Goal: Task Accomplishment & Management: Manage account settings

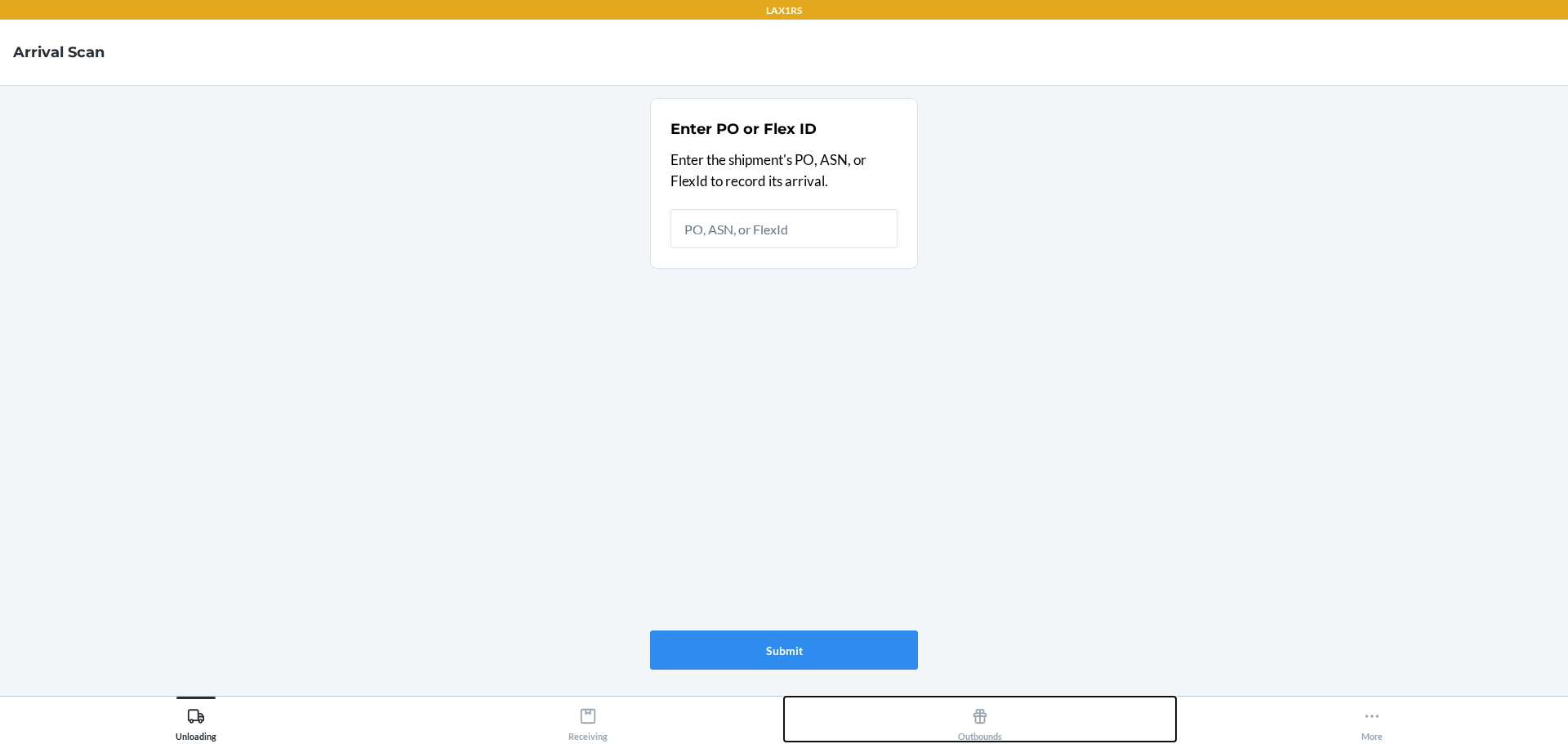
click at [990, 719] on div "Outbounds" at bounding box center [980, 721] width 44 height 40
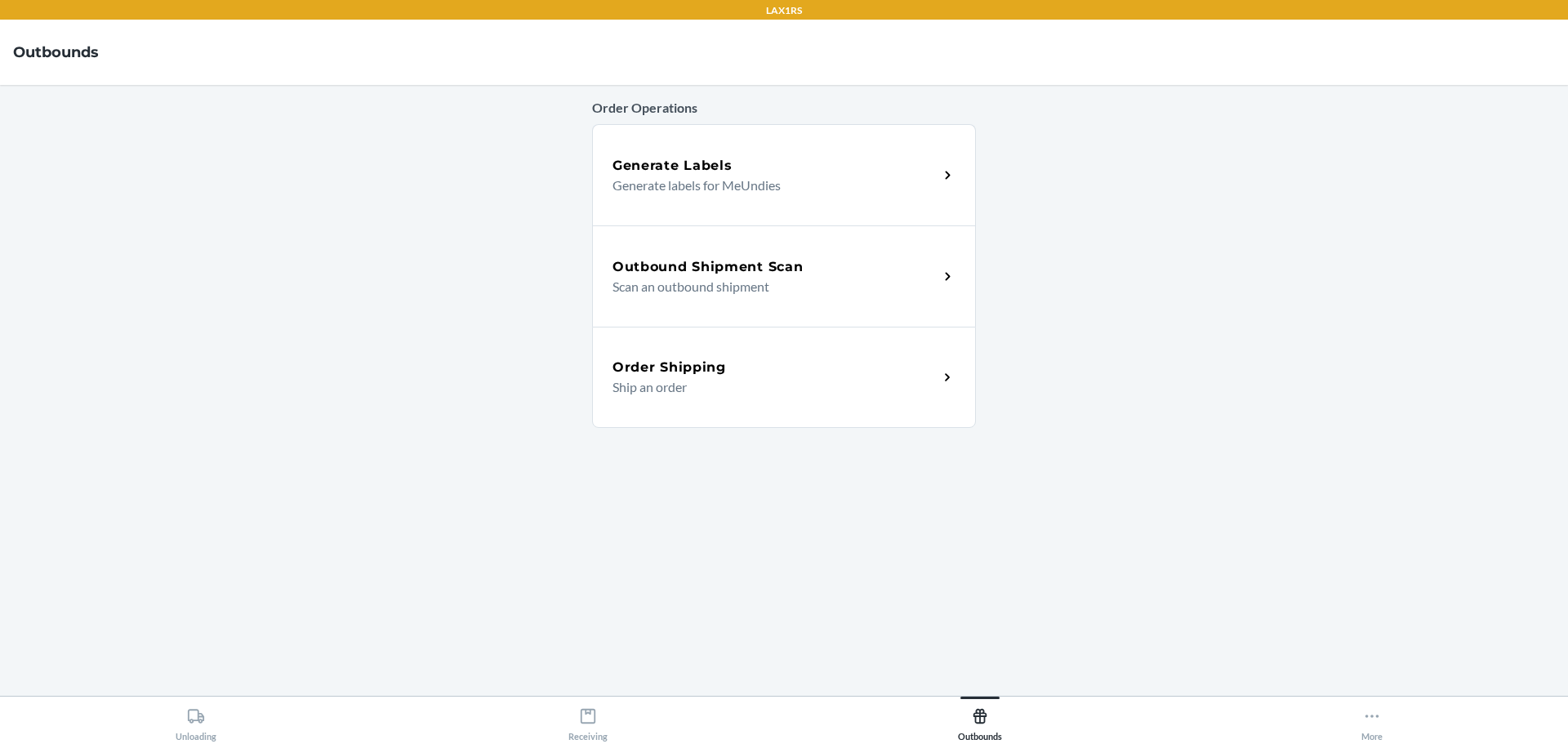
click at [750, 279] on p "Scan an outbound shipment" at bounding box center [769, 286] width 313 height 19
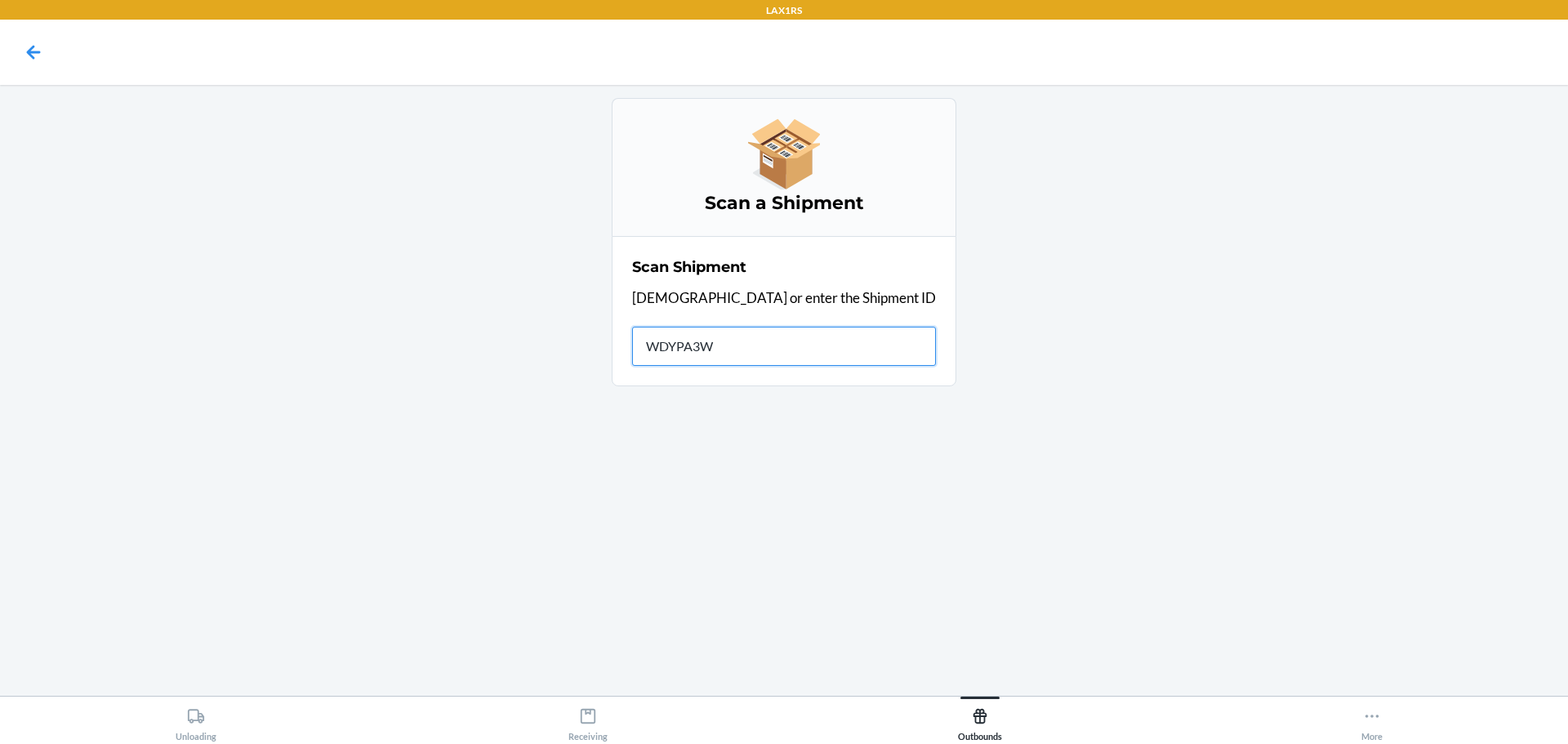
type input "WDYPA3WF"
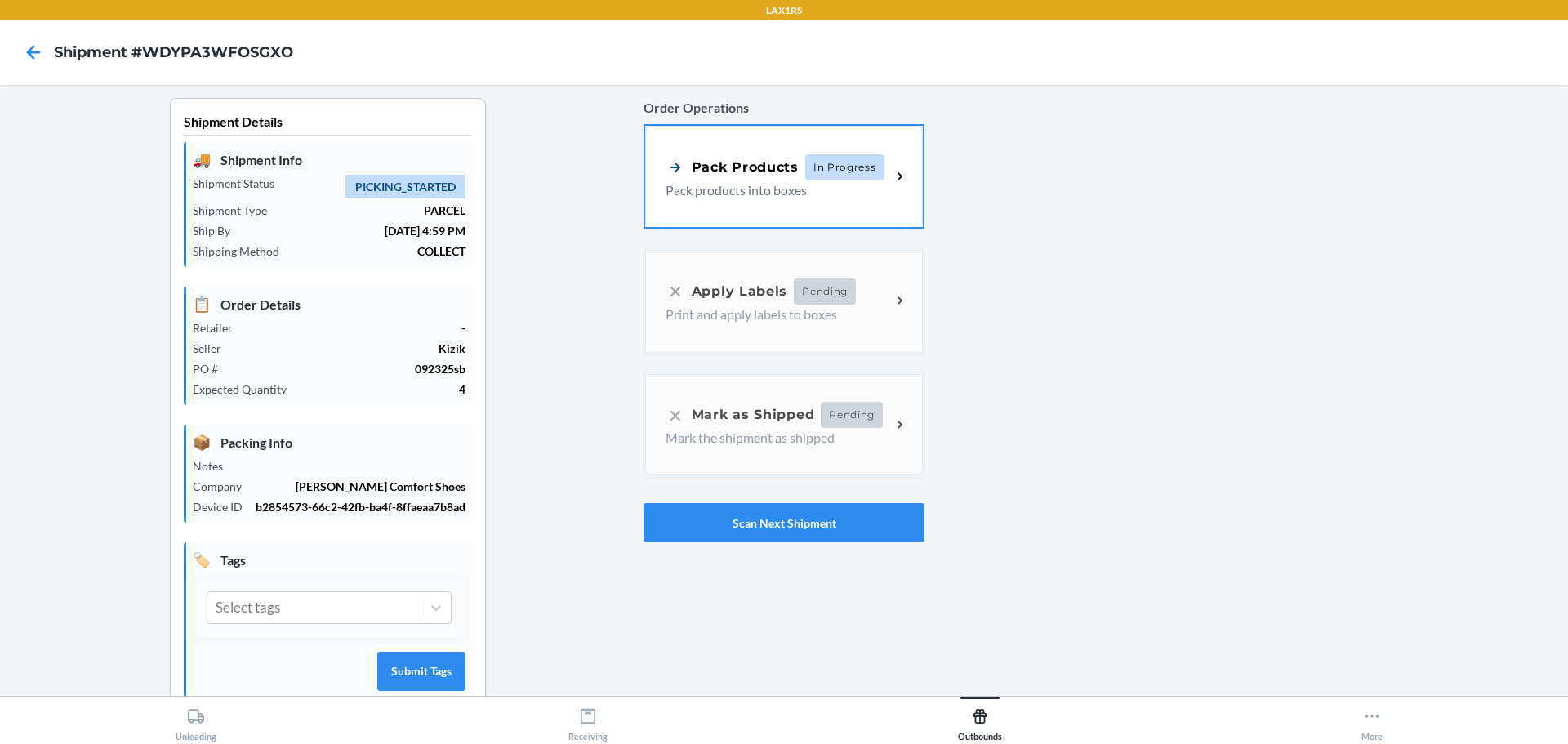
click at [747, 188] on p "Pack products into boxes" at bounding box center [772, 190] width 213 height 19
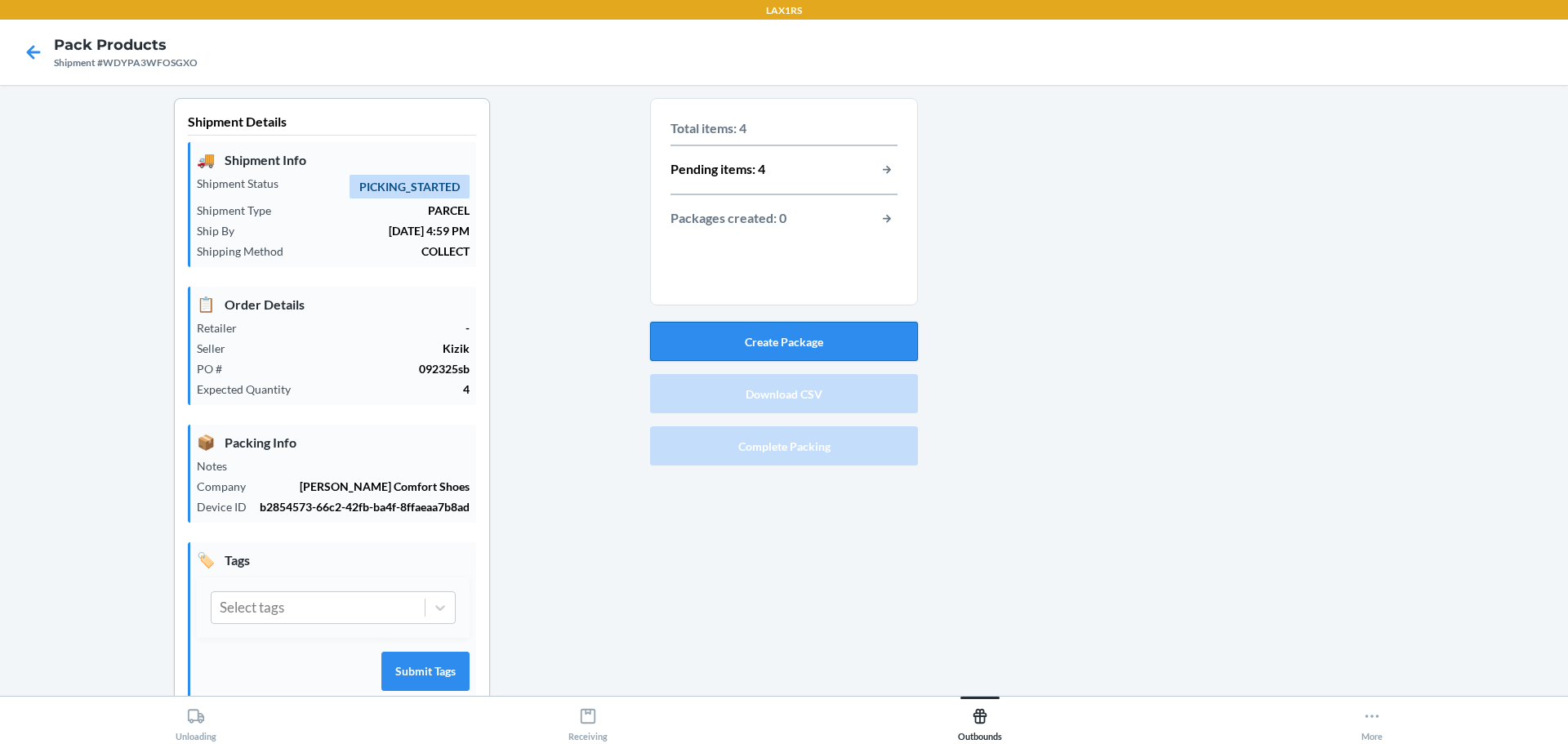
click at [729, 334] on button "Create Package" at bounding box center [784, 341] width 268 height 40
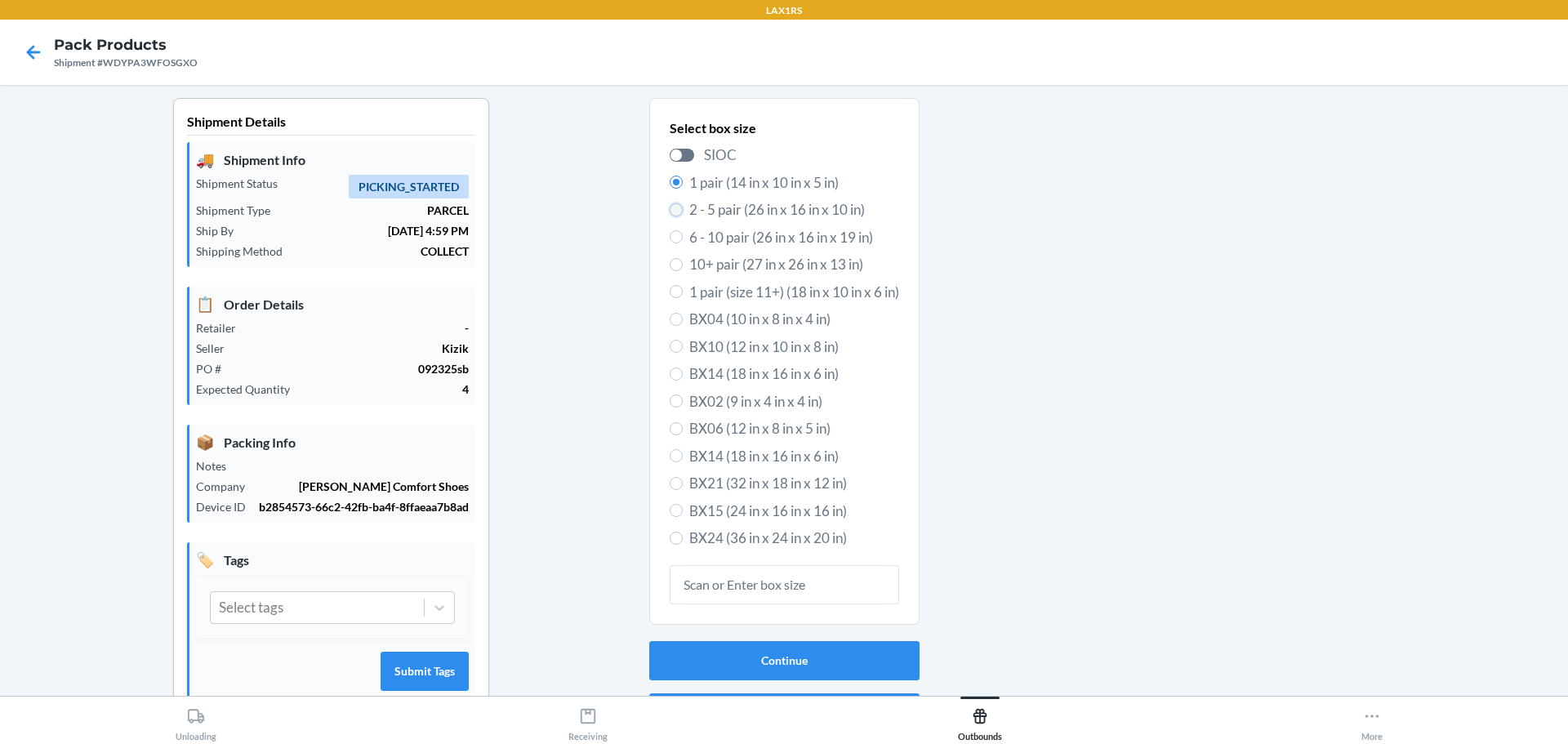
click at [670, 209] on input "2 - 5 pair (26 in x 16 in x 10 in)" at bounding box center [676, 209] width 13 height 13
radio input "true"
radio input "false"
click at [801, 674] on button "Continue" at bounding box center [784, 661] width 271 height 40
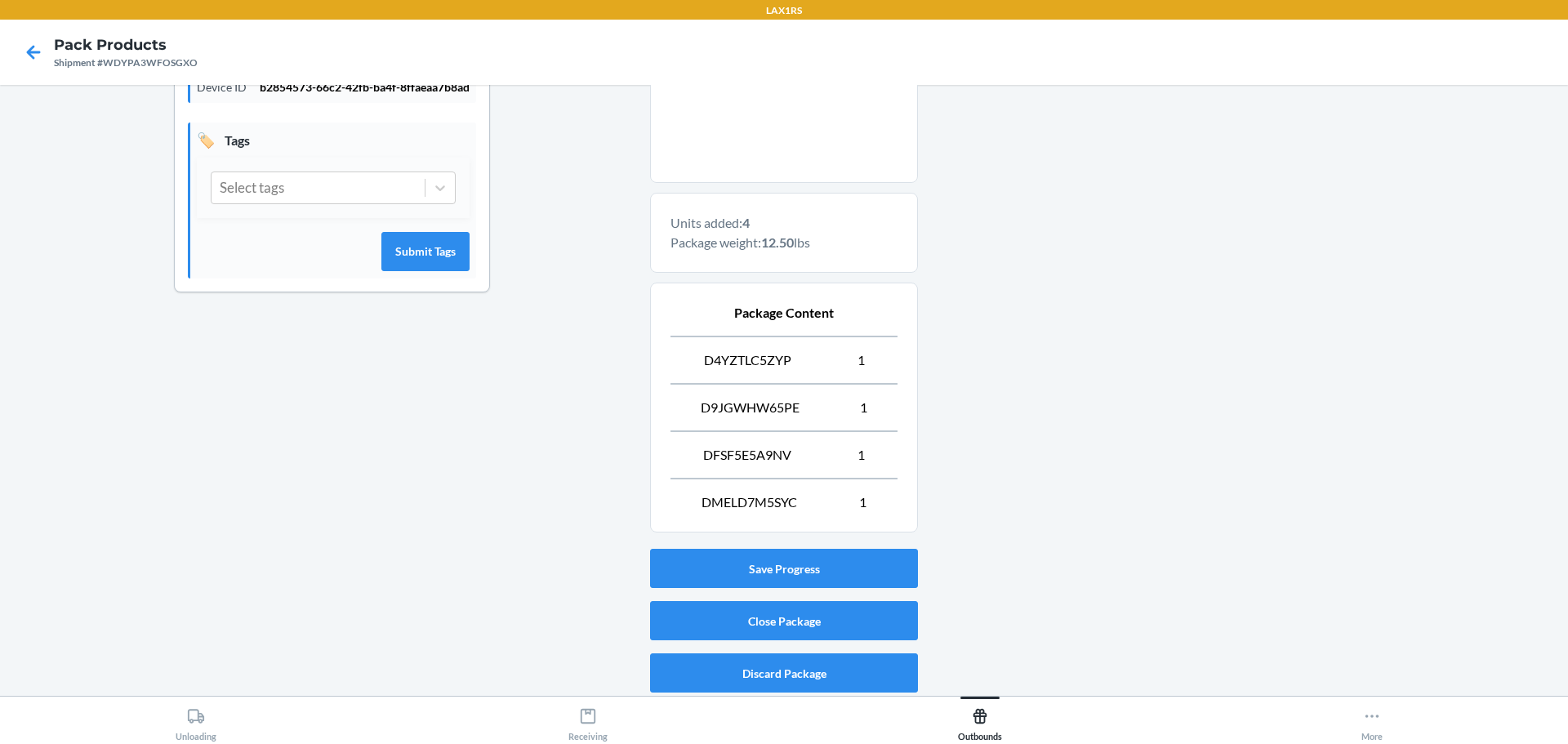
scroll to position [423, 0]
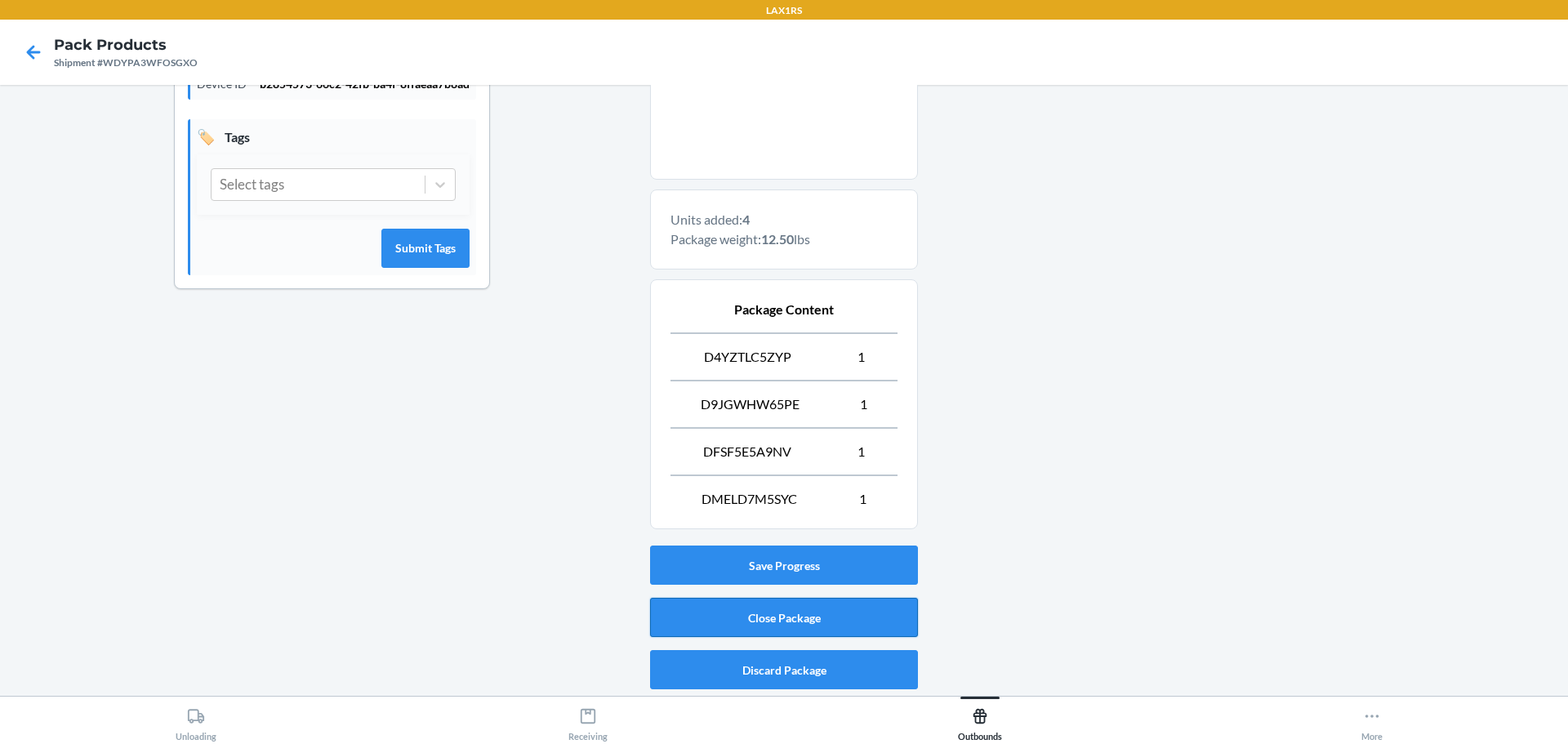
click at [769, 607] on button "Close Package" at bounding box center [784, 618] width 268 height 40
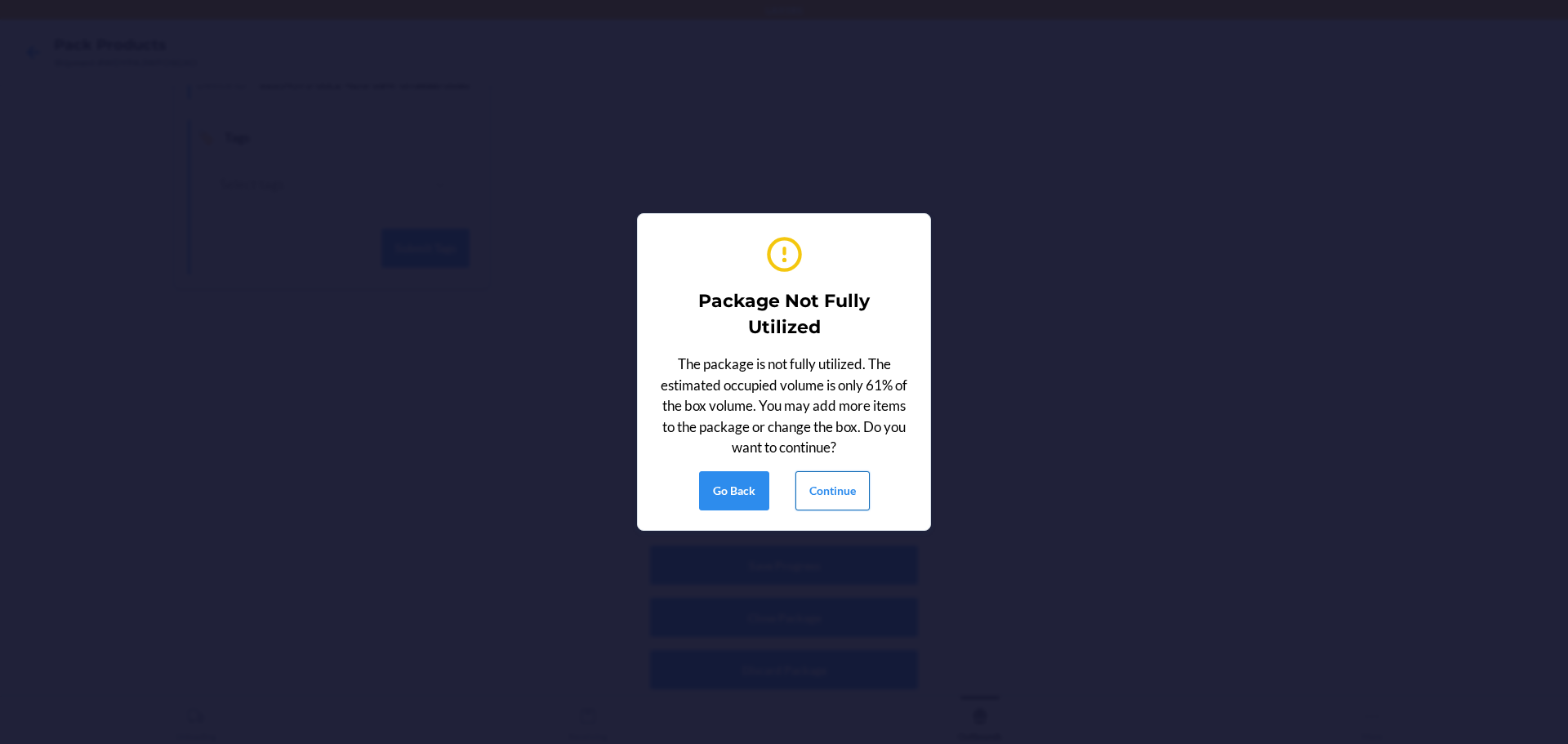
click at [825, 489] on button "Continue" at bounding box center [833, 490] width 75 height 40
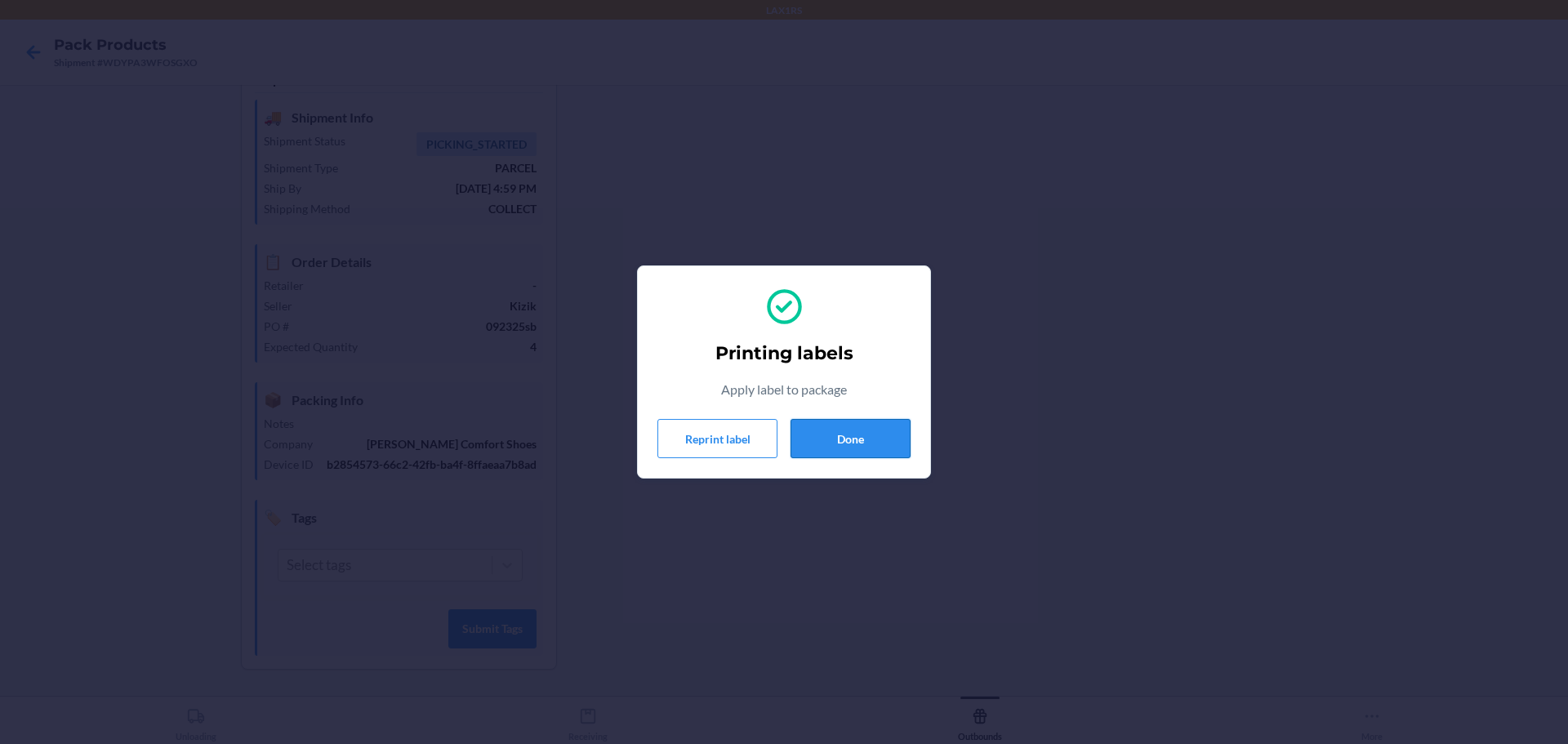
click at [845, 444] on button "Done" at bounding box center [850, 438] width 120 height 40
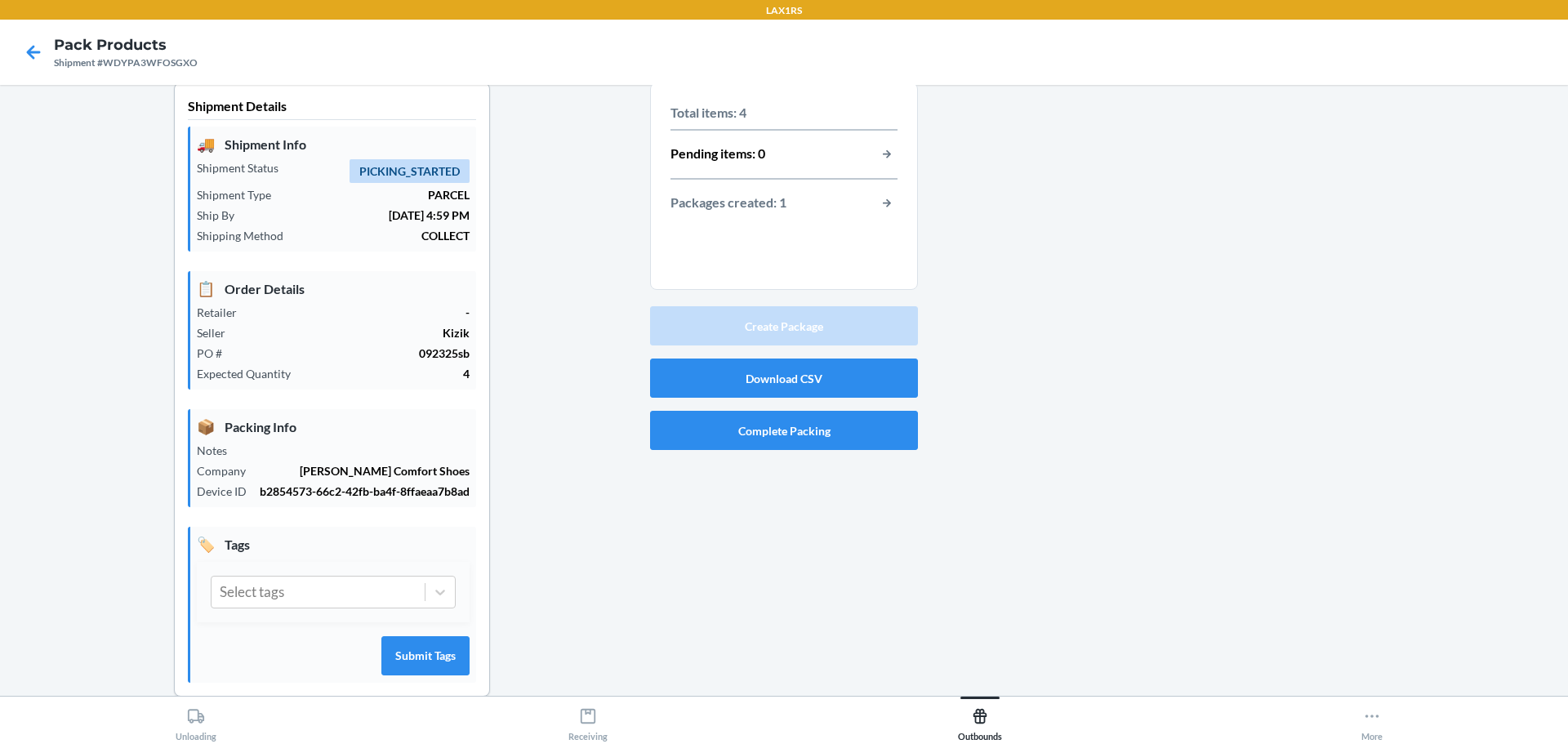
scroll to position [0, 0]
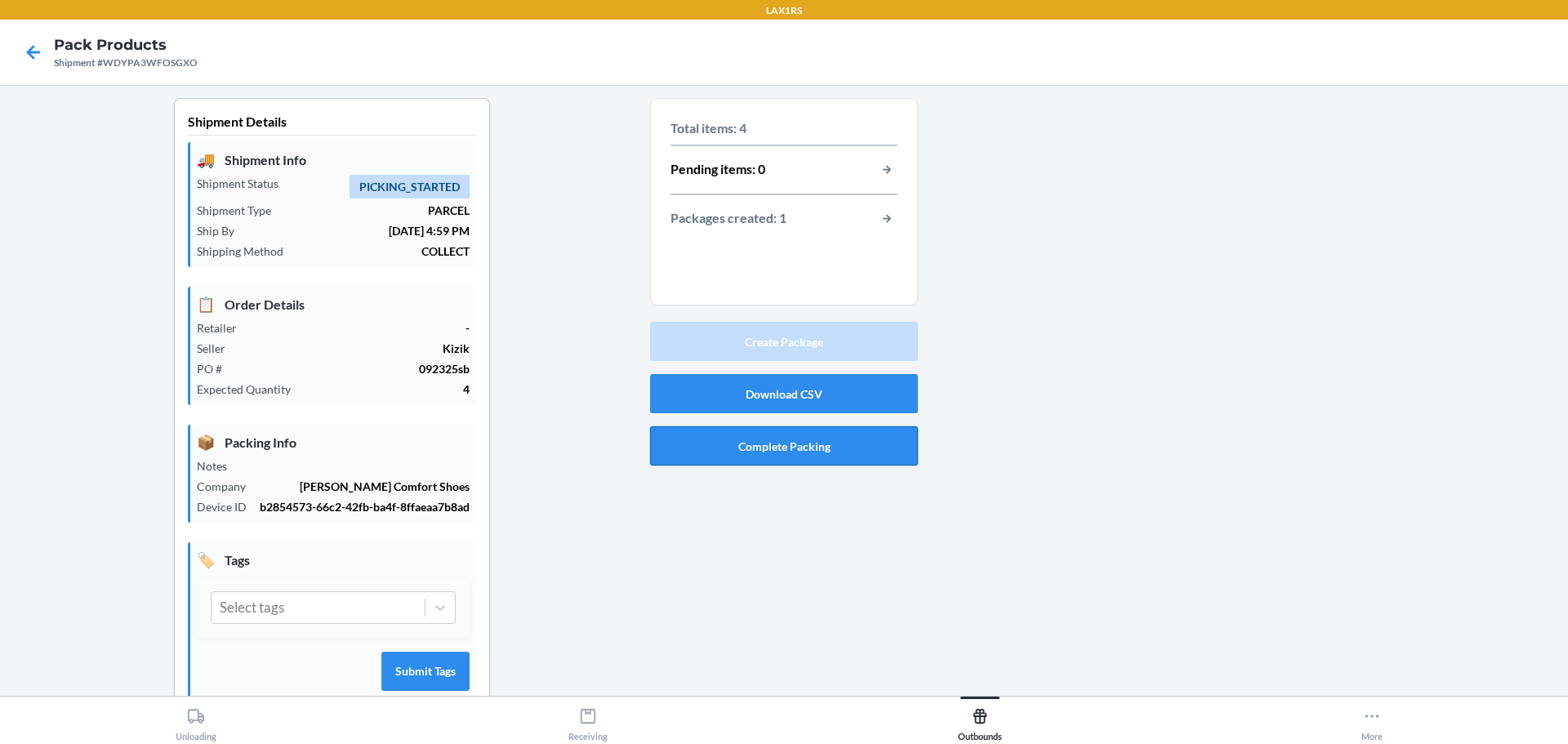
click at [797, 441] on button "Complete Packing" at bounding box center [784, 445] width 268 height 40
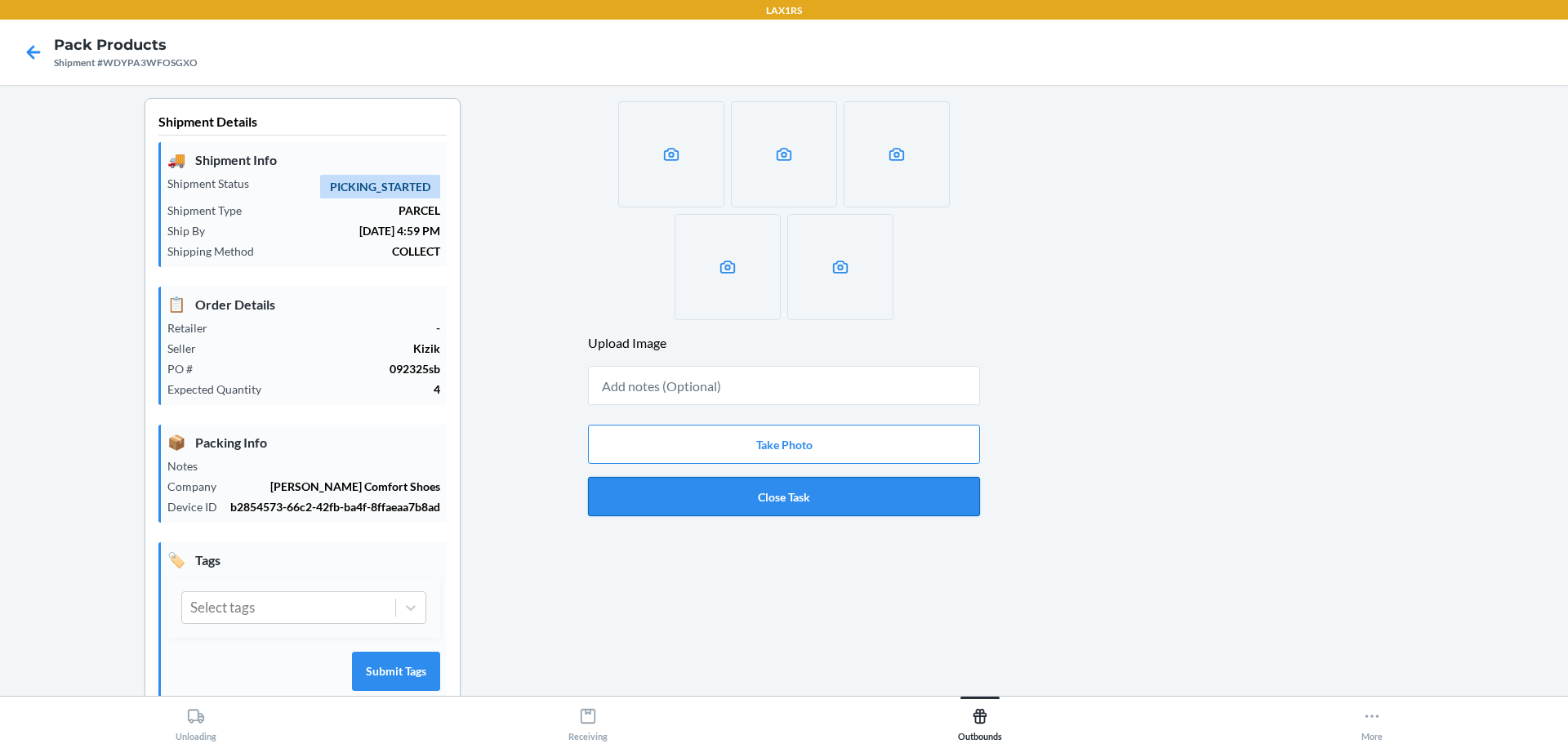
click at [787, 496] on button "Close Task" at bounding box center [784, 496] width 392 height 40
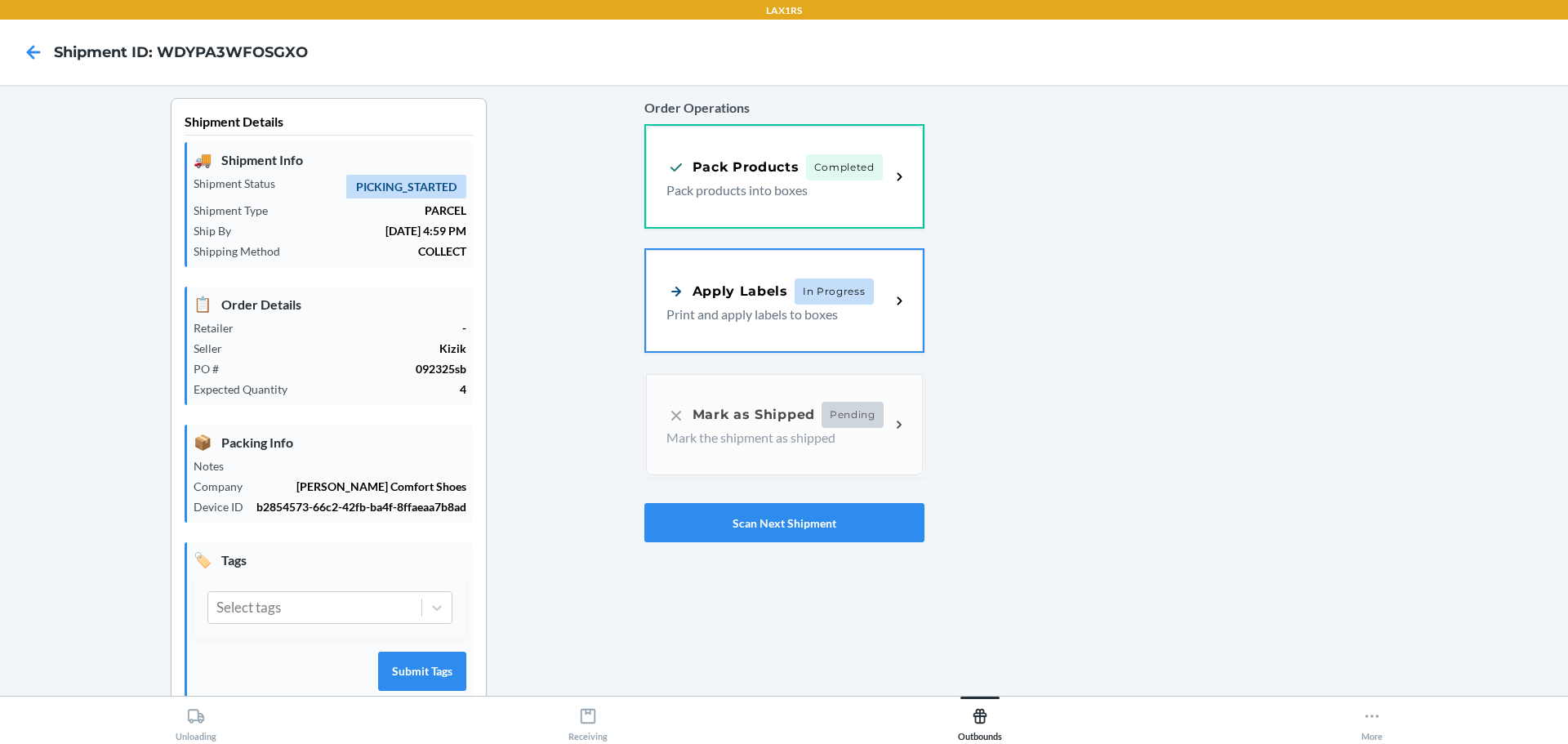
click at [809, 327] on div "Apply Labels In Progress Print and apply labels to boxes" at bounding box center [784, 300] width 277 height 101
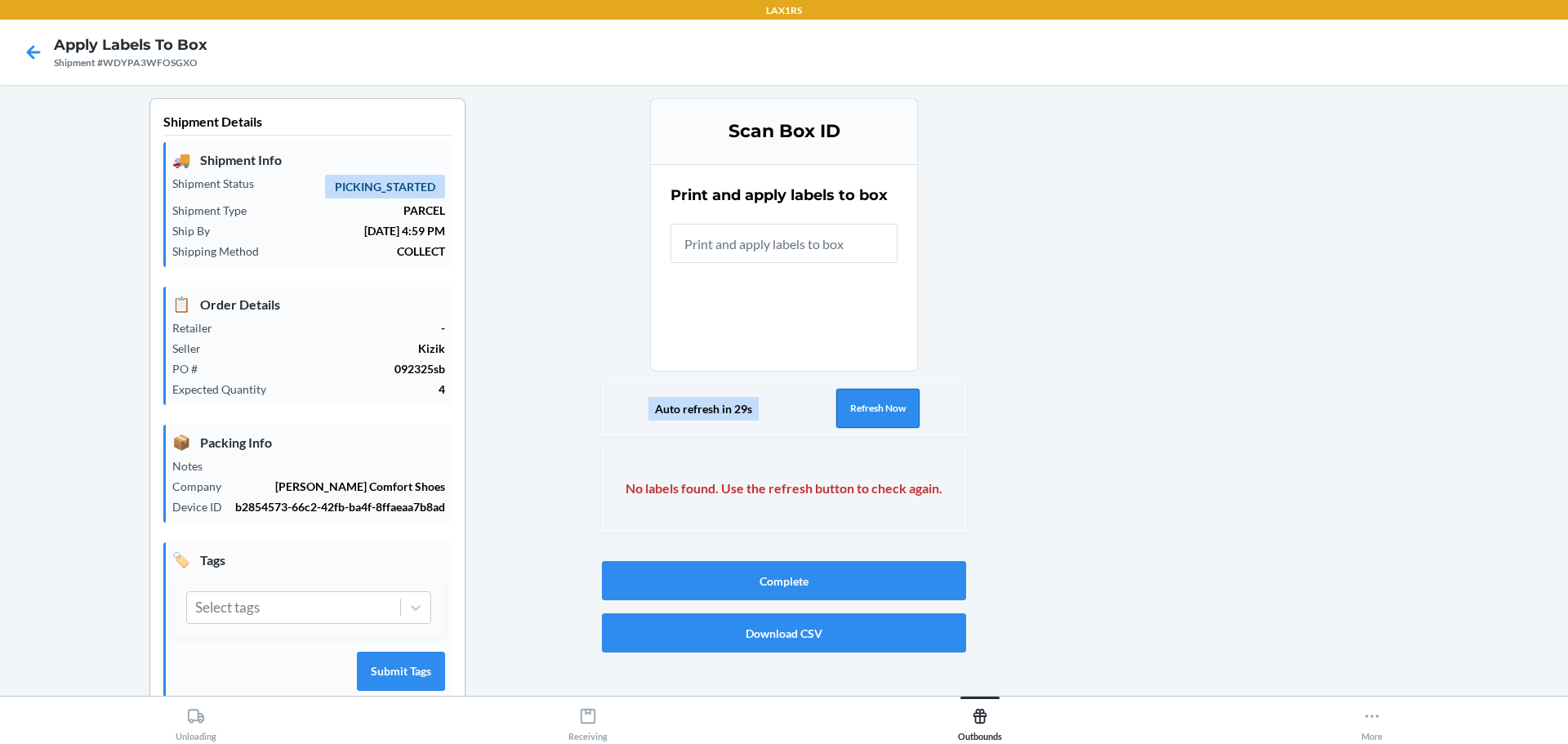
click at [872, 409] on button "Refresh Now" at bounding box center [878, 408] width 83 height 40
click at [865, 402] on button "Refresh Now" at bounding box center [878, 408] width 83 height 40
click at [853, 415] on button "Refresh Now" at bounding box center [878, 408] width 83 height 40
click at [868, 409] on button "Refresh Now" at bounding box center [878, 408] width 83 height 40
click at [869, 417] on button "Refresh Now" at bounding box center [878, 408] width 83 height 40
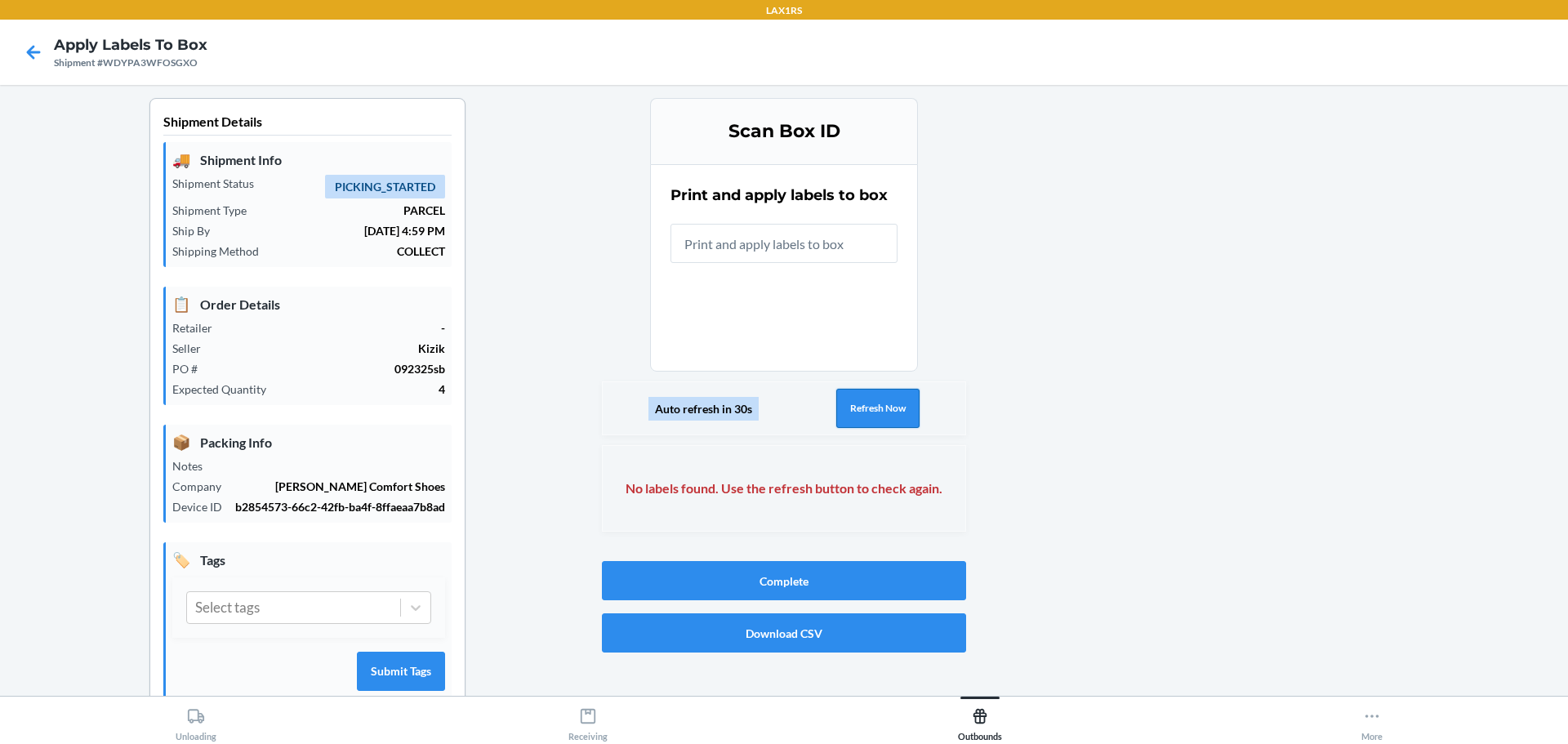
click at [867, 416] on button "Refresh Now" at bounding box center [878, 408] width 83 height 40
click at [867, 407] on button "Refresh Now" at bounding box center [878, 408] width 83 height 40
click at [32, 53] on icon at bounding box center [34, 52] width 14 height 14
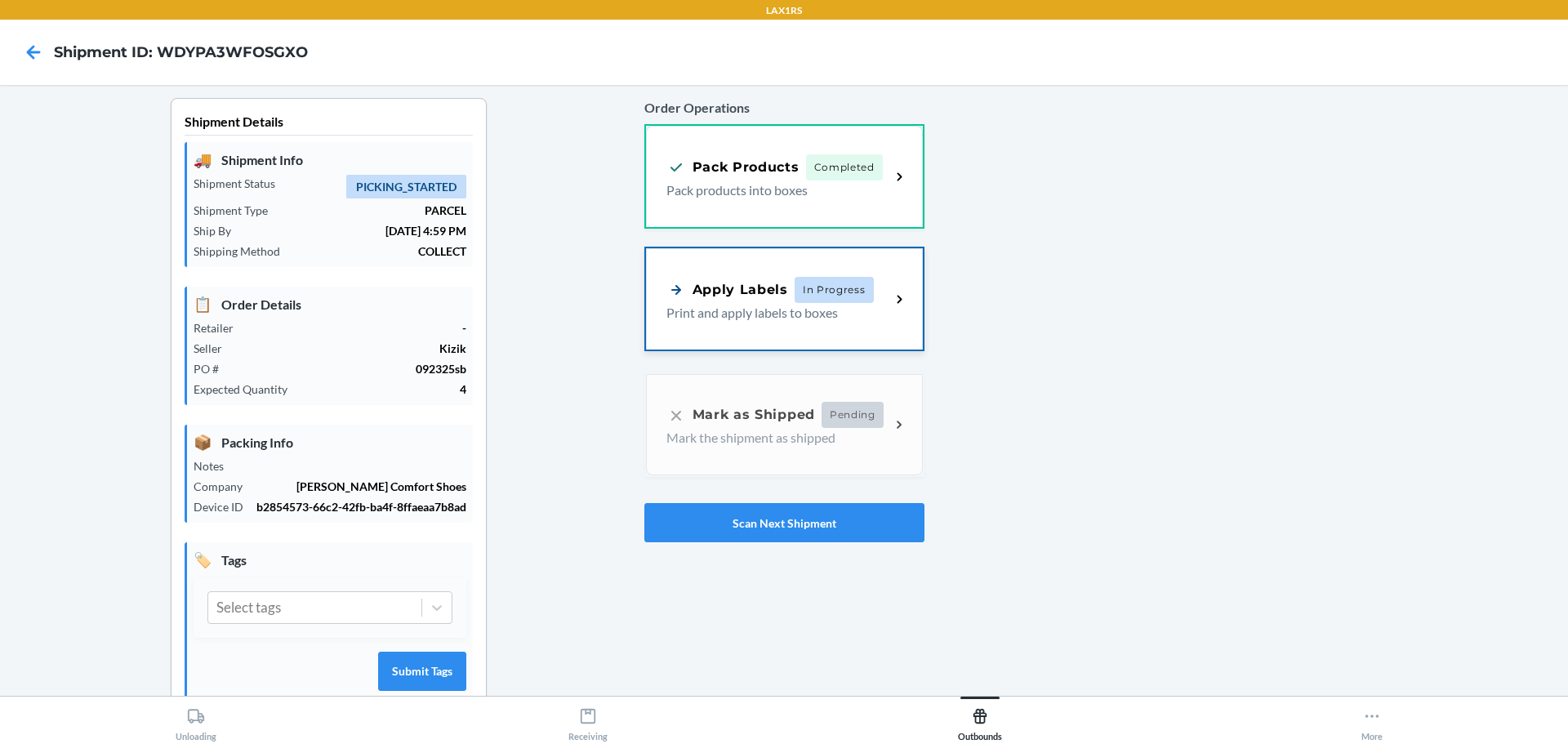
click at [831, 319] on p "Print and apply labels to boxes" at bounding box center [772, 313] width 212 height 19
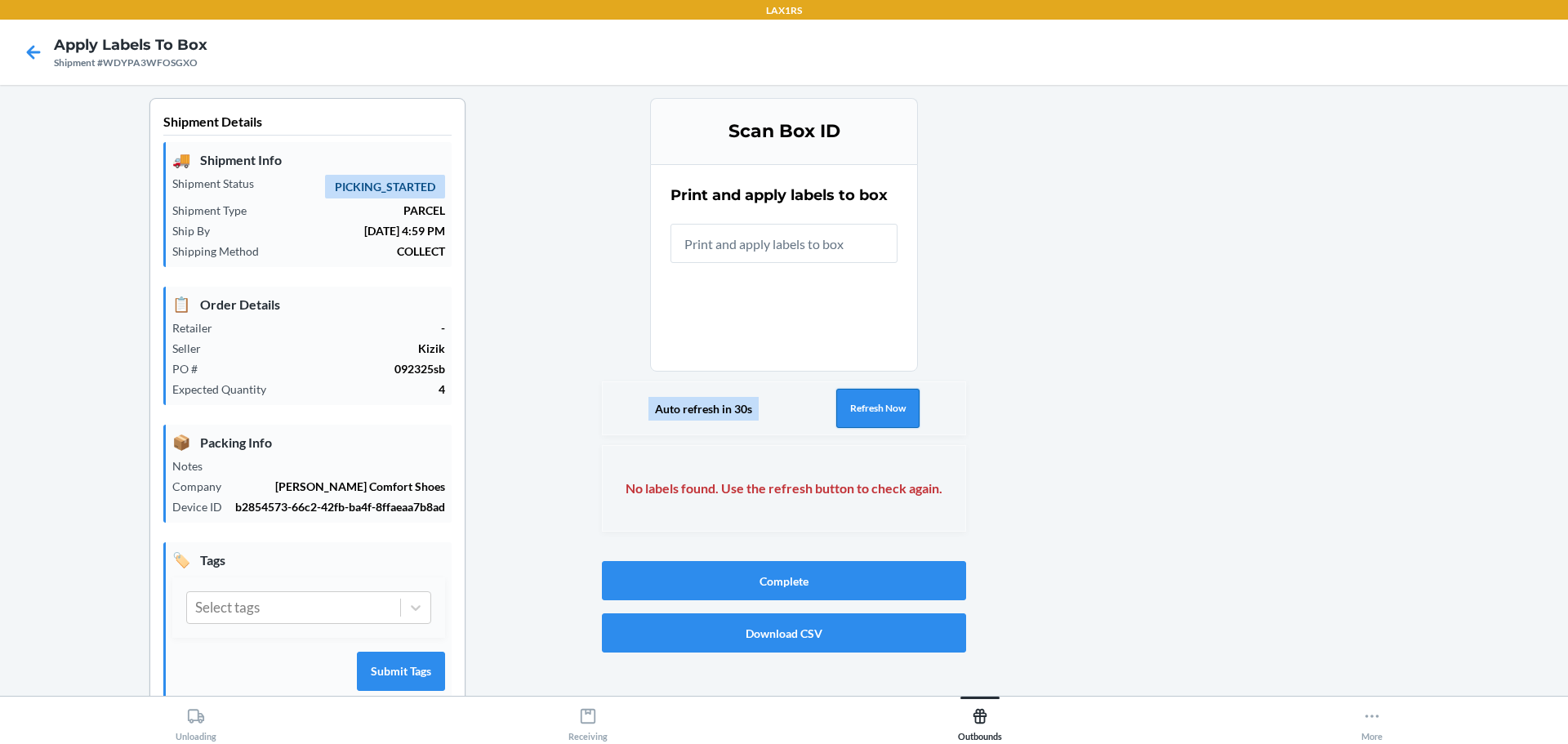
click at [879, 404] on button "Refresh Now" at bounding box center [878, 408] width 83 height 40
click at [873, 402] on button "Refresh Now" at bounding box center [878, 408] width 83 height 40
click at [871, 415] on button "Refresh Now" at bounding box center [878, 408] width 83 height 40
click at [851, 406] on button "Refresh Now" at bounding box center [878, 408] width 83 height 40
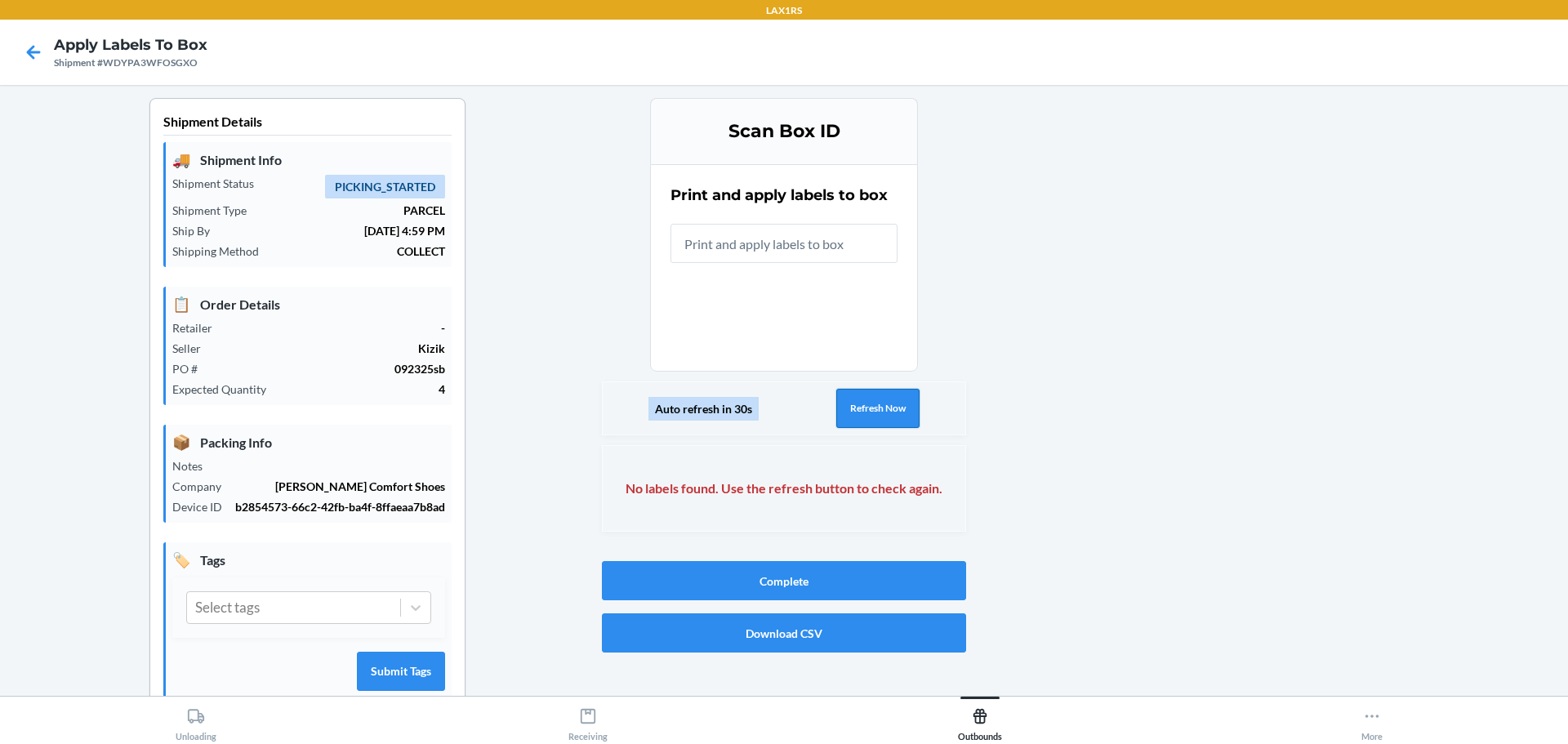
click at [851, 406] on button "Refresh Now" at bounding box center [878, 408] width 83 height 40
click at [35, 52] on icon at bounding box center [34, 52] width 14 height 14
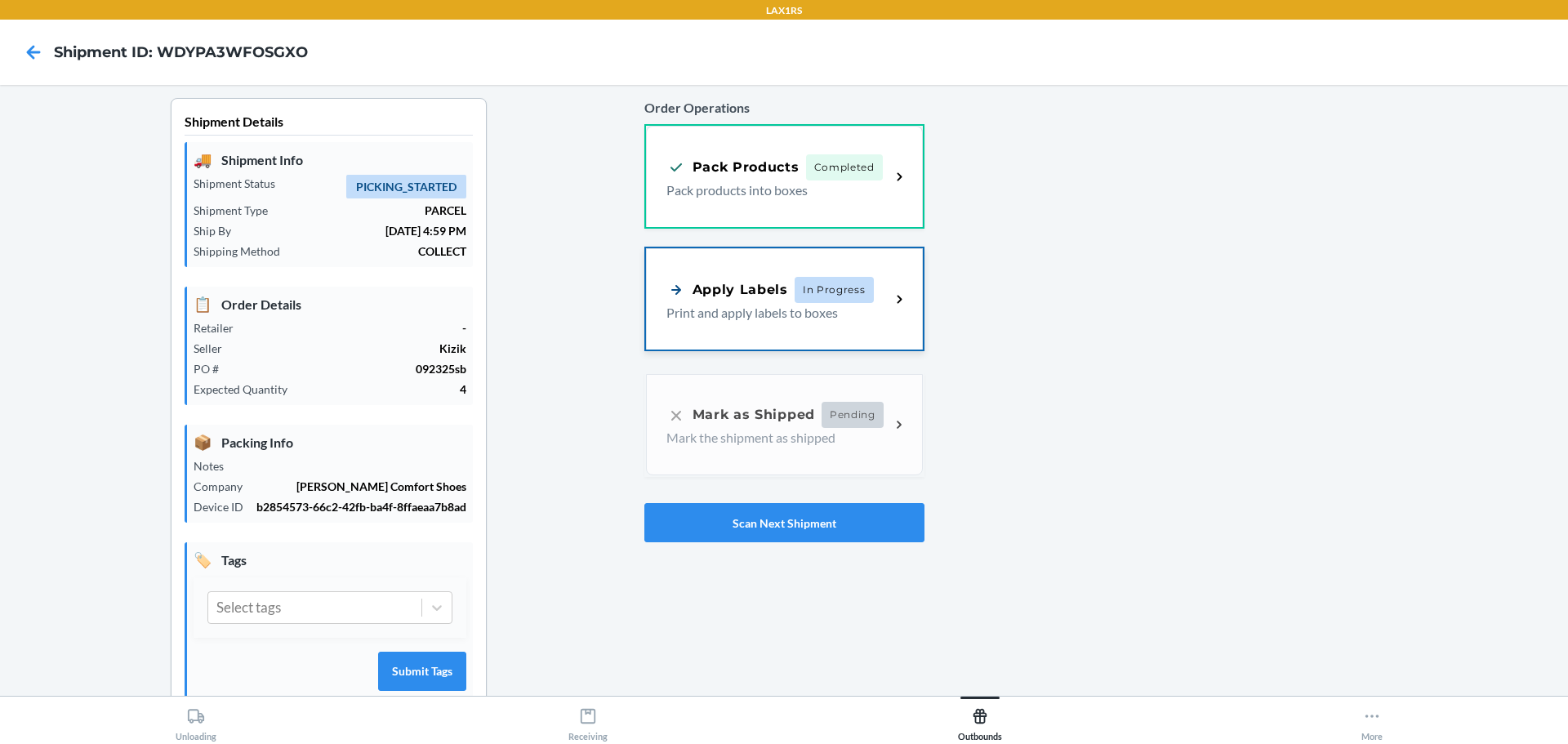
click at [732, 293] on div "Apply Labels" at bounding box center [727, 289] width 122 height 20
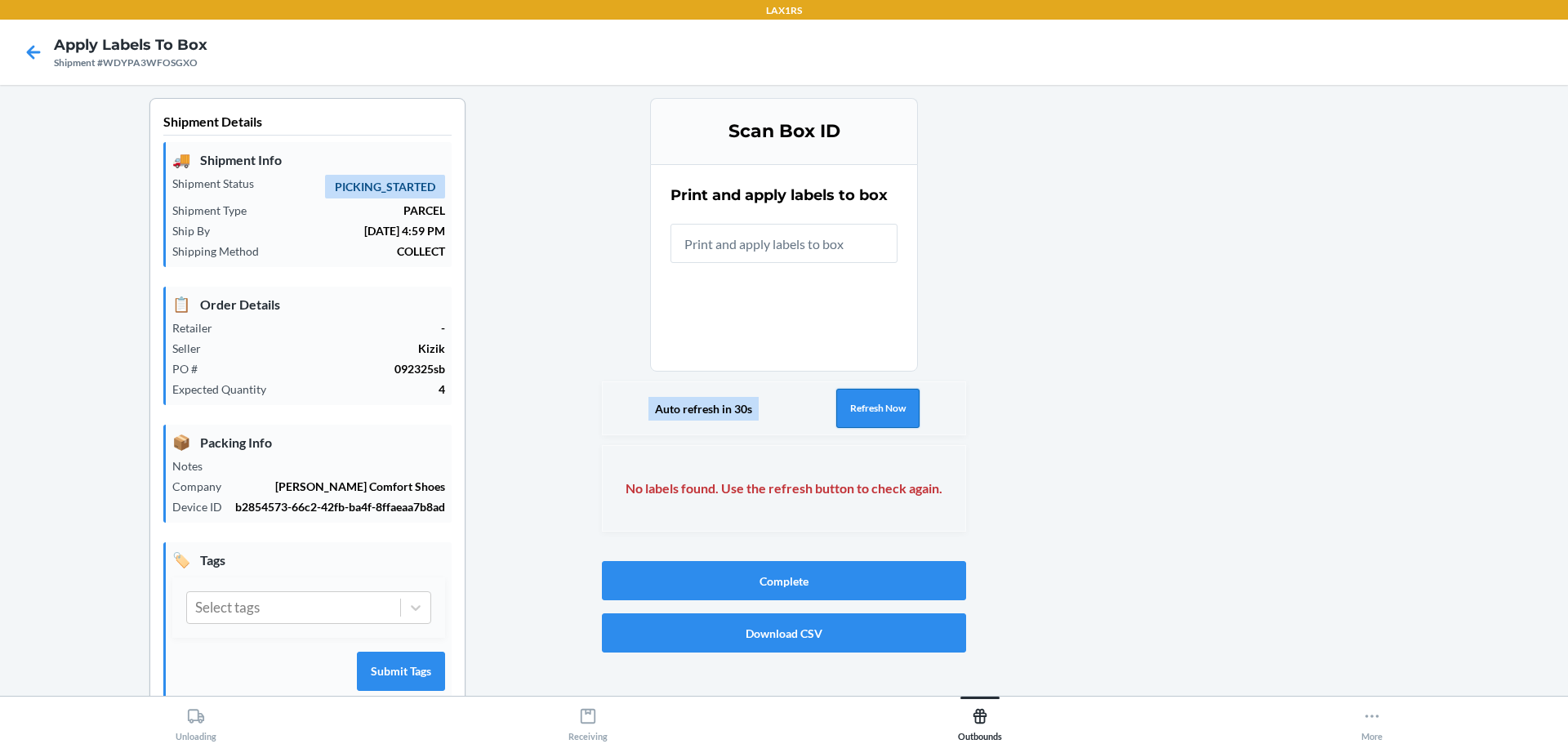
click at [841, 393] on button "Refresh Now" at bounding box center [878, 408] width 83 height 40
click at [854, 399] on button "Refresh Now" at bounding box center [878, 408] width 83 height 40
click at [36, 44] on icon at bounding box center [33, 53] width 28 height 28
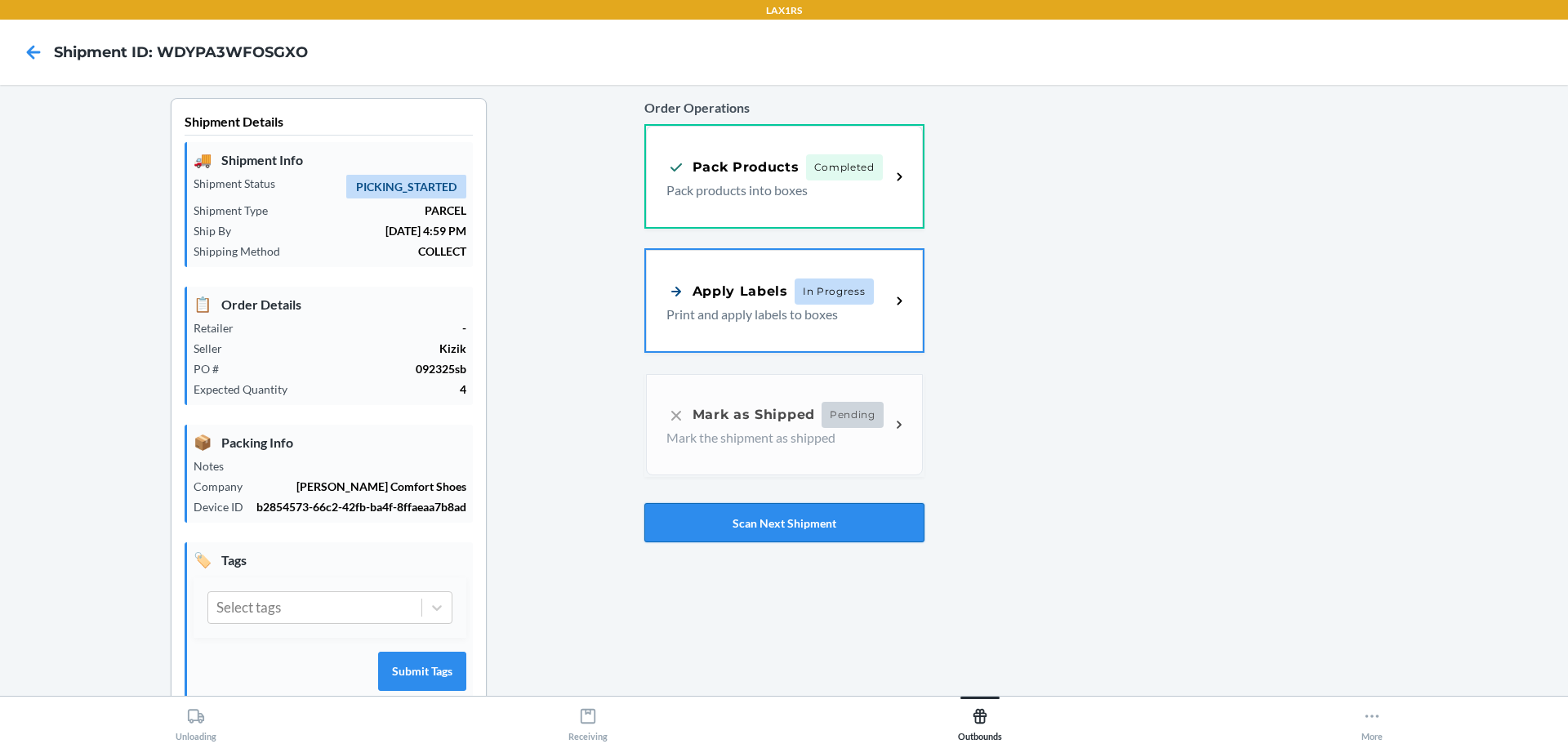
click at [787, 525] on button "Scan Next Shipment" at bounding box center [784, 523] width 280 height 40
click at [791, 309] on p "Print and apply labels to boxes" at bounding box center [772, 313] width 212 height 19
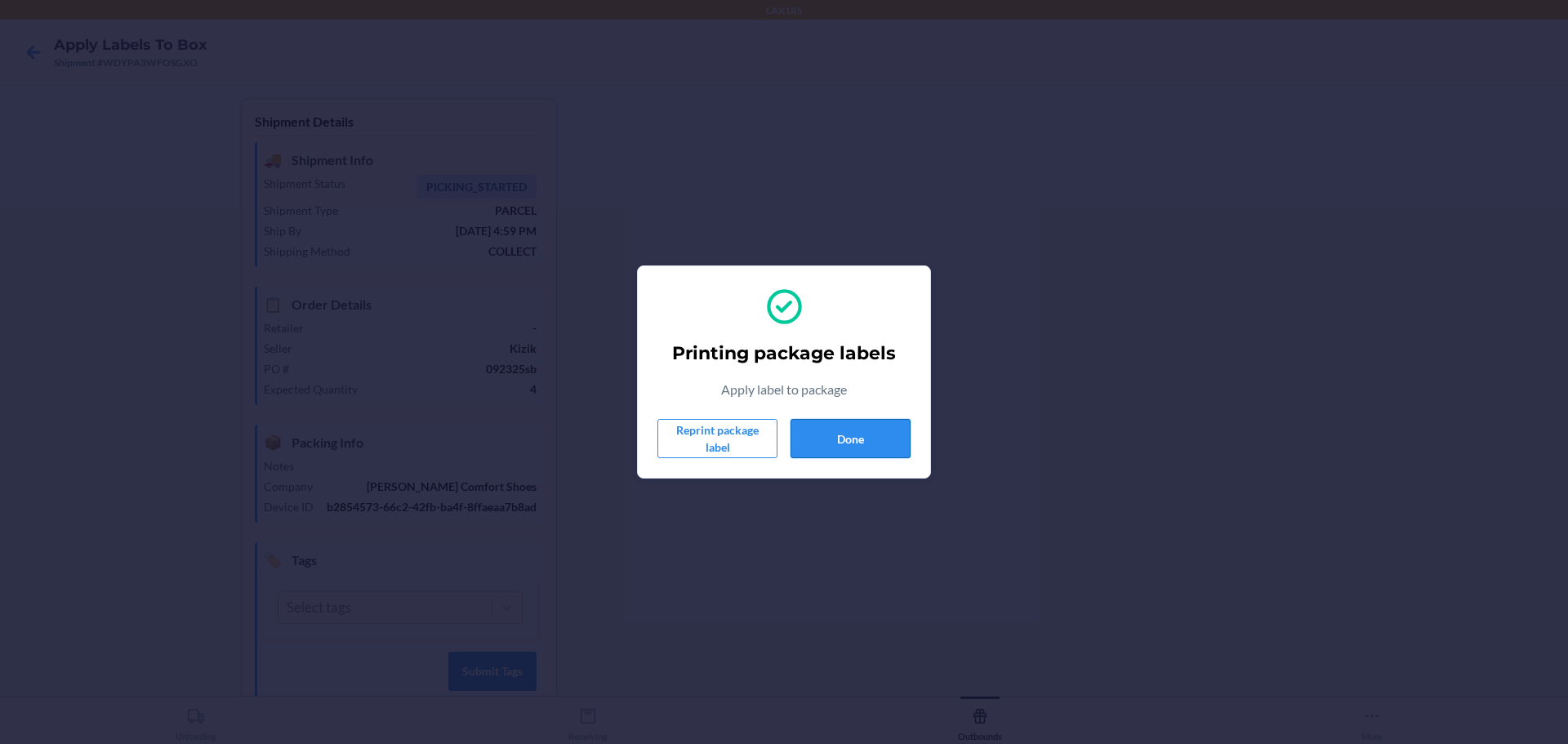
click at [872, 434] on button "Done" at bounding box center [850, 438] width 120 height 40
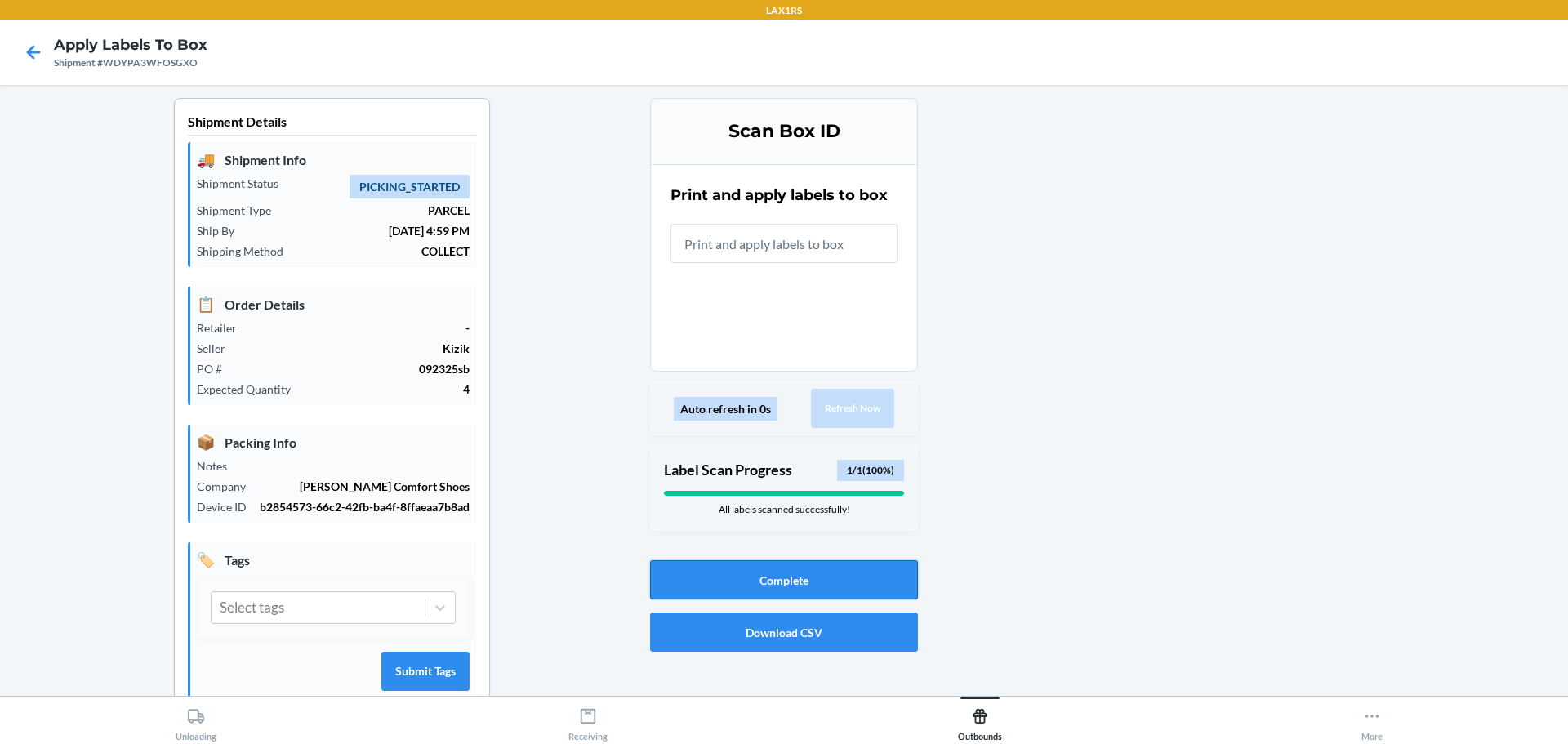
click at [785, 565] on button "Complete" at bounding box center [784, 580] width 268 height 40
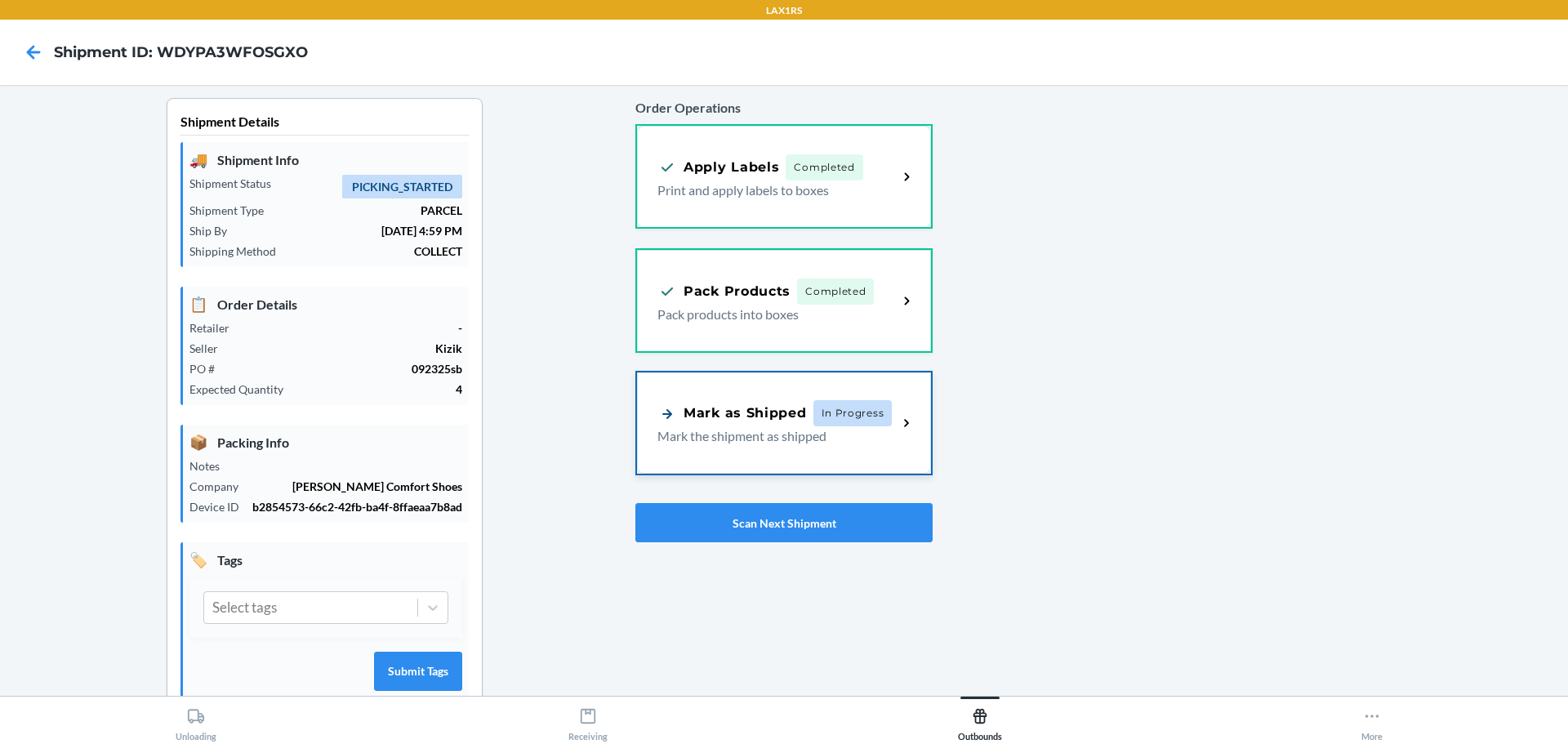
click at [813, 421] on span "In Progress" at bounding box center [853, 414] width 79 height 26
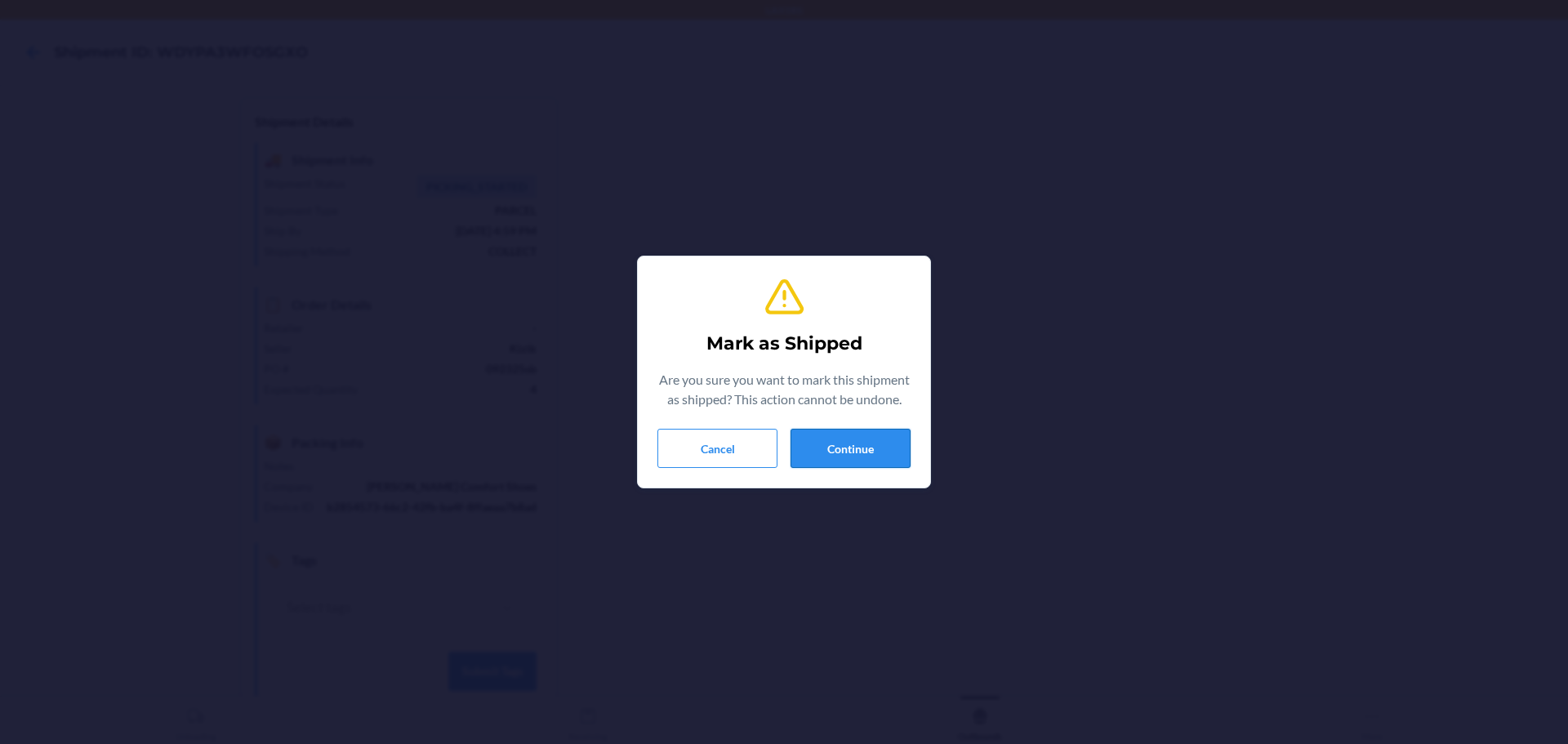
click at [861, 448] on button "Continue" at bounding box center [850, 448] width 120 height 40
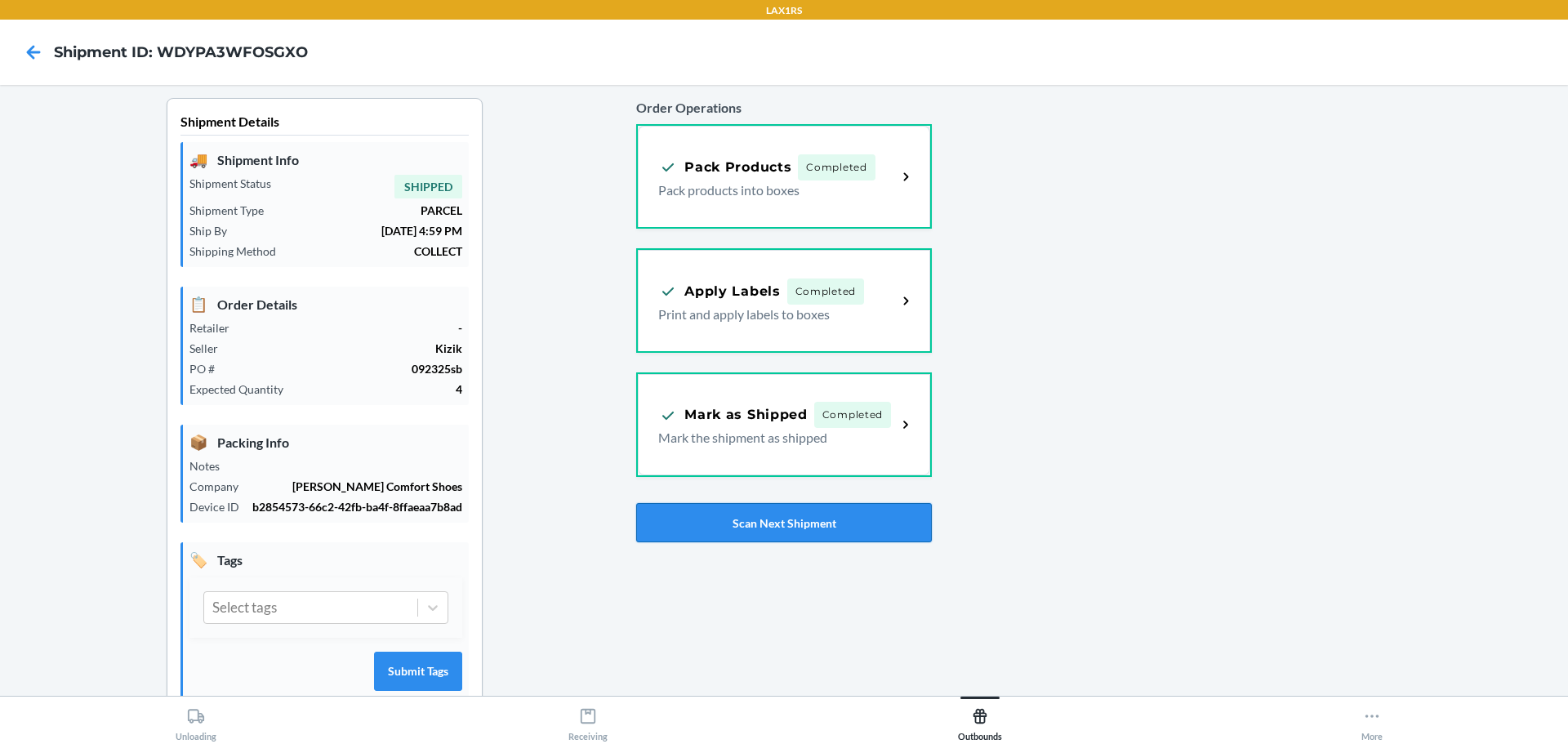
click at [854, 526] on button "Scan Next Shipment" at bounding box center [784, 523] width 295 height 40
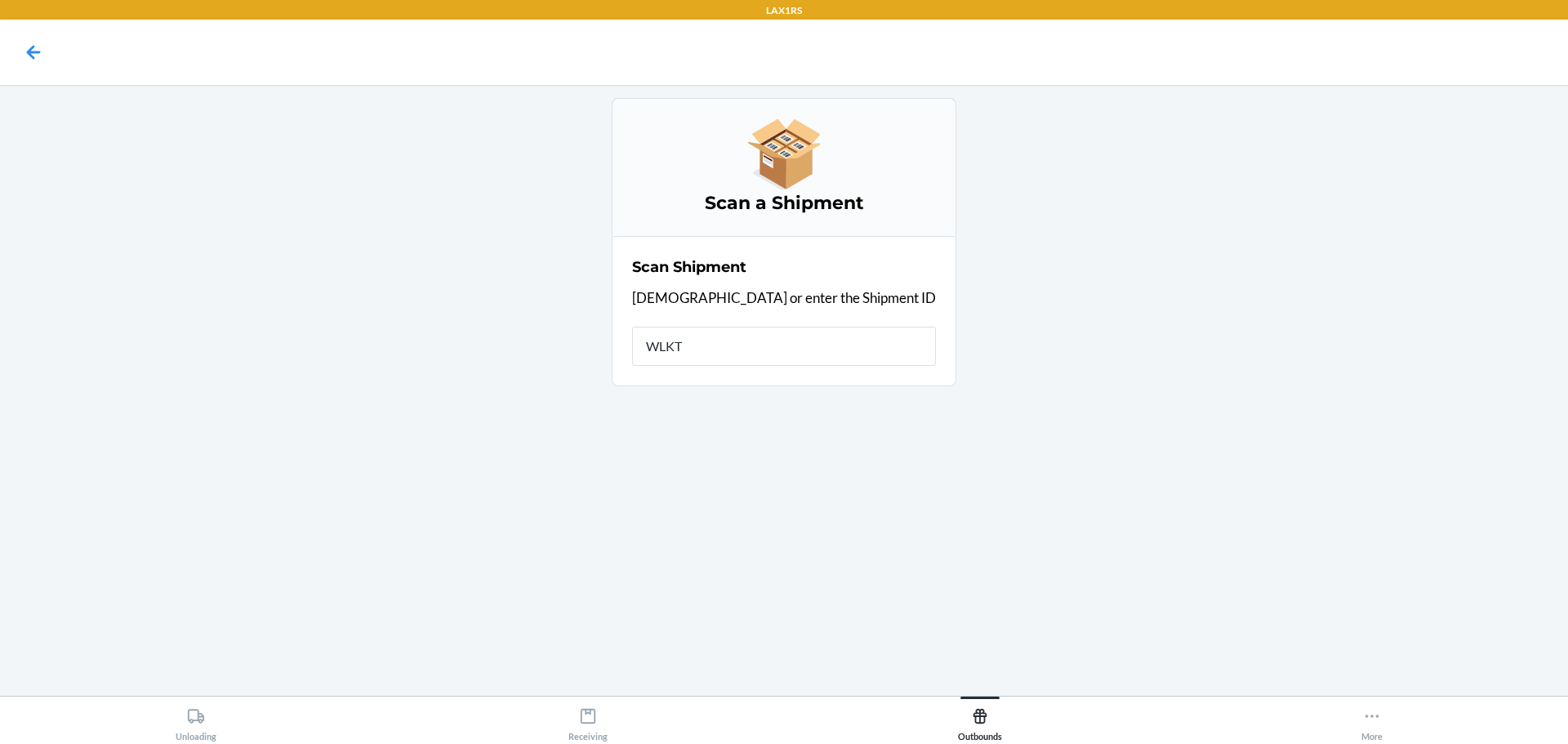
type input "WLKTA"
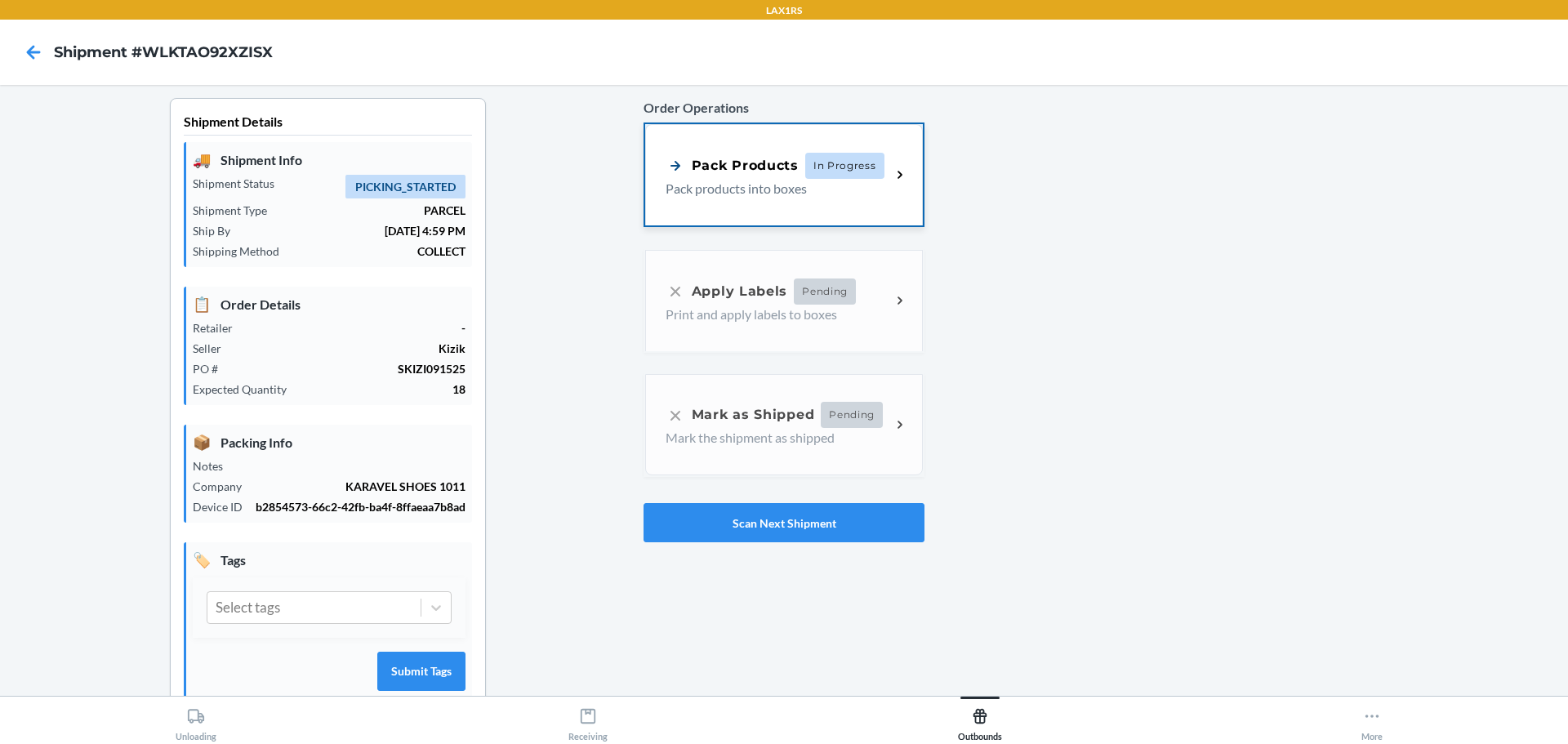
click at [827, 177] on span "In Progress" at bounding box center [845, 166] width 79 height 26
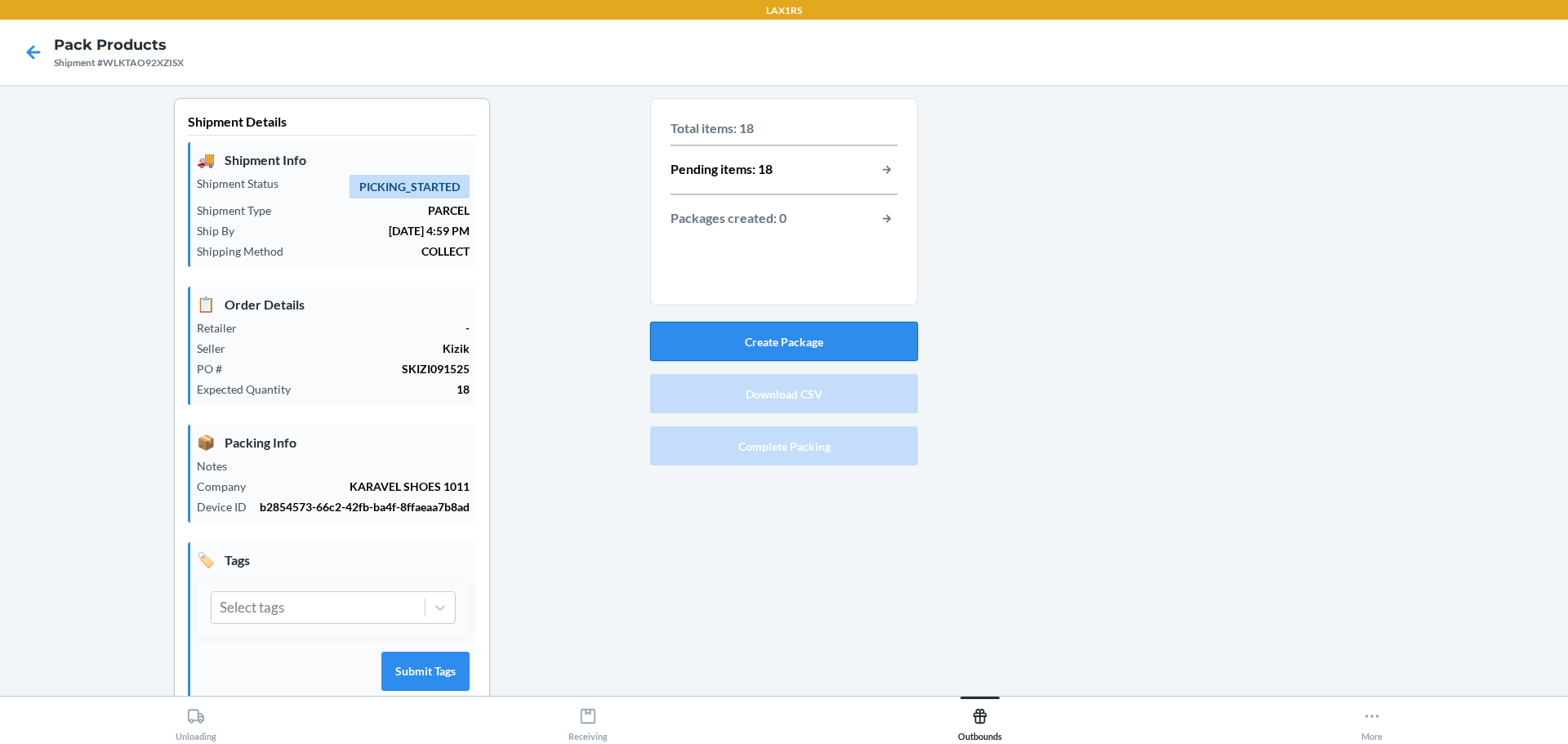
click at [761, 336] on button "Create Package" at bounding box center [784, 341] width 268 height 40
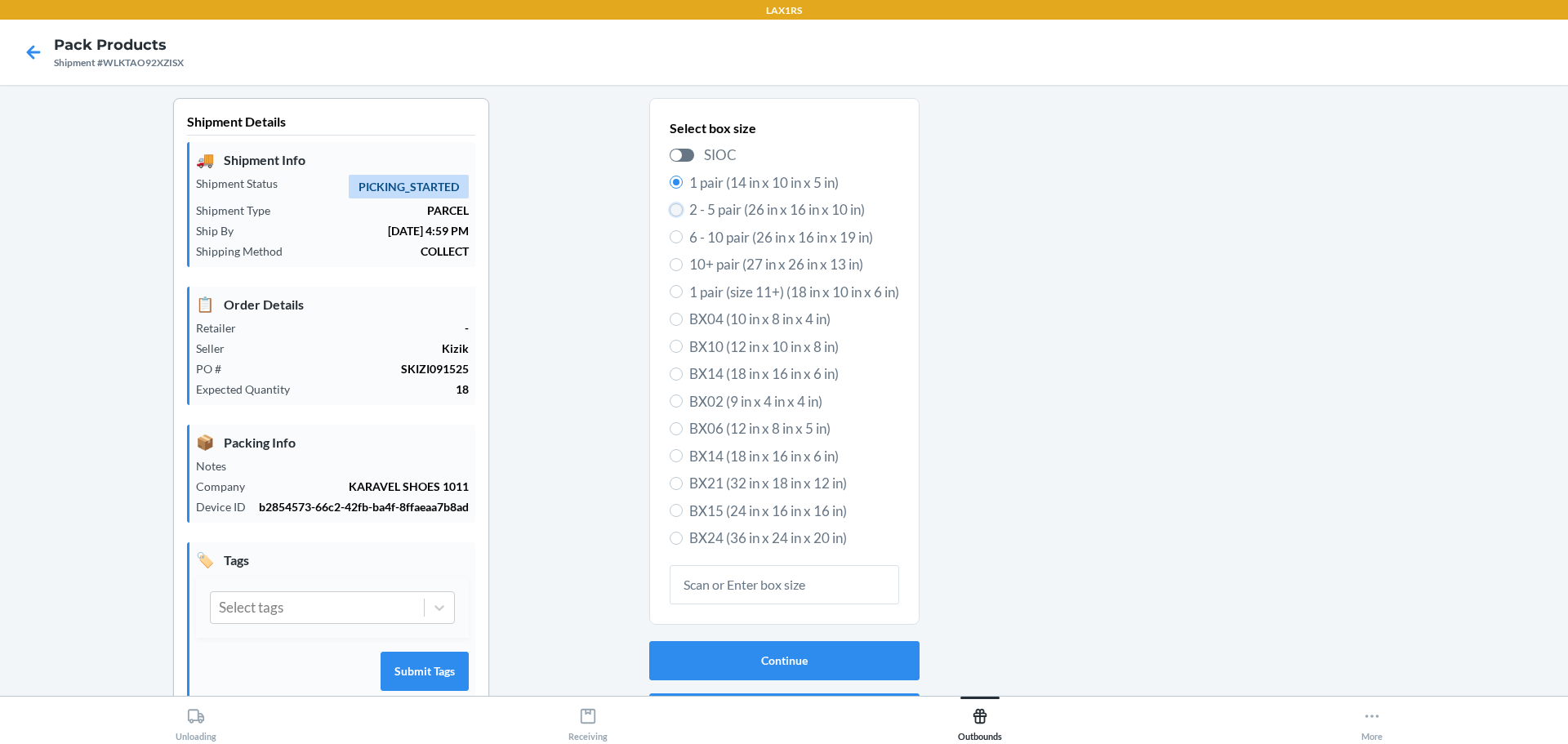
click at [671, 213] on input "2 - 5 pair (26 in x 16 in x 10 in)" at bounding box center [676, 209] width 13 height 13
radio input "true"
radio input "false"
drag, startPoint x: 751, startPoint y: 665, endPoint x: 744, endPoint y: 633, distance: 32.8
click at [752, 665] on button "Continue" at bounding box center [784, 661] width 271 height 40
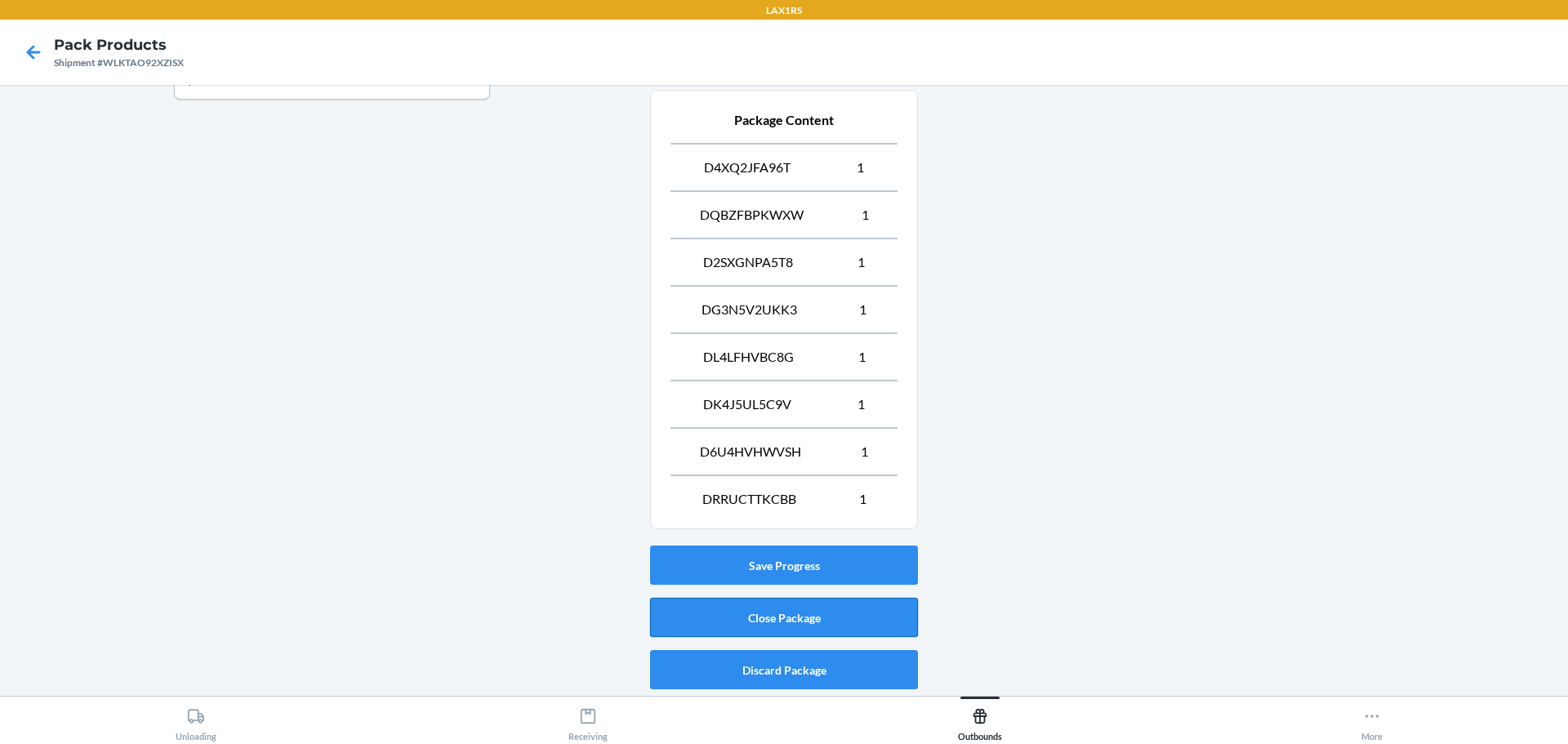
click at [801, 622] on button "Close Package" at bounding box center [784, 618] width 268 height 40
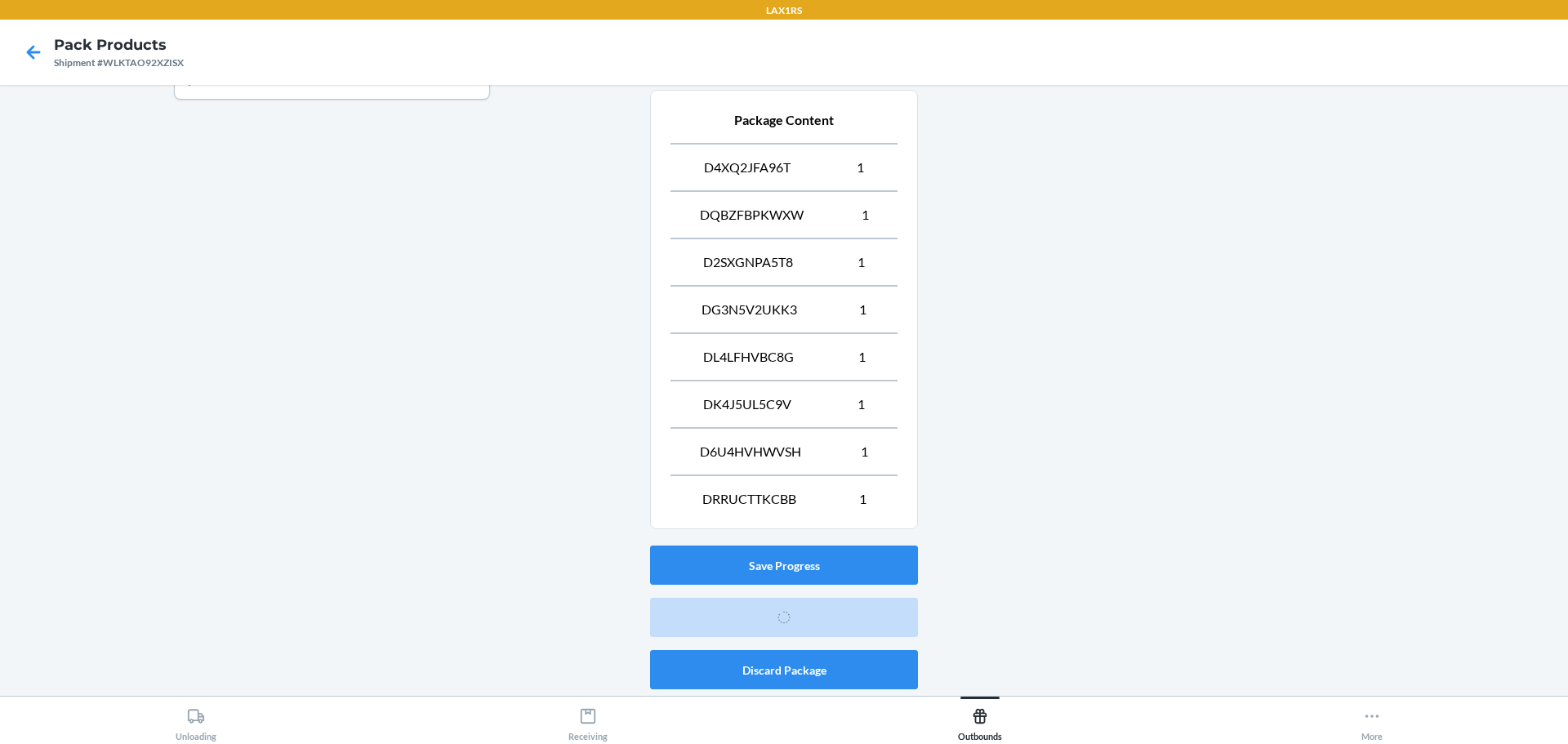
scroll to position [42, 0]
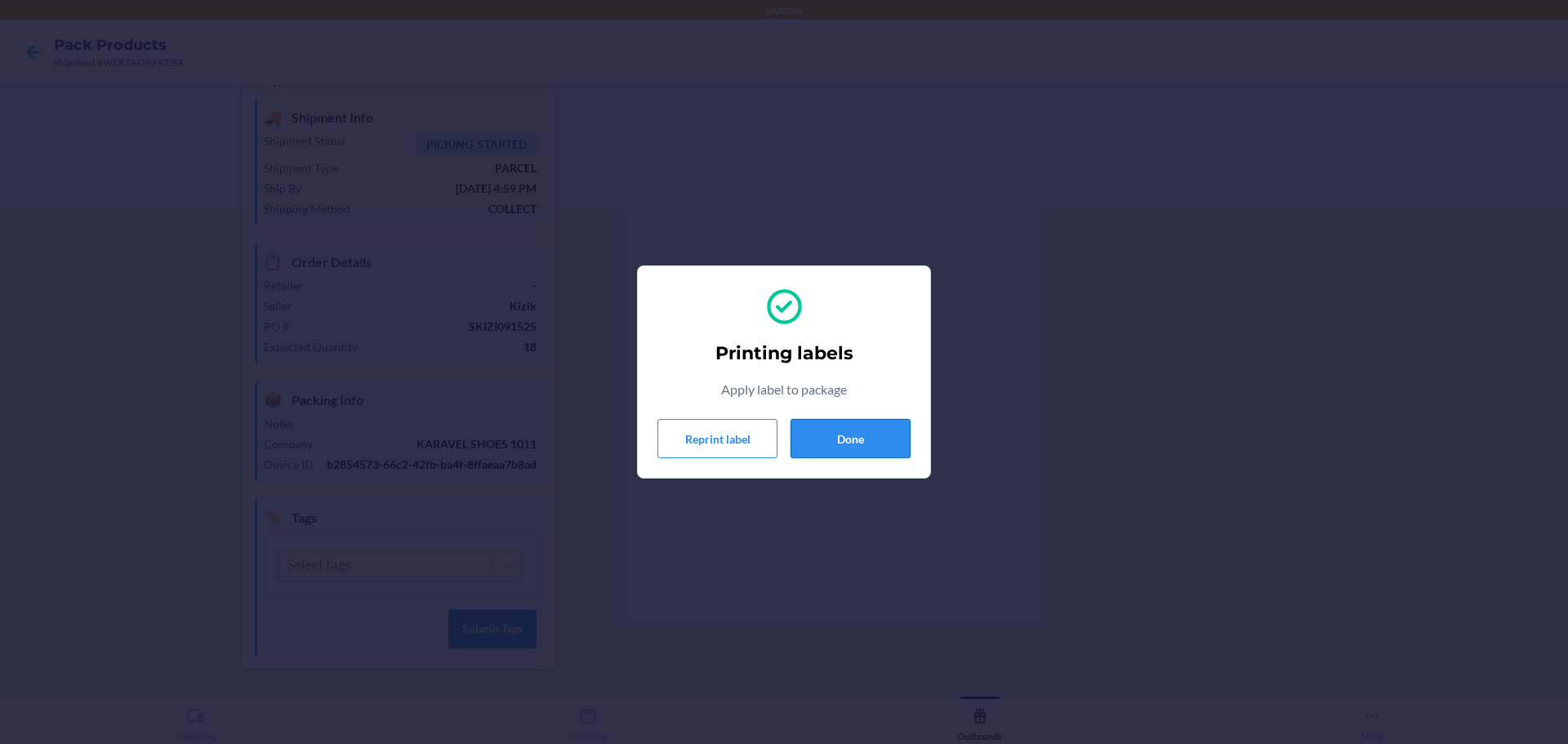
click at [885, 444] on button "Done" at bounding box center [850, 438] width 120 height 40
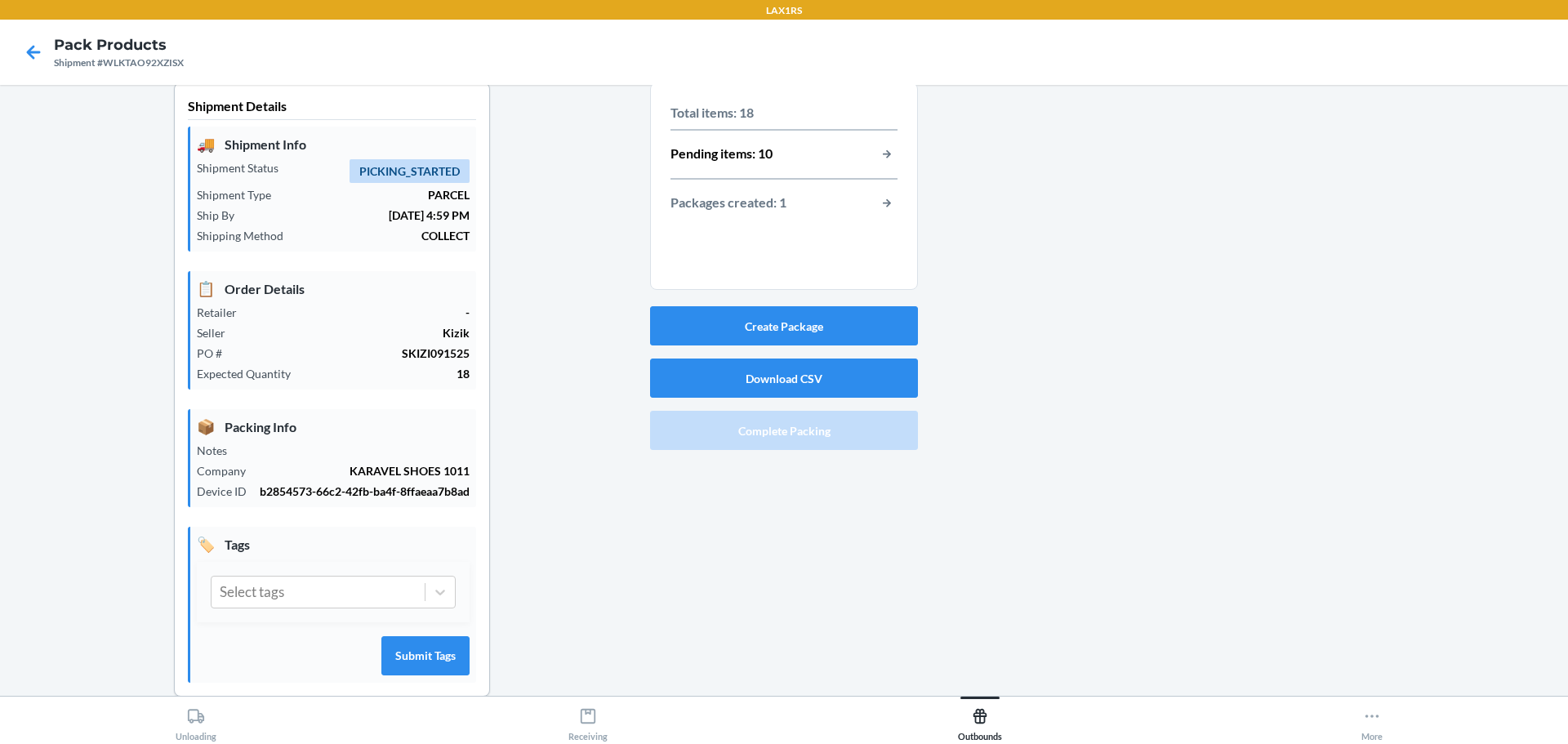
scroll to position [0, 0]
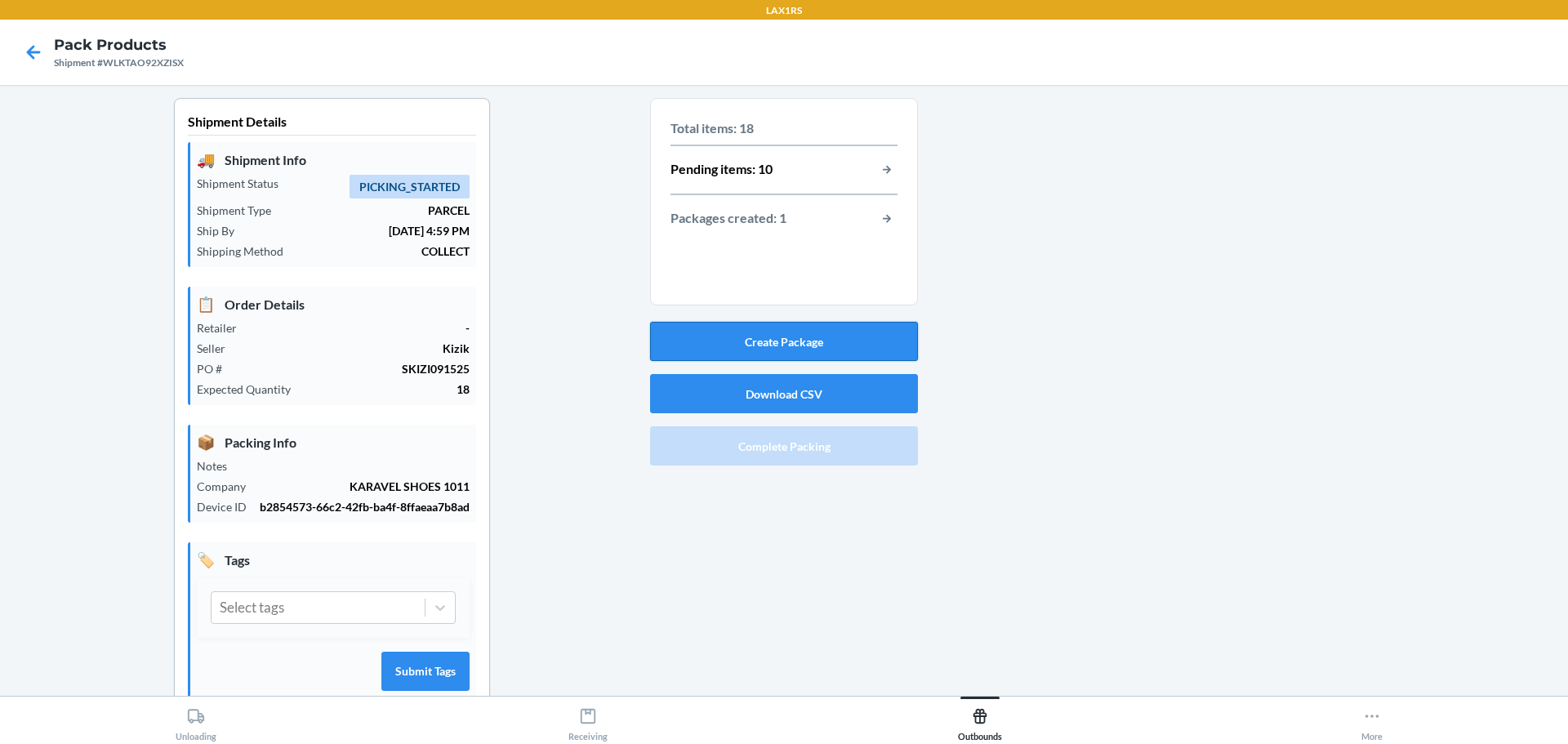
click at [798, 332] on button "Create Package" at bounding box center [784, 341] width 268 height 40
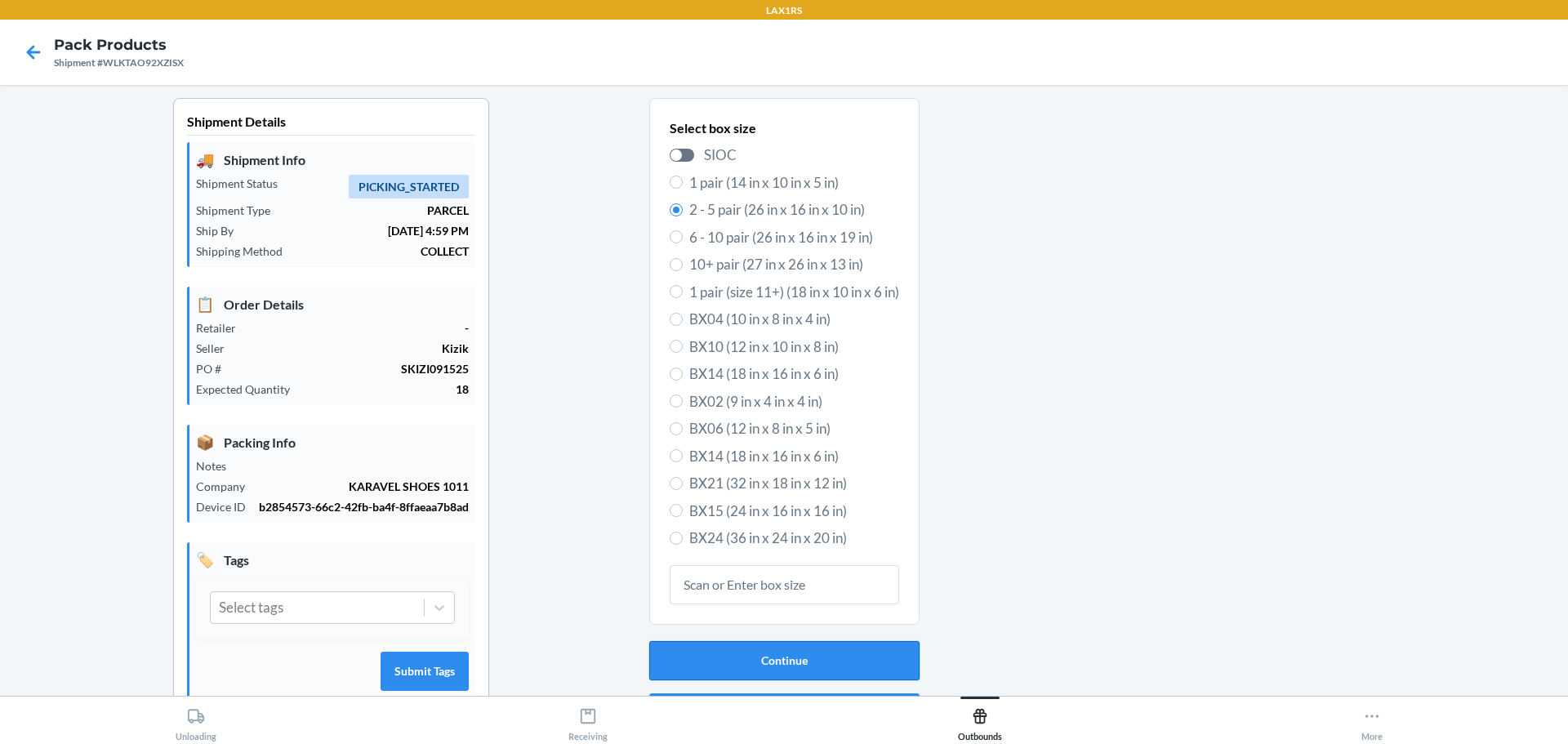
click at [829, 652] on button "Continue" at bounding box center [784, 661] width 271 height 40
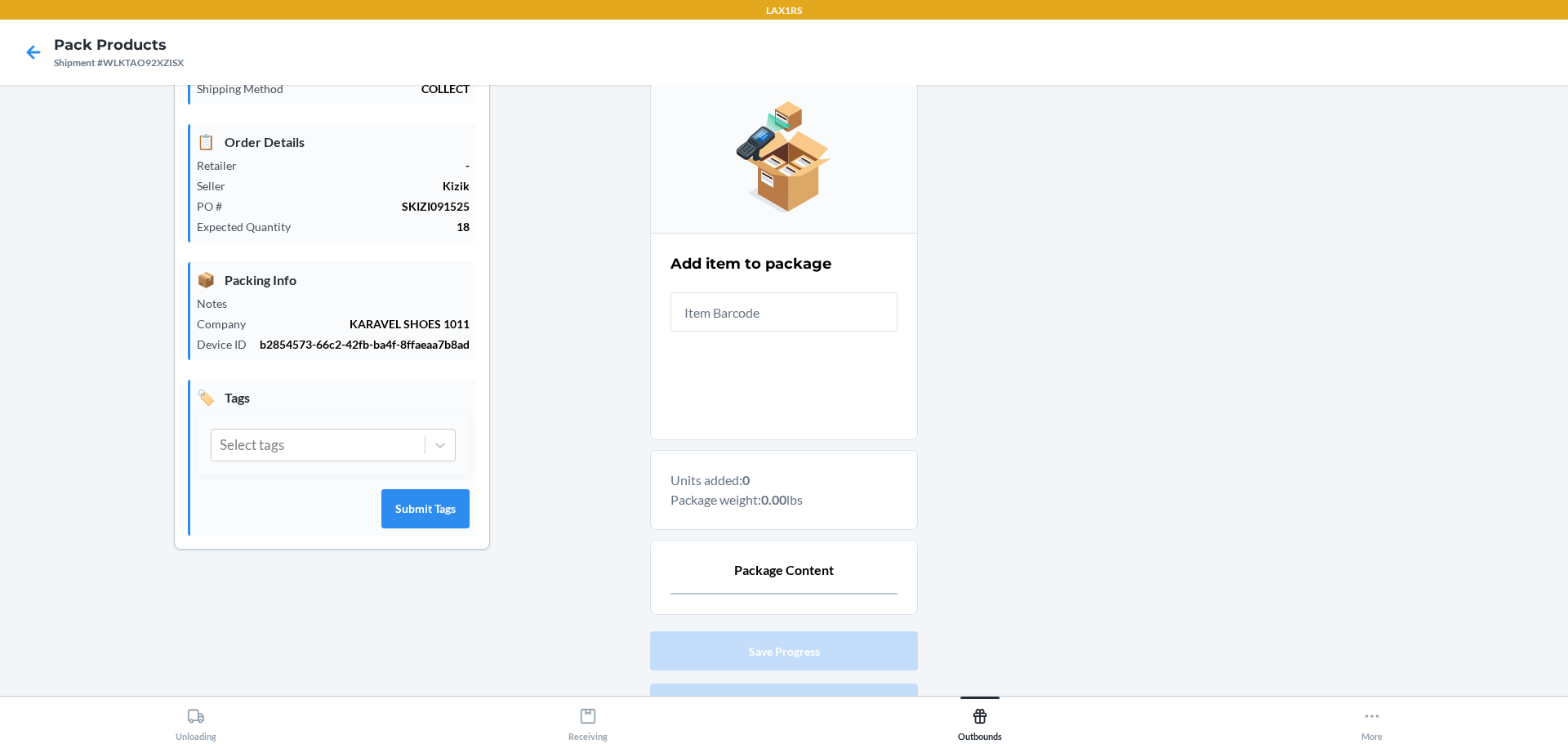
scroll to position [163, 0]
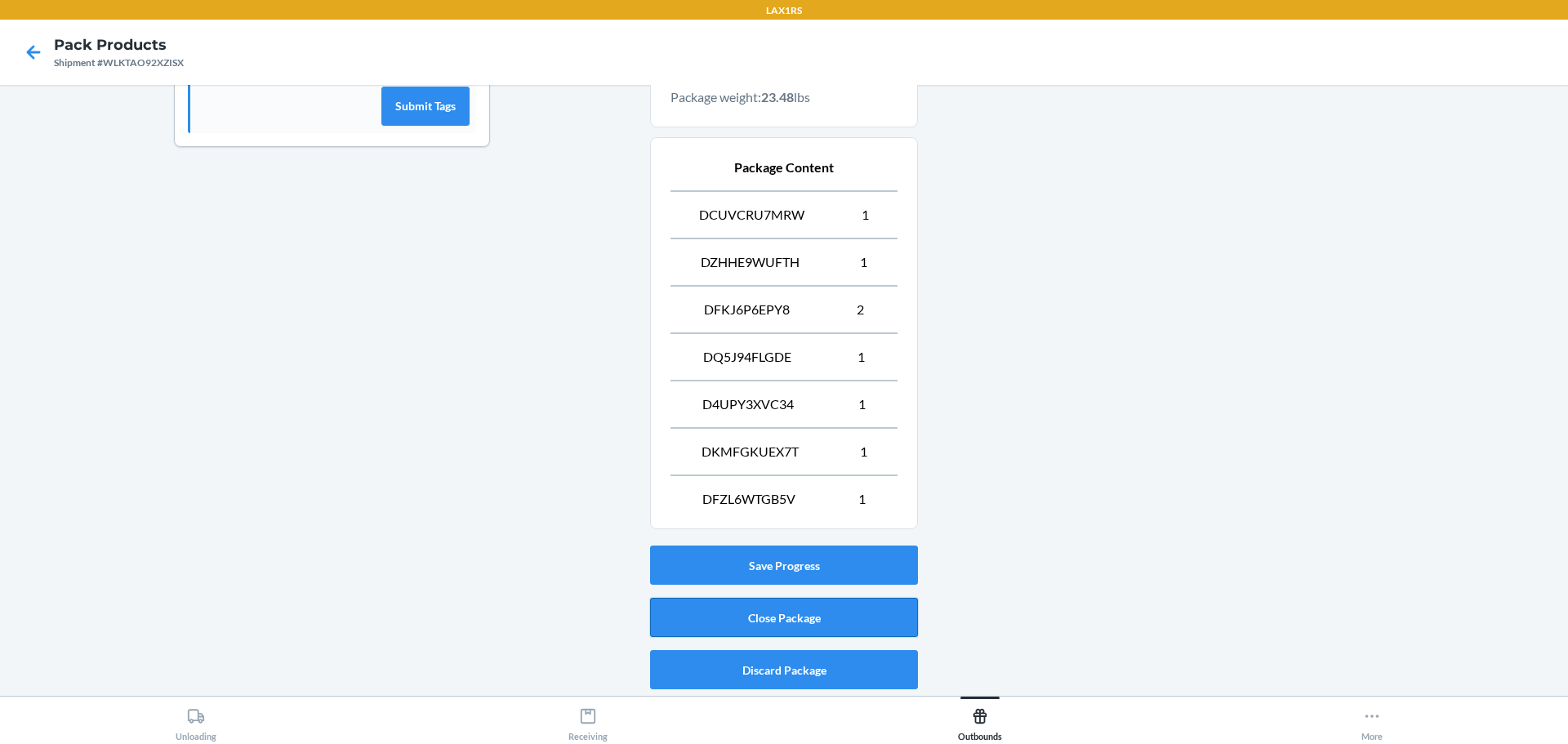
click at [828, 610] on button "Close Package" at bounding box center [784, 618] width 268 height 40
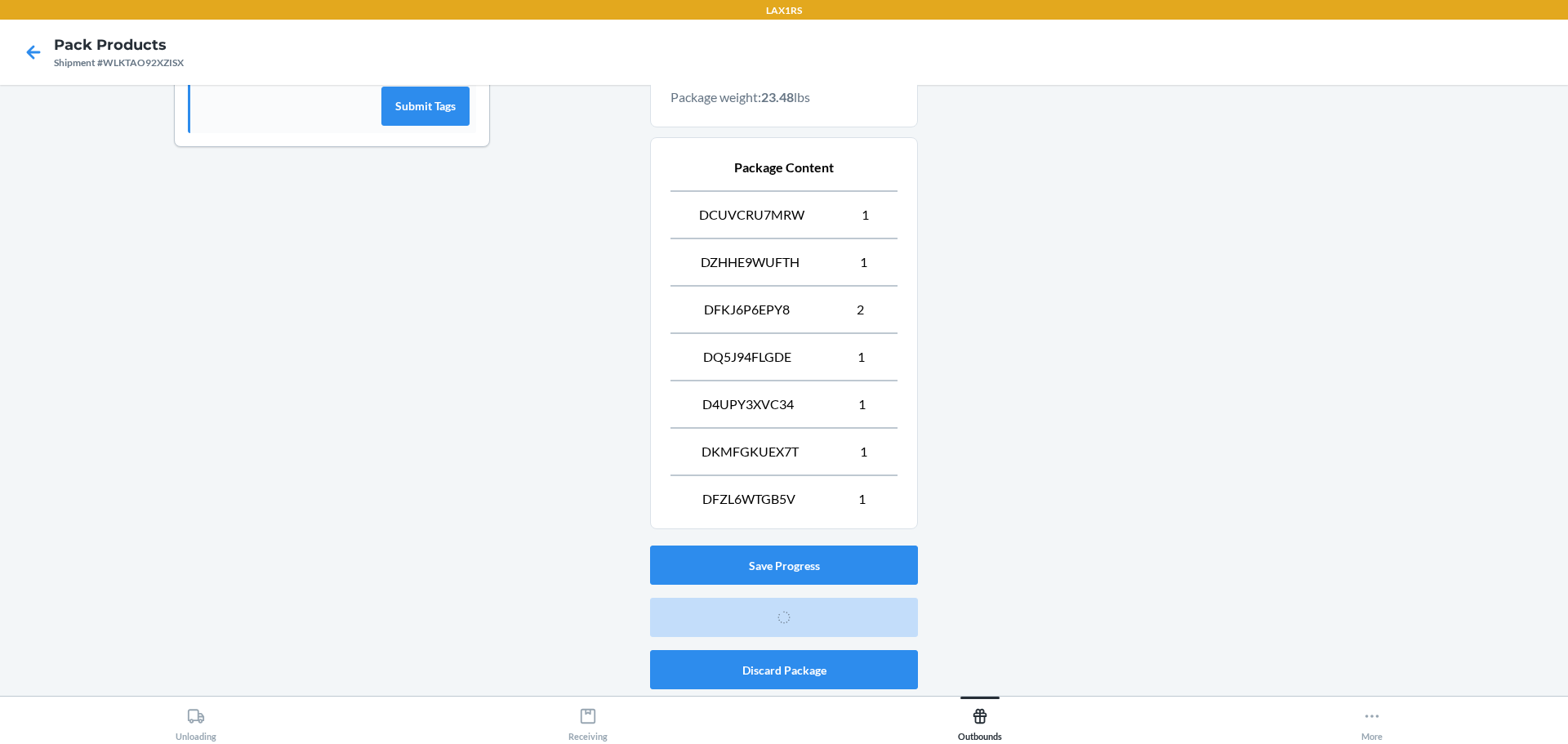
scroll to position [42, 0]
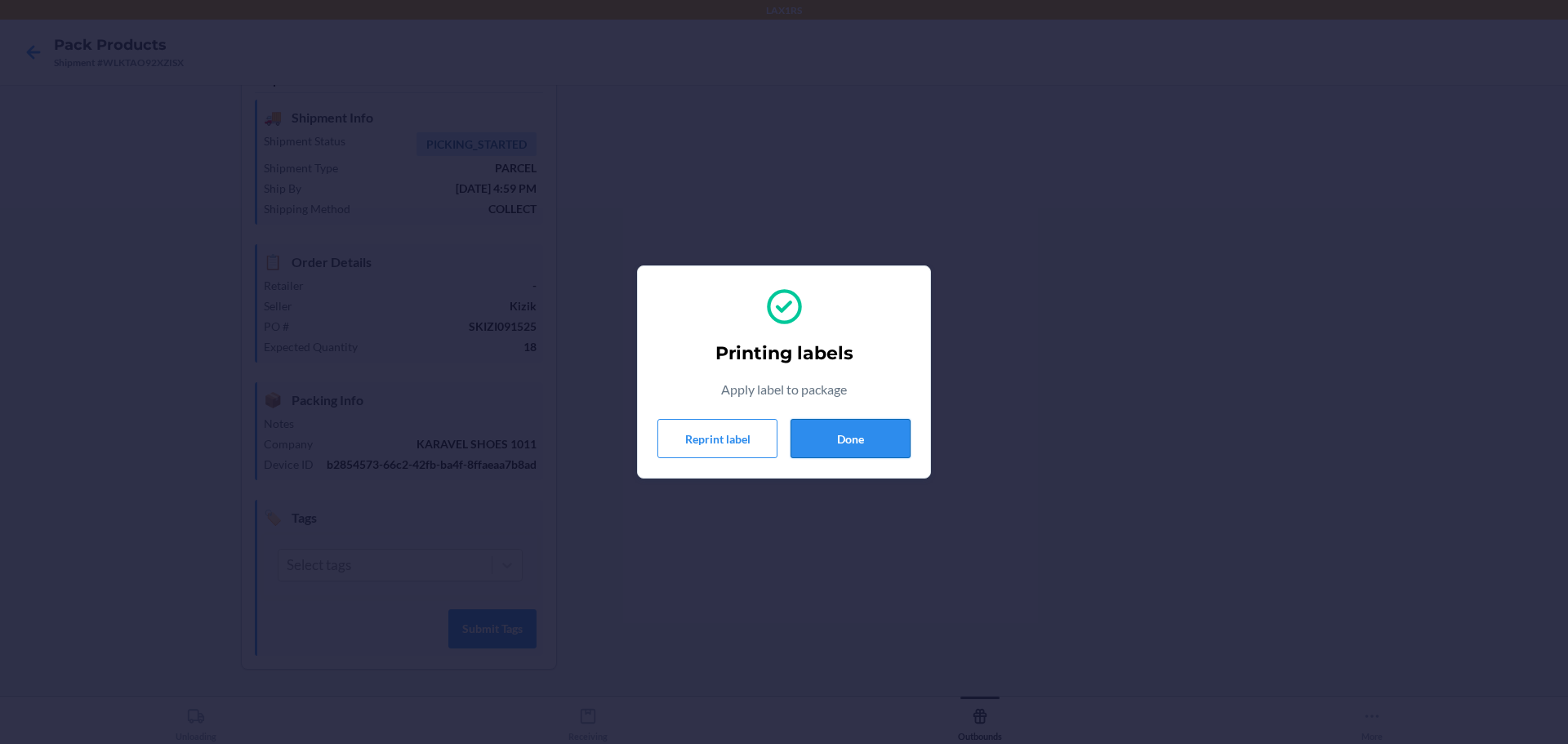
click at [869, 441] on button "Done" at bounding box center [850, 438] width 120 height 40
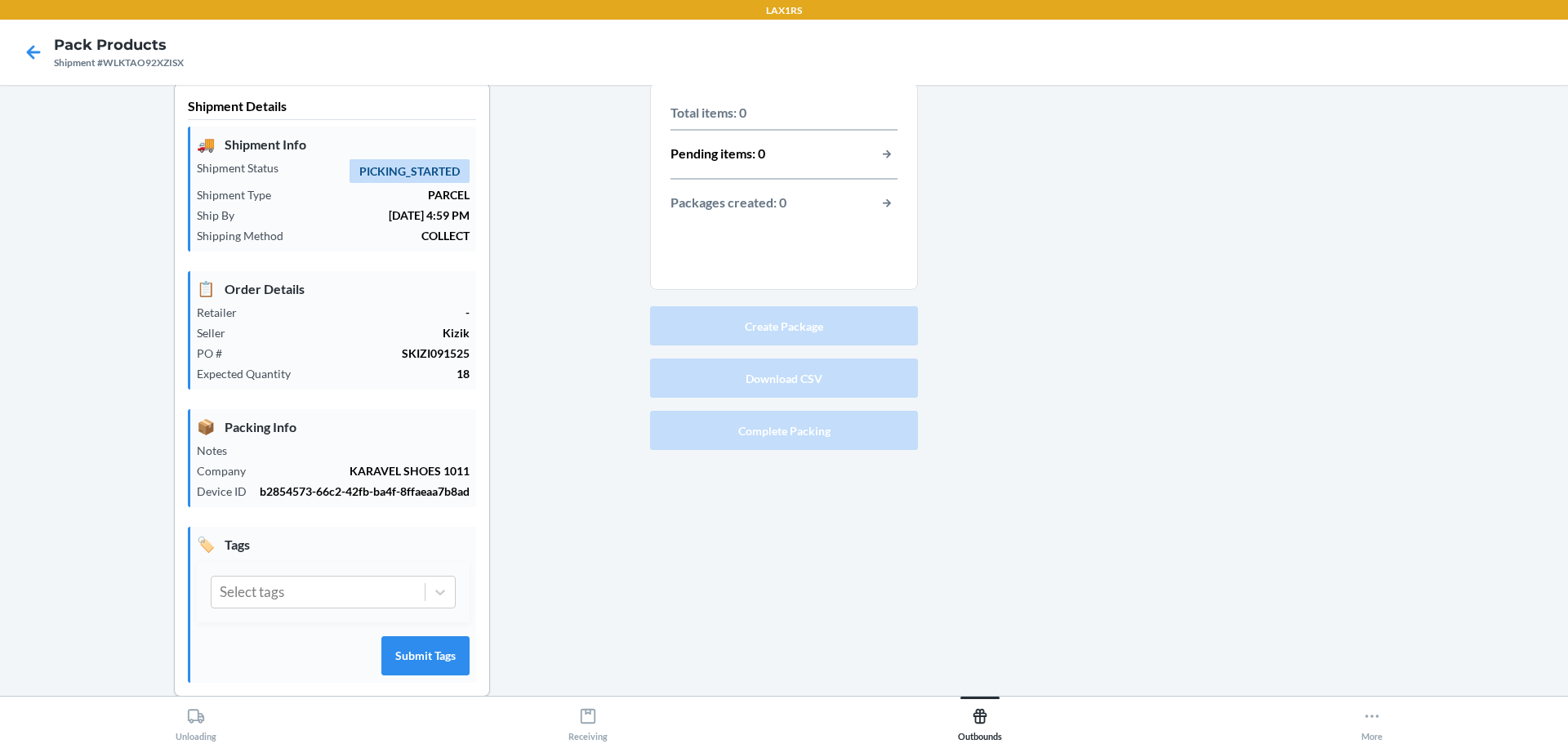
scroll to position [0, 0]
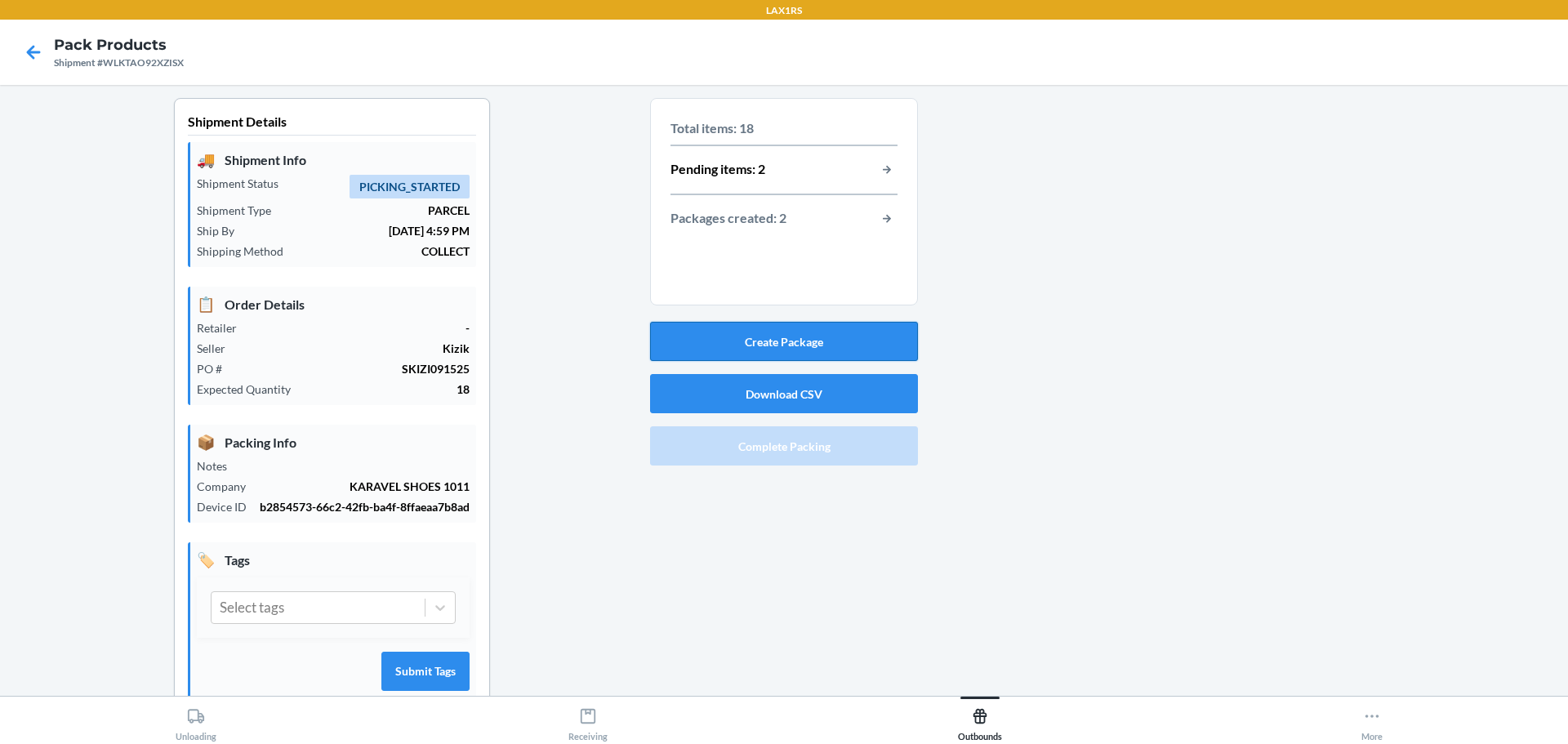
click at [784, 344] on button "Create Package" at bounding box center [784, 341] width 268 height 40
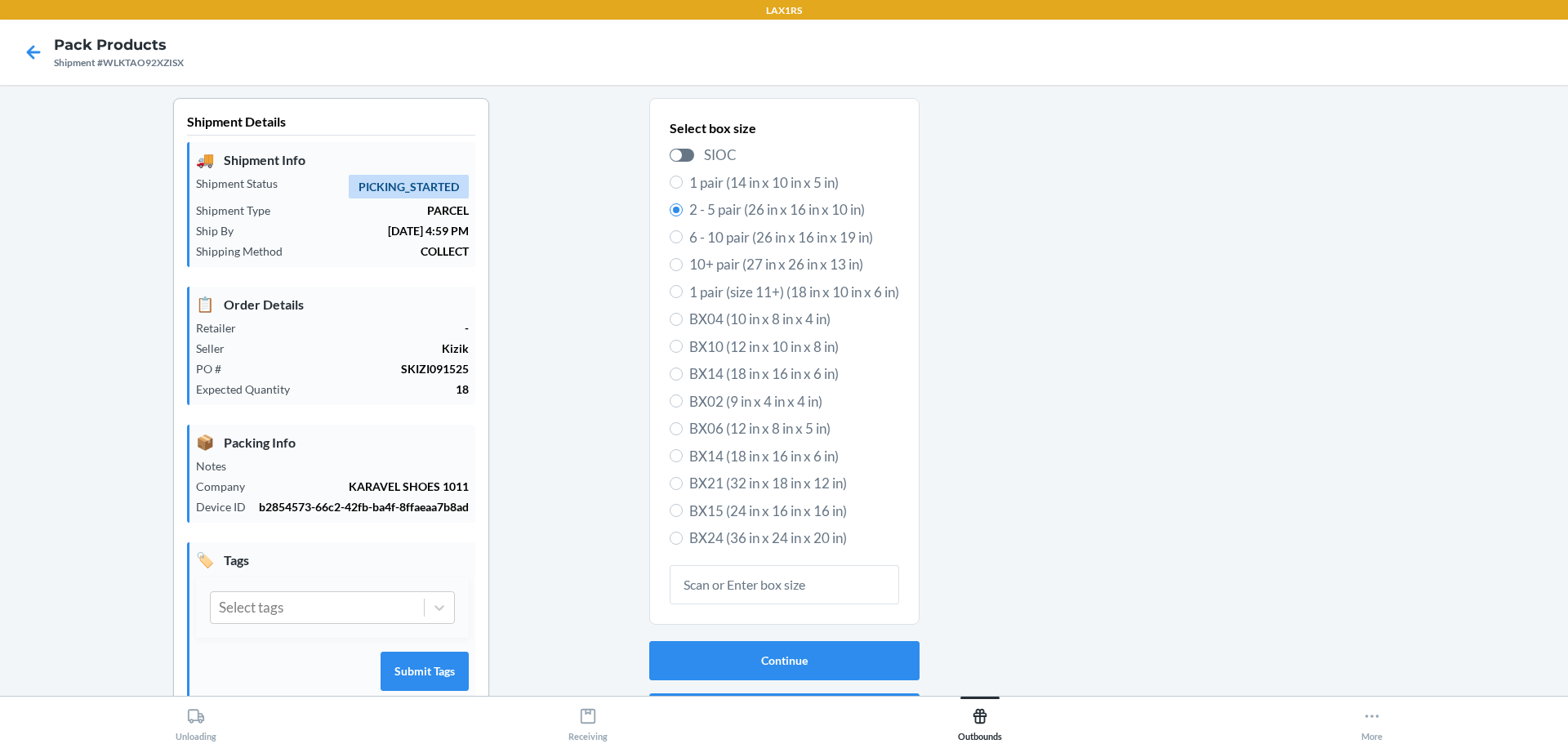
click at [679, 456] on label "BX14 (18 in x 16 in x 6 in)" at bounding box center [784, 457] width 229 height 21
click at [679, 456] on input "BX14 (18 in x 16 in x 6 in)" at bounding box center [676, 455] width 13 height 13
radio input "true"
radio input "false"
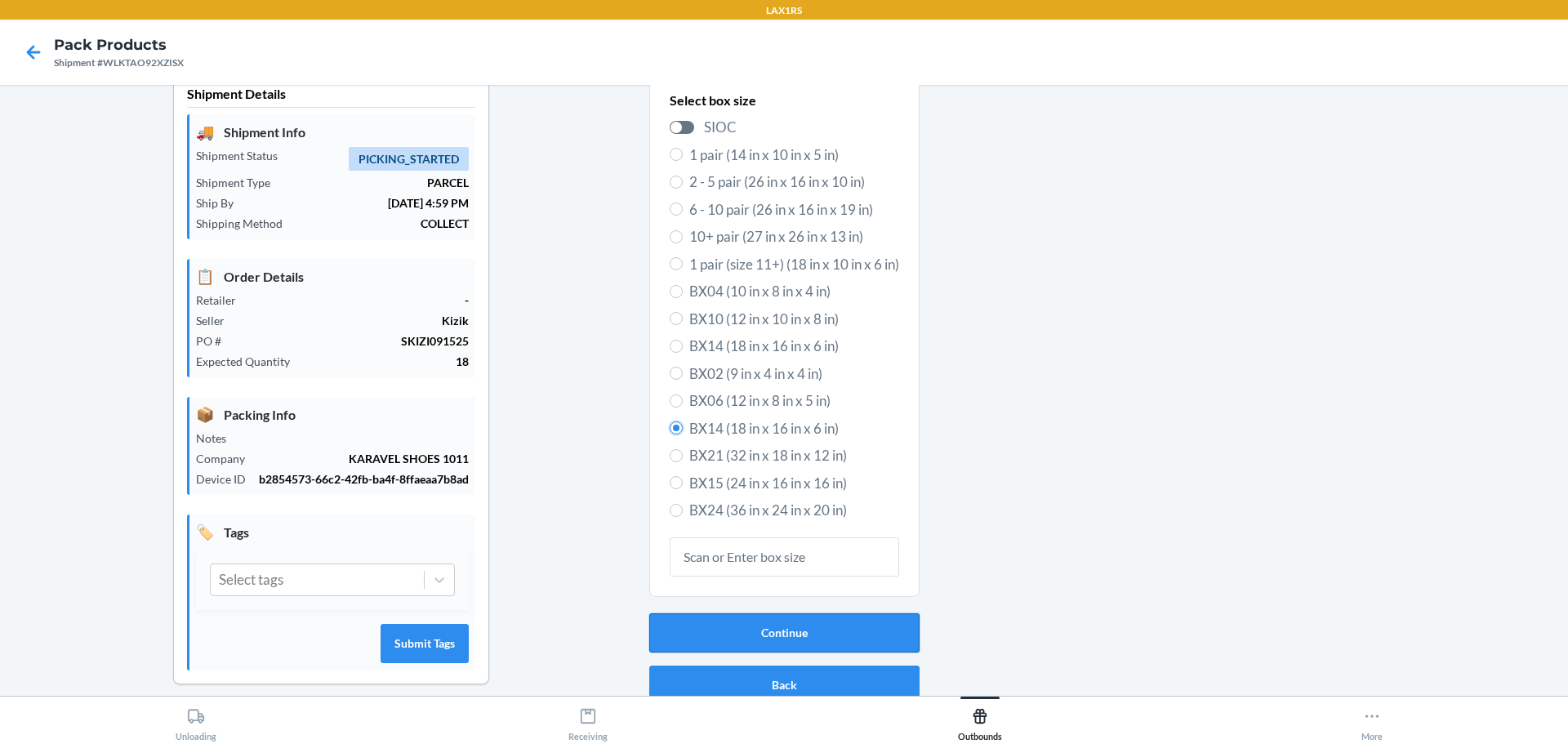
scroll to position [43, 0]
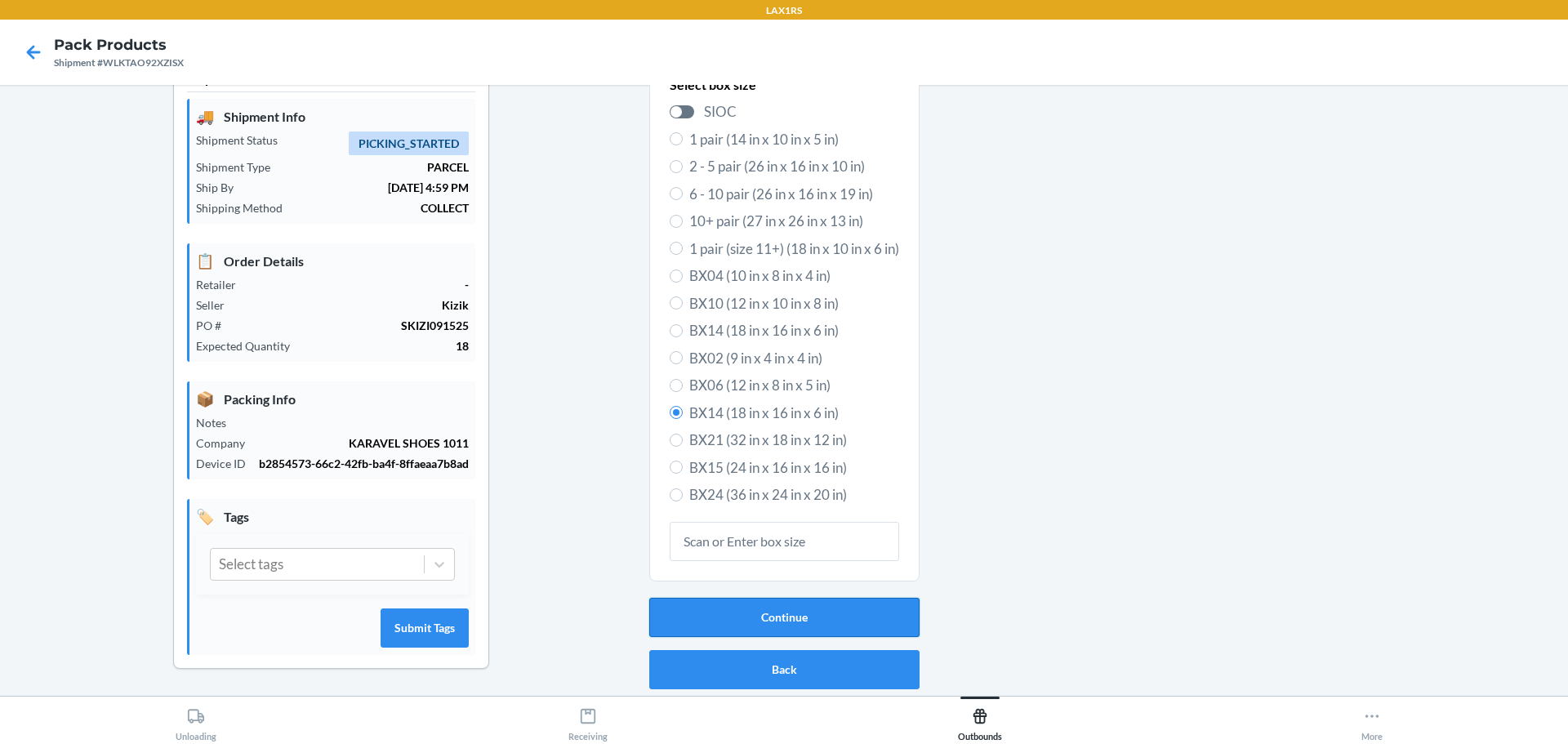
click at [787, 613] on button "Continue" at bounding box center [784, 618] width 271 height 40
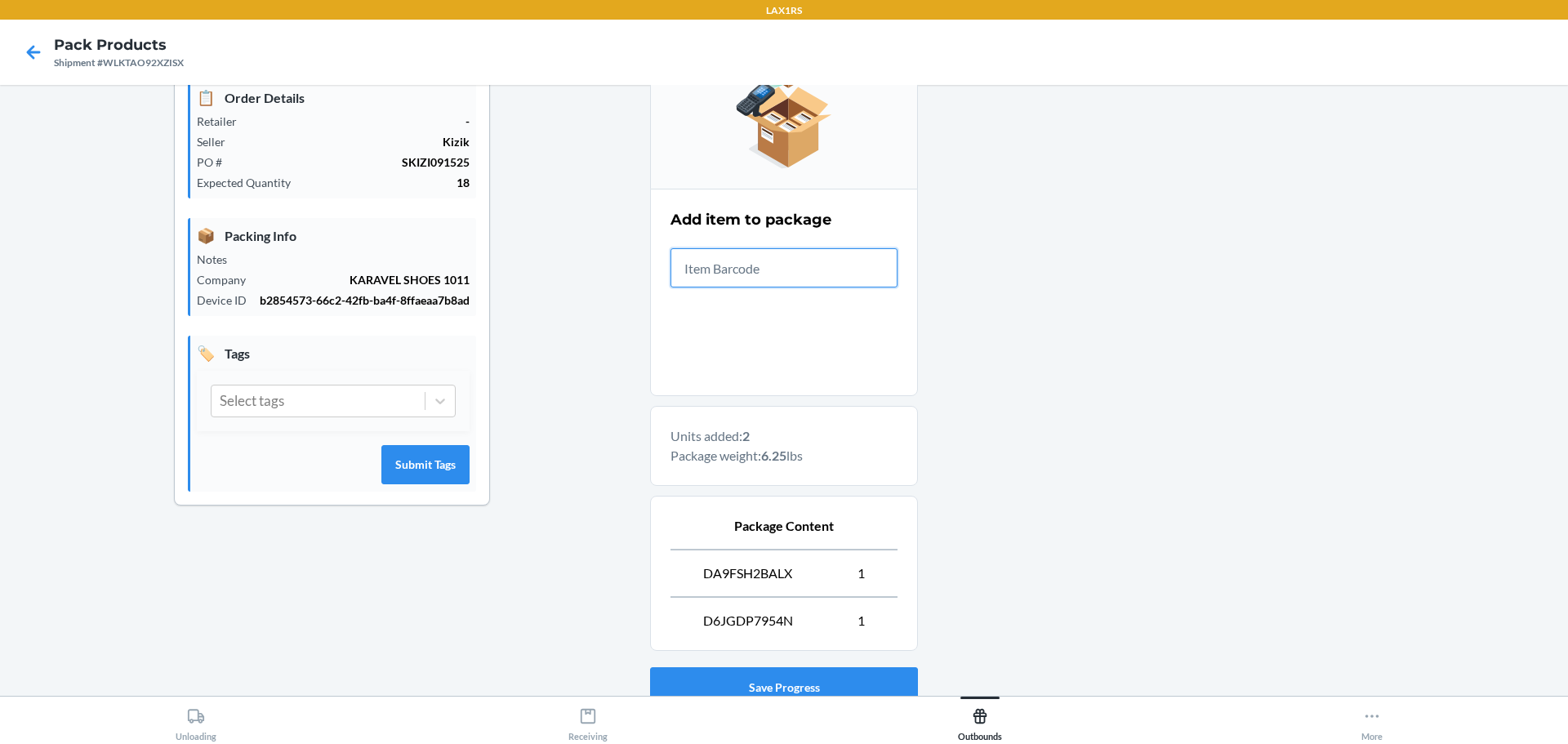
scroll to position [329, 0]
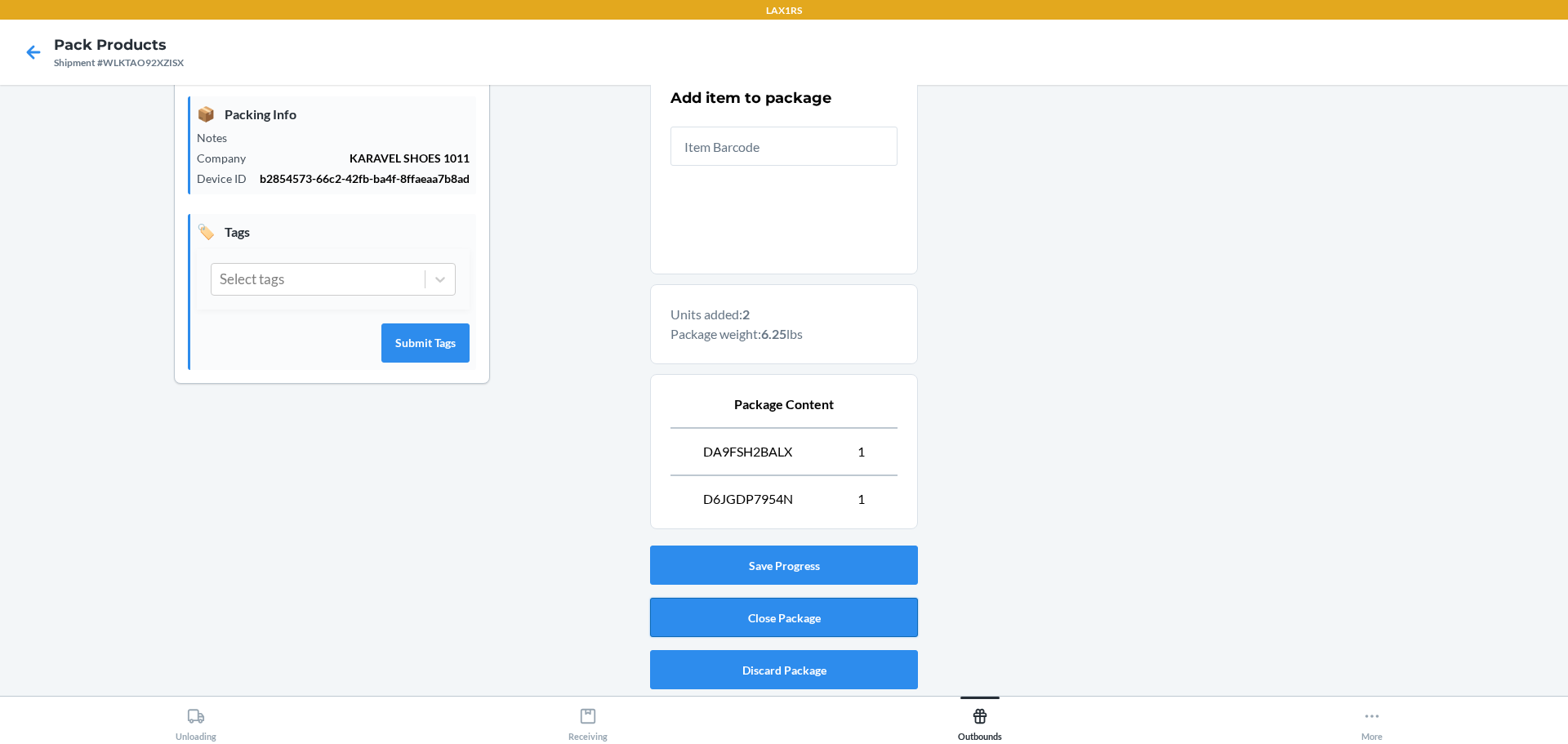
click at [835, 622] on button "Close Package" at bounding box center [784, 618] width 268 height 40
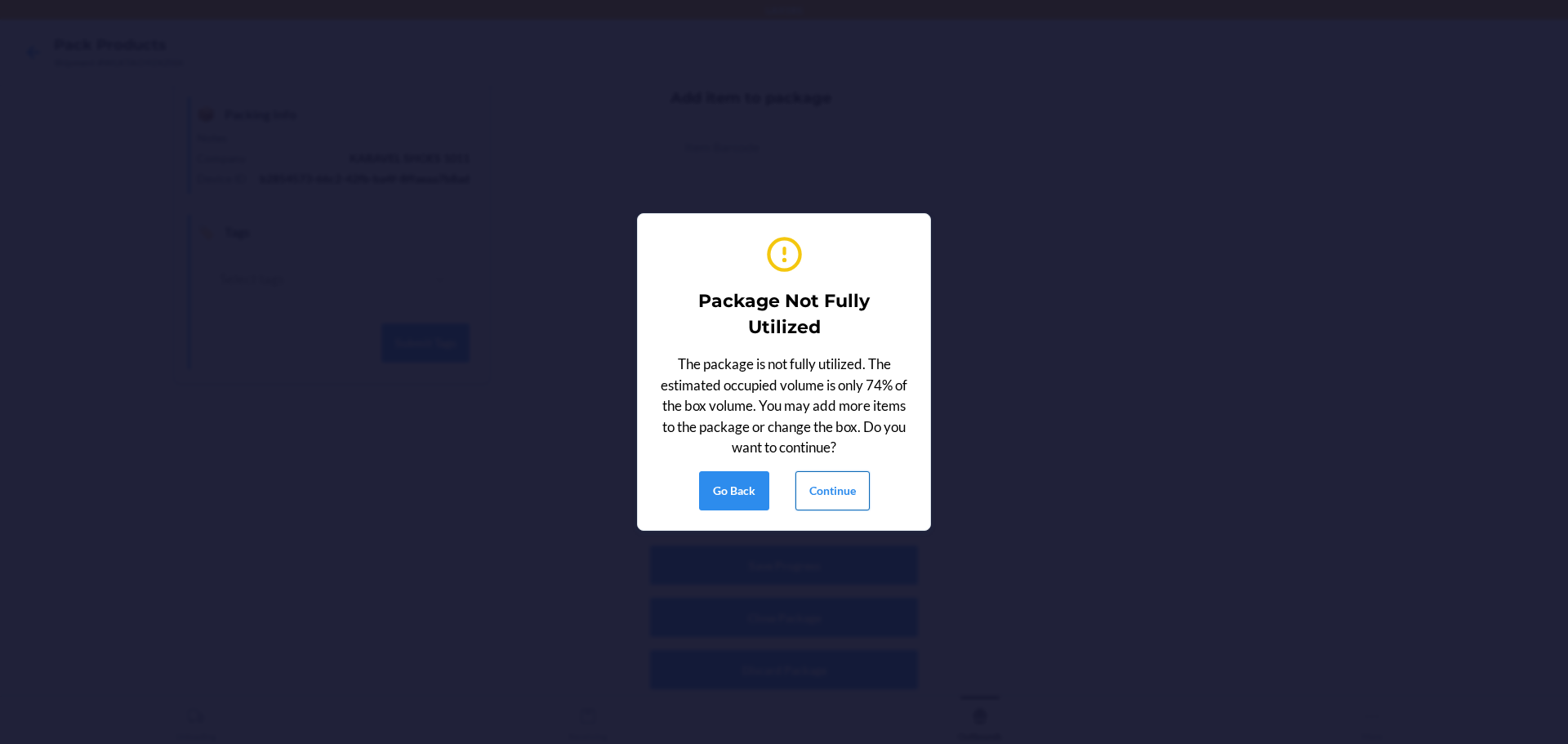
click at [840, 507] on button "Continue" at bounding box center [833, 490] width 75 height 40
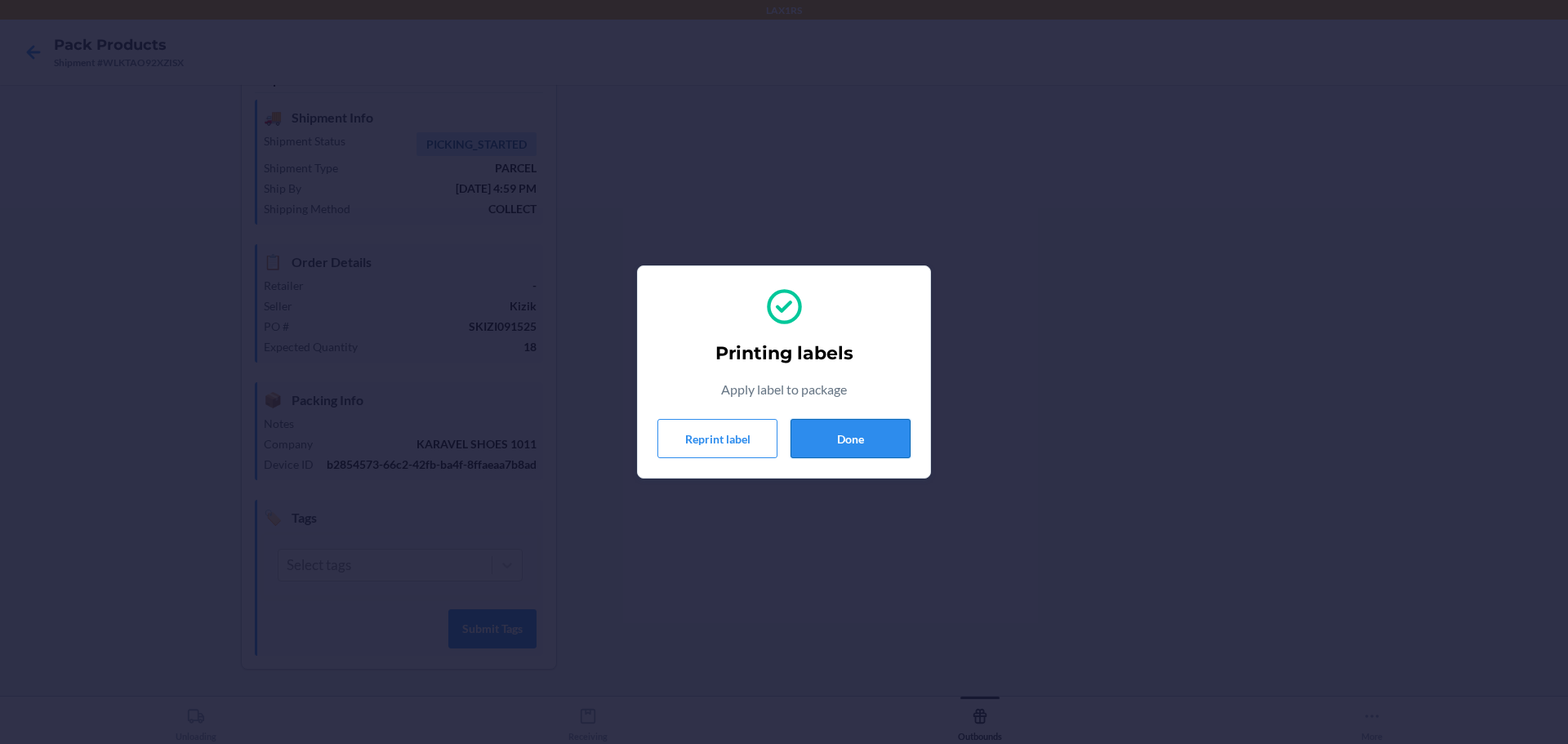
click at [859, 438] on button "Done" at bounding box center [850, 438] width 120 height 40
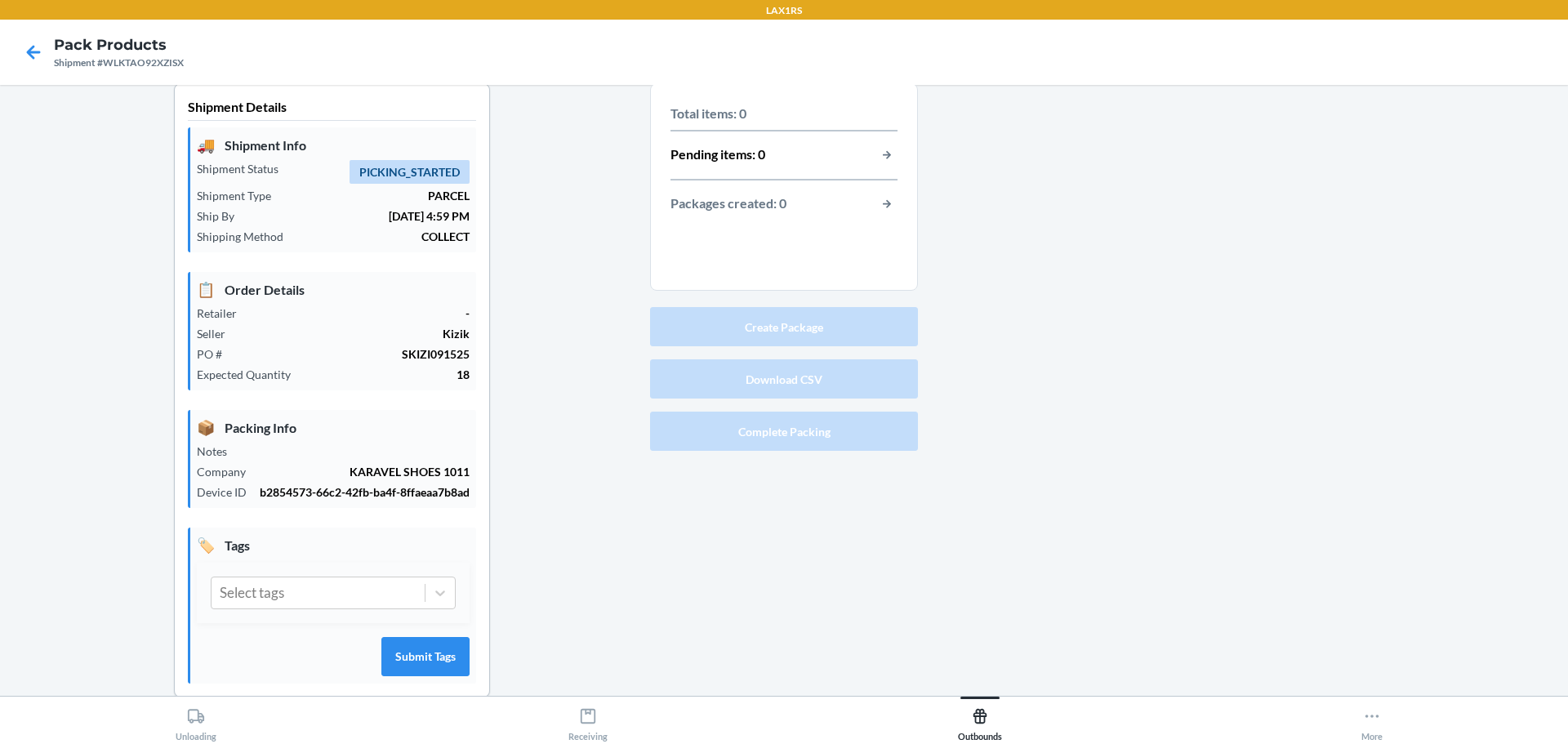
scroll to position [0, 0]
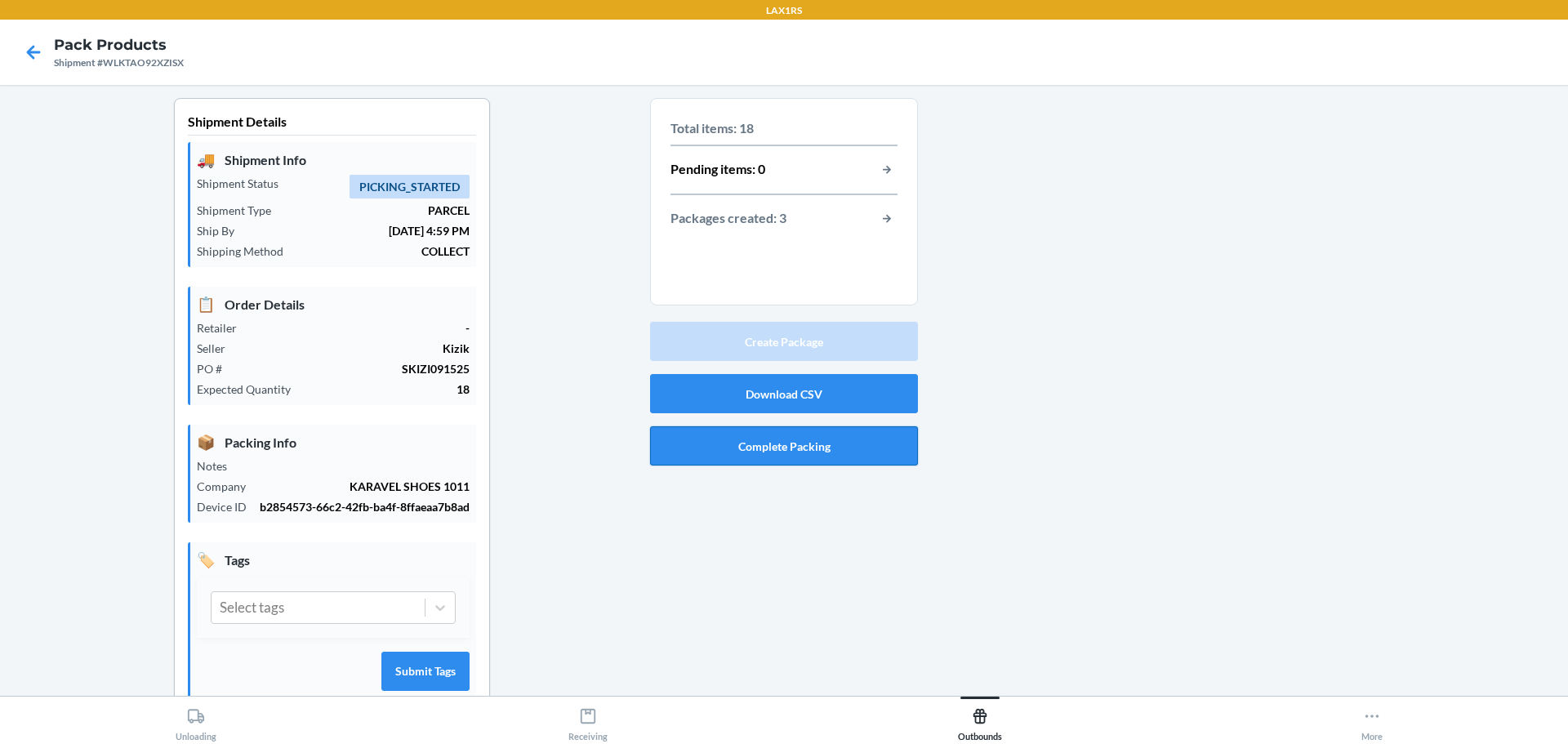
click at [805, 447] on button "Complete Packing" at bounding box center [784, 445] width 268 height 40
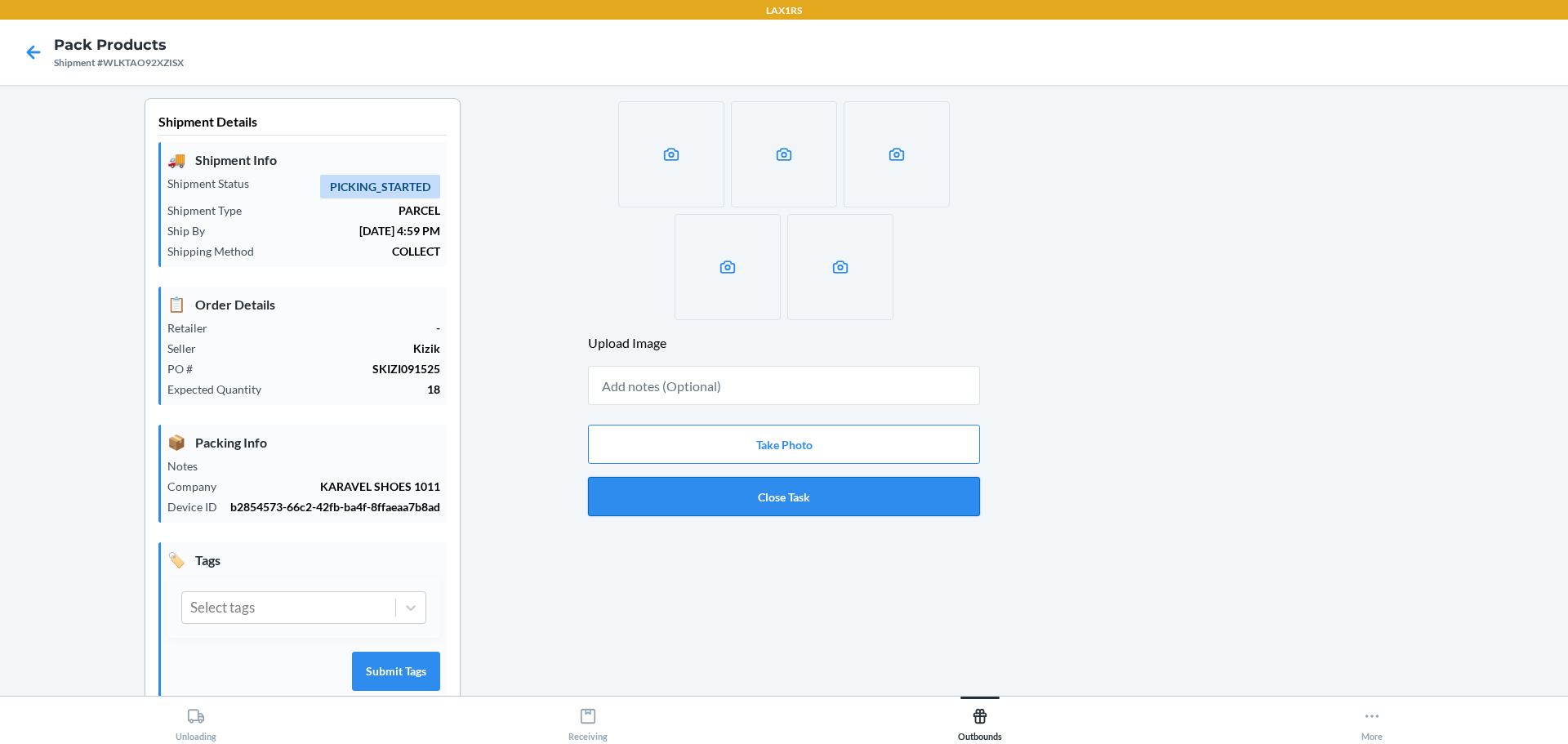
click at [834, 509] on button "Close Task" at bounding box center [784, 496] width 392 height 40
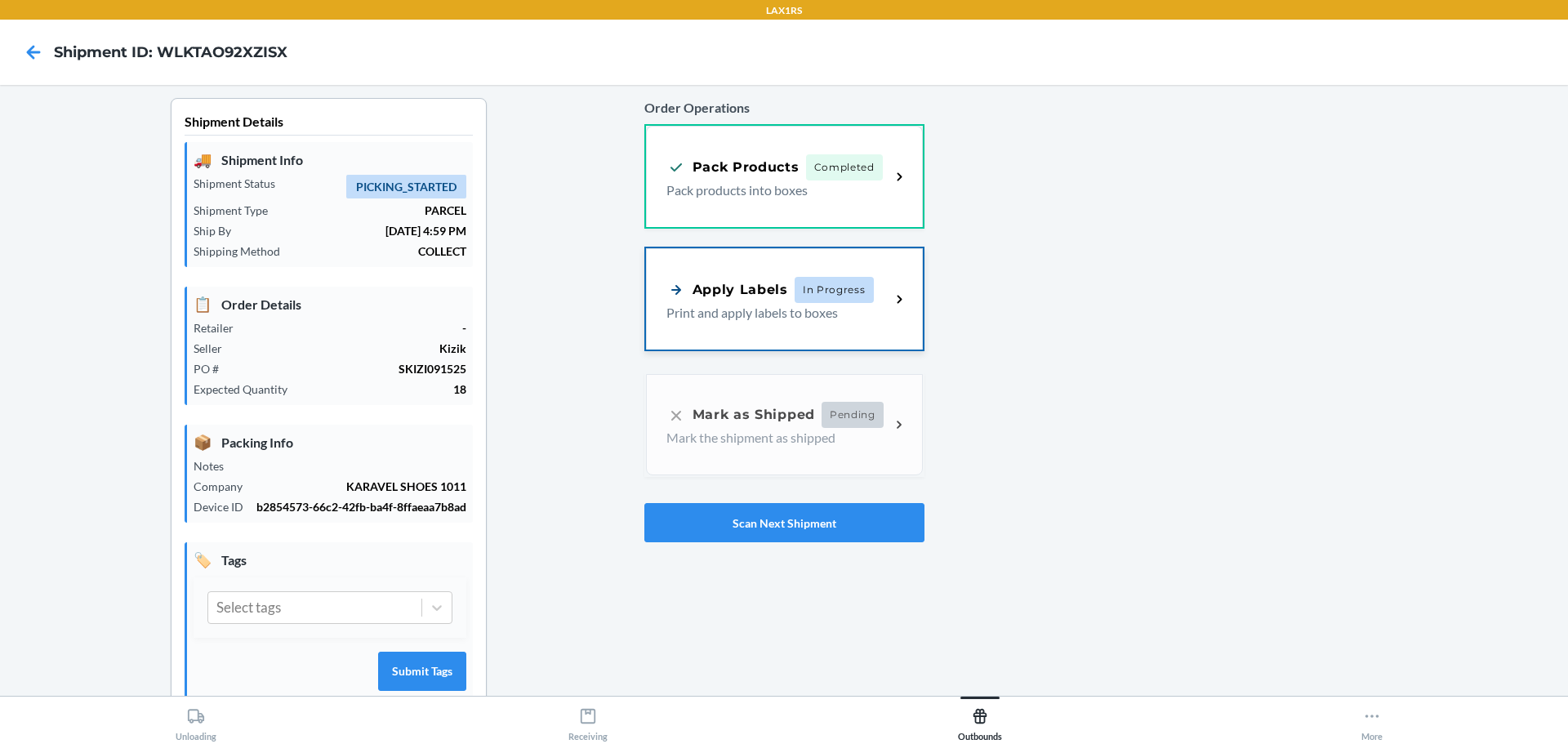
click at [779, 273] on div "Apply Labels In Progress Print and apply labels to boxes" at bounding box center [784, 299] width 277 height 101
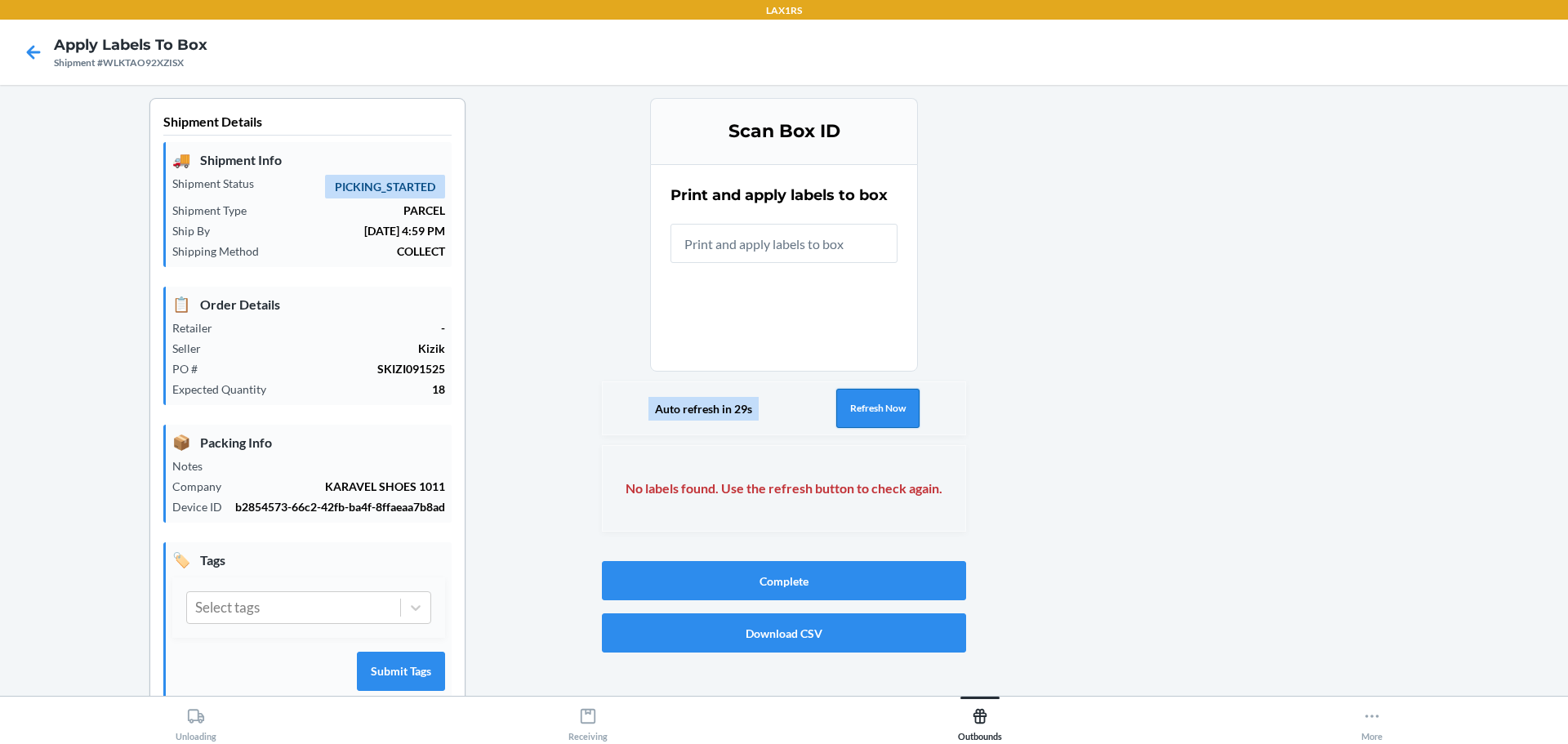
click at [877, 408] on button "Refresh Now" at bounding box center [878, 408] width 83 height 40
click at [883, 421] on button "Refresh Now" at bounding box center [878, 408] width 83 height 40
click at [880, 411] on button "Refresh Now" at bounding box center [878, 408] width 83 height 40
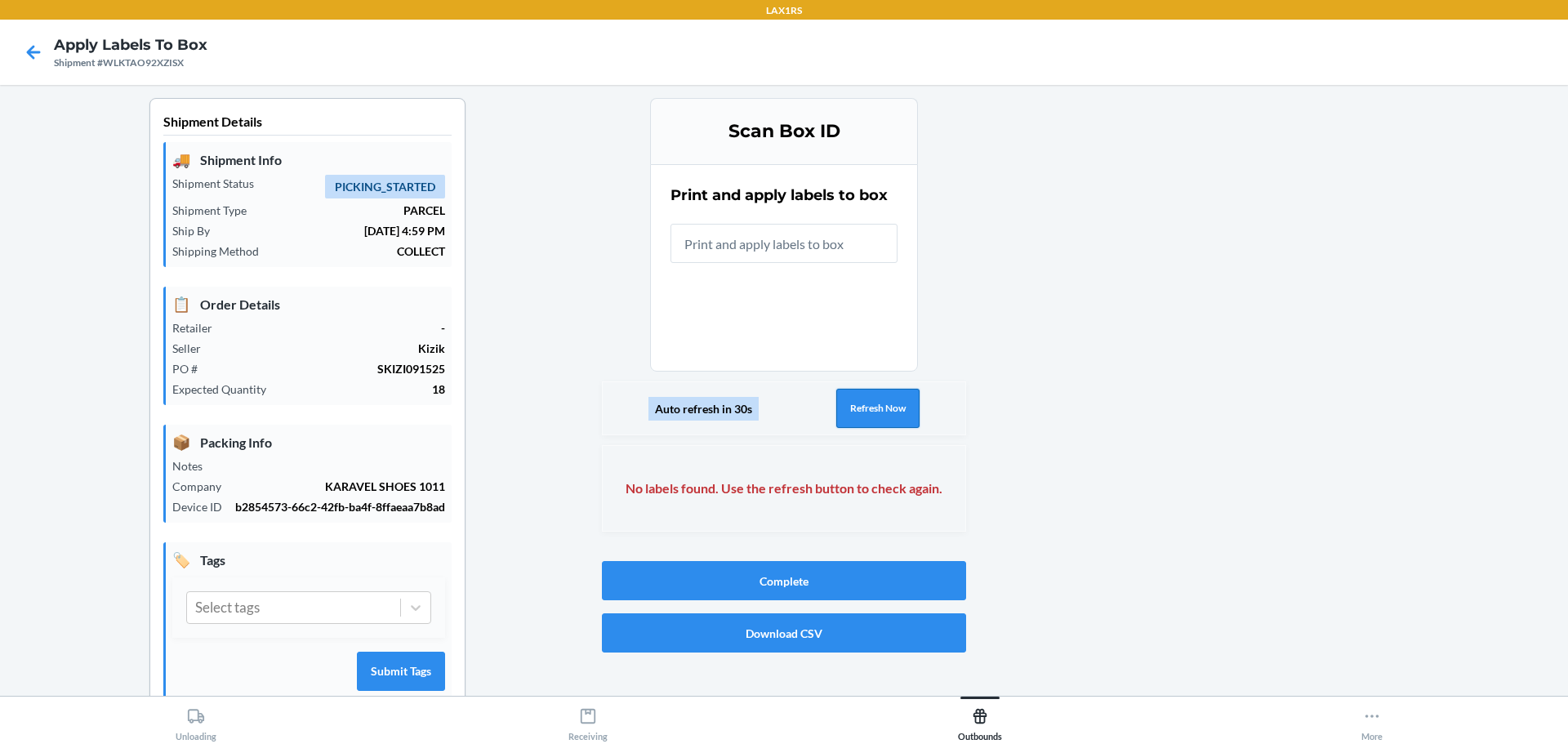
click at [880, 411] on button "Refresh Now" at bounding box center [878, 408] width 83 height 40
click at [38, 51] on icon at bounding box center [33, 53] width 28 height 28
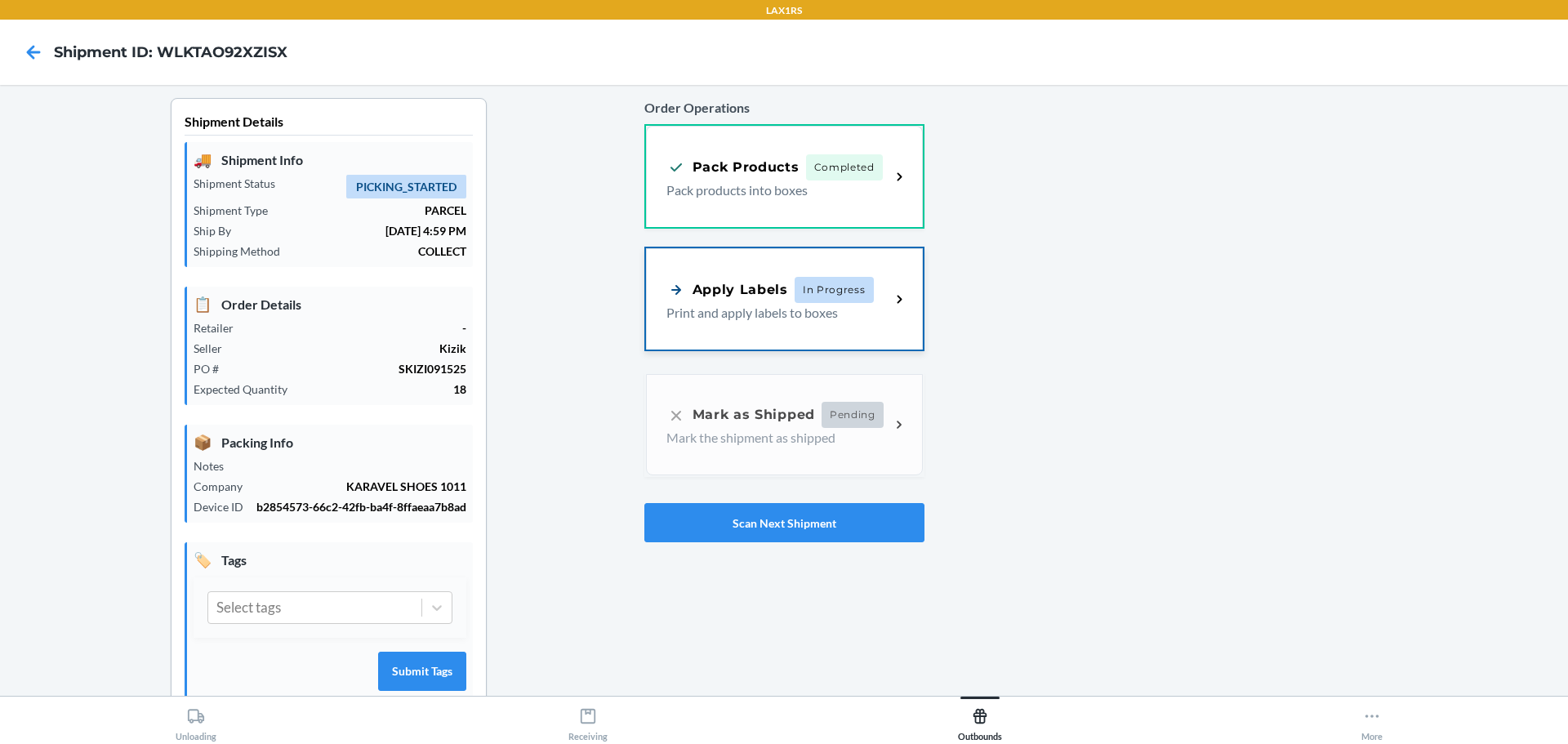
click at [697, 320] on p "Print and apply labels to boxes" at bounding box center [772, 313] width 212 height 19
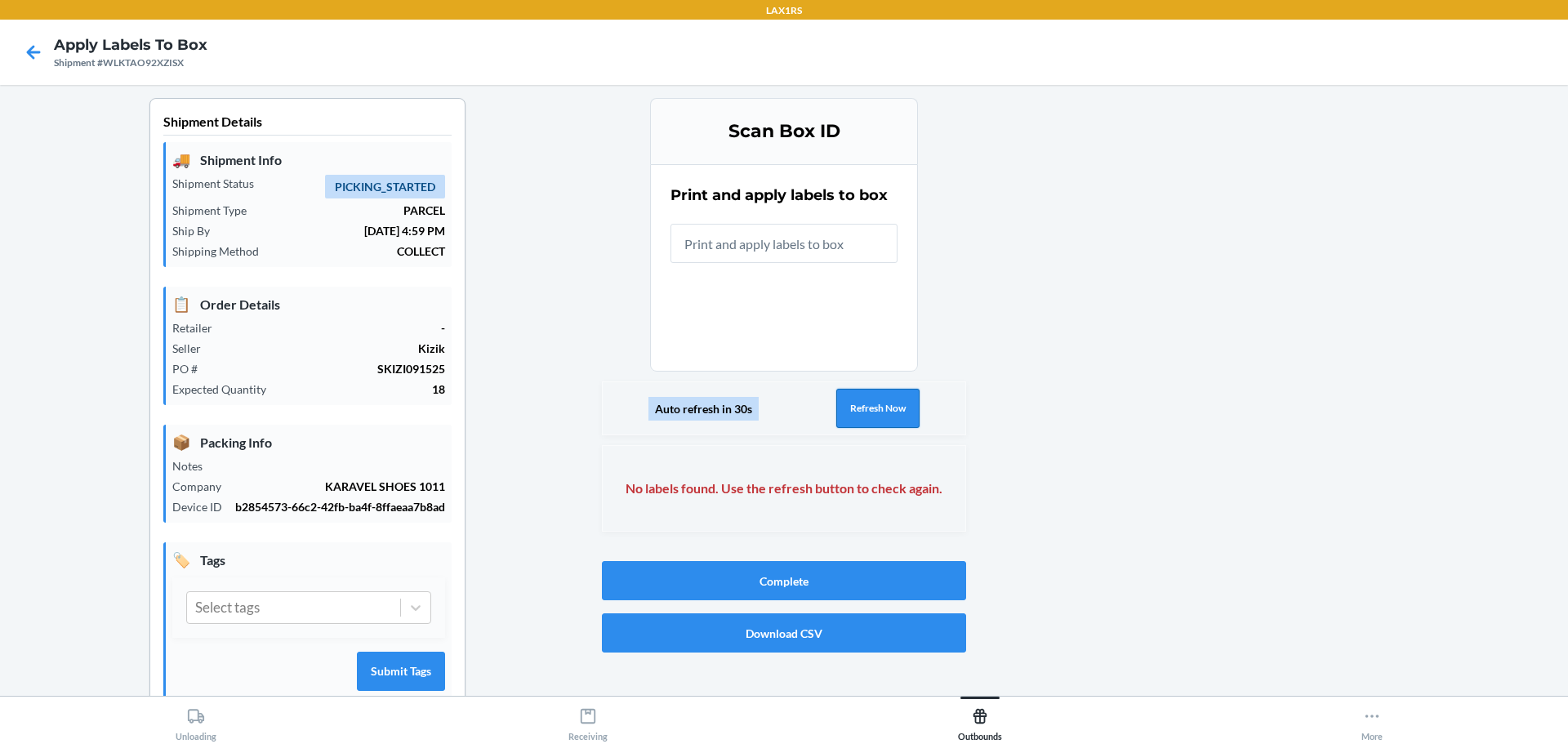
click at [870, 409] on button "Refresh Now" at bounding box center [878, 408] width 83 height 40
click at [29, 39] on icon at bounding box center [33, 53] width 28 height 28
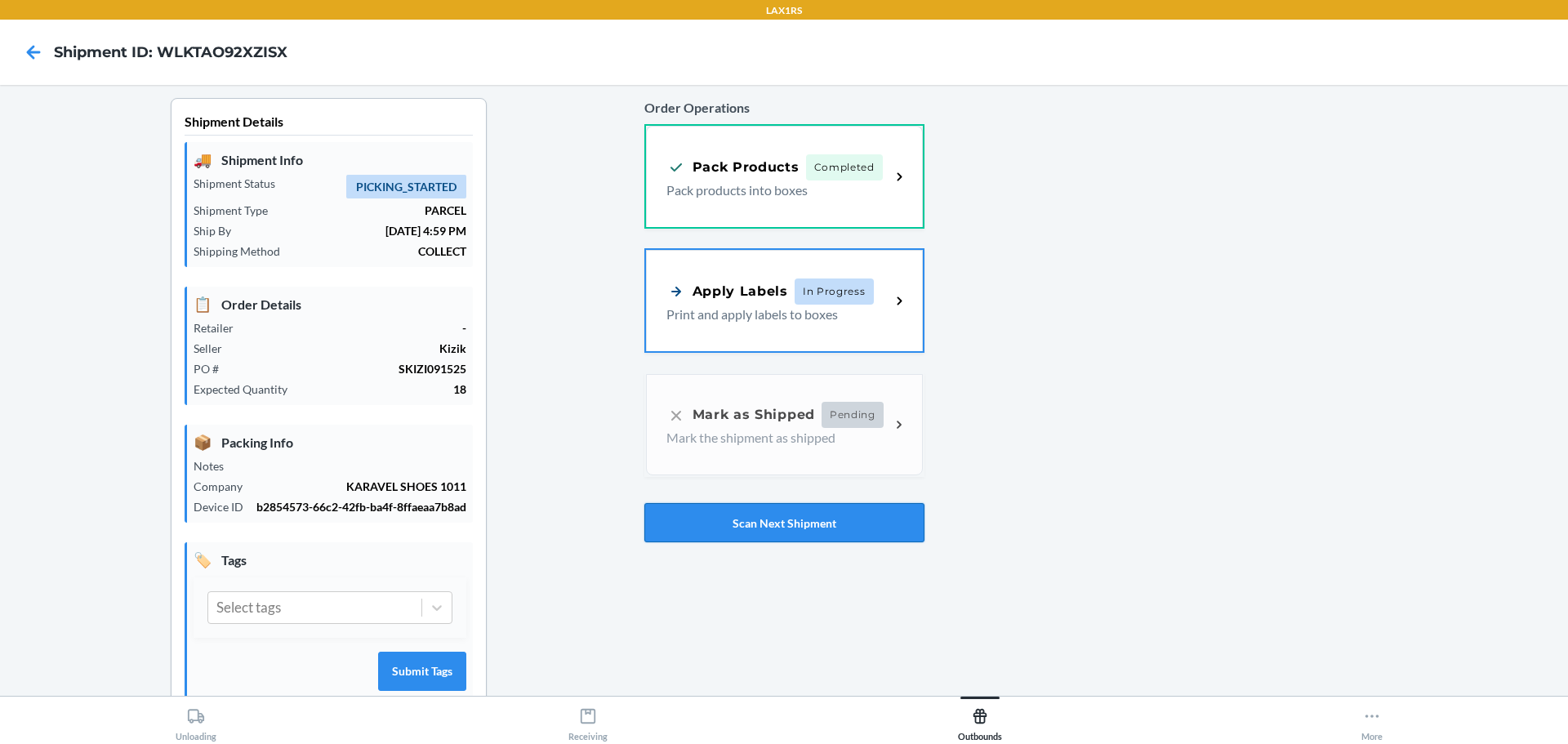
click at [745, 515] on button "Scan Next Shipment" at bounding box center [784, 523] width 280 height 40
click at [773, 293] on div "Apply Labels" at bounding box center [727, 289] width 122 height 20
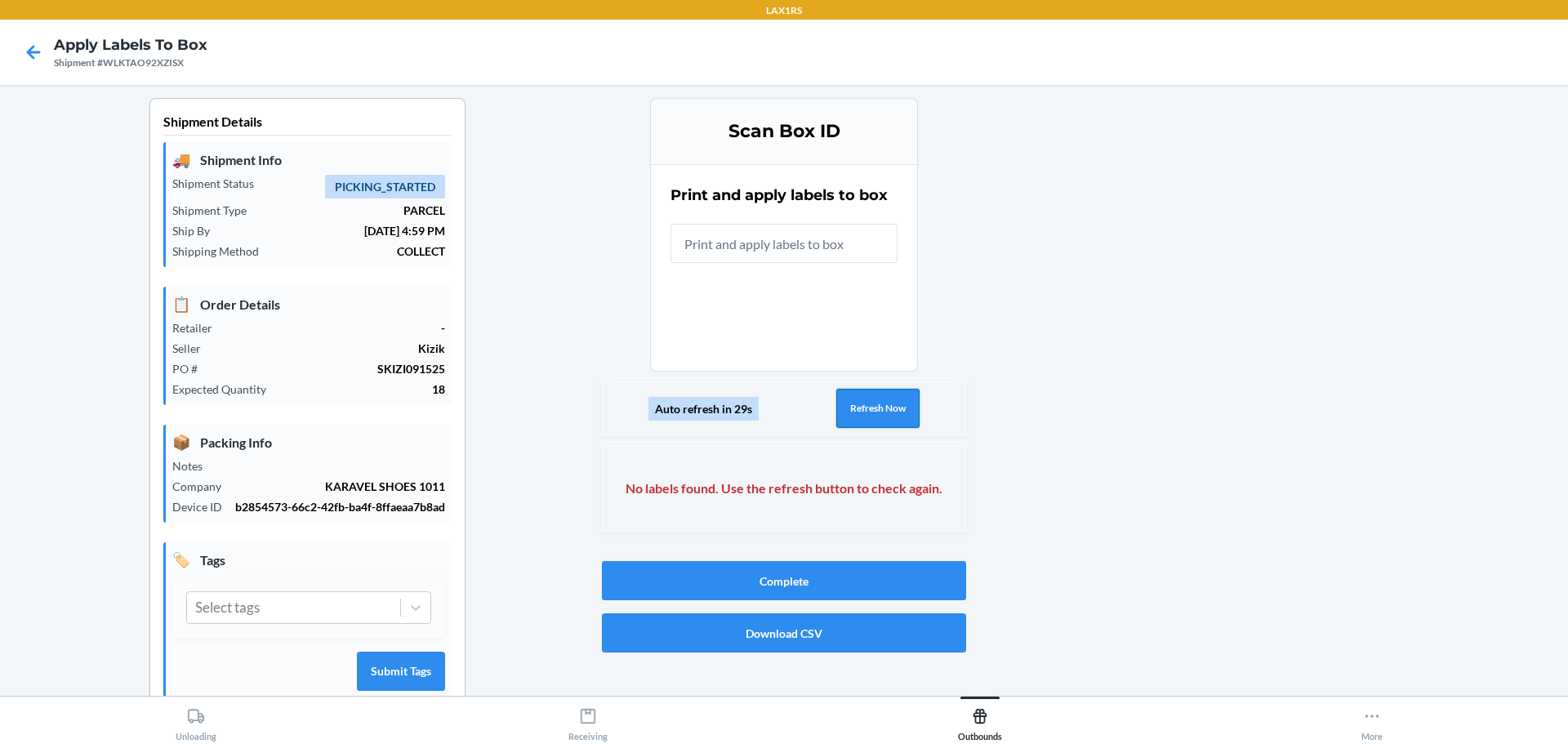
click at [865, 413] on button "Refresh Now" at bounding box center [878, 408] width 83 height 40
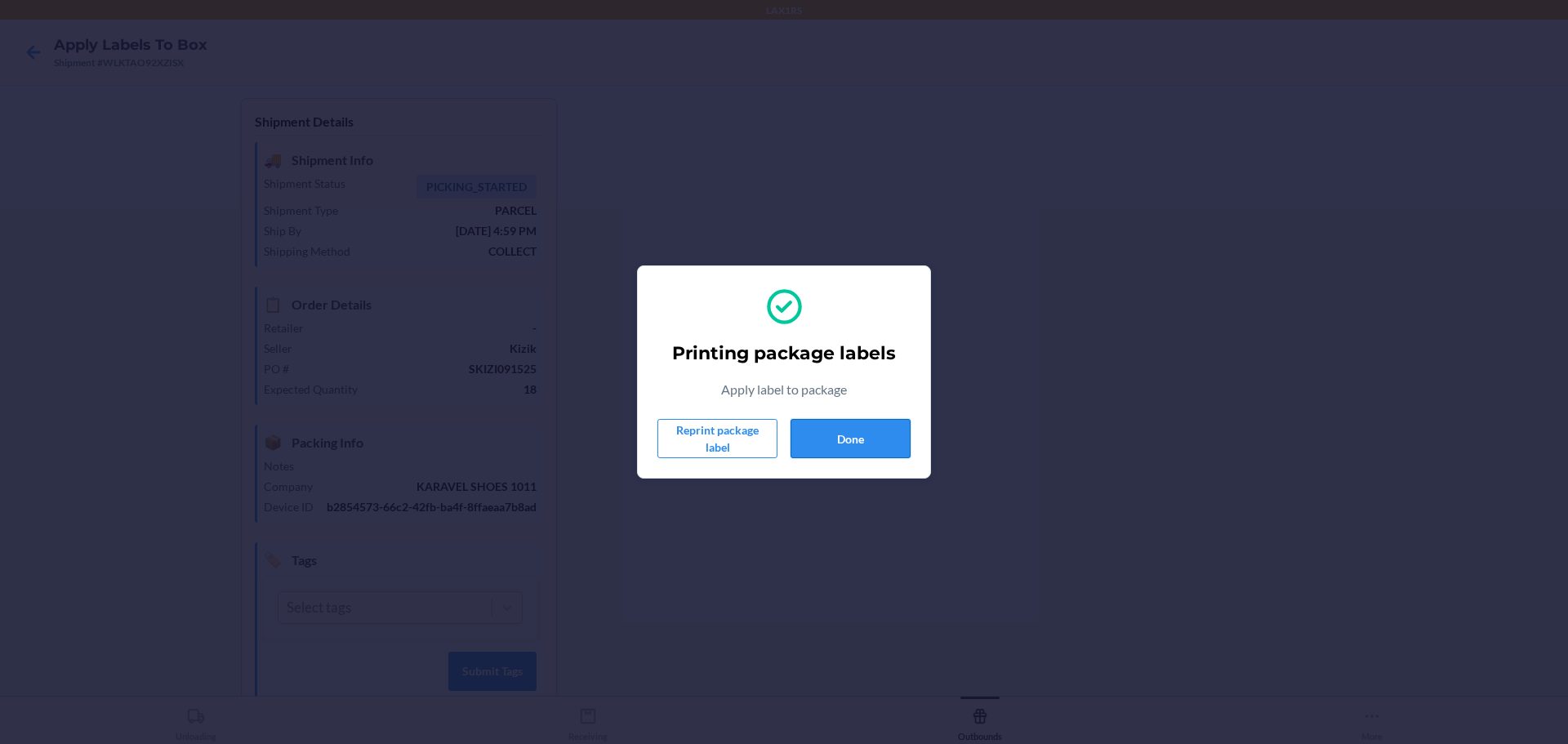
click at [823, 427] on button "Done" at bounding box center [850, 438] width 120 height 40
click at [829, 442] on button "Done" at bounding box center [850, 438] width 120 height 40
click at [745, 427] on button "Reprint package label" at bounding box center [717, 438] width 120 height 40
click at [855, 431] on button "Done" at bounding box center [850, 438] width 120 height 40
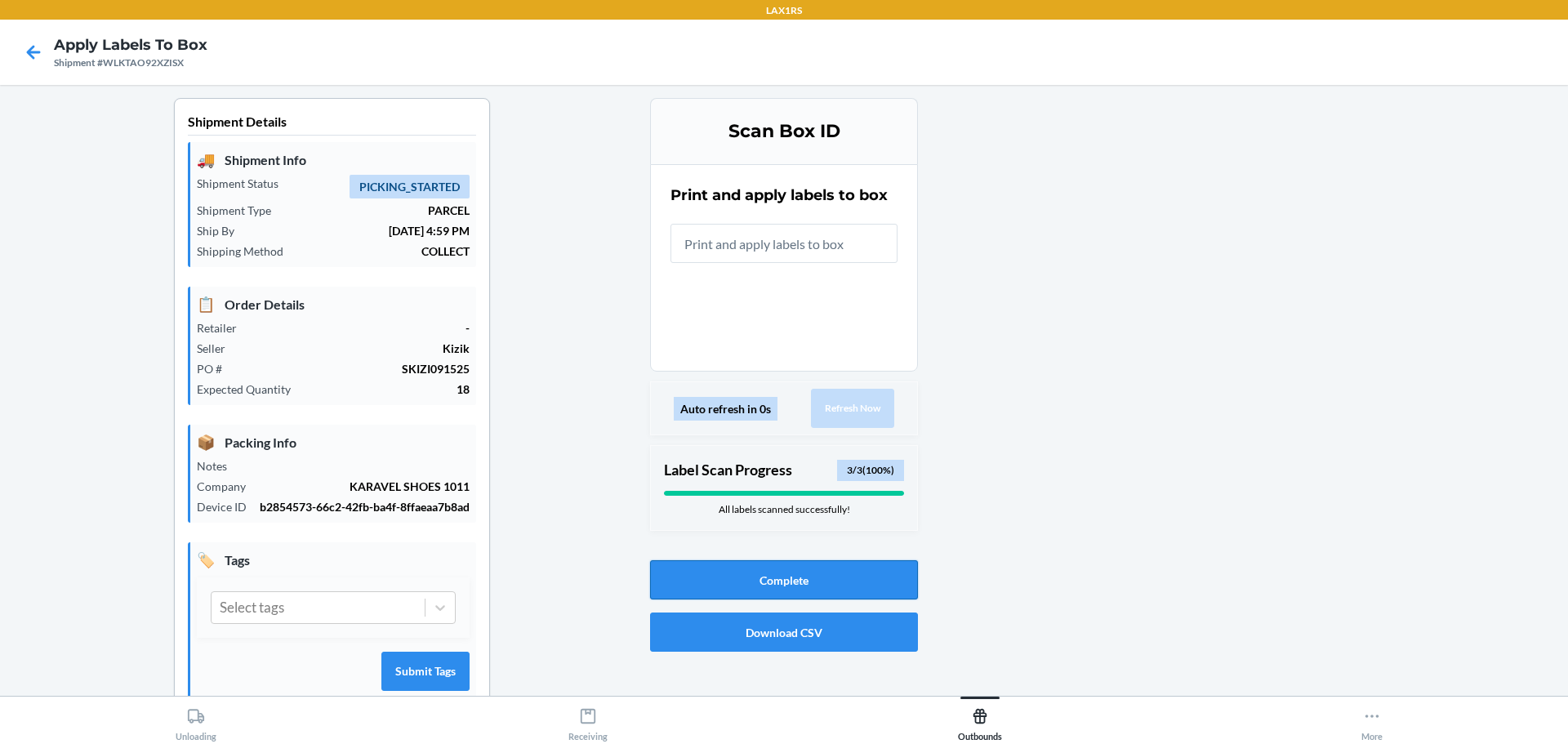
click at [775, 588] on button "Complete" at bounding box center [784, 580] width 268 height 40
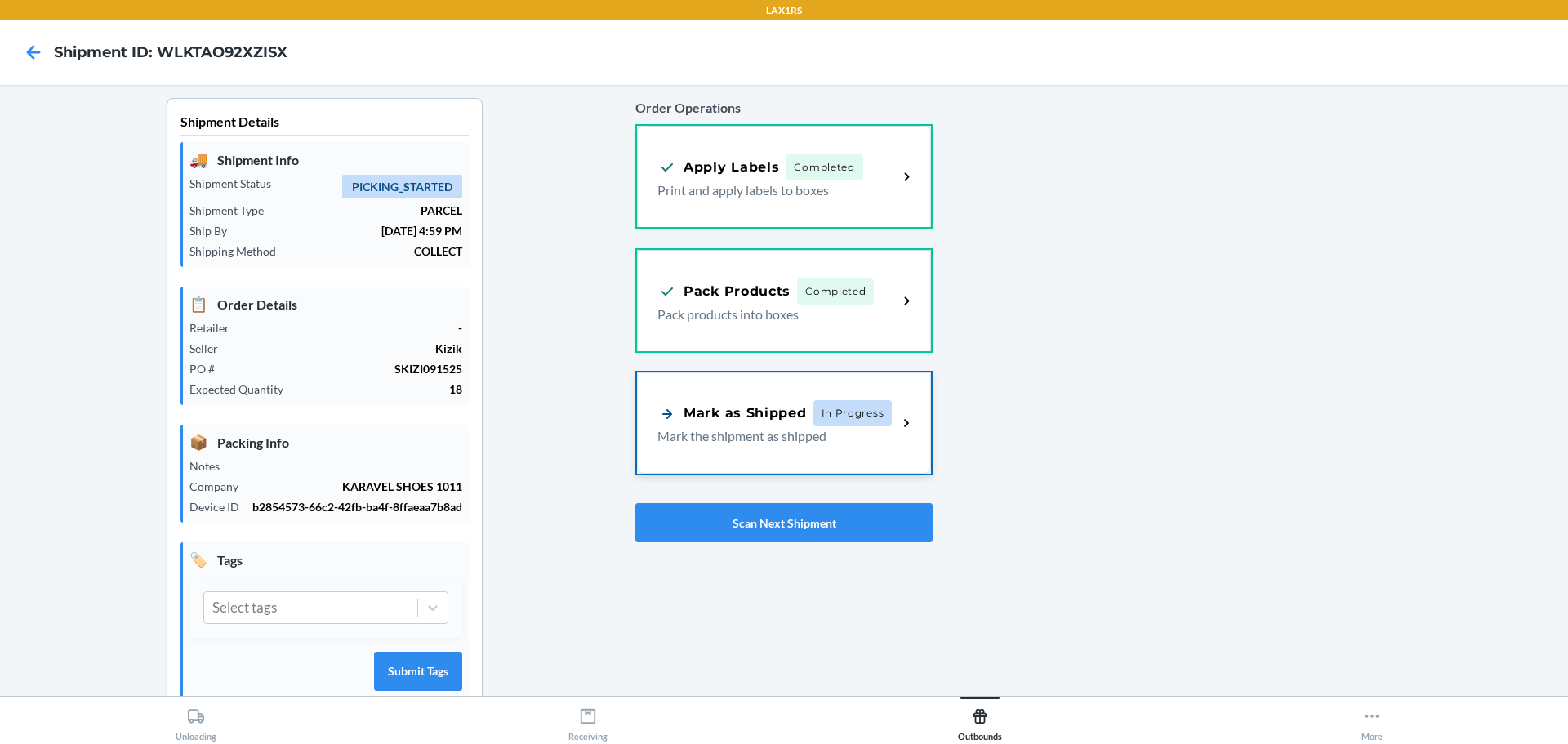
click at [804, 420] on div "Mark as Shipped In Progress" at bounding box center [774, 414] width 235 height 26
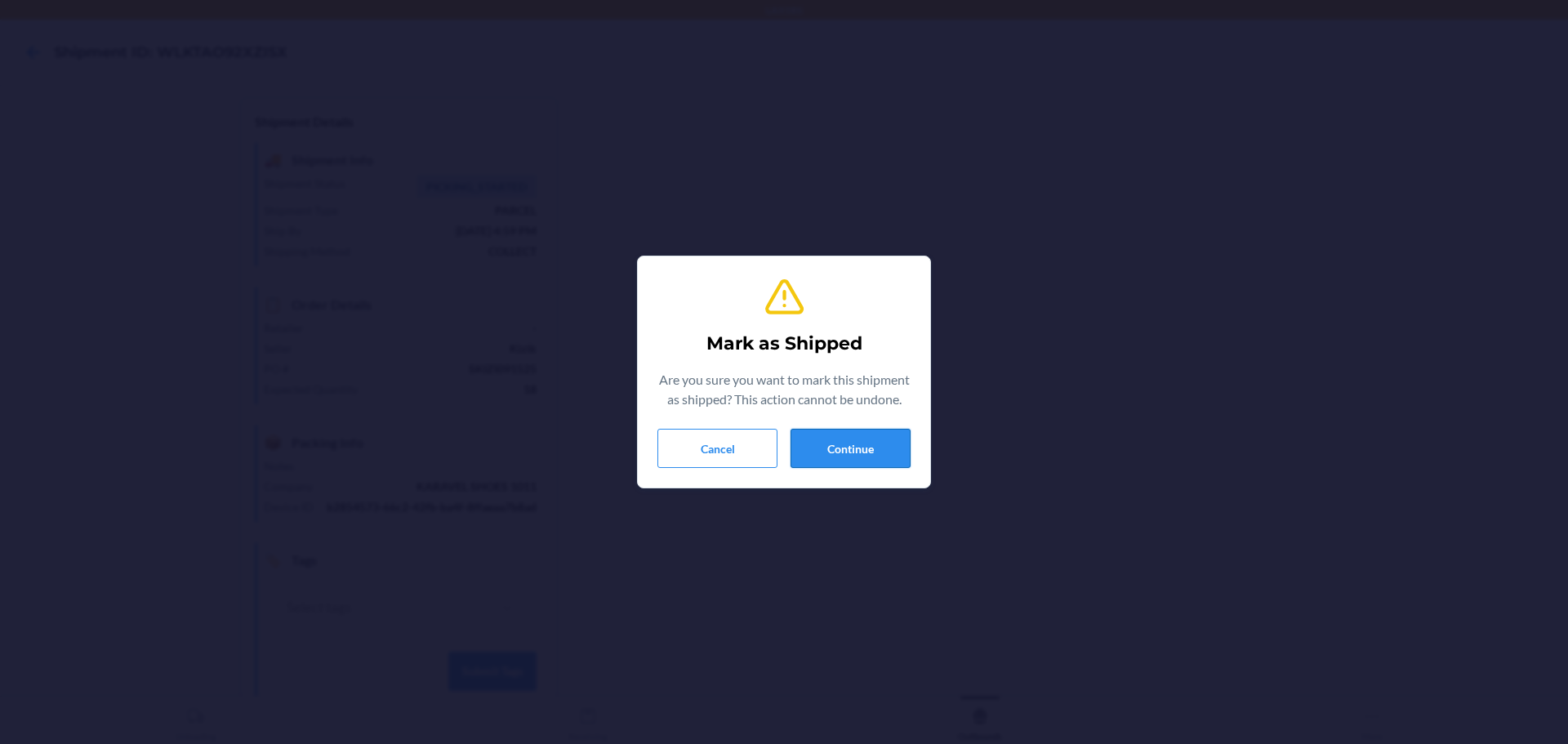
click at [818, 442] on button "Continue" at bounding box center [850, 448] width 120 height 40
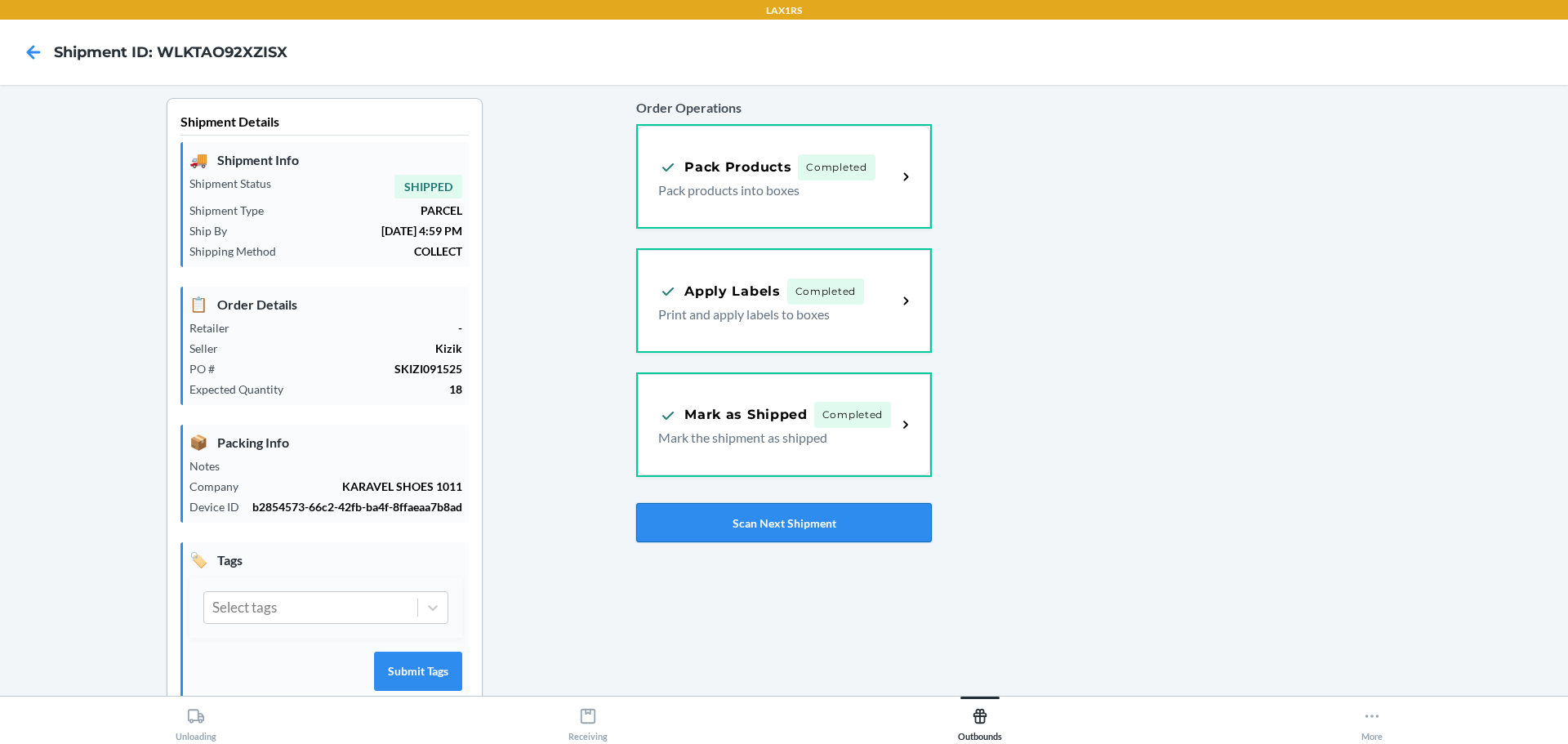
click at [784, 530] on button "Scan Next Shipment" at bounding box center [784, 523] width 295 height 40
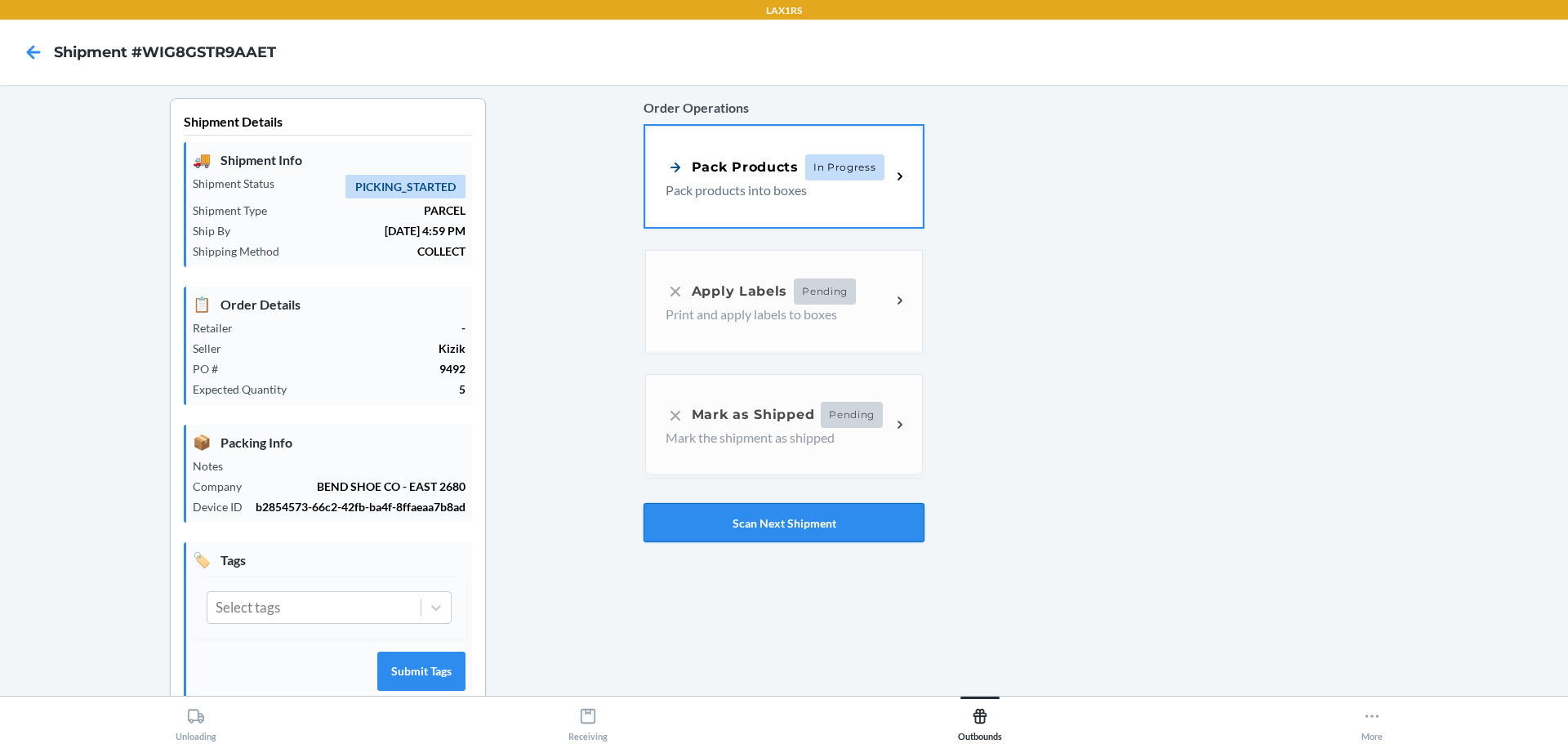
click at [784, 531] on button "Scan Next Shipment" at bounding box center [784, 523] width 281 height 40
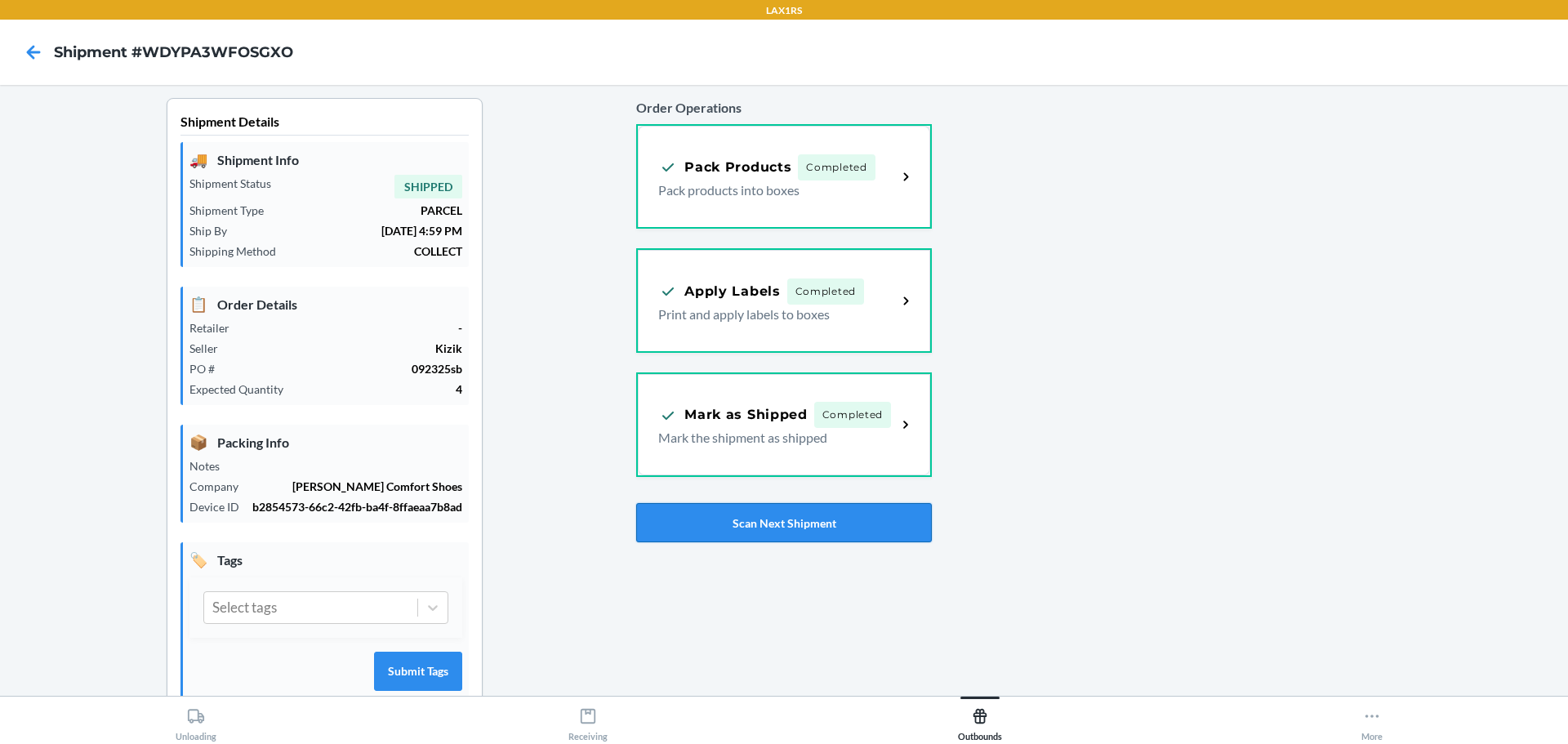
click at [846, 524] on button "Scan Next Shipment" at bounding box center [784, 523] width 295 height 40
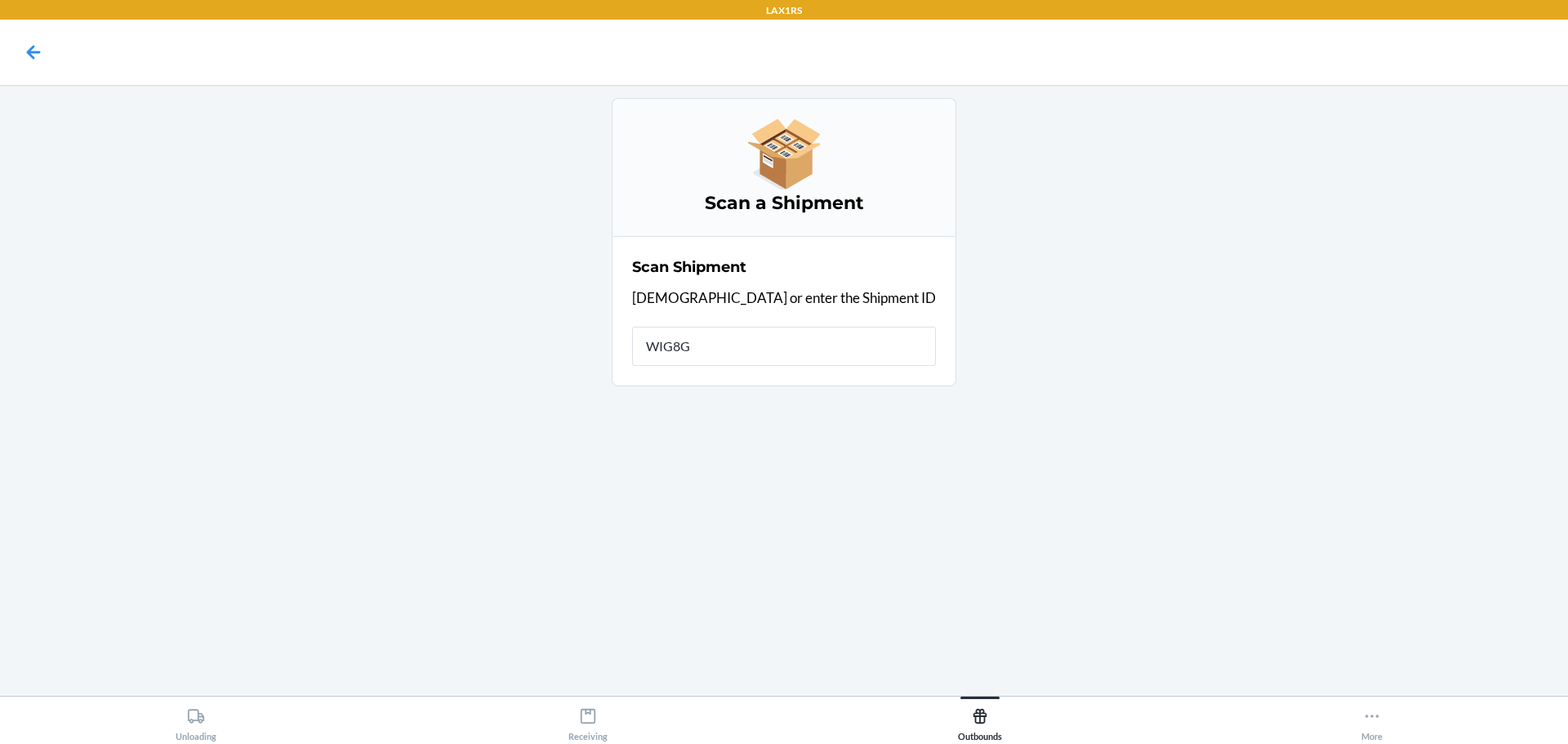
type input "WIG8GS"
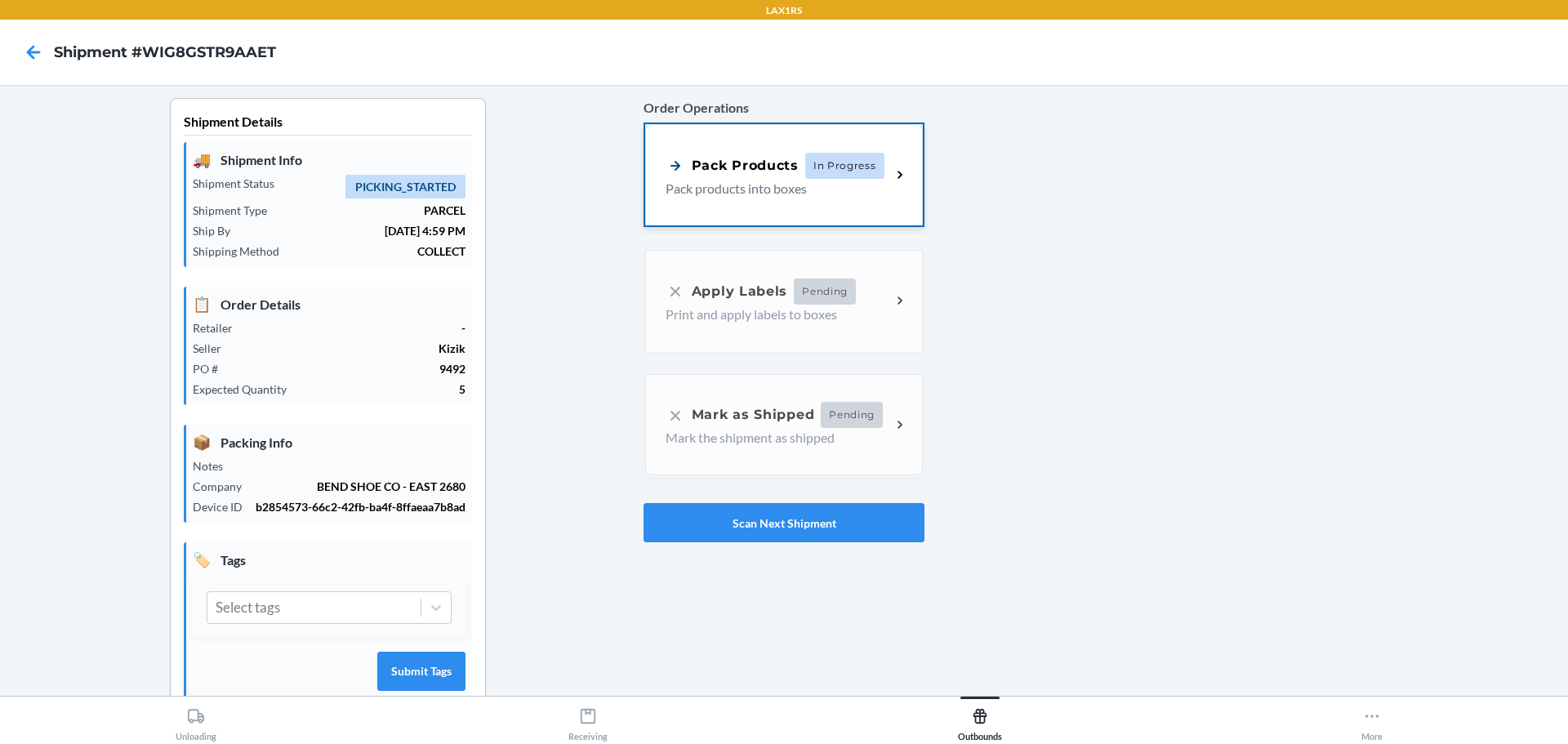
click at [768, 203] on div "Pack Products In Progress Pack products into boxes" at bounding box center [784, 174] width 278 height 101
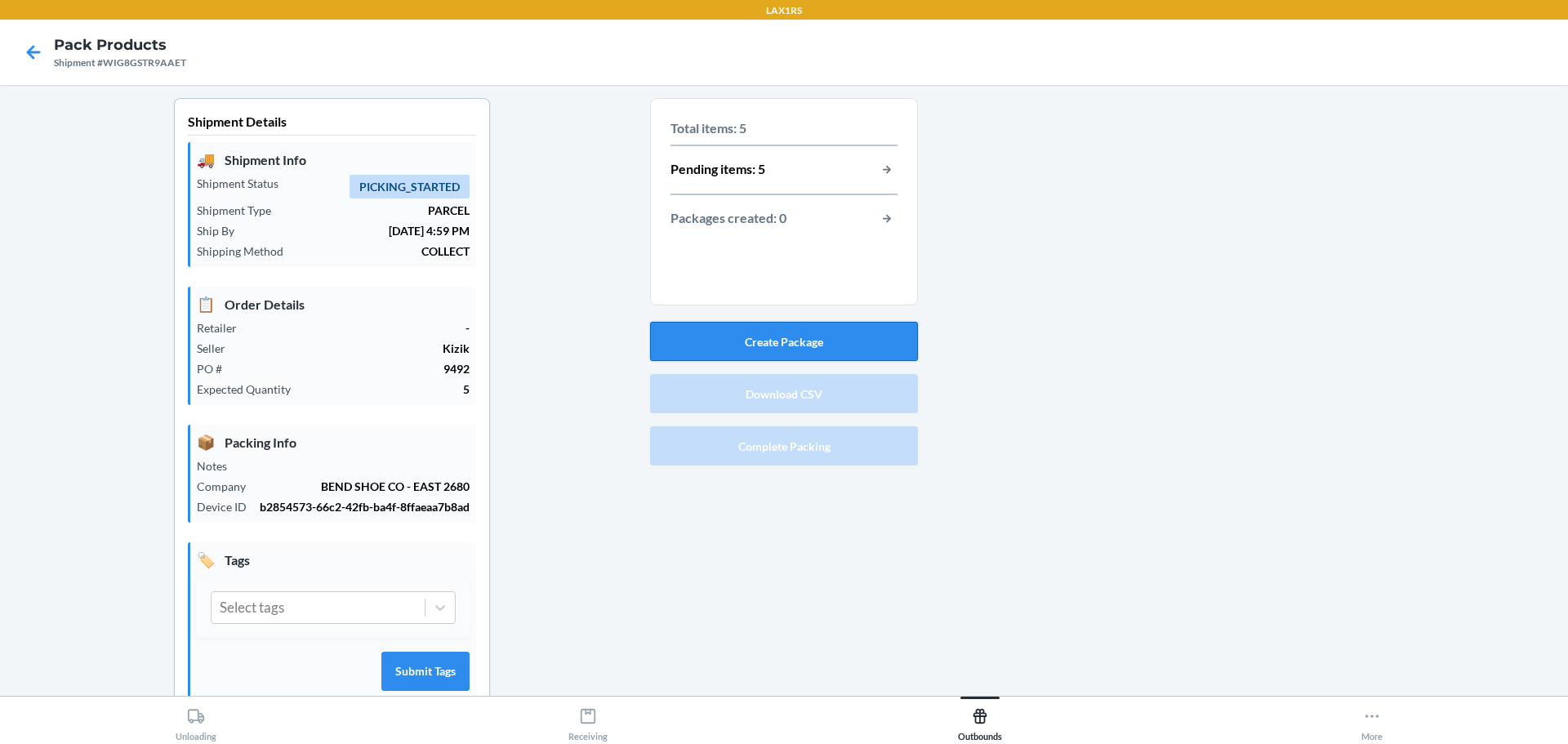
click at [827, 343] on button "Create Package" at bounding box center [784, 341] width 268 height 40
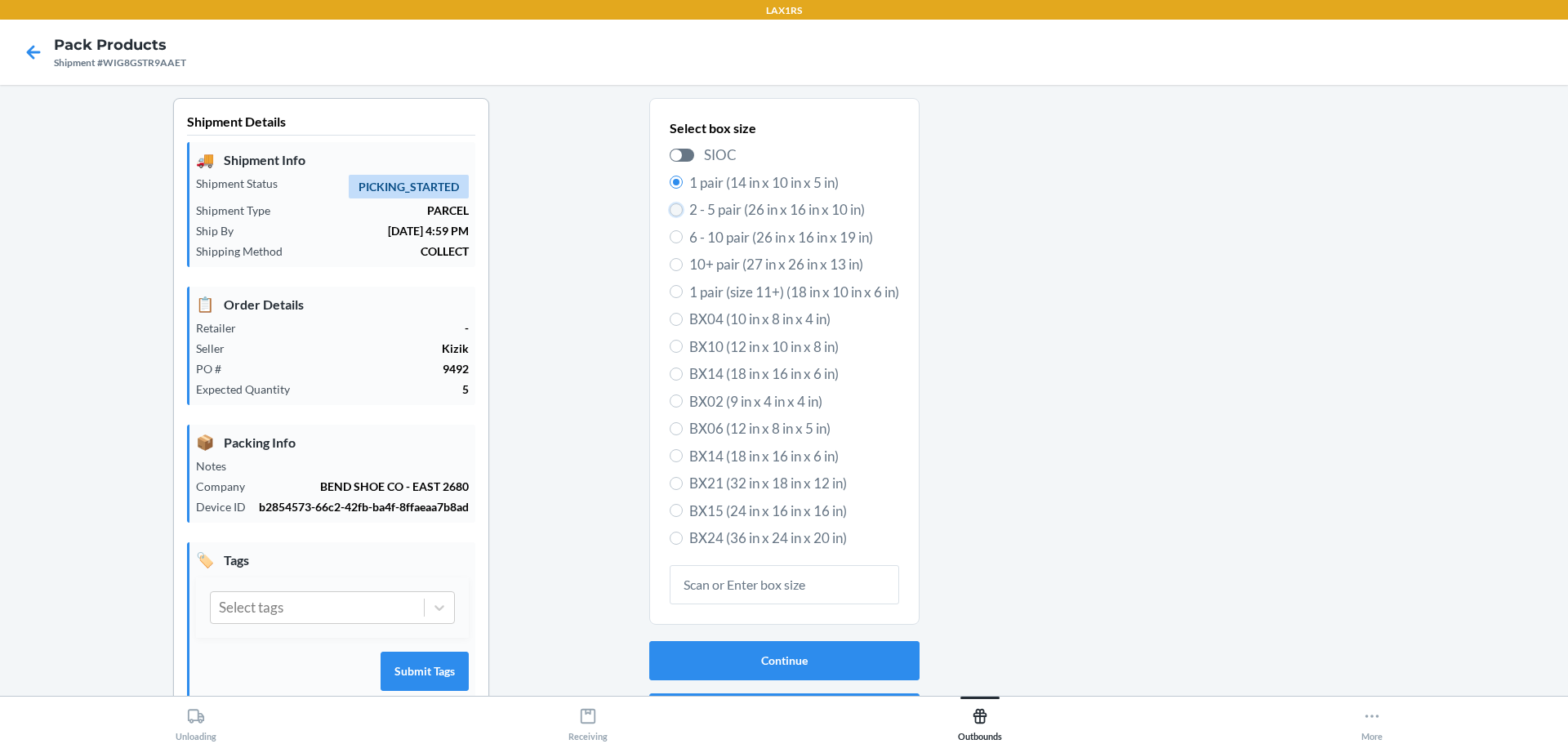
click at [669, 212] on input "2 - 5 pair (26 in x 16 in x 10 in)" at bounding box center [676, 209] width 13 height 13
radio input "true"
radio input "false"
click at [808, 665] on button "Continue" at bounding box center [784, 661] width 271 height 40
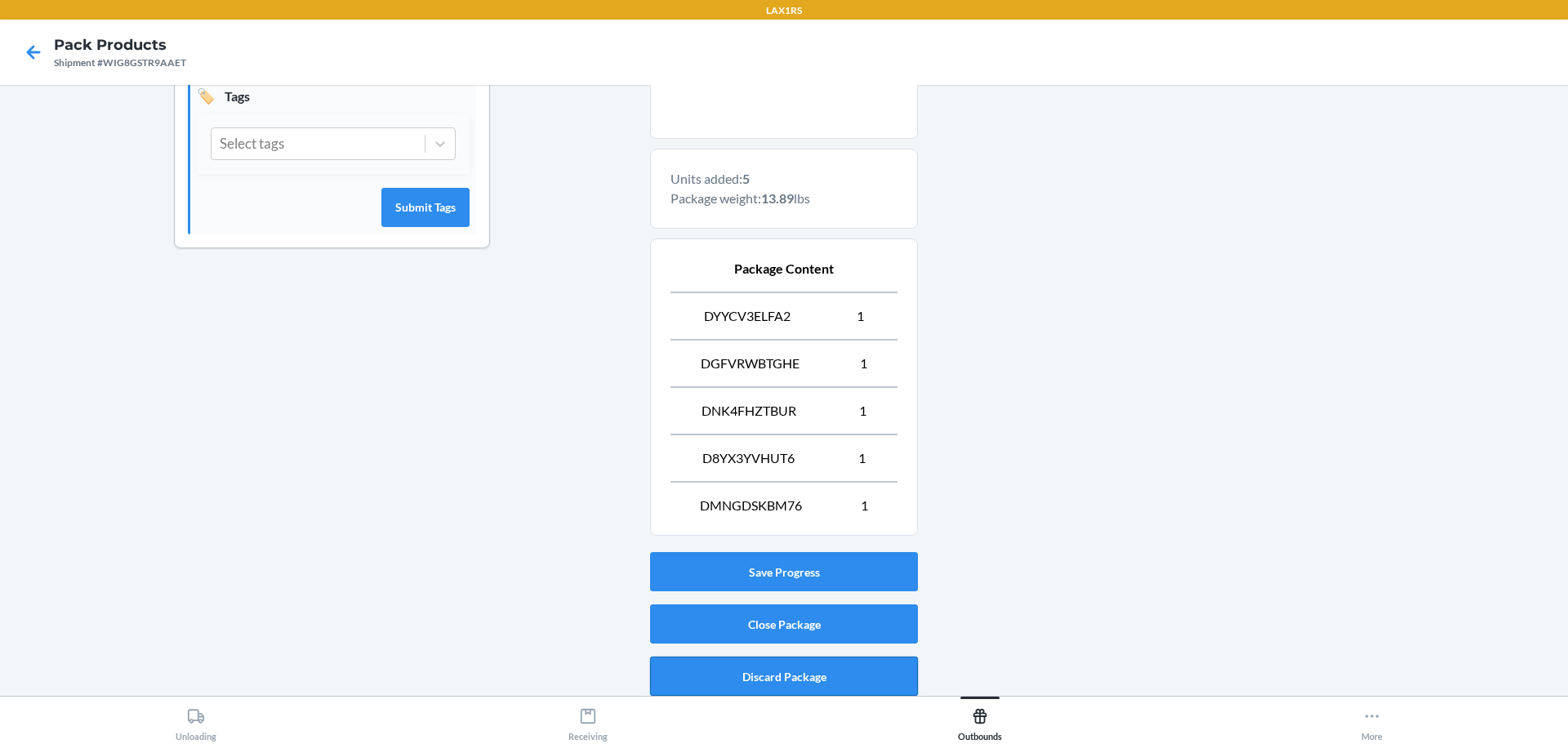
scroll to position [471, 0]
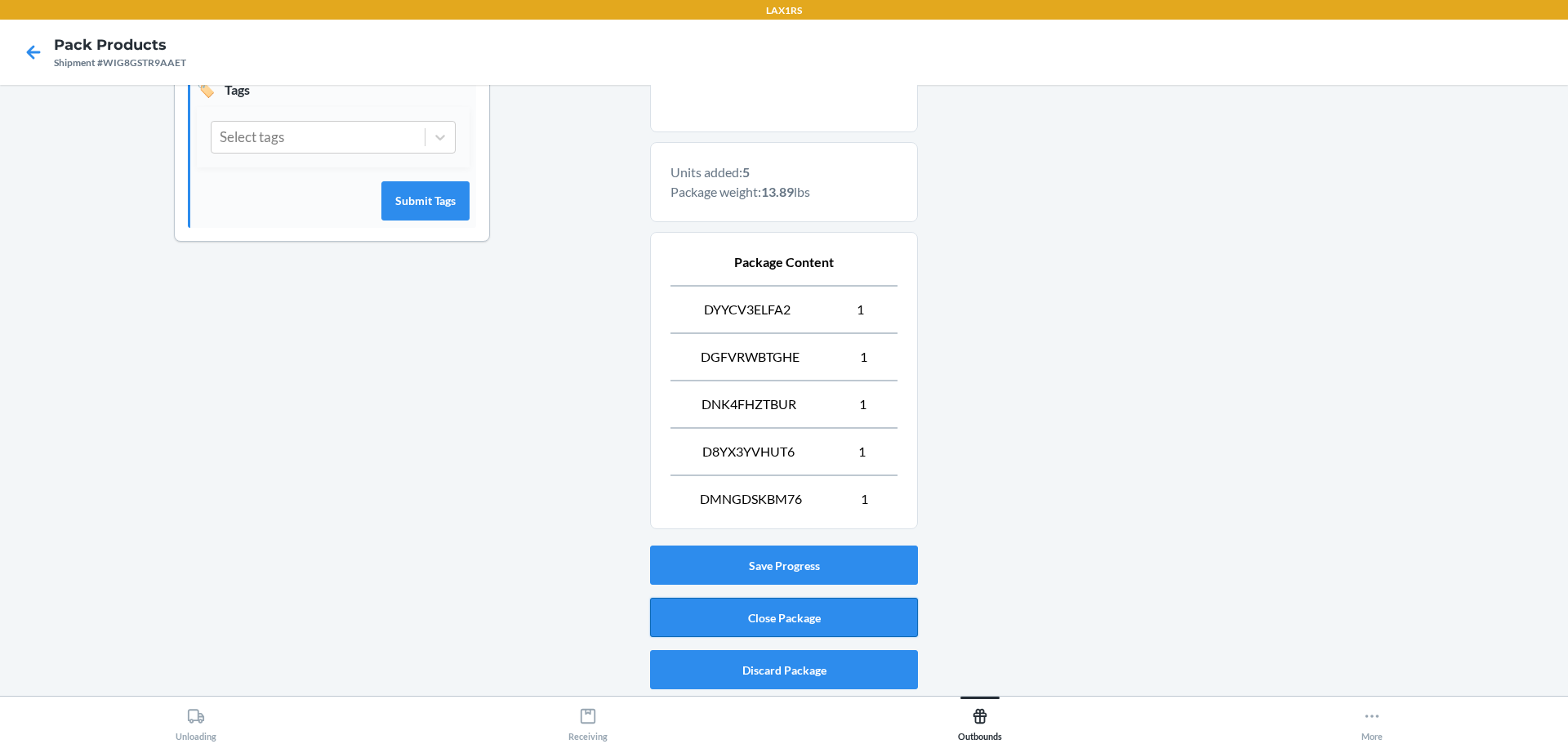
click at [754, 625] on button "Close Package" at bounding box center [784, 618] width 268 height 40
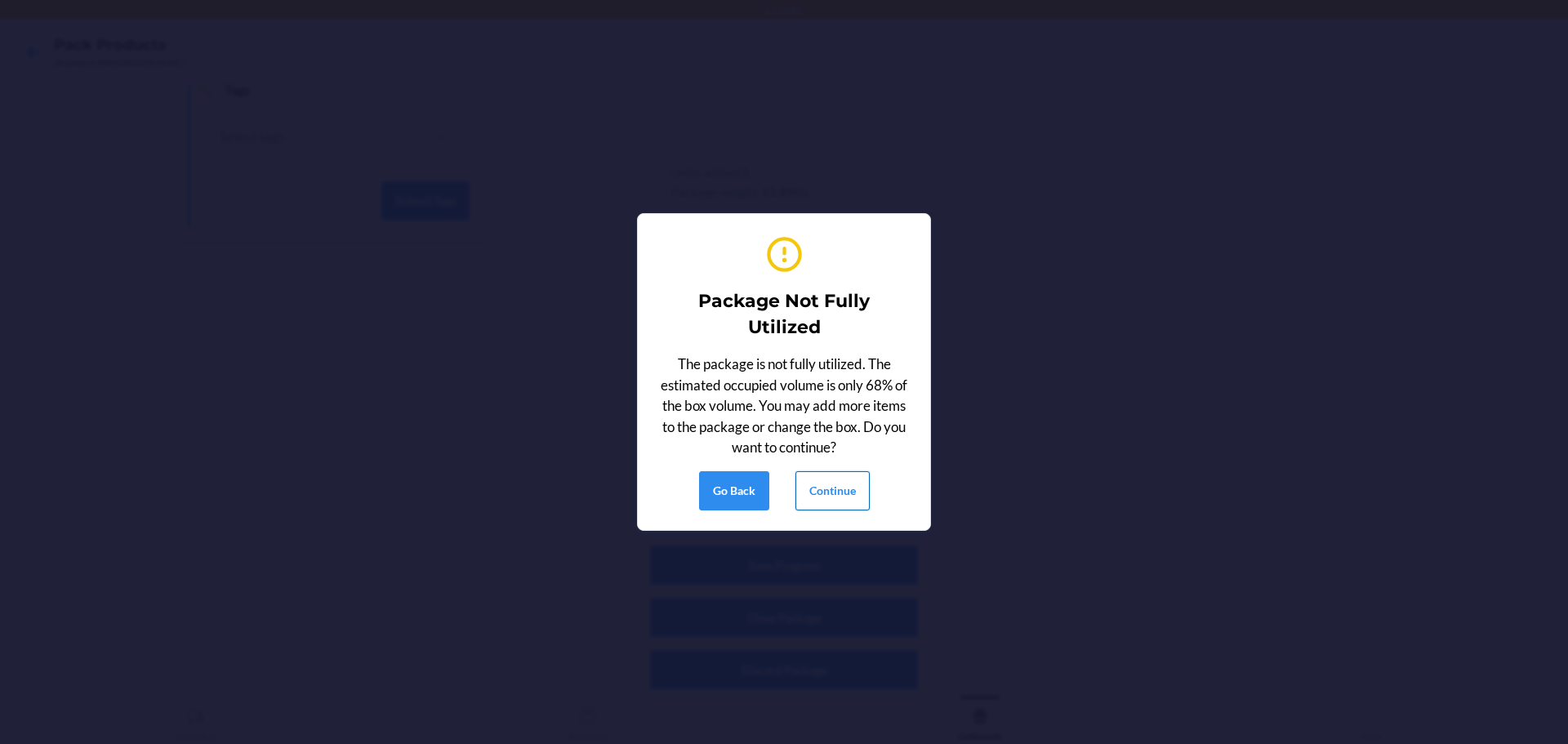
click at [828, 494] on button "Continue" at bounding box center [833, 490] width 75 height 40
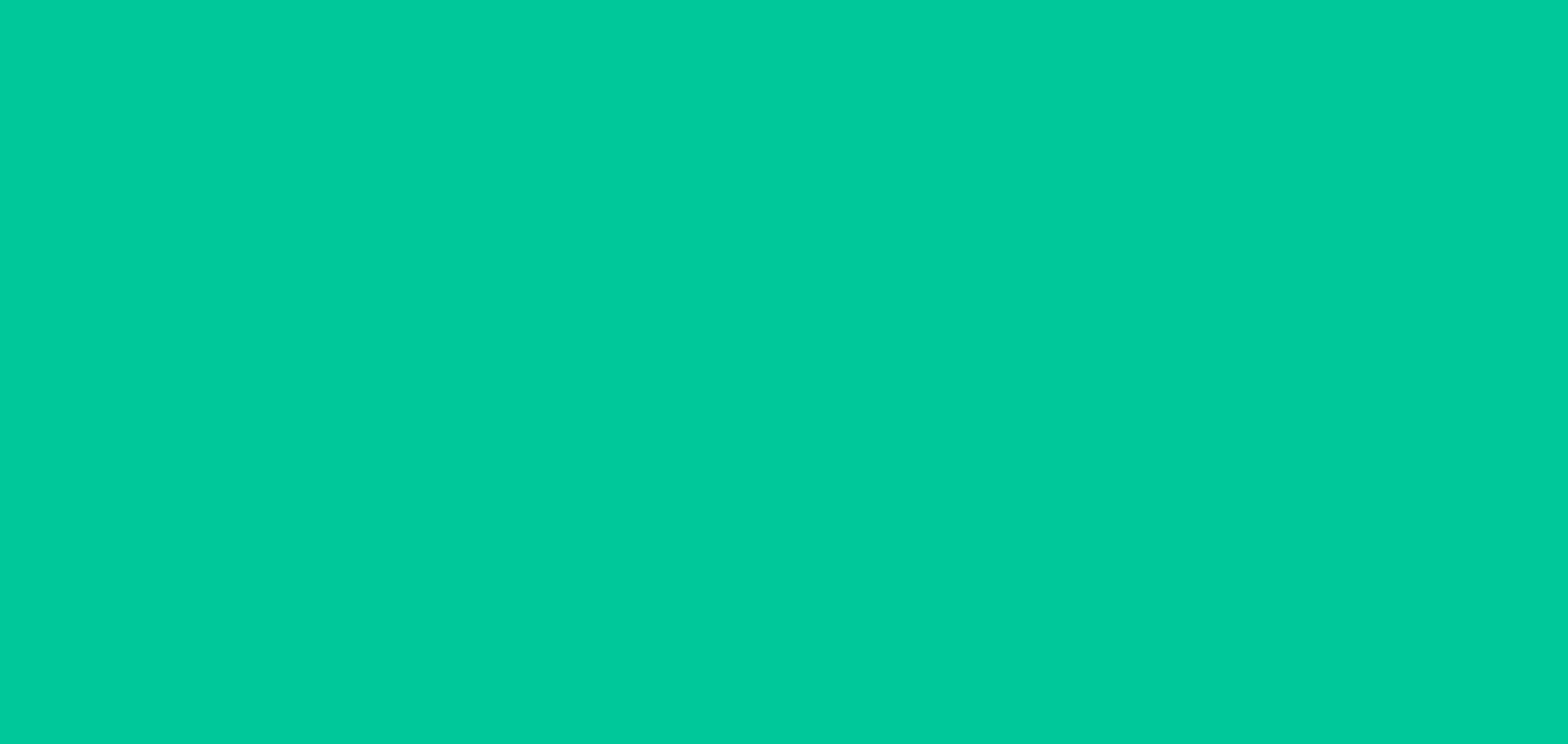
scroll to position [42, 0]
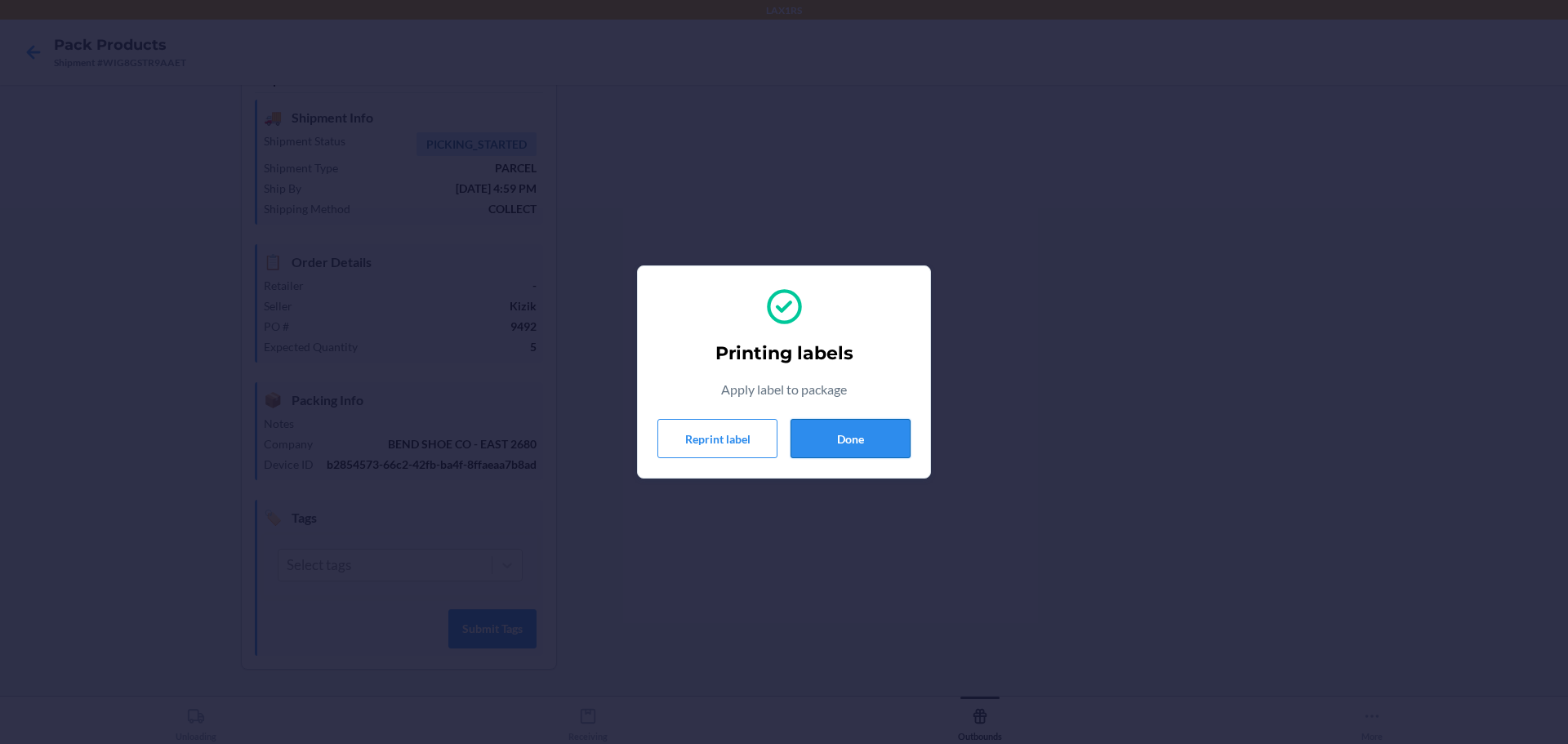
click at [868, 438] on button "Done" at bounding box center [850, 438] width 120 height 40
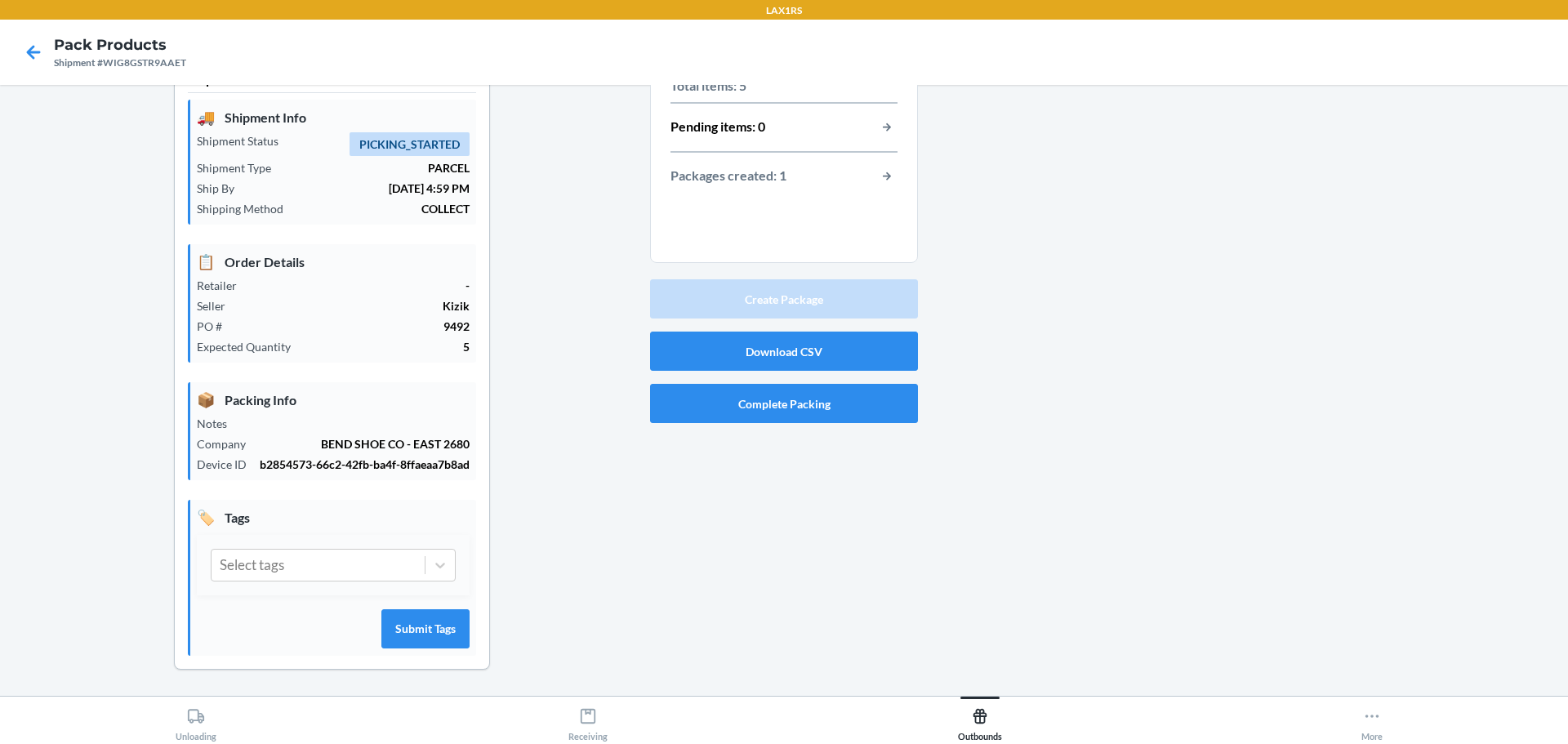
scroll to position [0, 0]
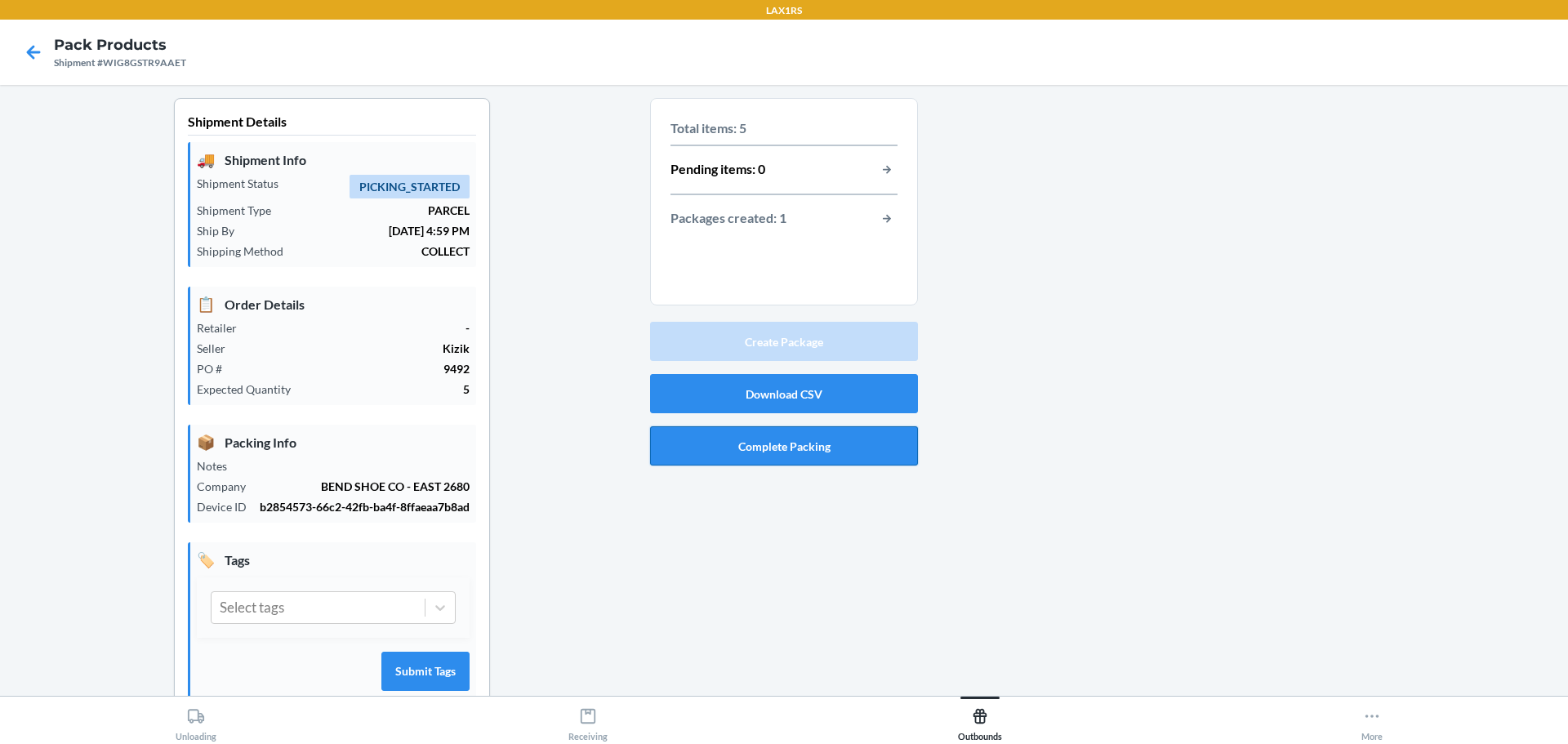
click at [784, 463] on button "Complete Packing" at bounding box center [784, 445] width 268 height 40
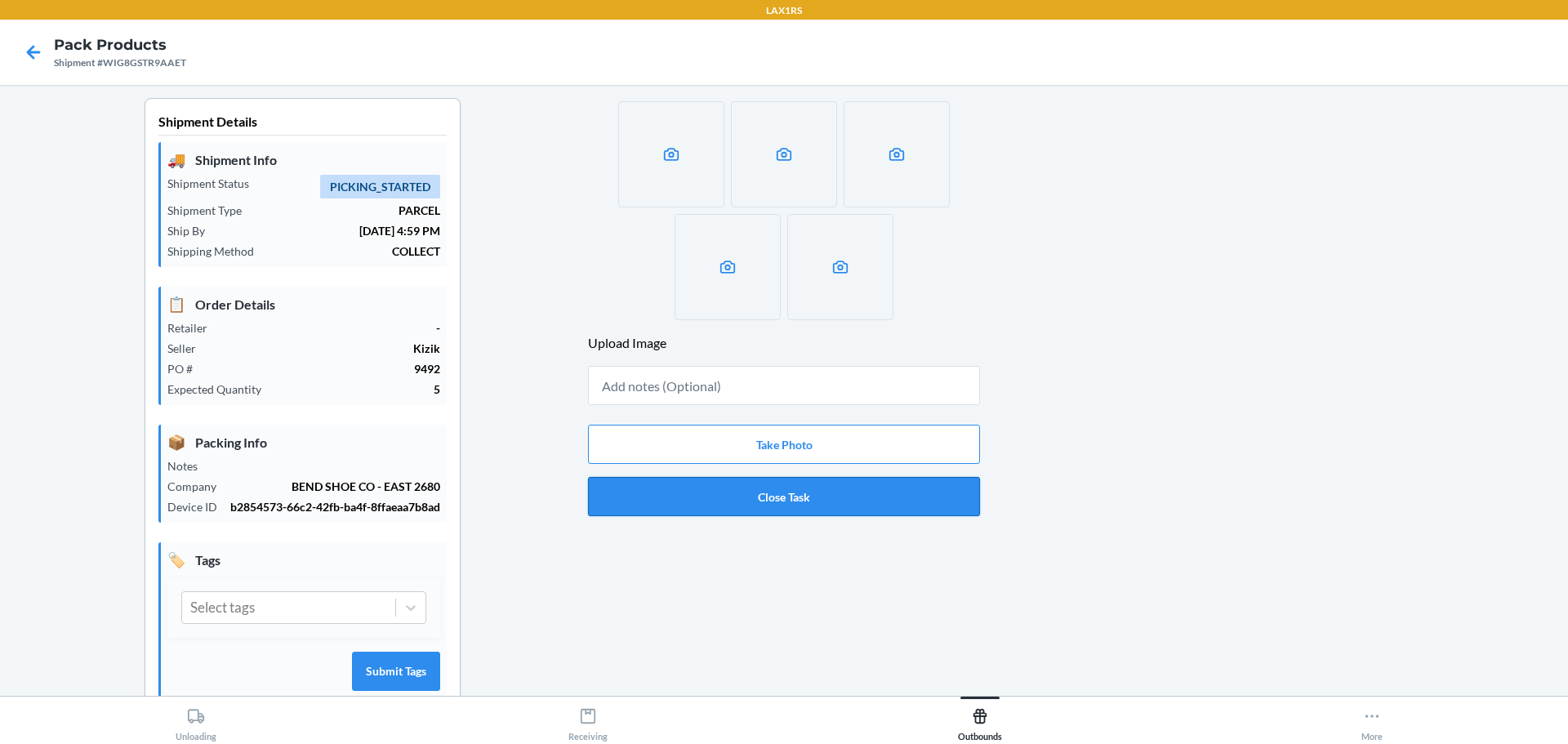
click at [760, 515] on button "Close Task" at bounding box center [784, 496] width 392 height 40
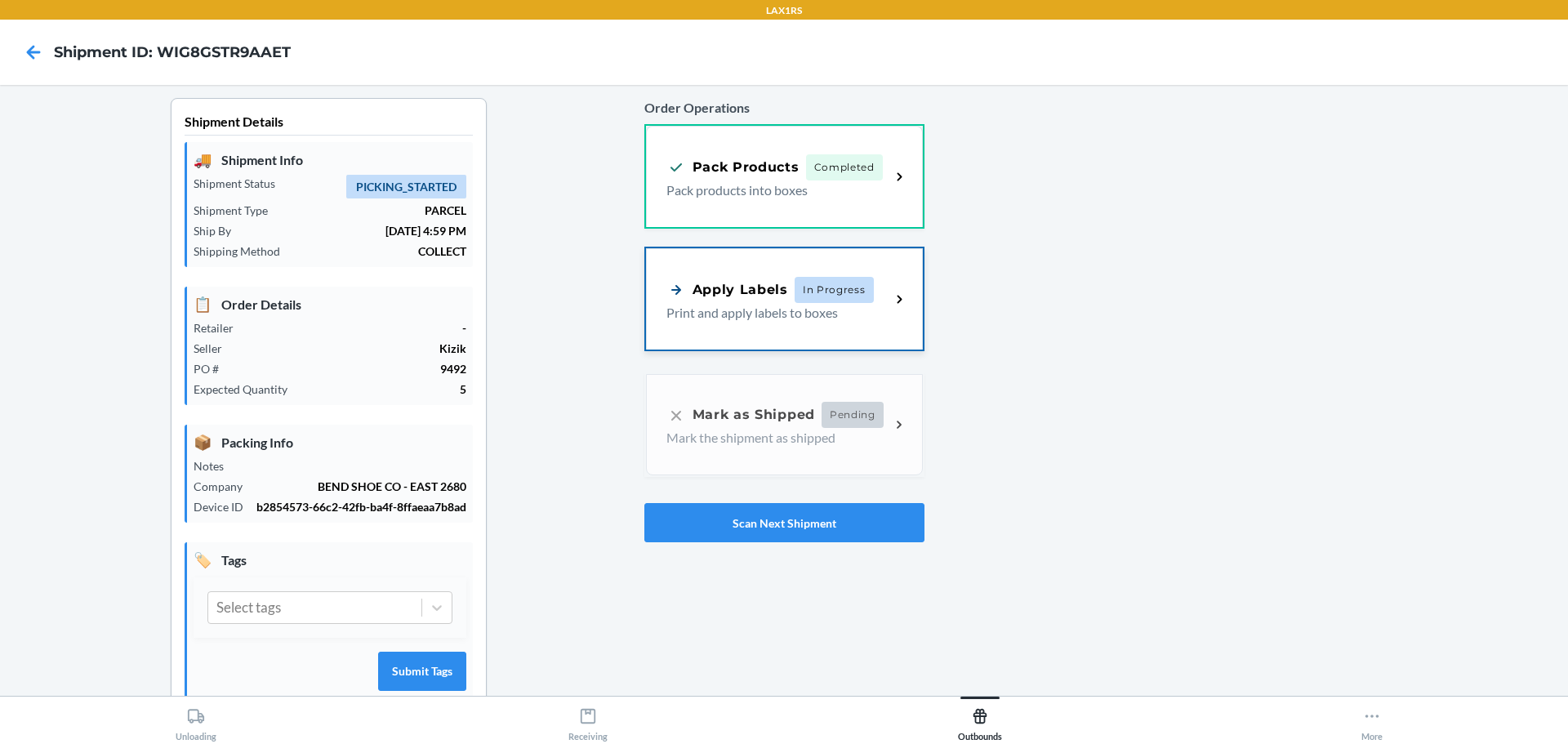
click at [743, 288] on div "Apply Labels" at bounding box center [727, 289] width 122 height 20
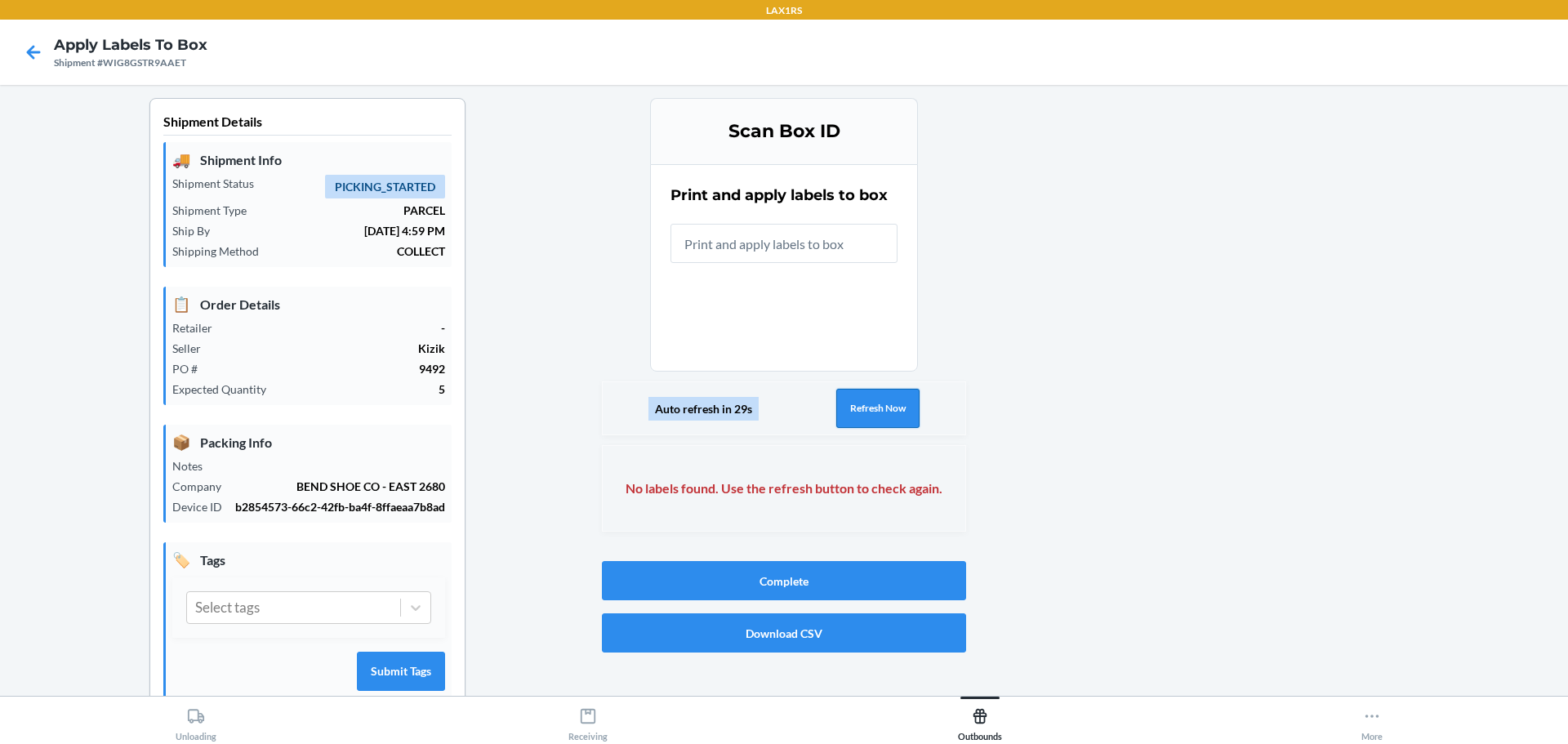
click at [862, 425] on button "Refresh Now" at bounding box center [878, 408] width 83 height 40
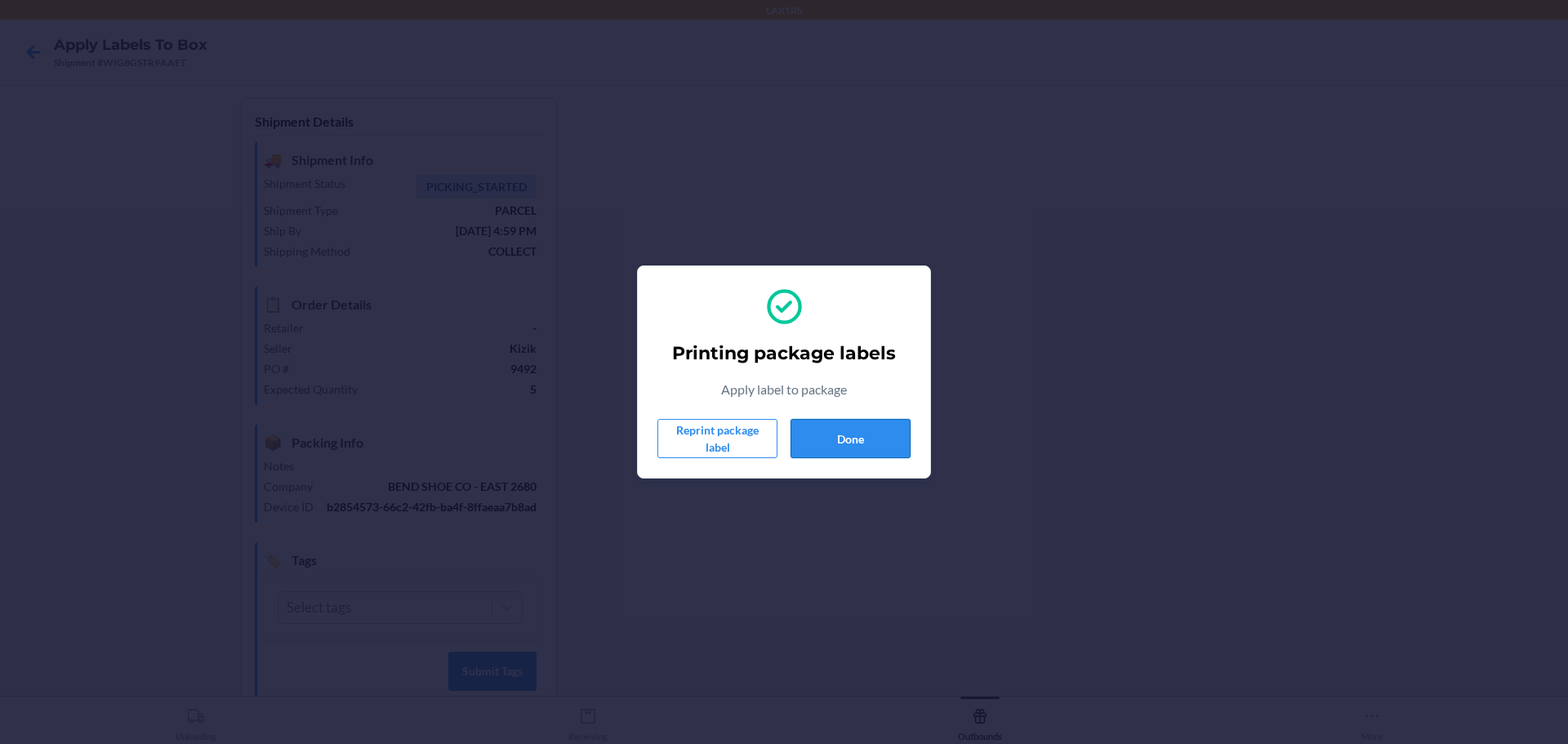
click at [849, 438] on button "Done" at bounding box center [850, 438] width 120 height 40
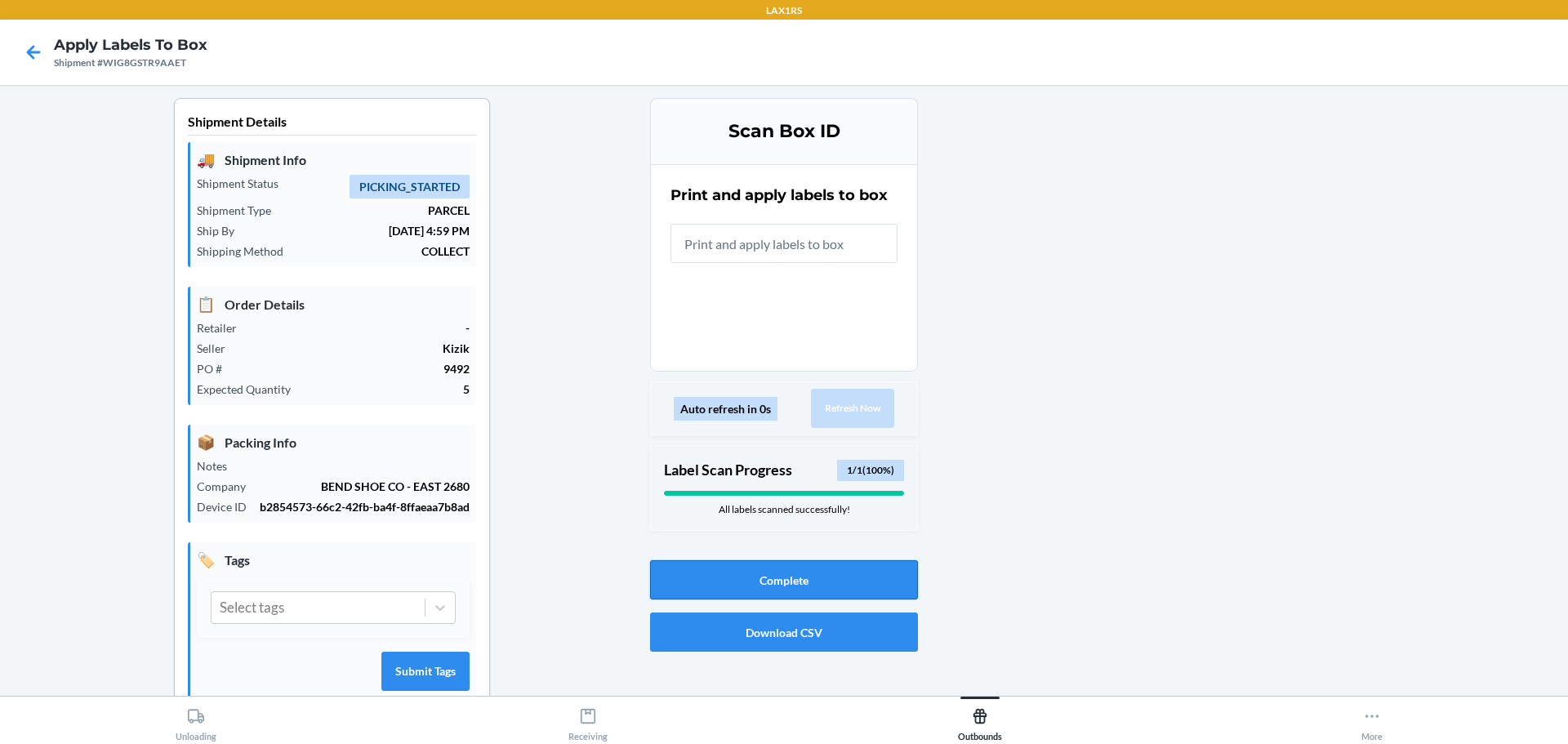
click at [831, 598] on button "Complete" at bounding box center [784, 580] width 268 height 40
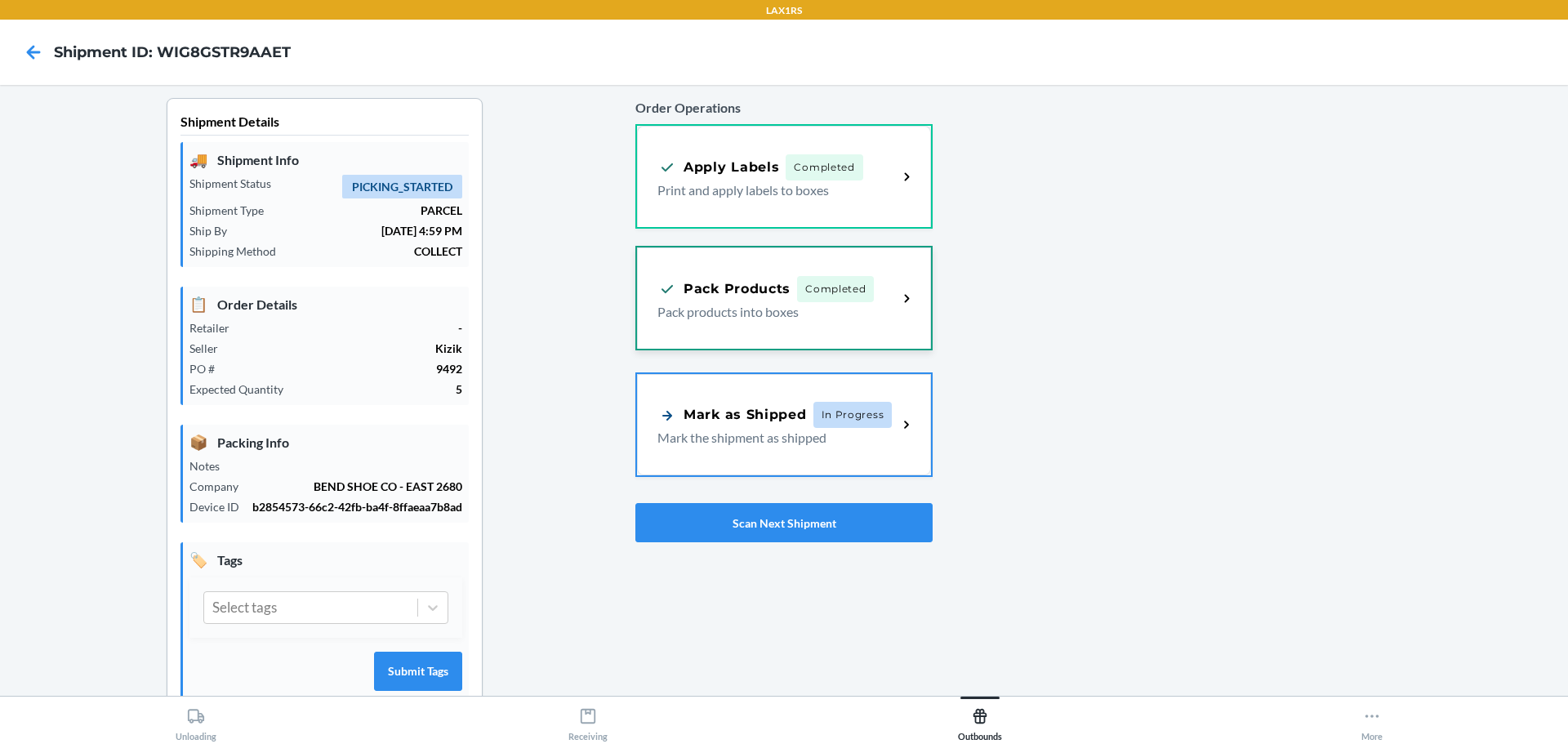
click at [831, 310] on p "Pack products into boxes" at bounding box center [770, 312] width 227 height 19
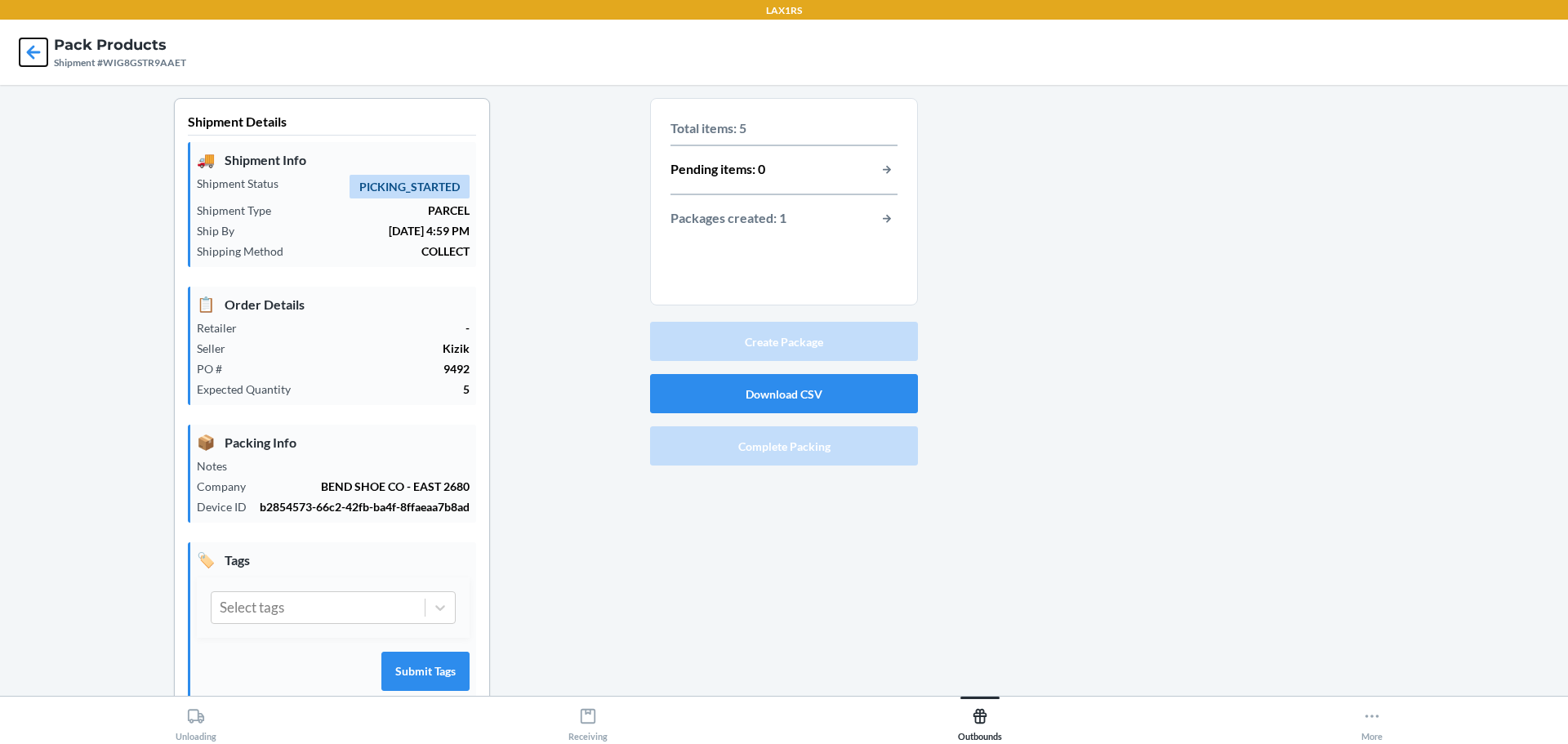
click at [29, 47] on icon at bounding box center [33, 53] width 28 height 28
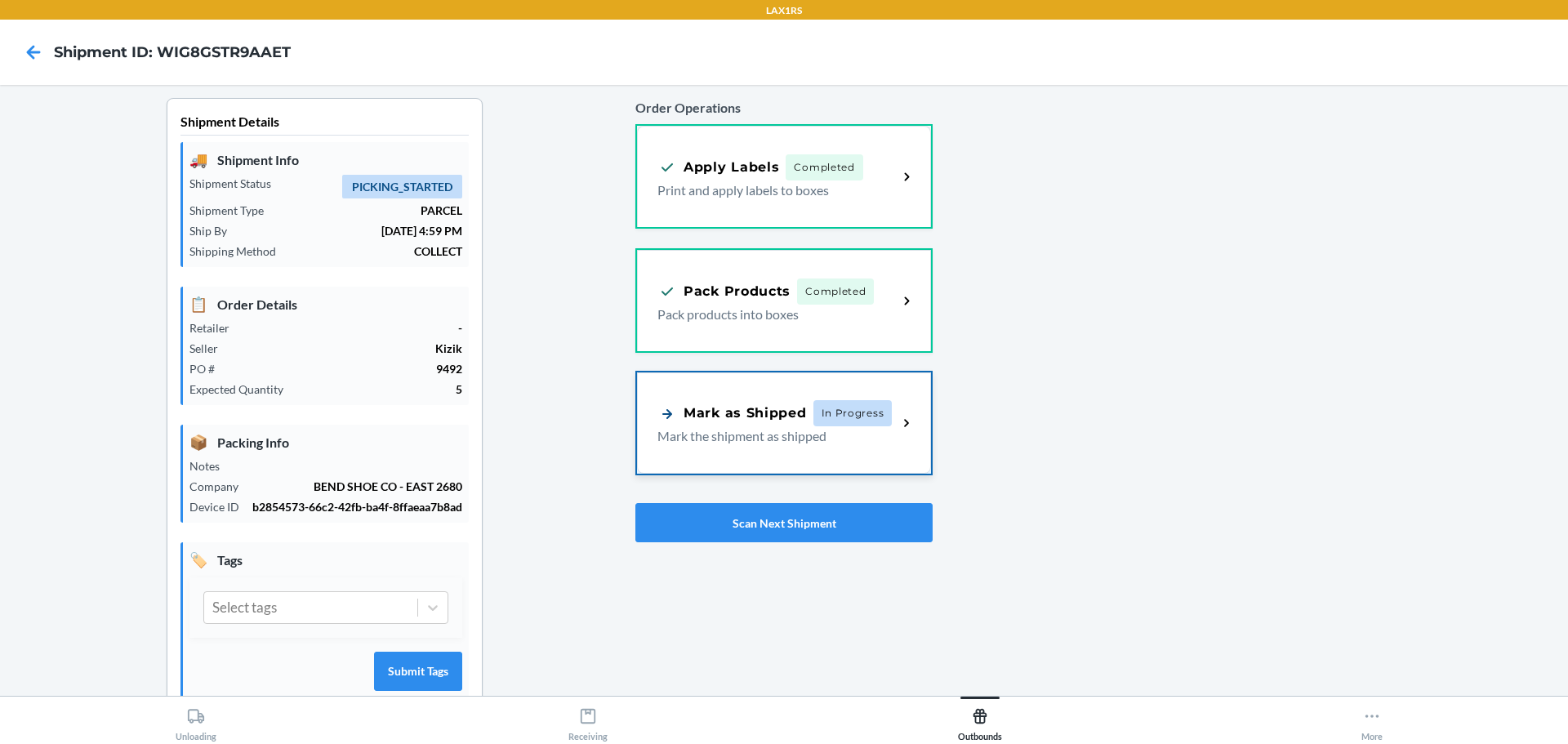
click at [746, 437] on p "Mark the shipment as shipped" at bounding box center [770, 436] width 227 height 19
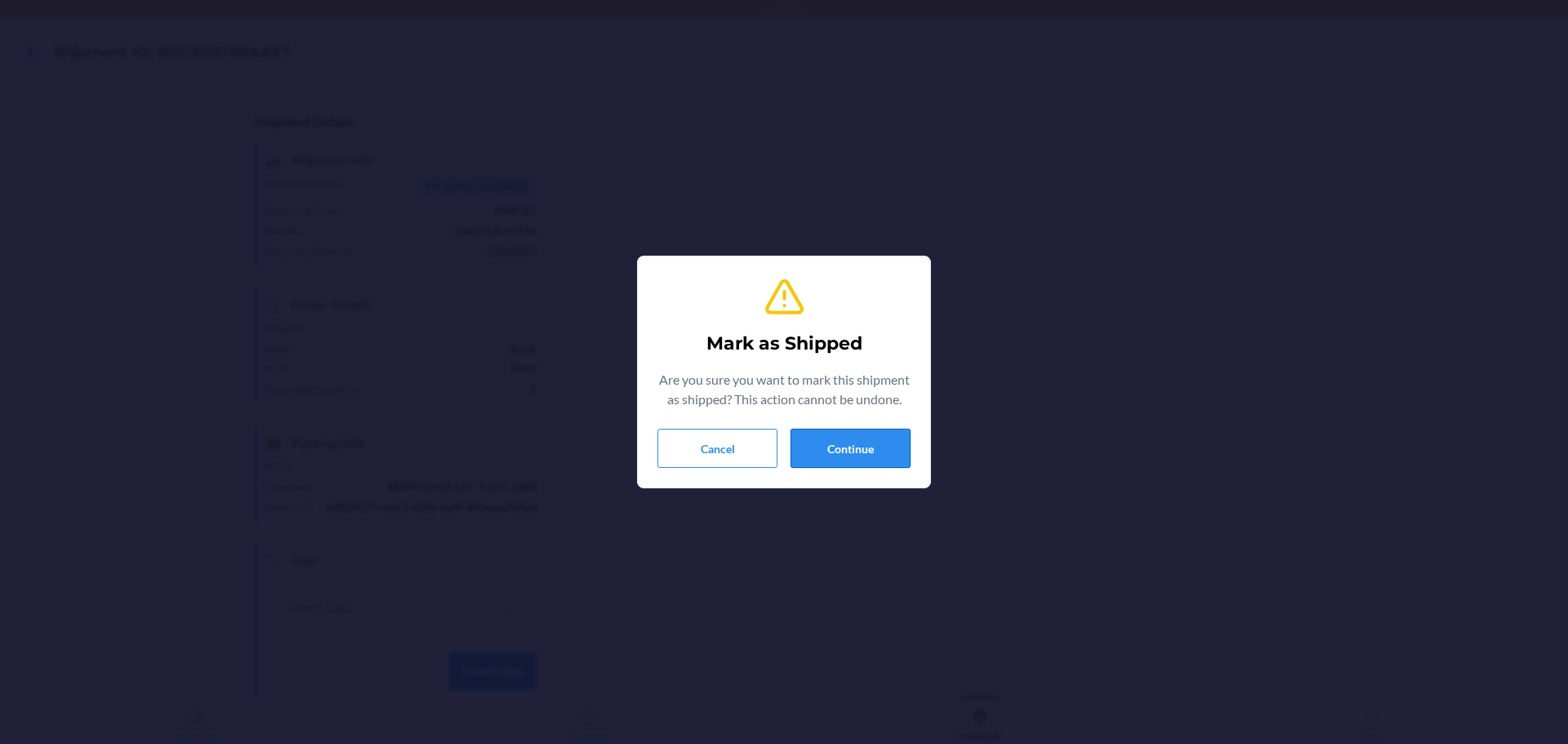
click at [878, 459] on button "Continue" at bounding box center [850, 448] width 120 height 40
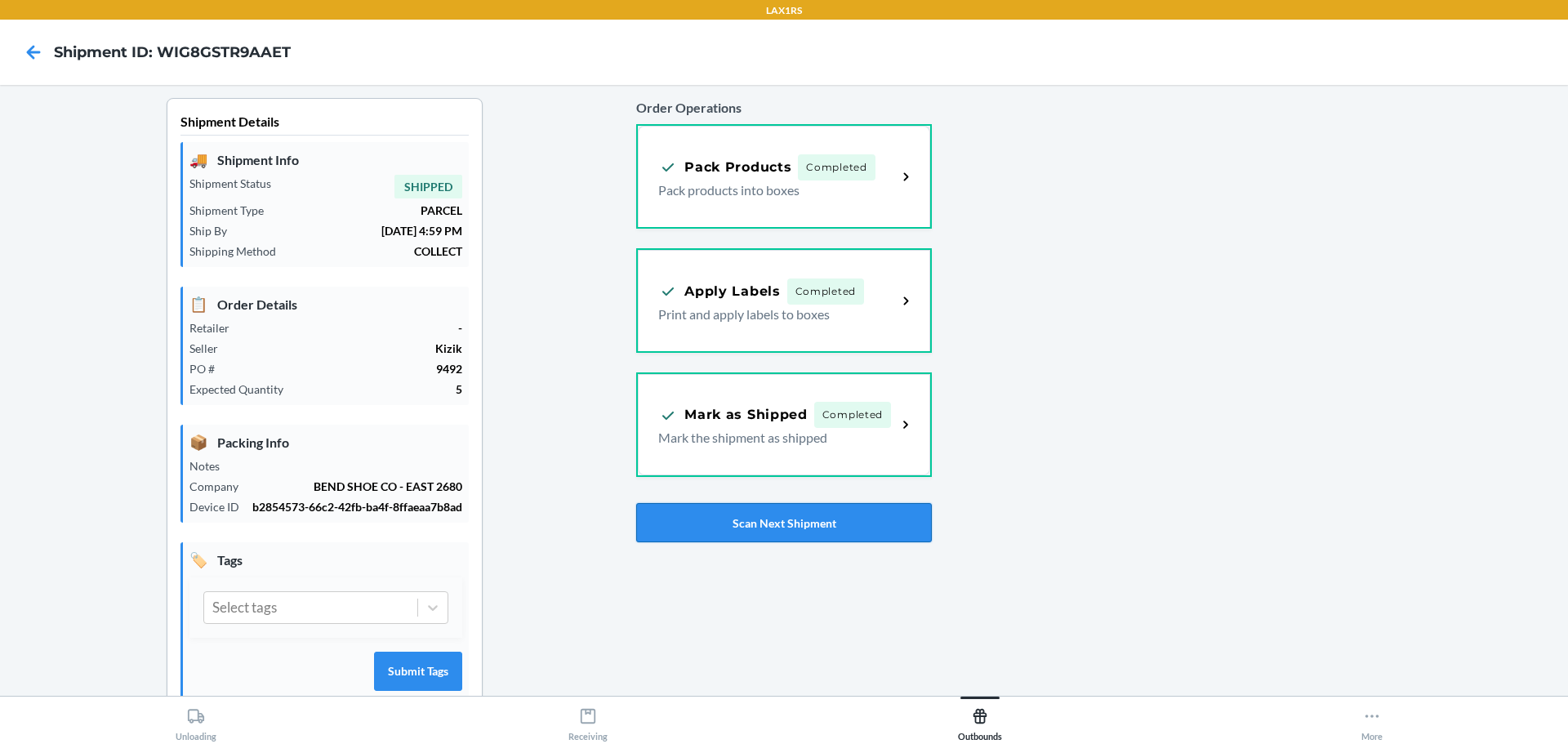
click at [865, 531] on button "Scan Next Shipment" at bounding box center [784, 523] width 295 height 40
click at [719, 534] on button "Scan Next Shipment" at bounding box center [784, 523] width 295 height 40
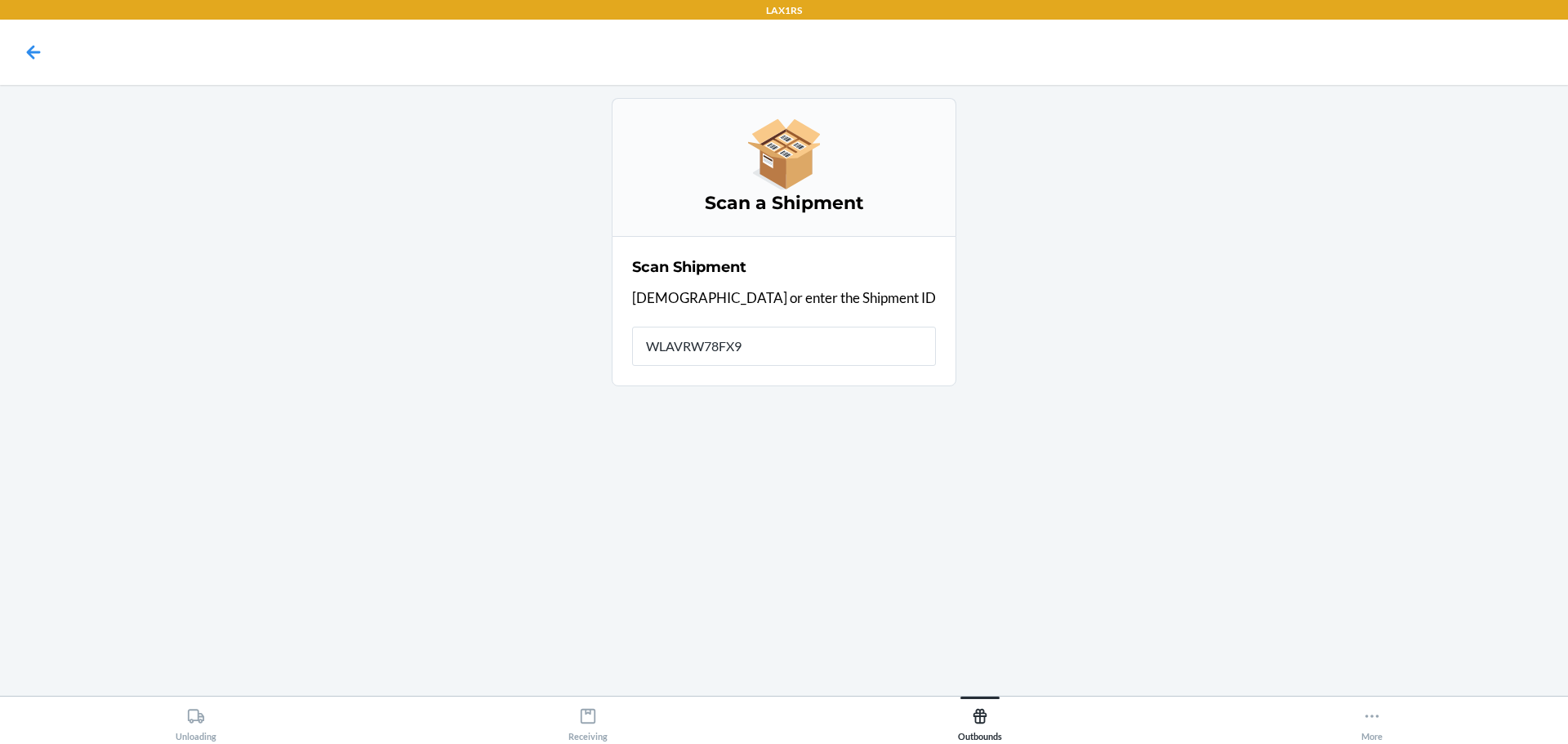
type input "WLAVRW78FX9K"
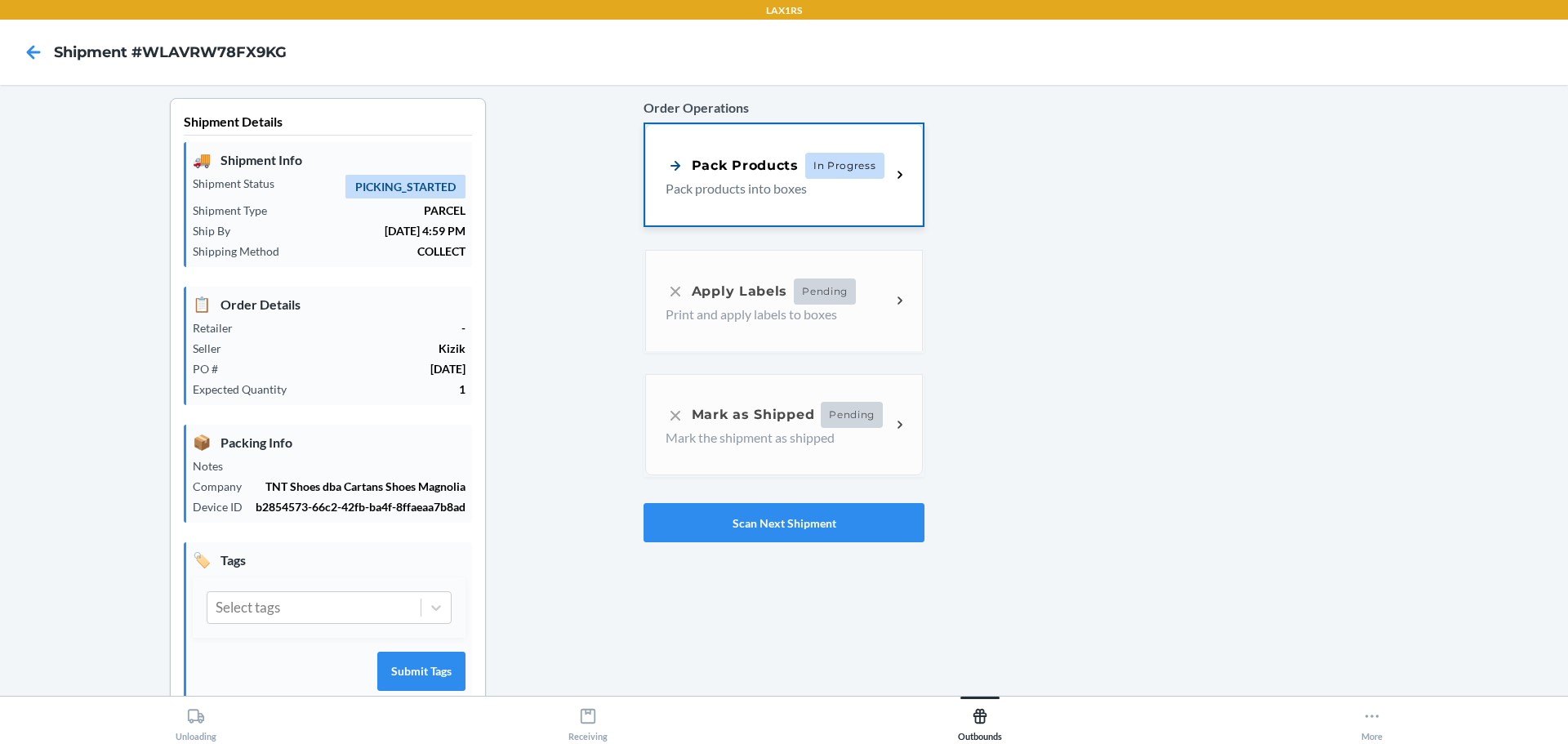
click at [733, 157] on div "Pack Products" at bounding box center [733, 165] width 134 height 20
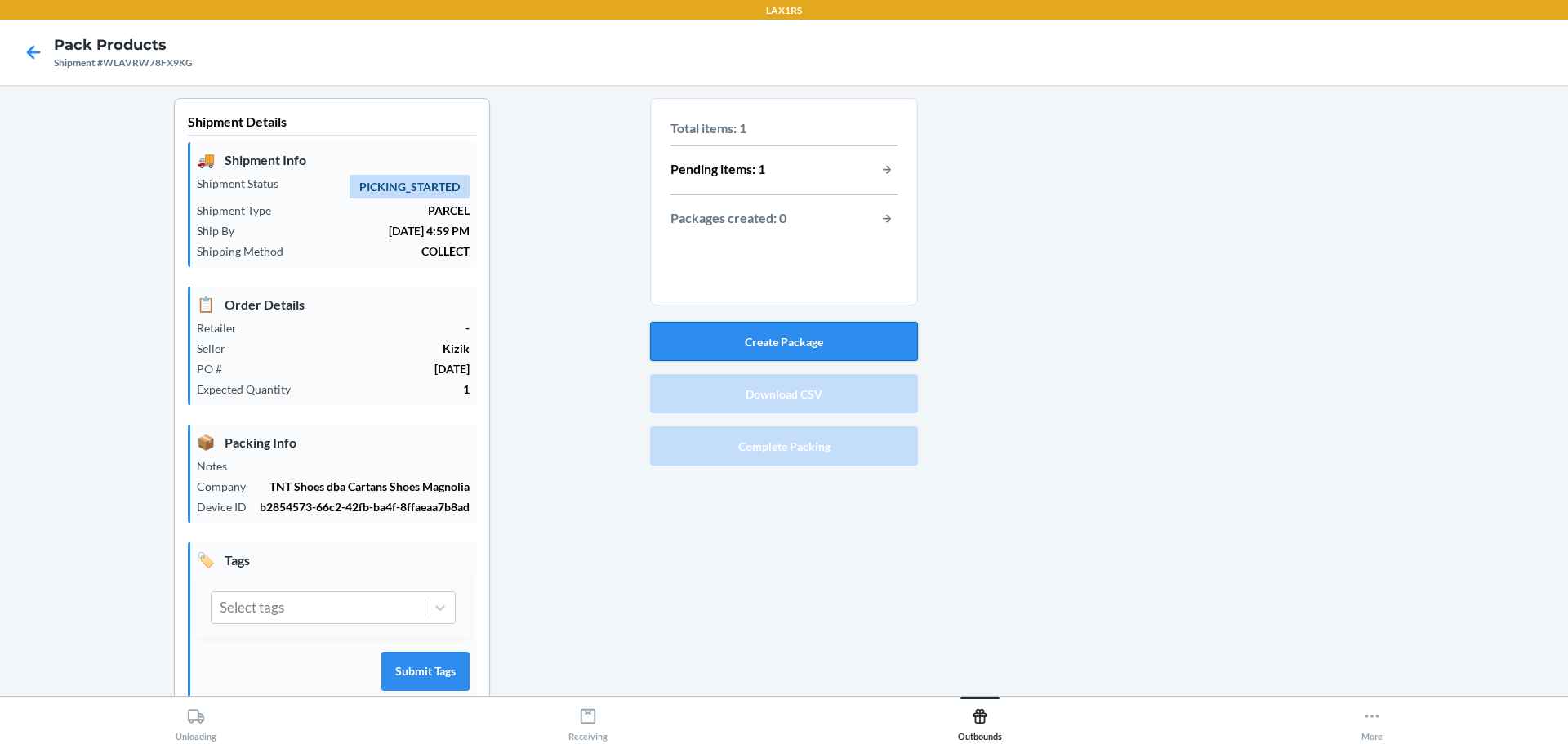
click at [743, 327] on button "Create Package" at bounding box center [784, 341] width 268 height 40
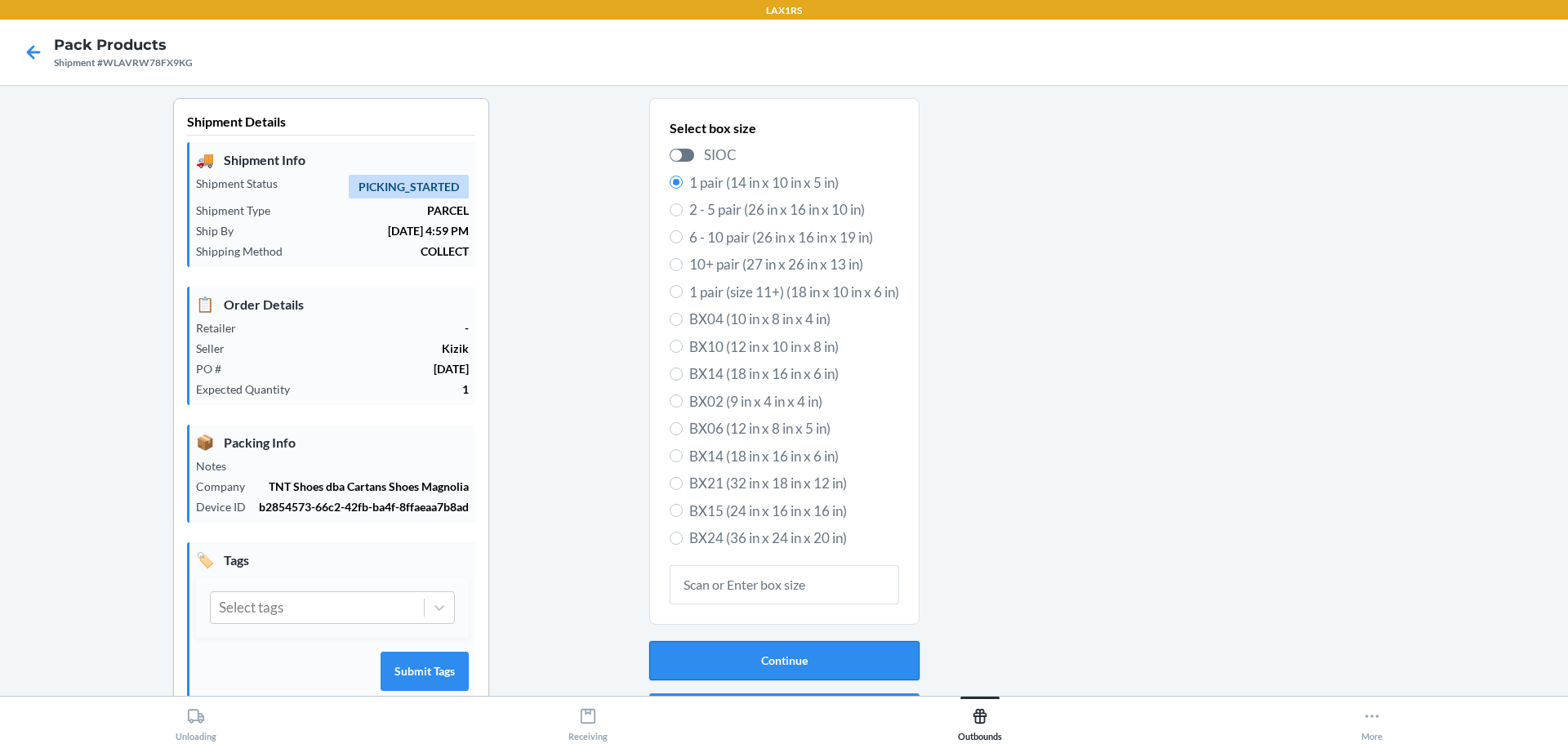
click at [774, 655] on button "Continue" at bounding box center [784, 661] width 271 height 40
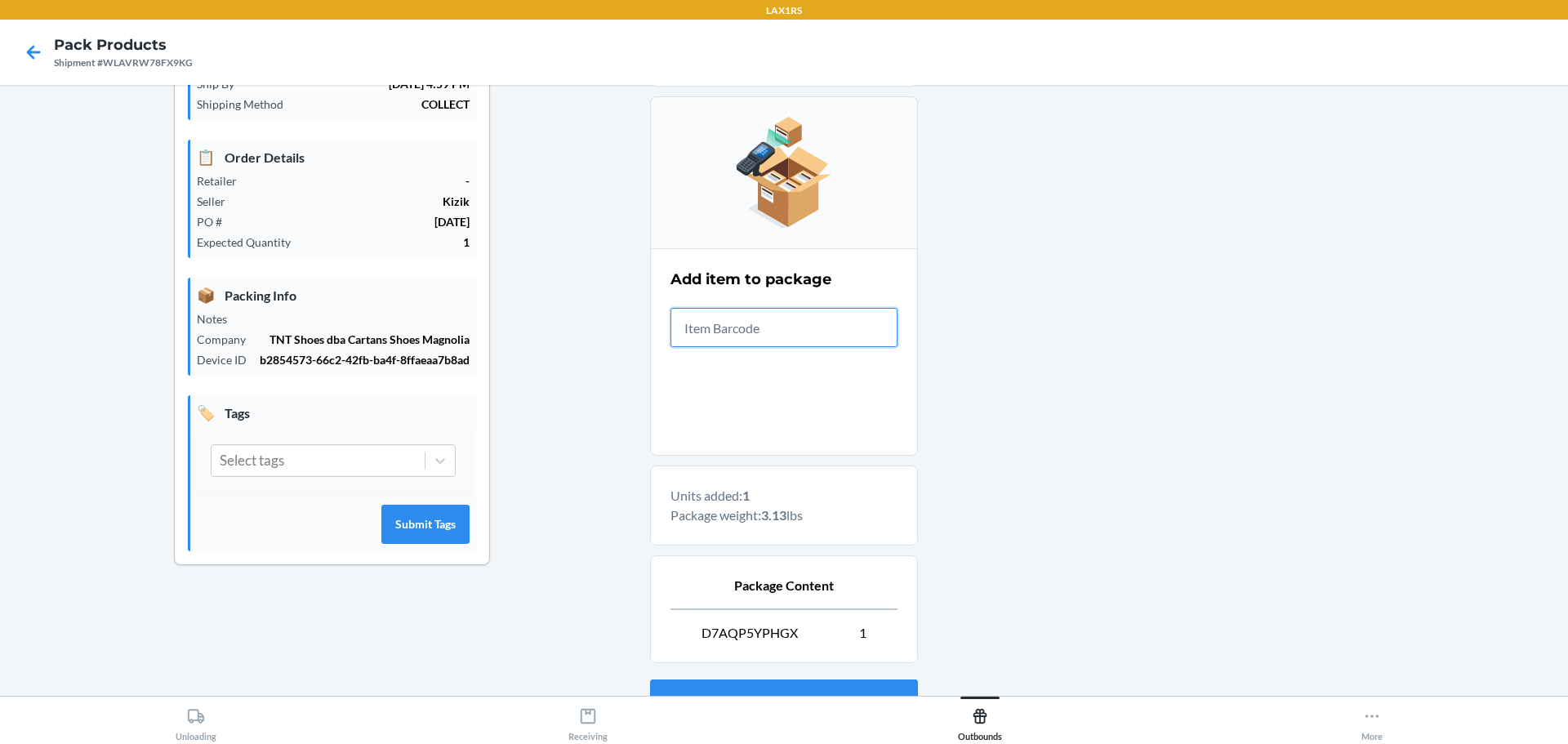
scroll to position [281, 0]
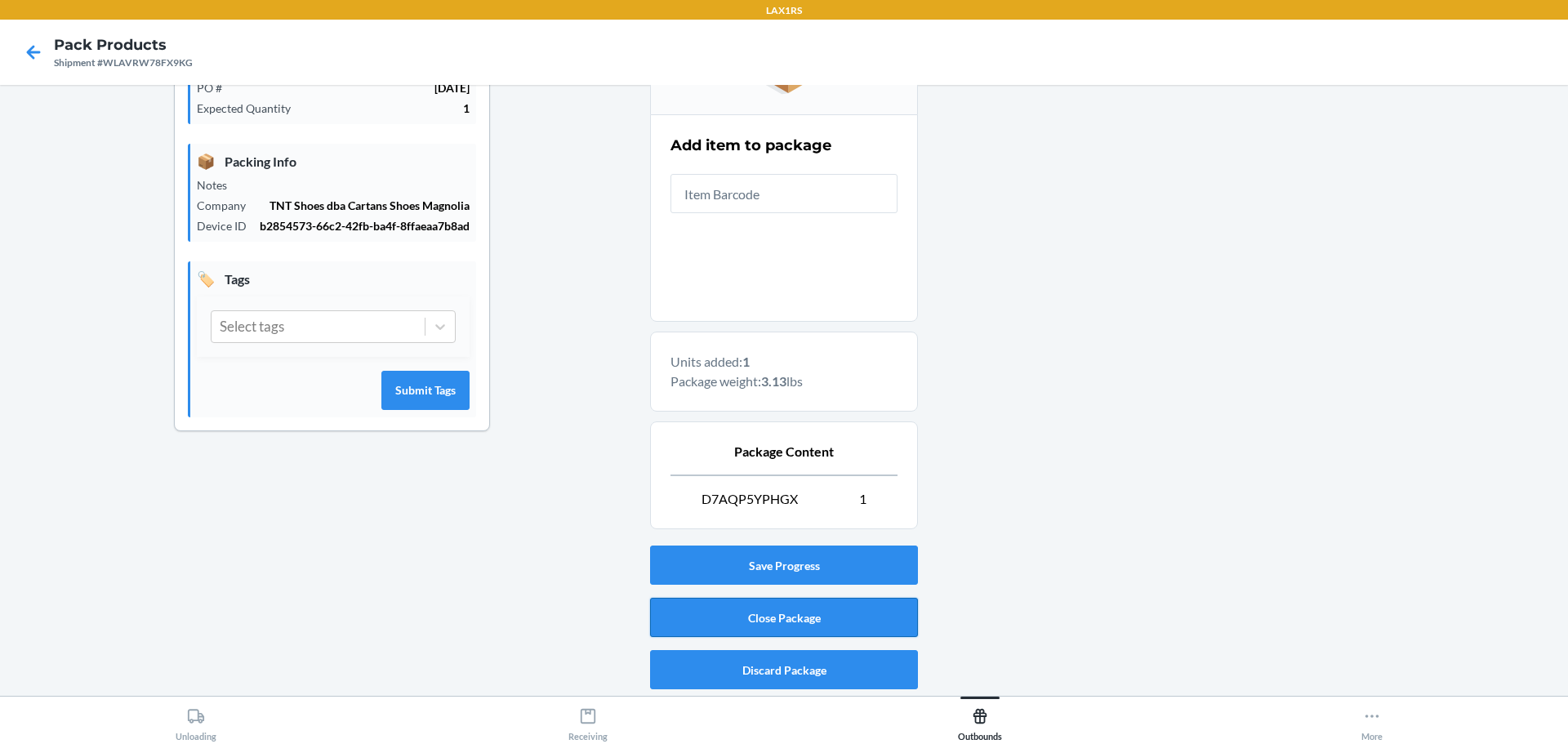
click at [787, 619] on button "Close Package" at bounding box center [784, 618] width 268 height 40
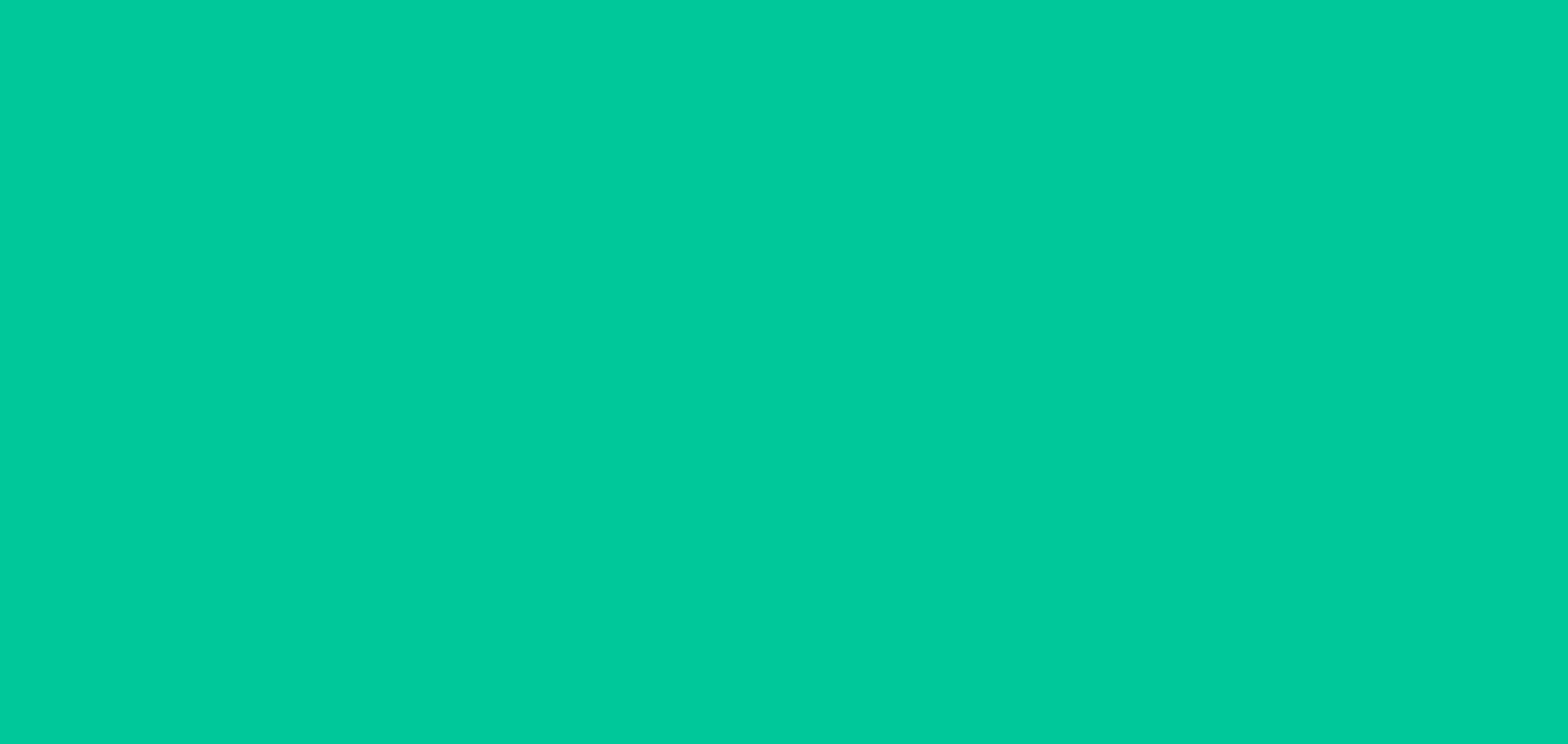
scroll to position [42, 0]
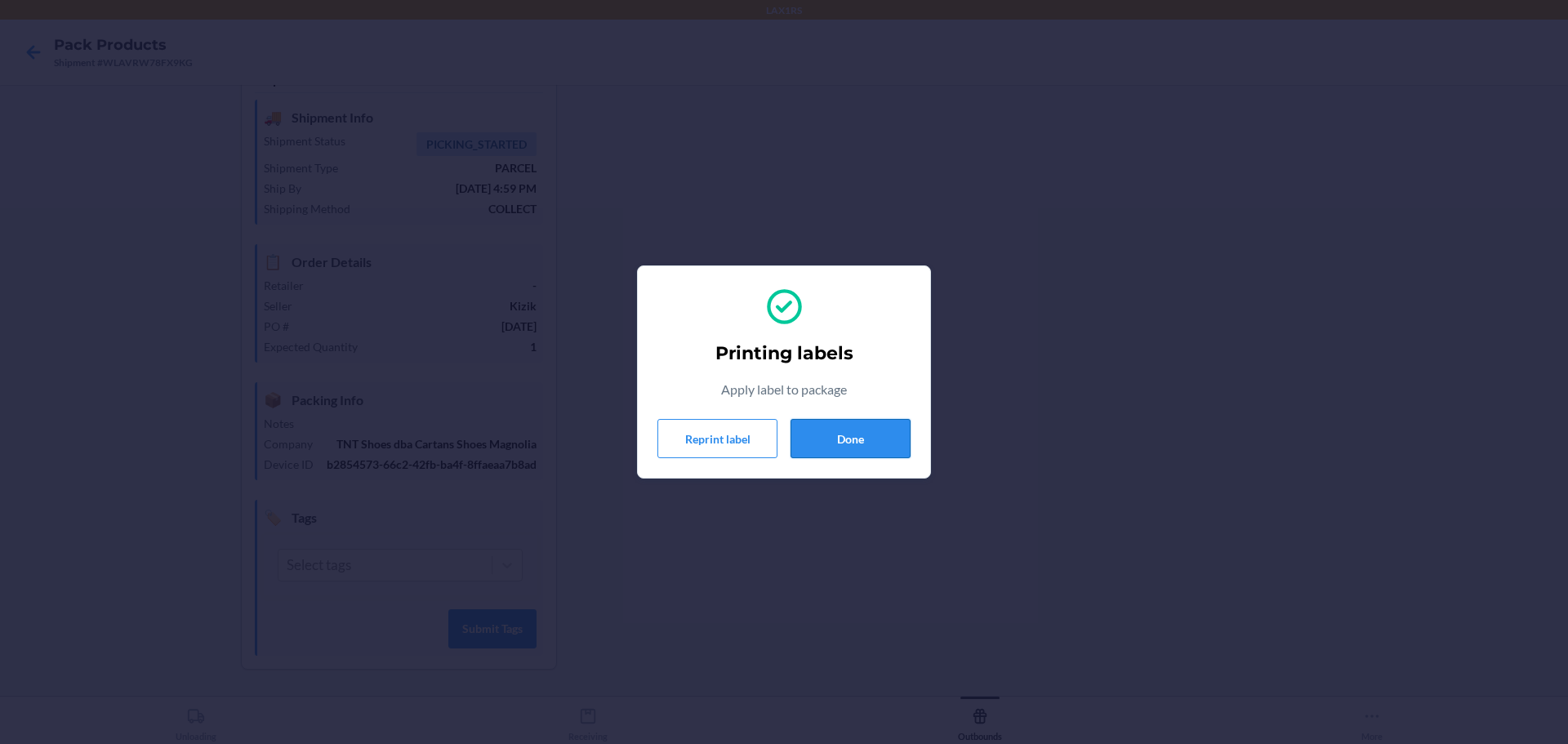
click at [849, 436] on button "Done" at bounding box center [850, 438] width 120 height 40
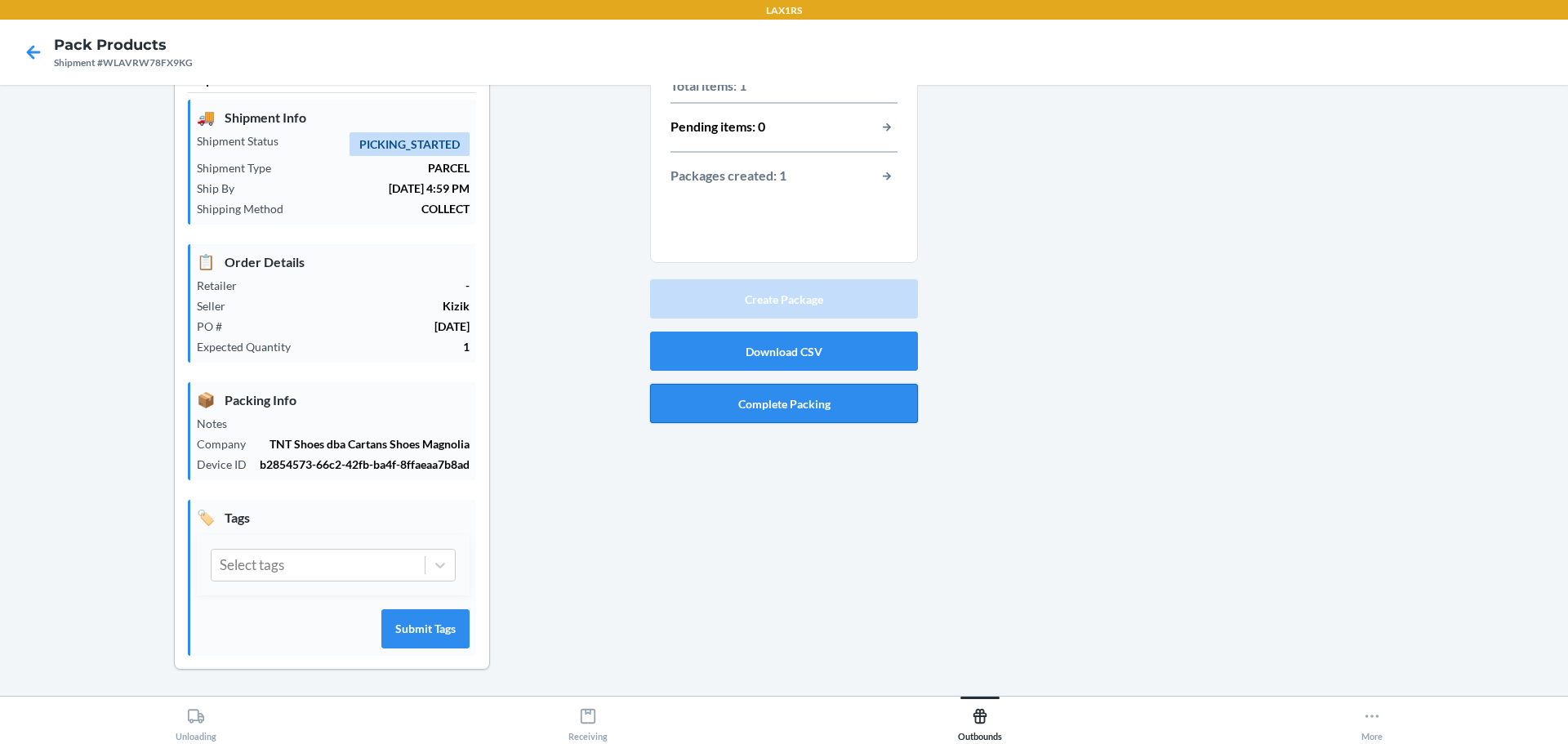
click at [842, 405] on button "Complete Packing" at bounding box center [784, 403] width 268 height 40
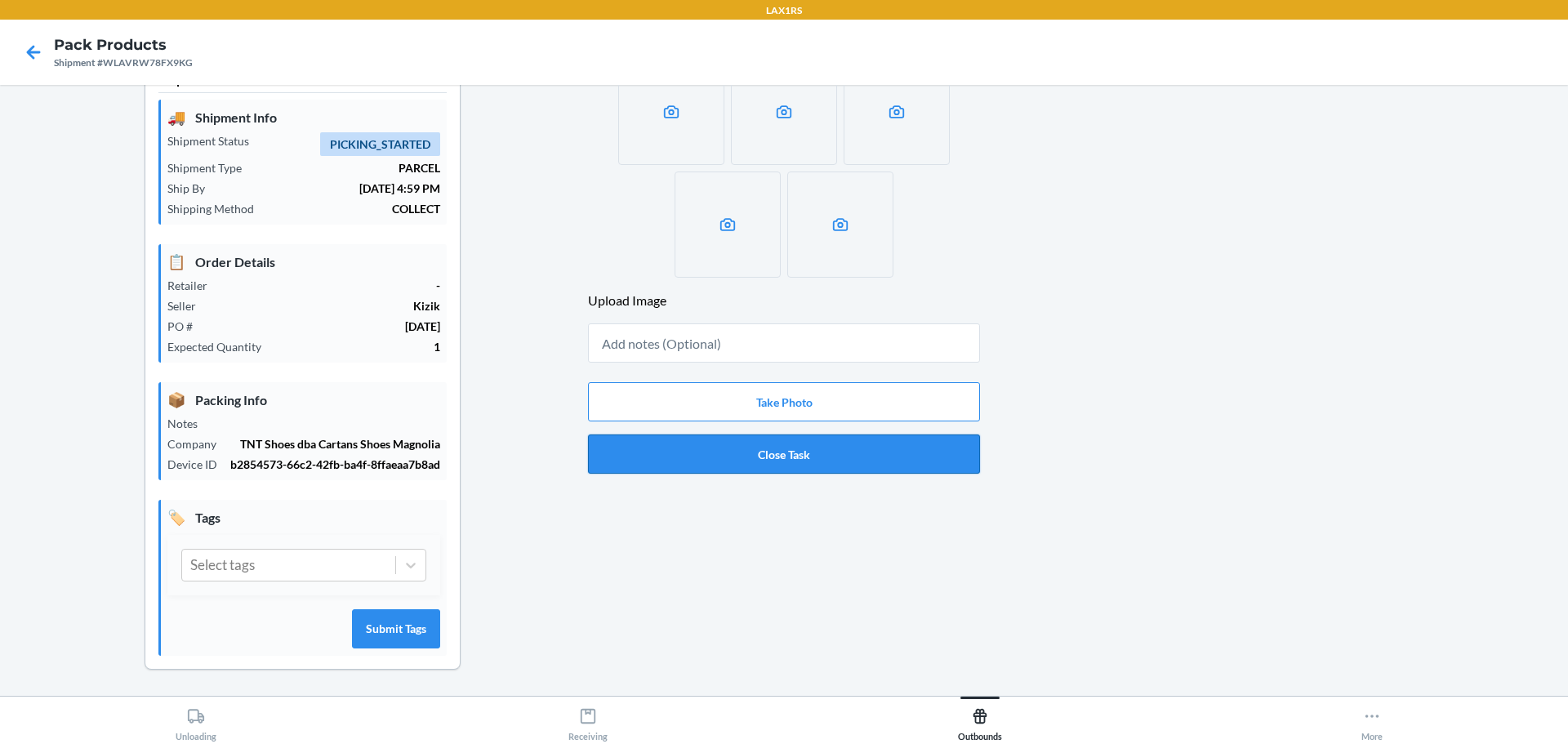
click at [798, 463] on button "Close Task" at bounding box center [784, 454] width 392 height 40
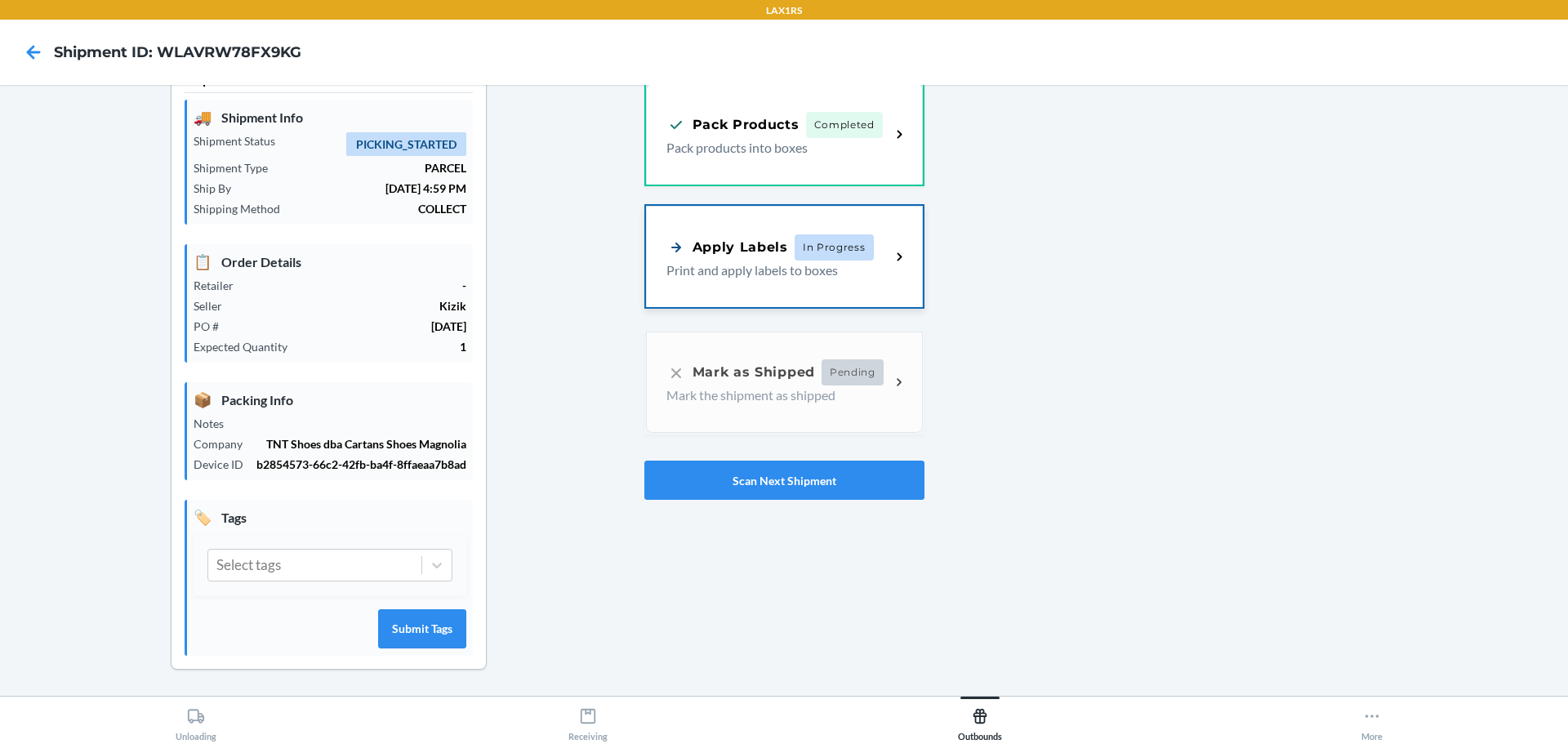
click at [761, 235] on div "Apply Labels In Progress" at bounding box center [770, 248] width 207 height 26
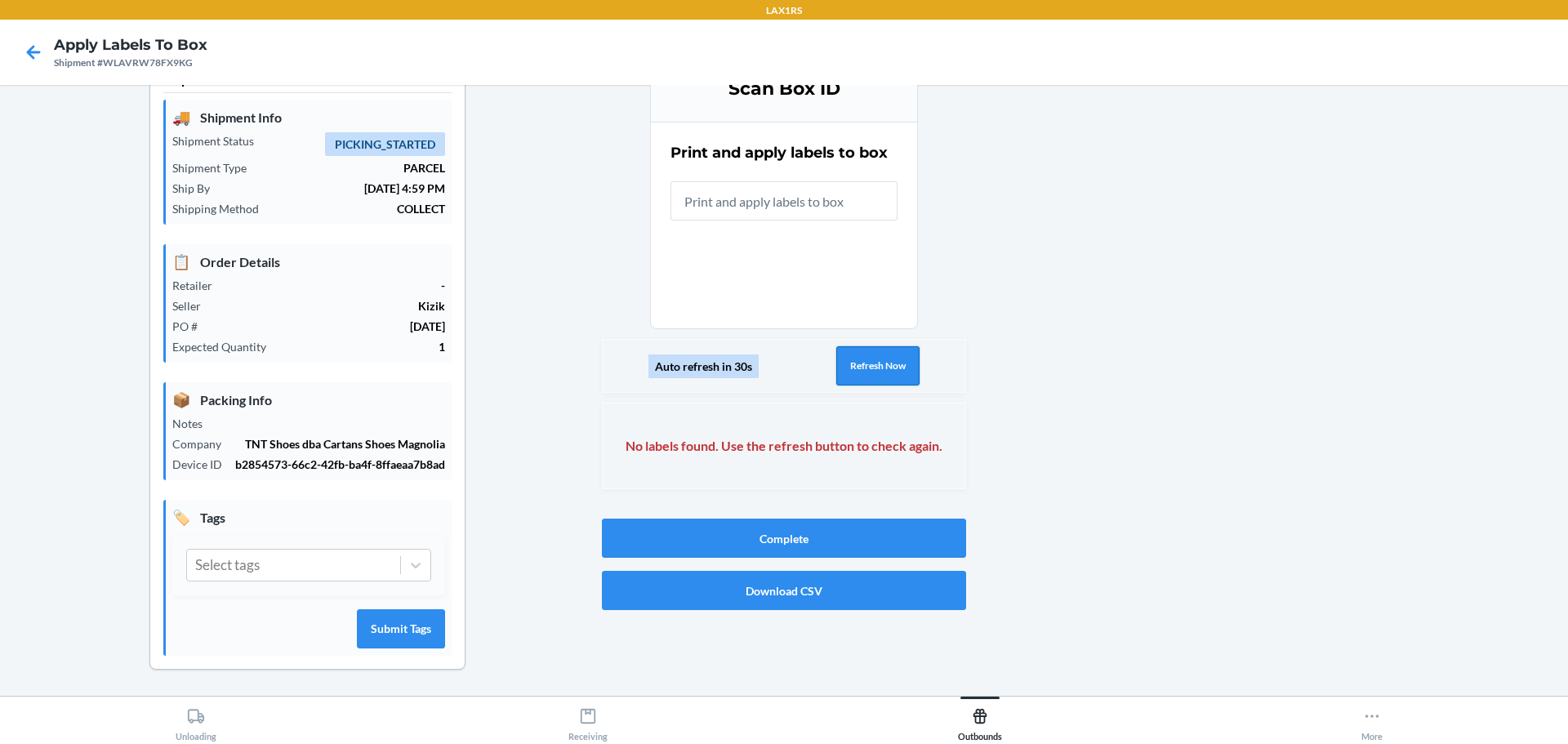
click at [885, 376] on button "Refresh Now" at bounding box center [878, 365] width 83 height 40
click at [39, 61] on icon at bounding box center [33, 53] width 28 height 28
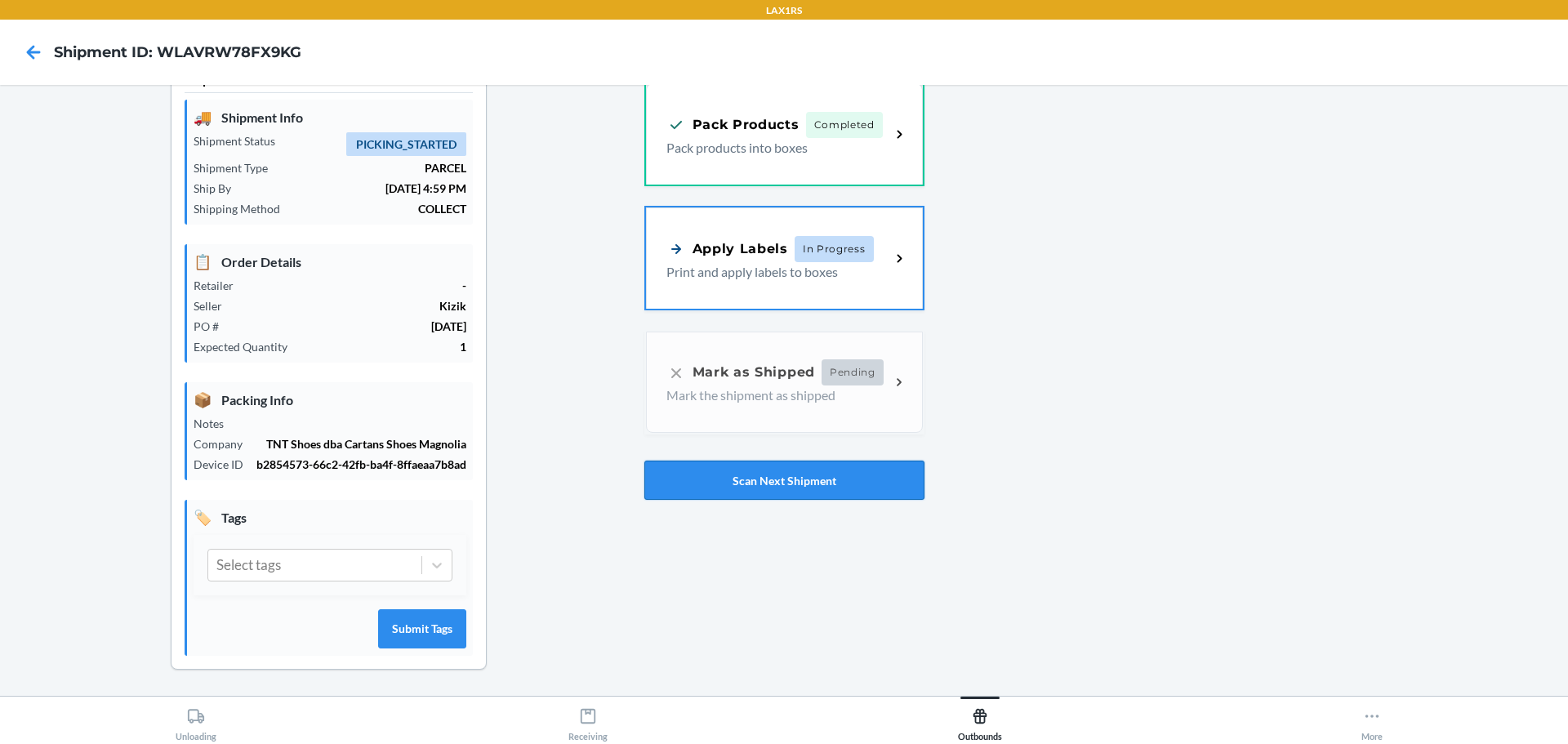
click at [762, 481] on button "Scan Next Shipment" at bounding box center [784, 480] width 280 height 40
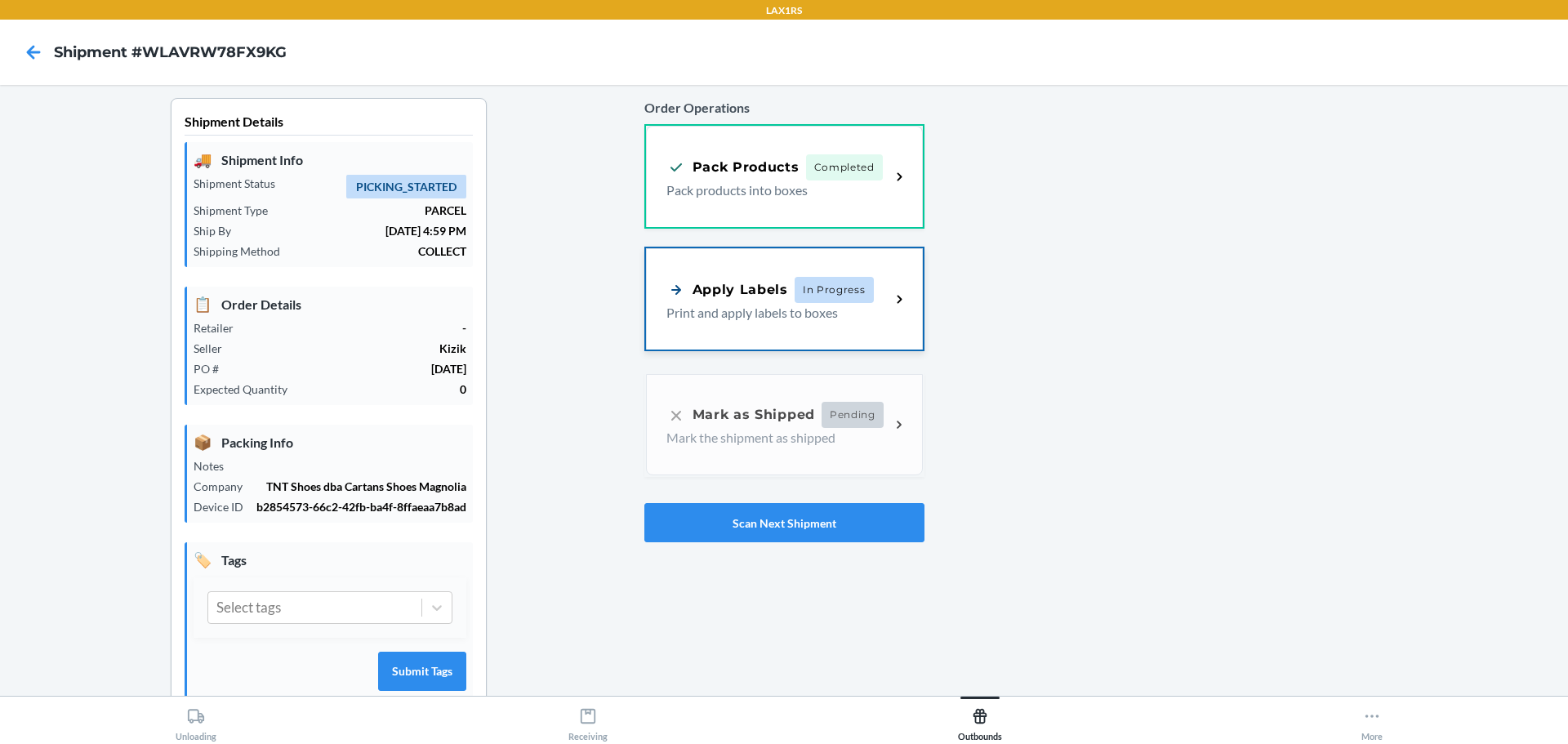
click at [807, 310] on p "Print and apply labels to boxes" at bounding box center [772, 313] width 212 height 19
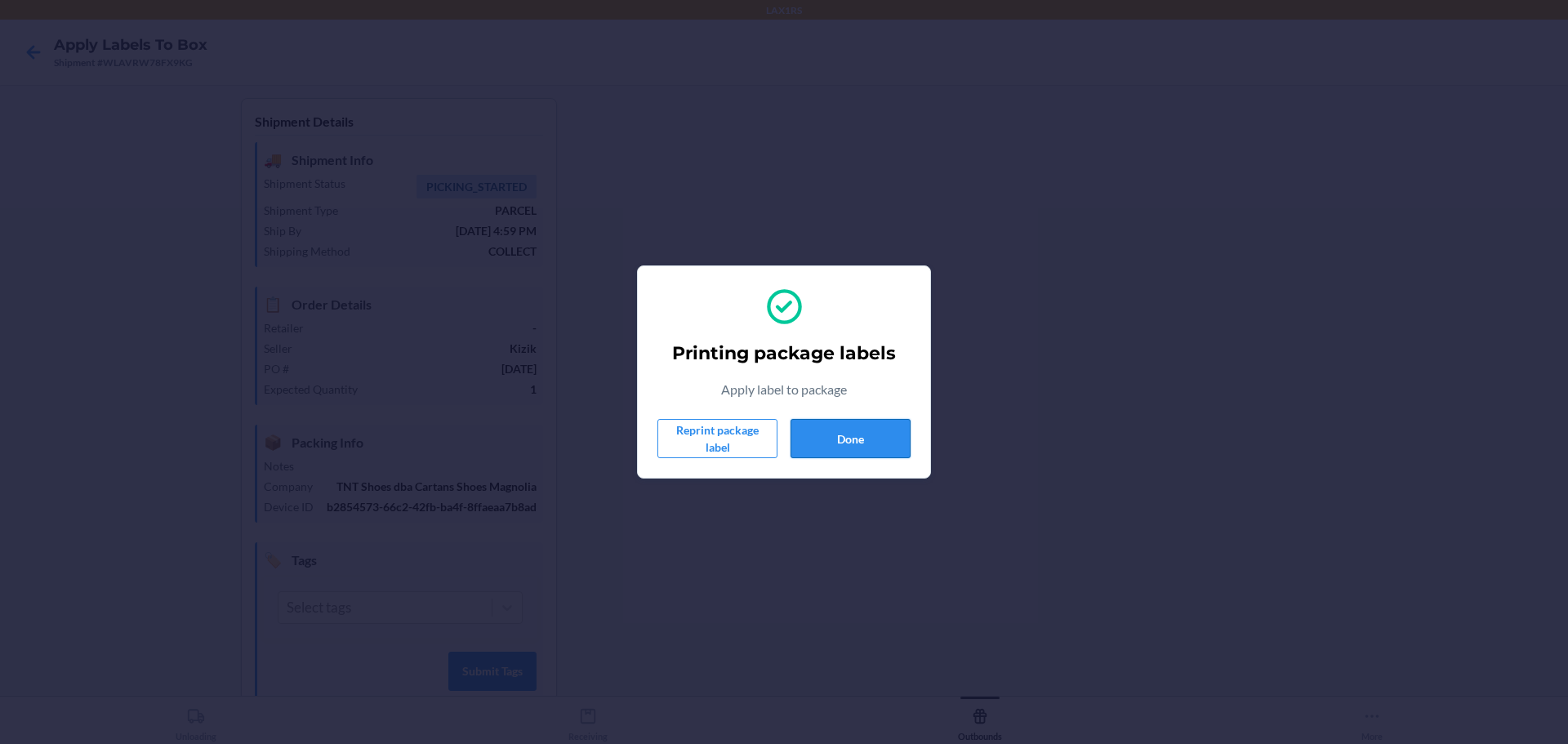
click at [828, 438] on button "Done" at bounding box center [850, 438] width 120 height 40
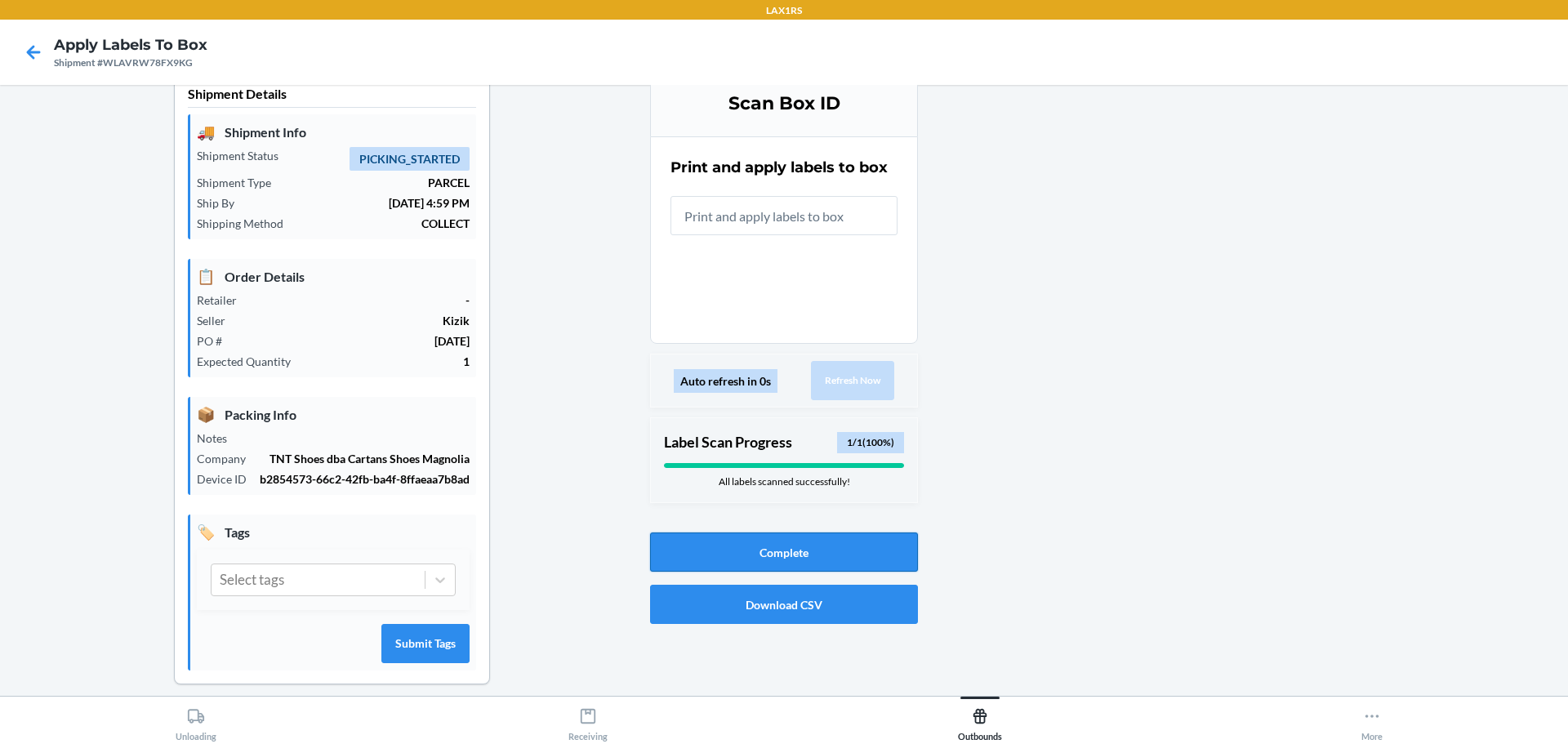
scroll to position [42, 0]
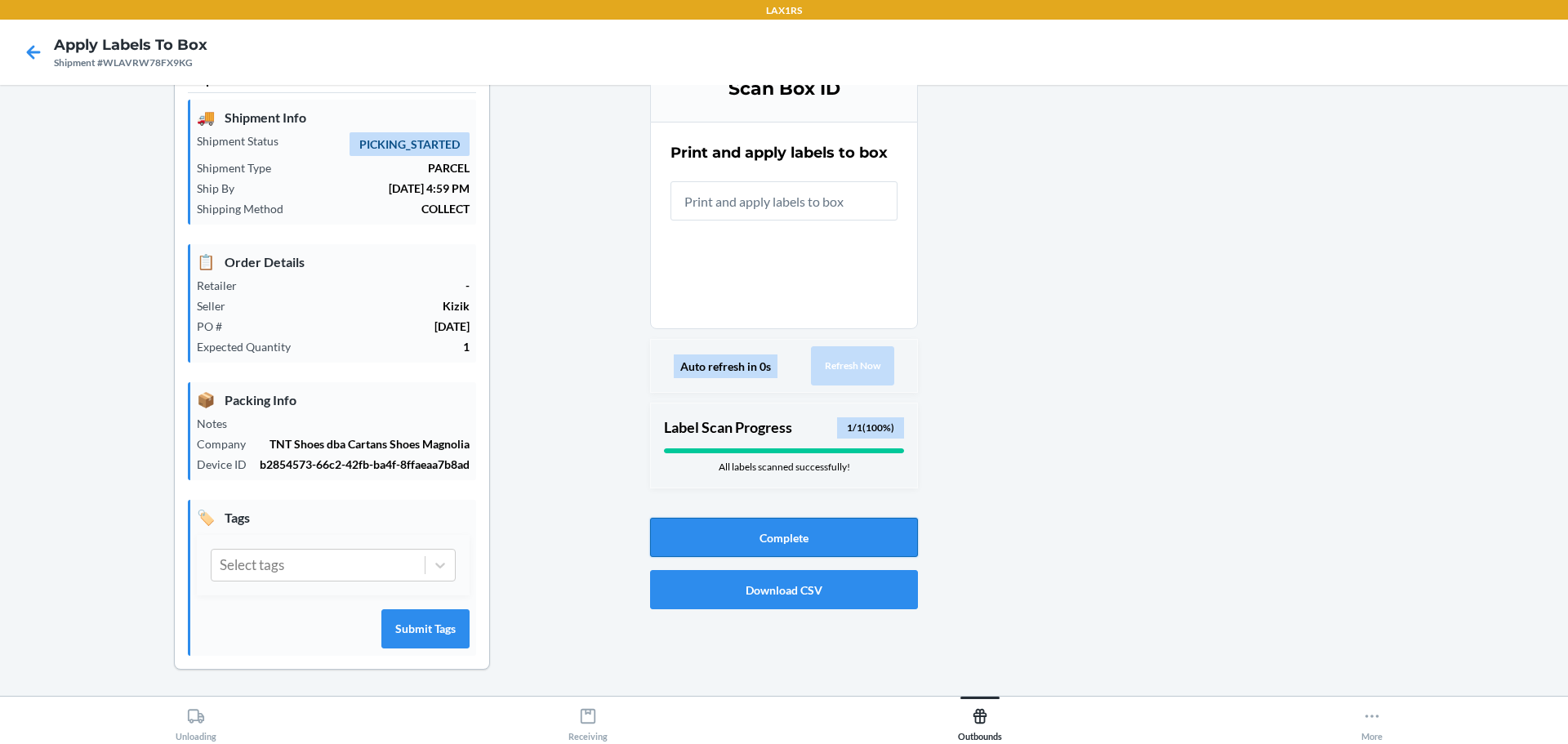
click at [808, 534] on button "Complete" at bounding box center [784, 537] width 268 height 40
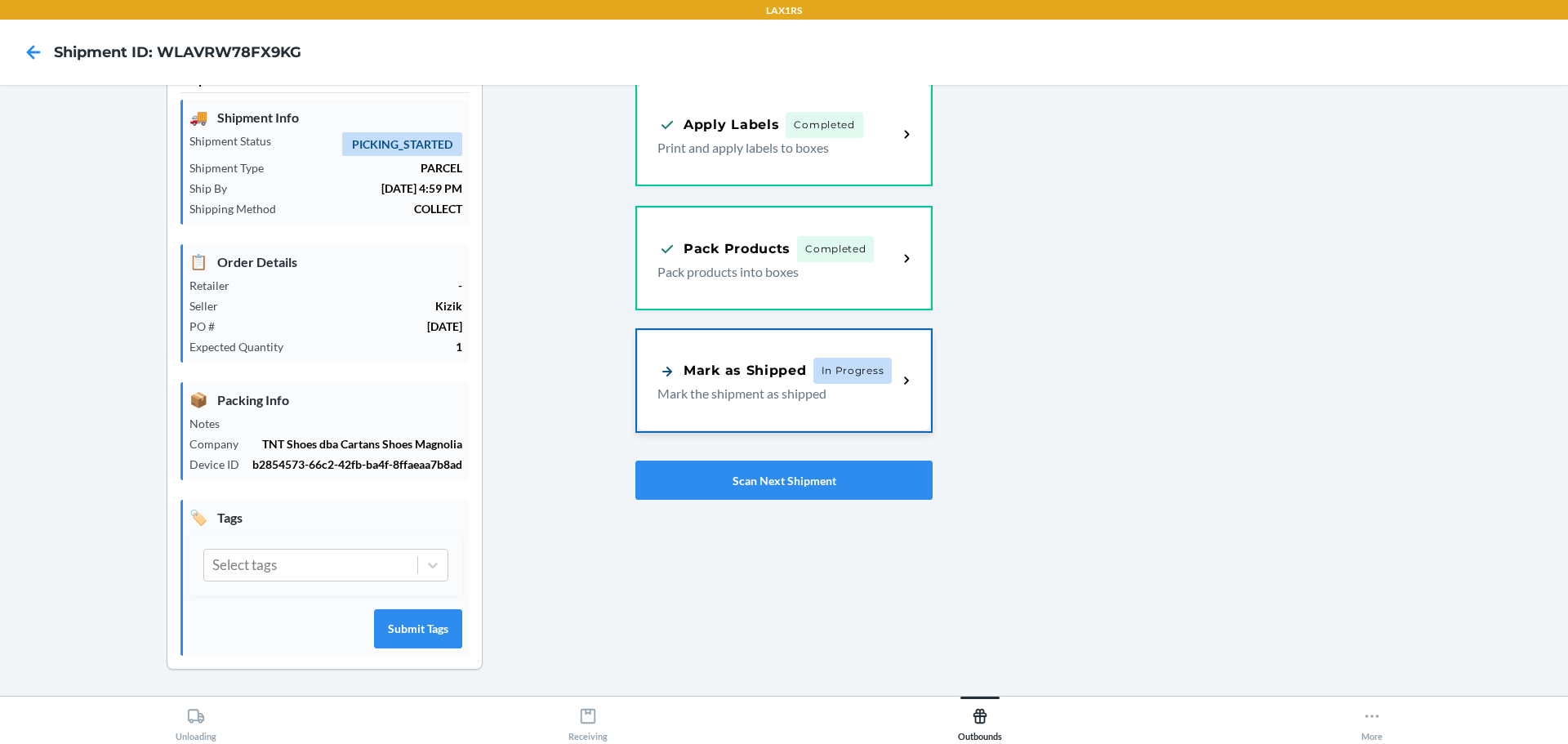
click at [761, 376] on div "Mark as Shipped" at bounding box center [732, 371] width 149 height 20
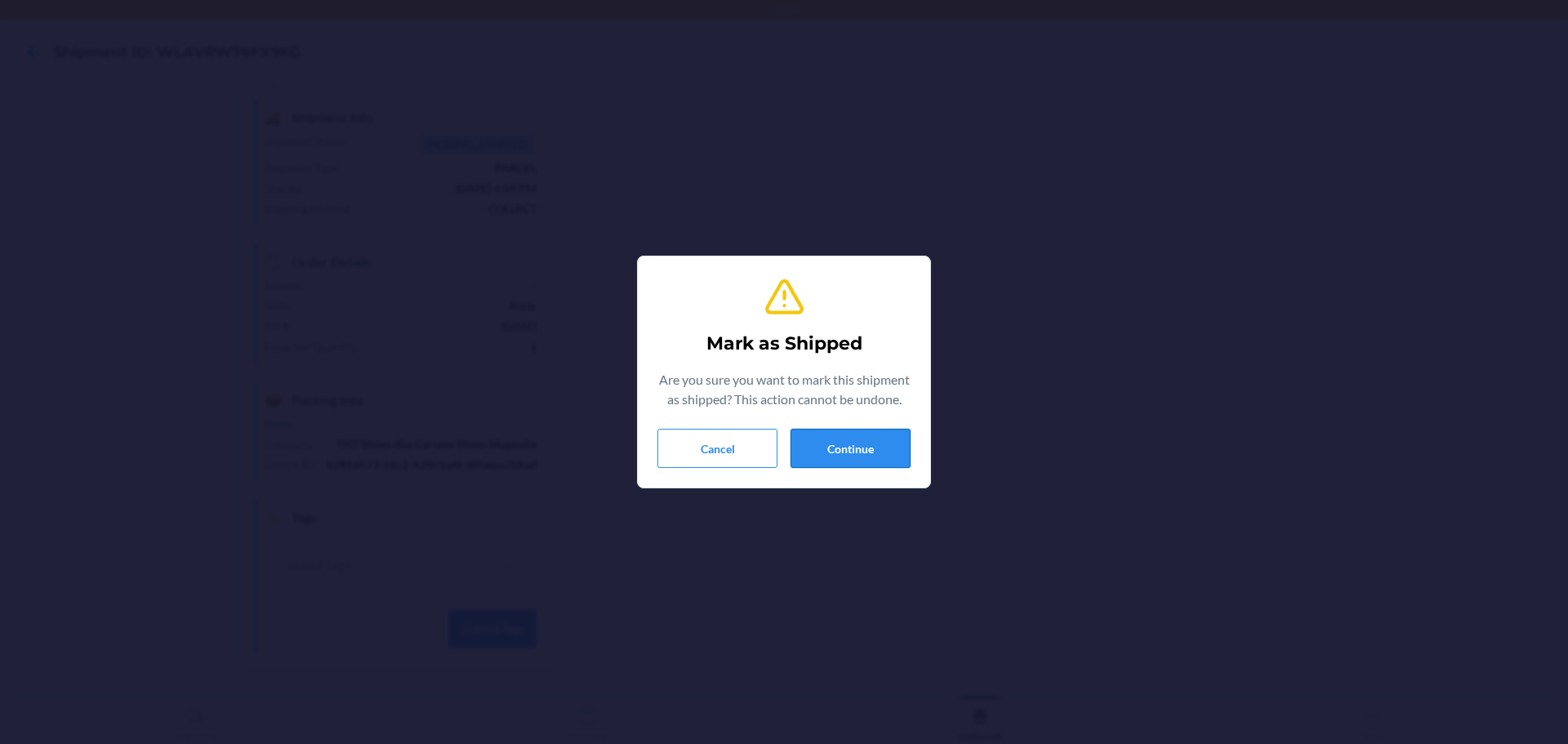
click at [878, 443] on button "Continue" at bounding box center [850, 448] width 120 height 40
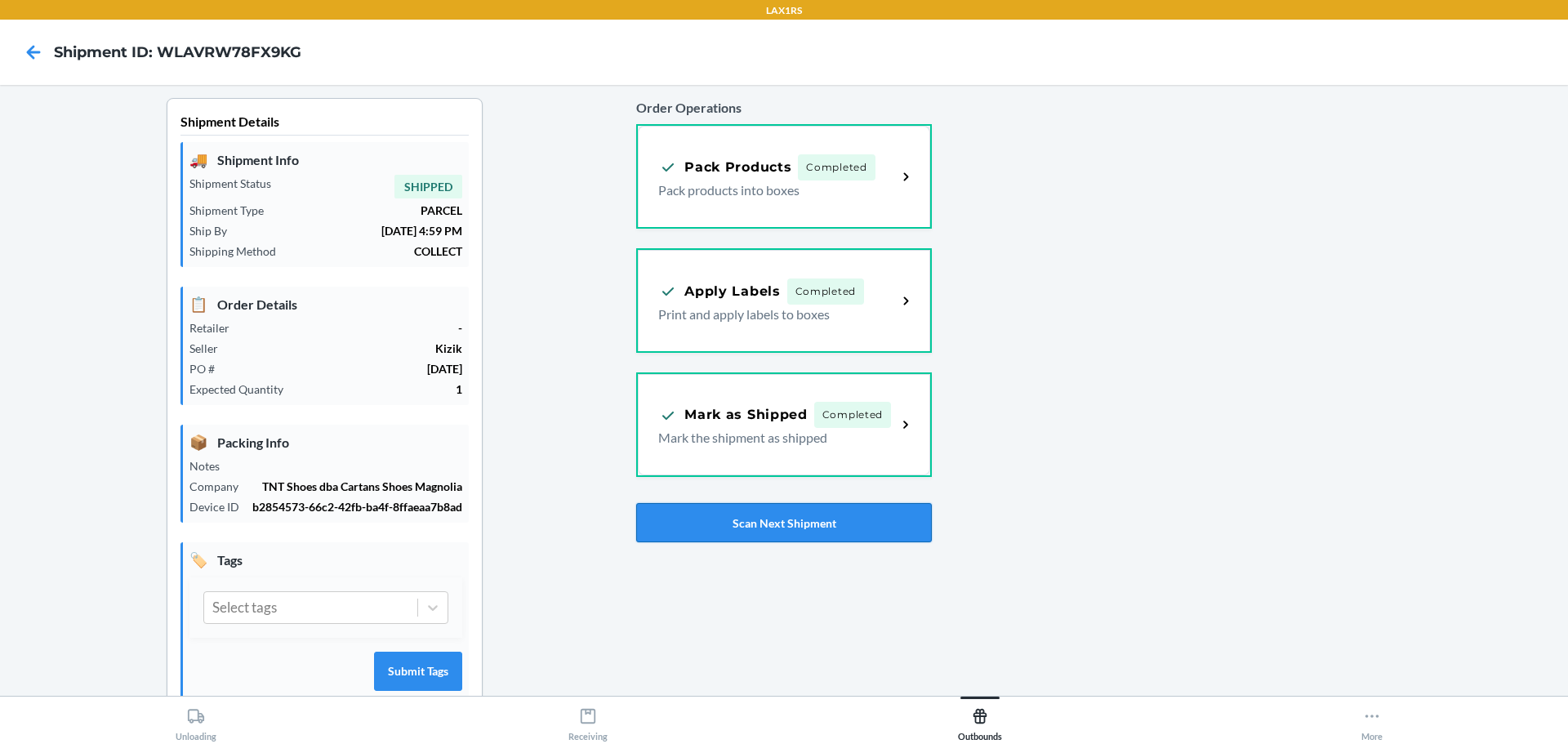
click at [685, 516] on button "Scan Next Shipment" at bounding box center [784, 523] width 295 height 40
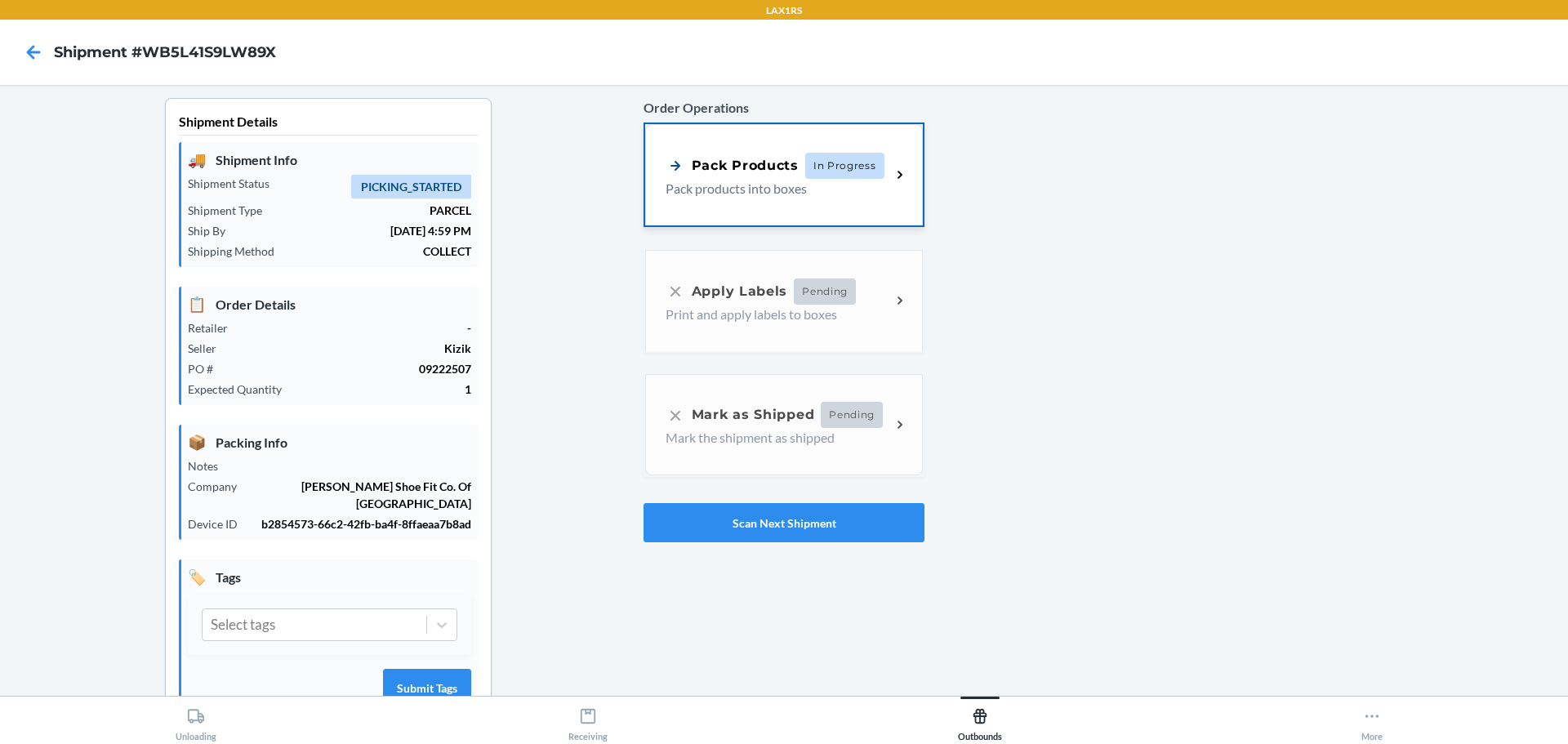
click at [751, 197] on p "Pack products into boxes" at bounding box center [772, 189] width 213 height 19
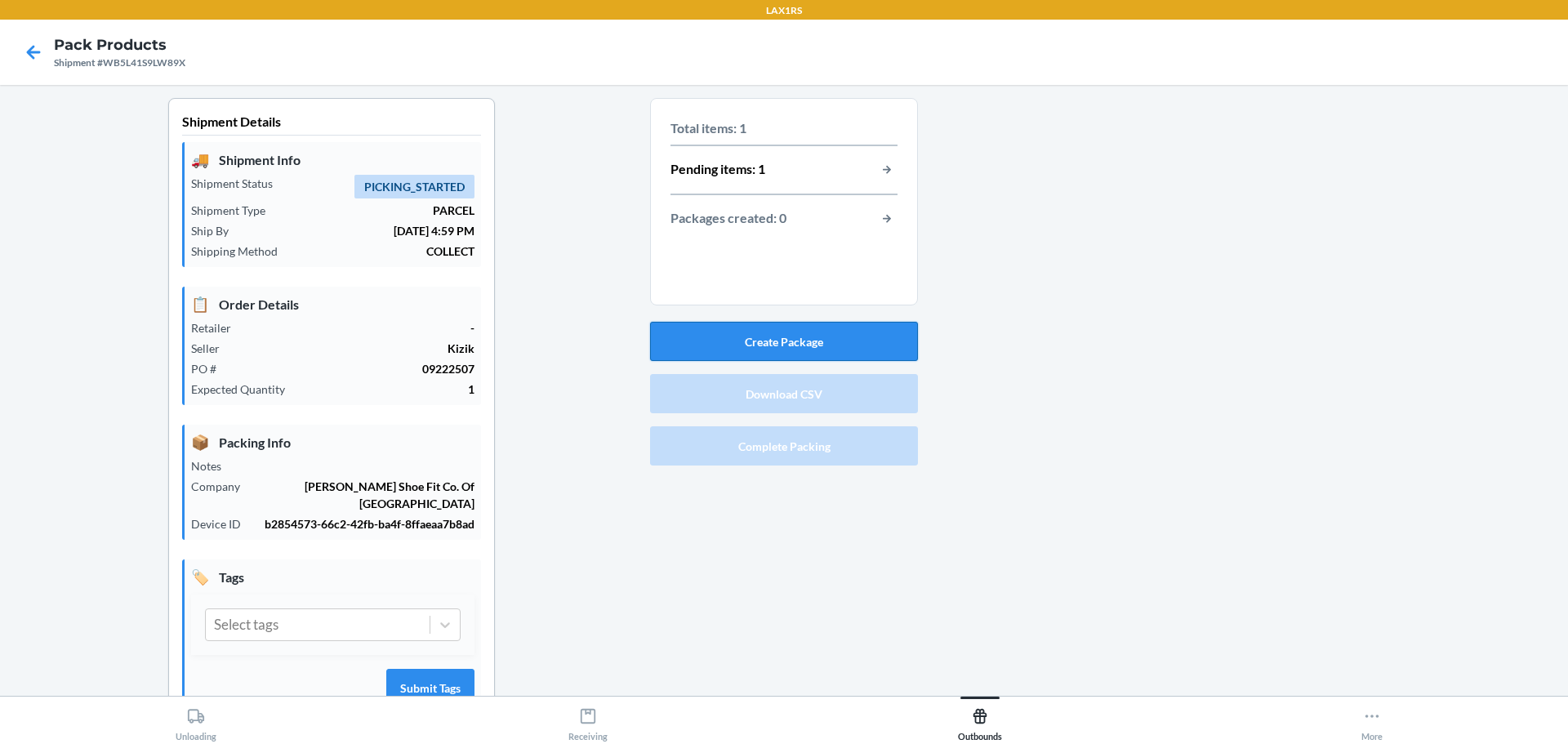
click at [801, 330] on button "Create Package" at bounding box center [784, 341] width 268 height 40
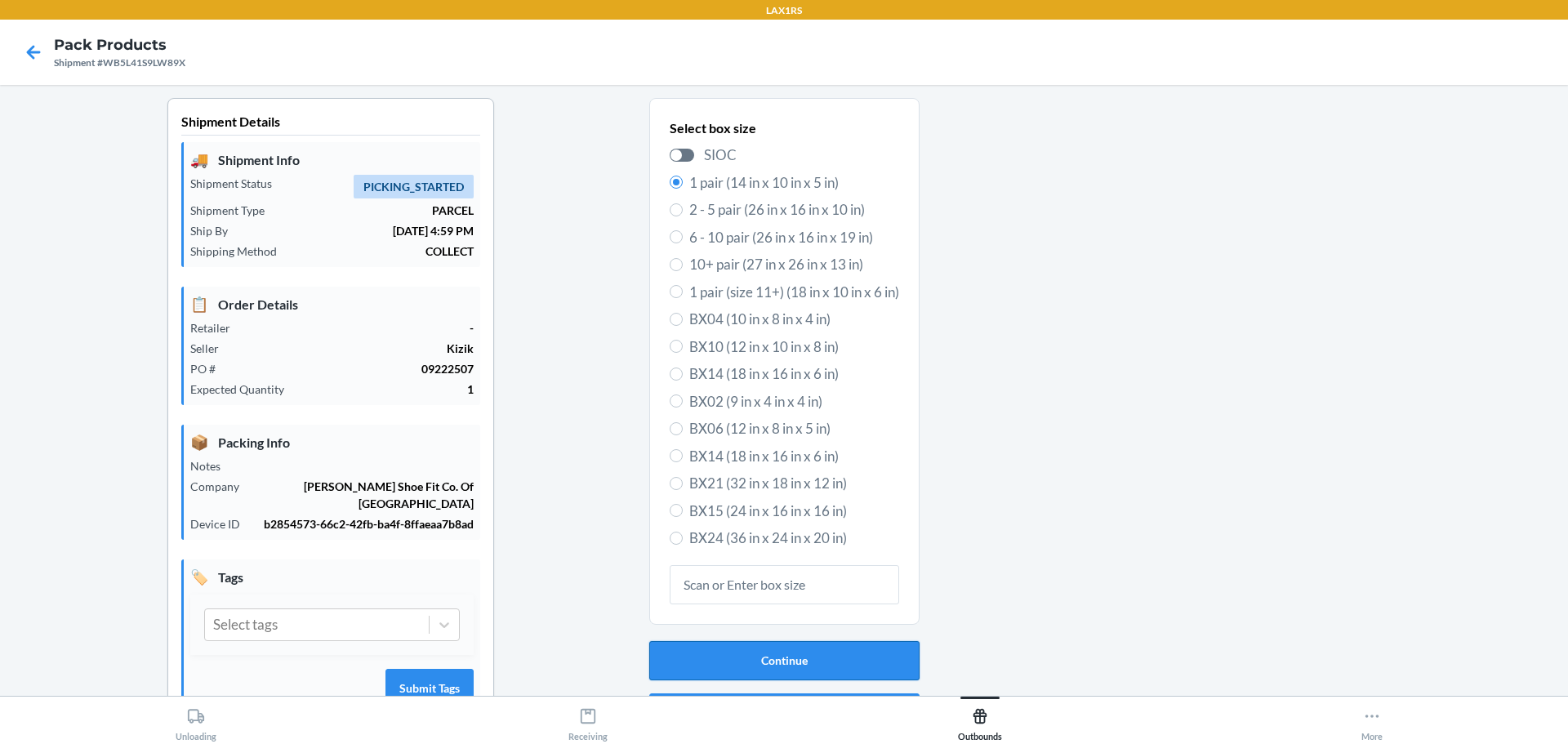
click at [755, 647] on button "Continue" at bounding box center [784, 661] width 271 height 40
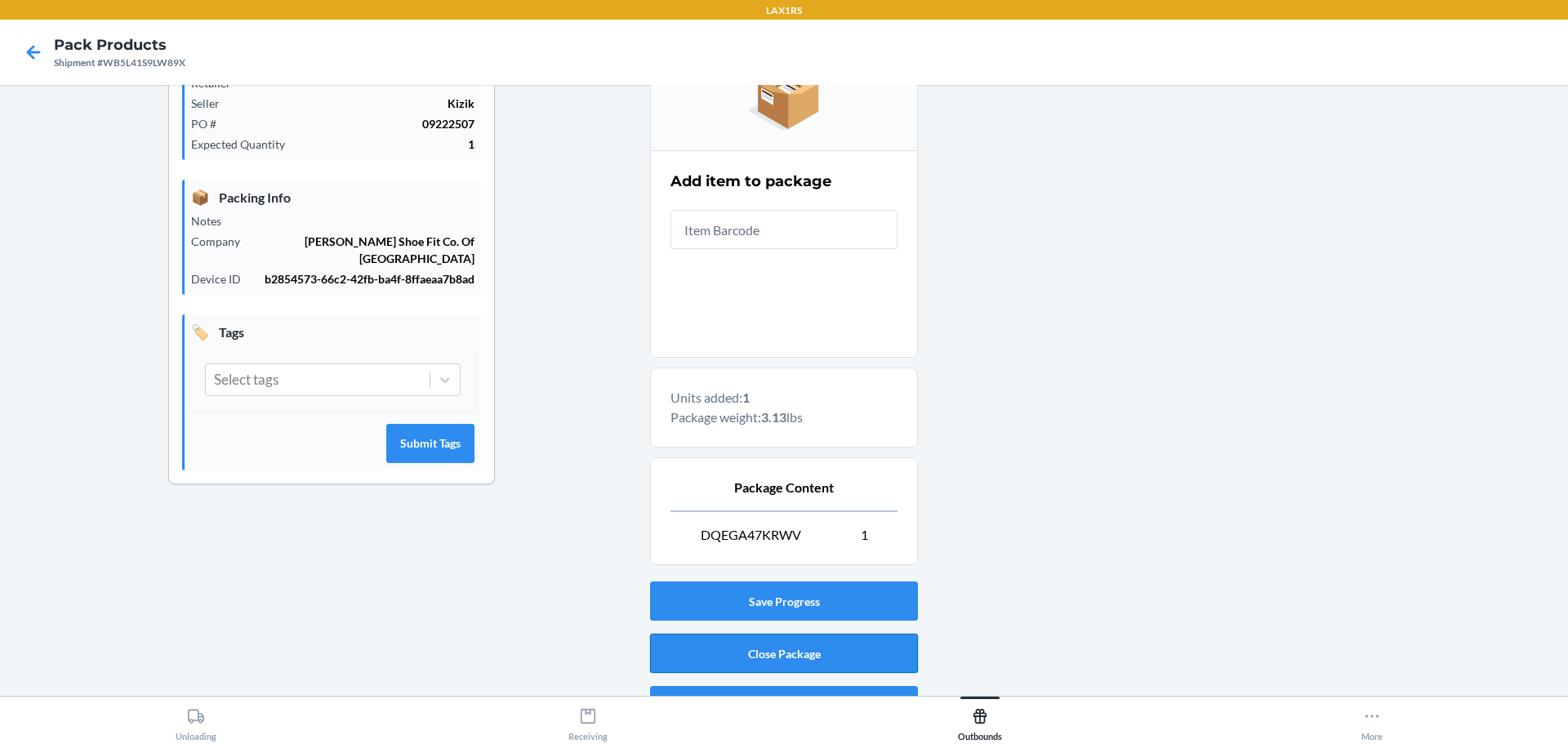
click at [770, 652] on button "Close Package" at bounding box center [784, 653] width 268 height 40
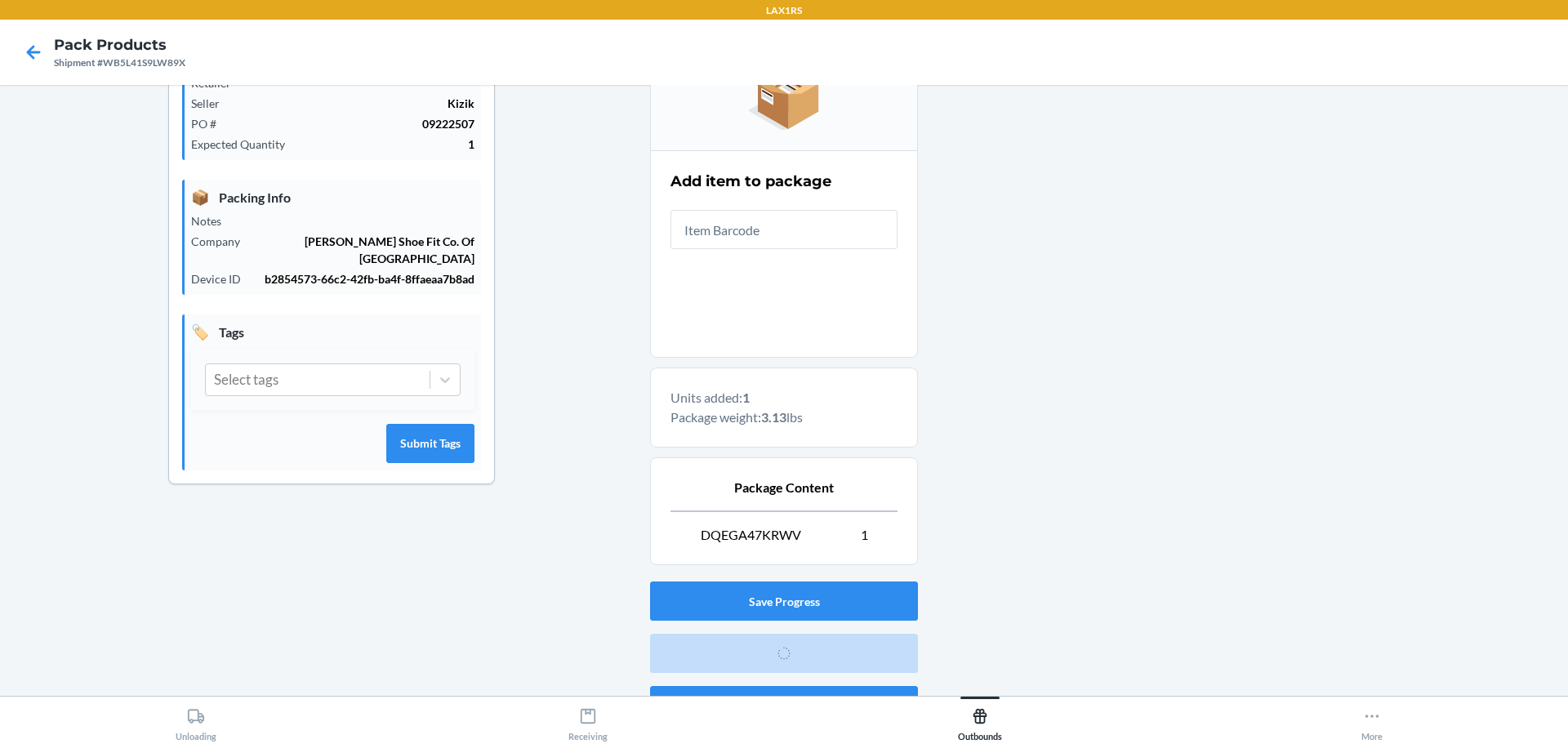
scroll to position [42, 0]
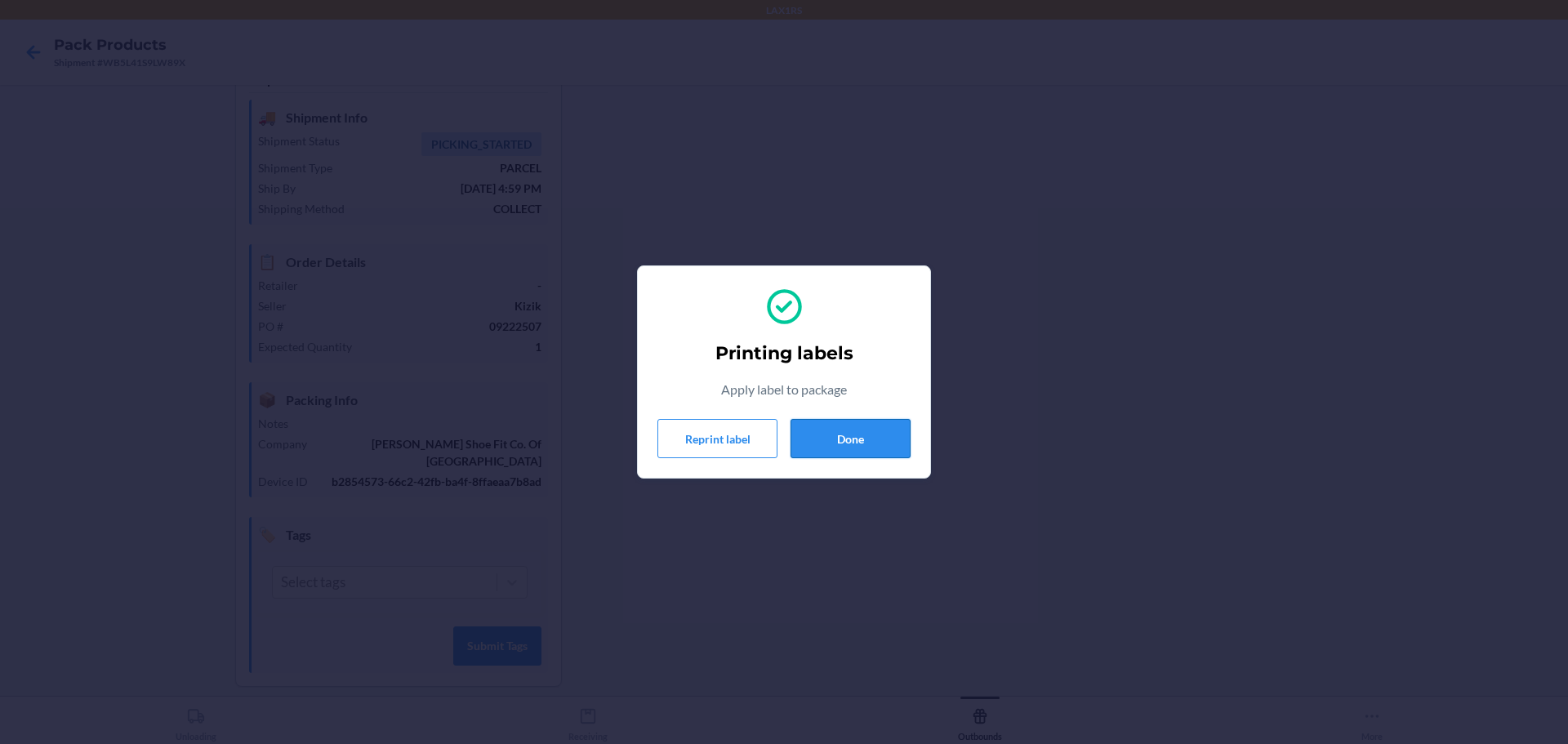
click at [851, 437] on button "Done" at bounding box center [850, 438] width 120 height 40
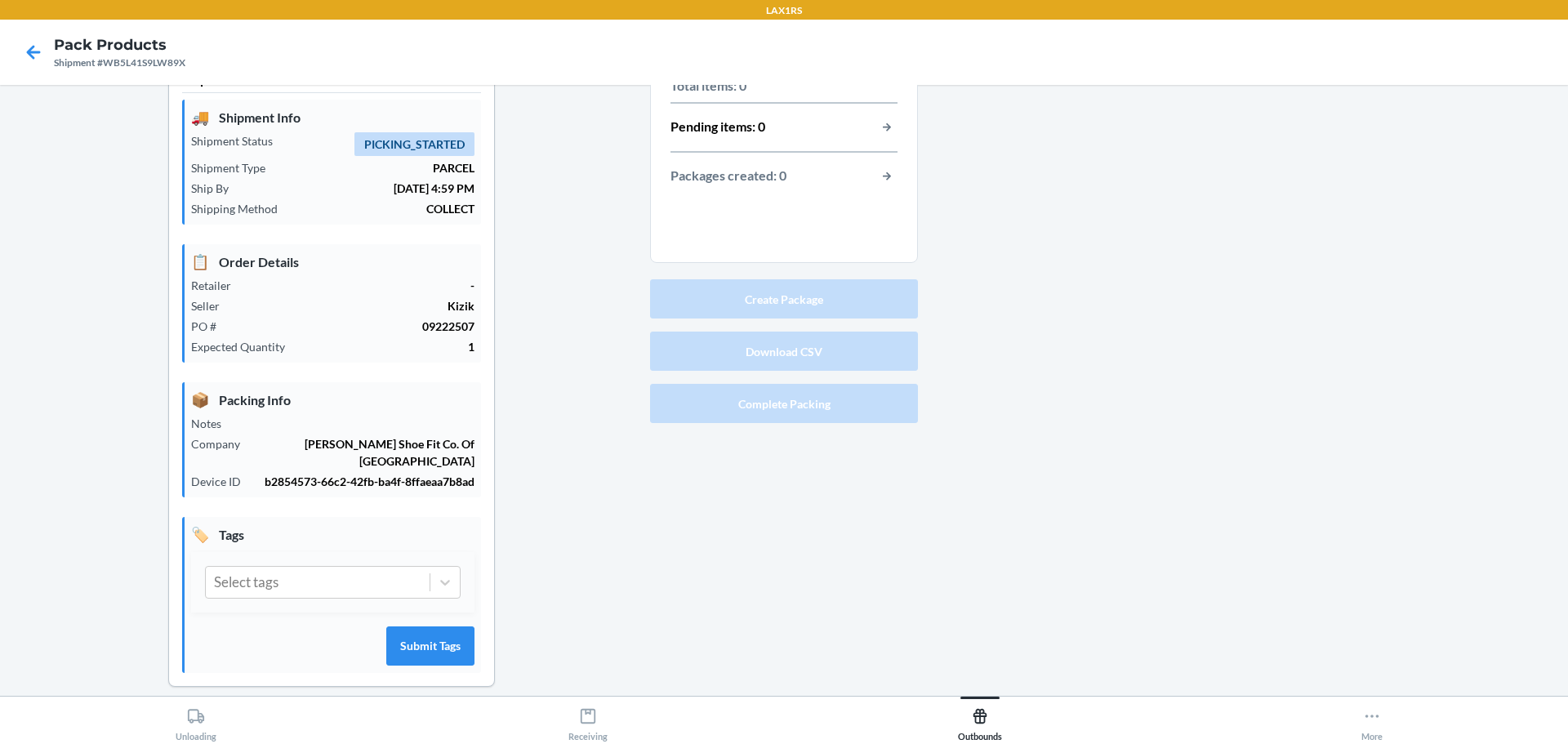
scroll to position [0, 0]
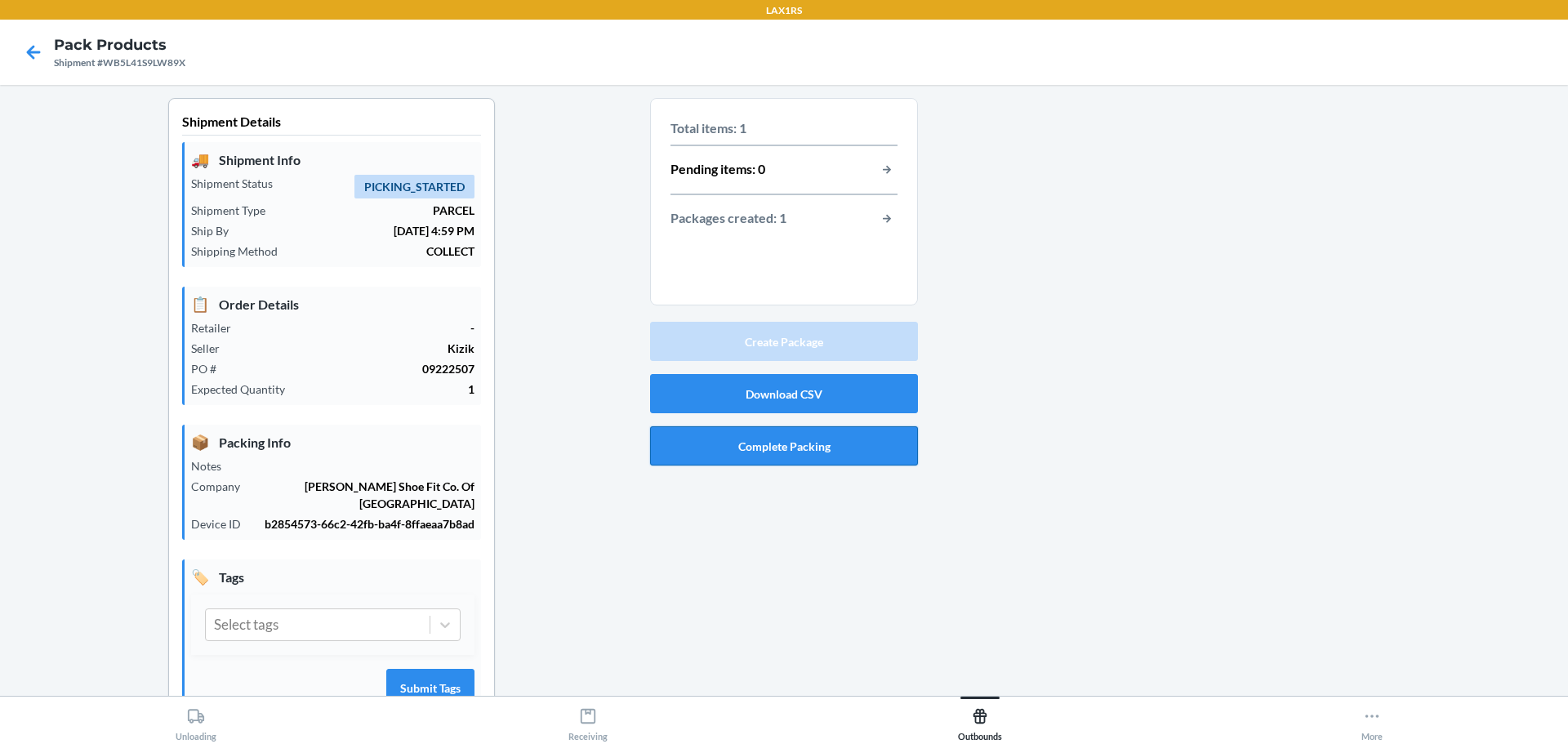
click at [748, 448] on button "Complete Packing" at bounding box center [784, 445] width 268 height 40
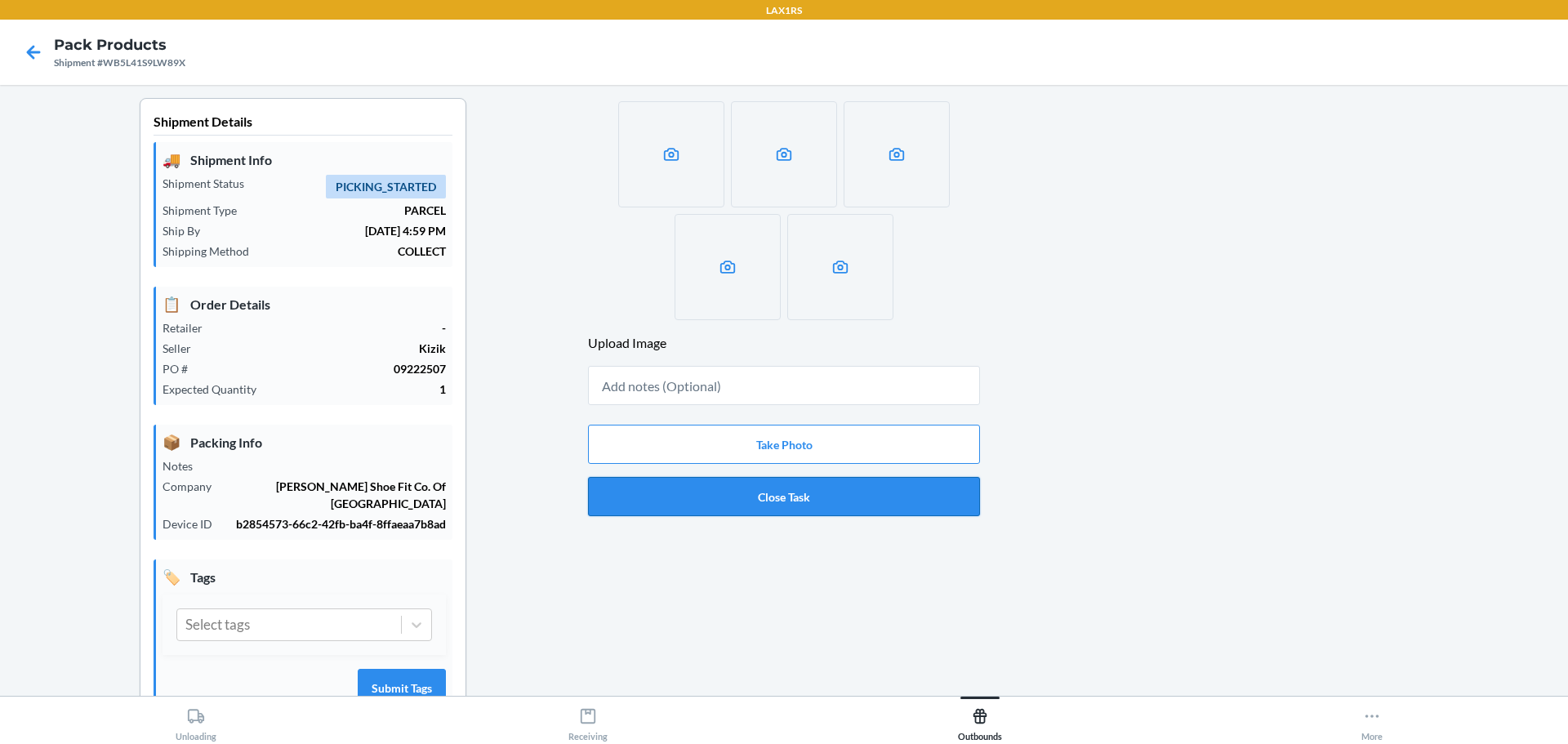
click at [795, 488] on button "Close Task" at bounding box center [784, 496] width 392 height 40
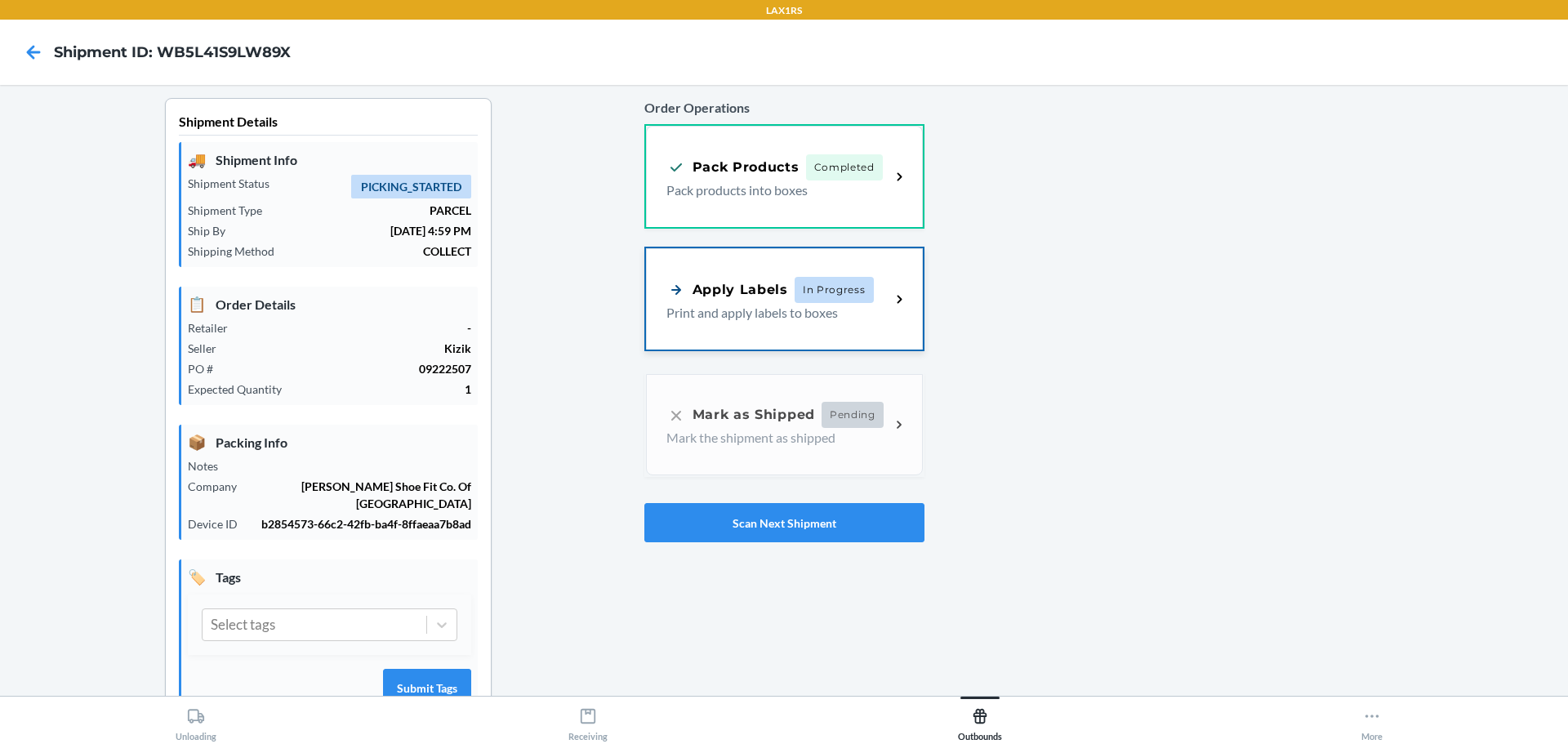
click at [814, 321] on p "Print and apply labels to boxes" at bounding box center [772, 313] width 212 height 19
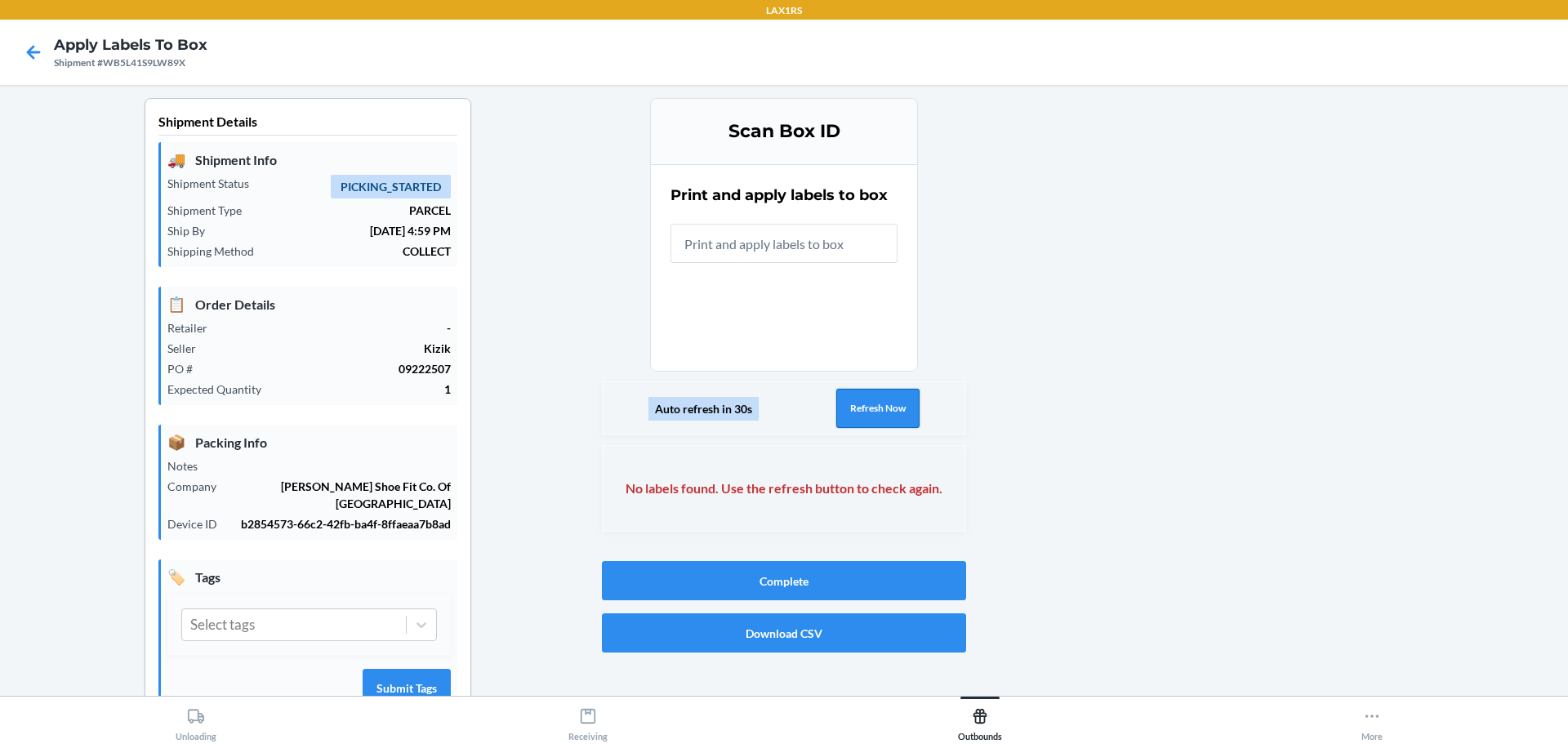
click at [868, 407] on button "Refresh Now" at bounding box center [878, 408] width 83 height 40
click at [24, 48] on icon at bounding box center [33, 53] width 28 height 28
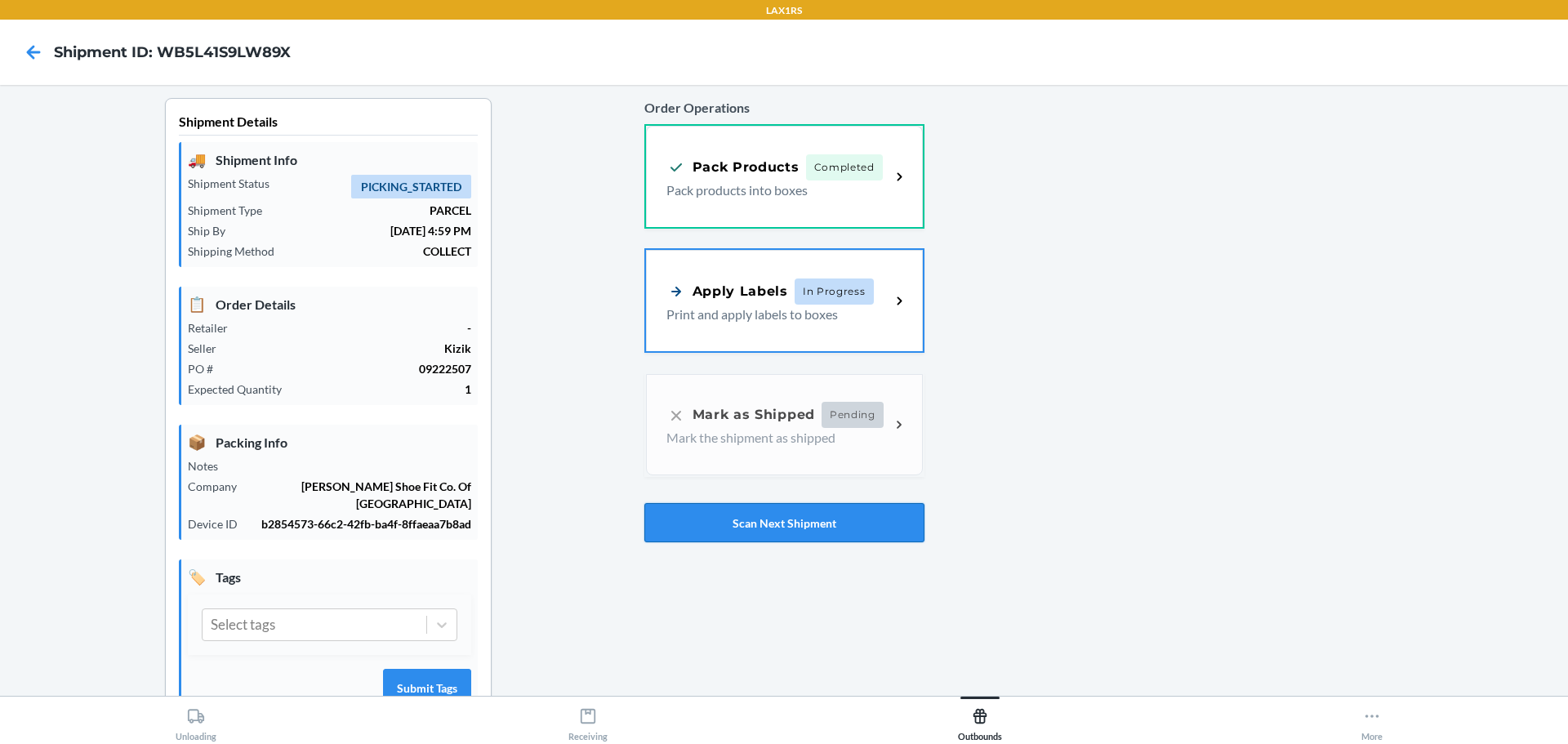
click at [746, 521] on button "Scan Next Shipment" at bounding box center [784, 523] width 280 height 40
click at [750, 300] on div "Apply Labels In Progress" at bounding box center [770, 290] width 207 height 26
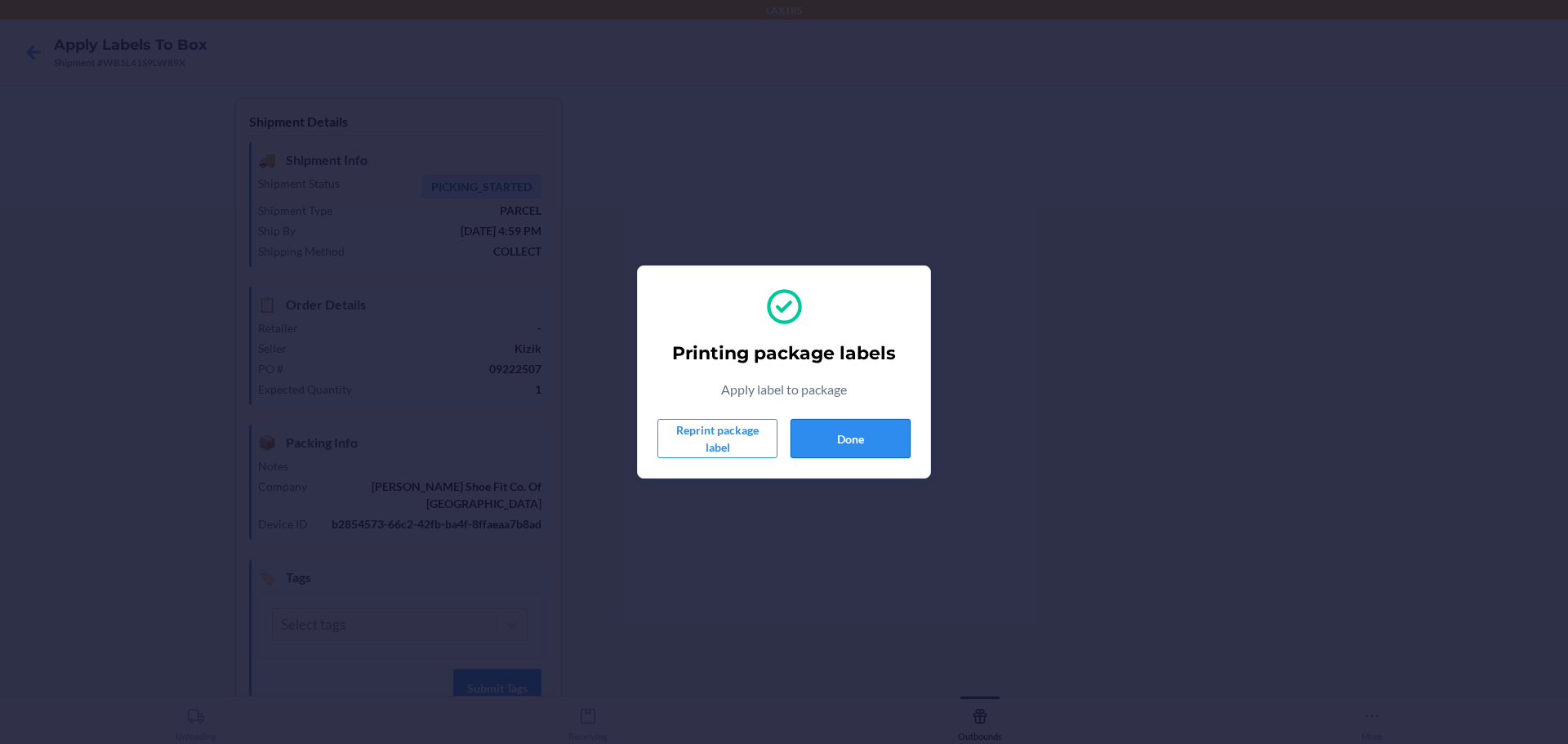
click at [874, 456] on button "Done" at bounding box center [850, 438] width 120 height 40
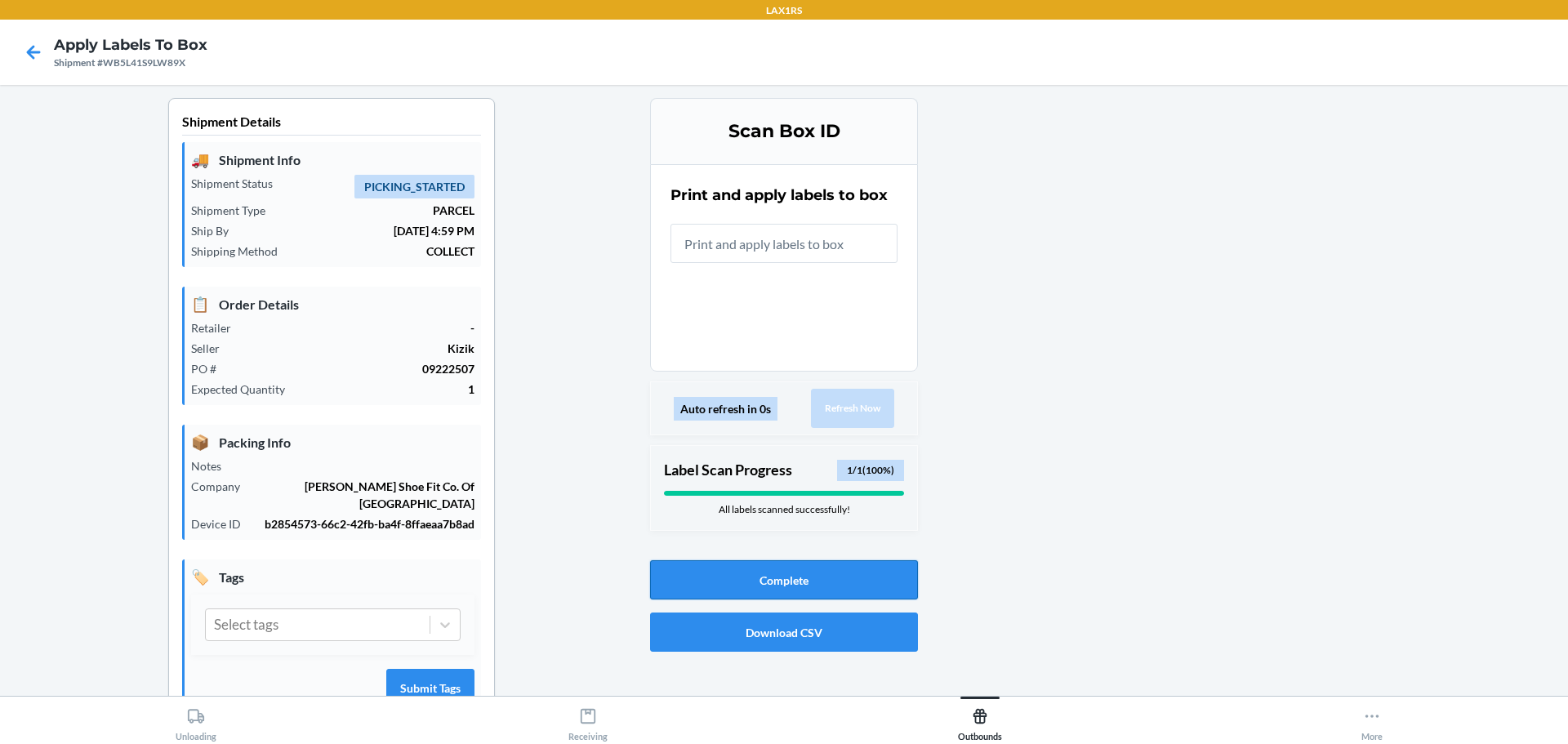
click at [795, 582] on button "Complete" at bounding box center [784, 580] width 268 height 40
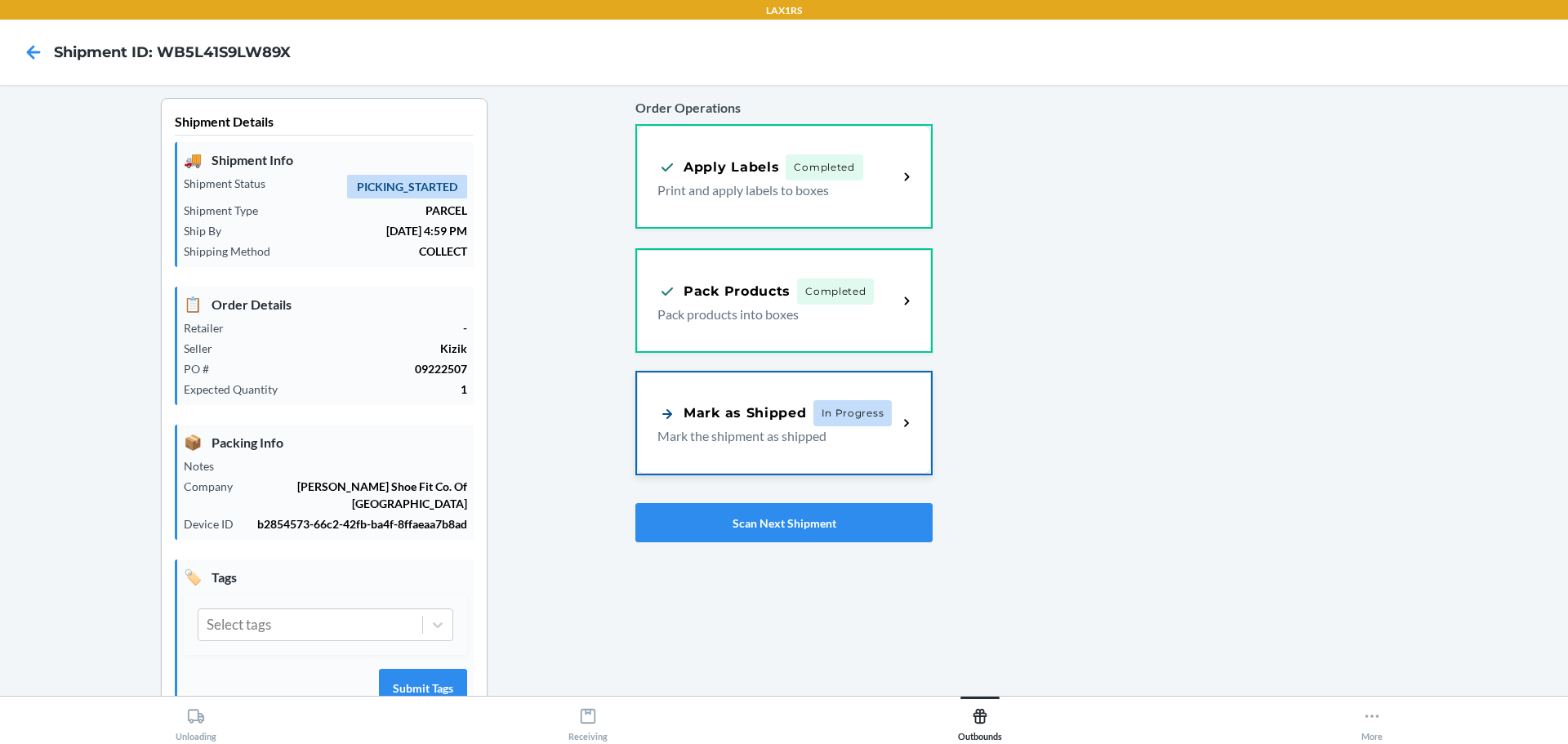
click at [756, 401] on div "Mark as Shipped In Progress" at bounding box center [774, 414] width 235 height 26
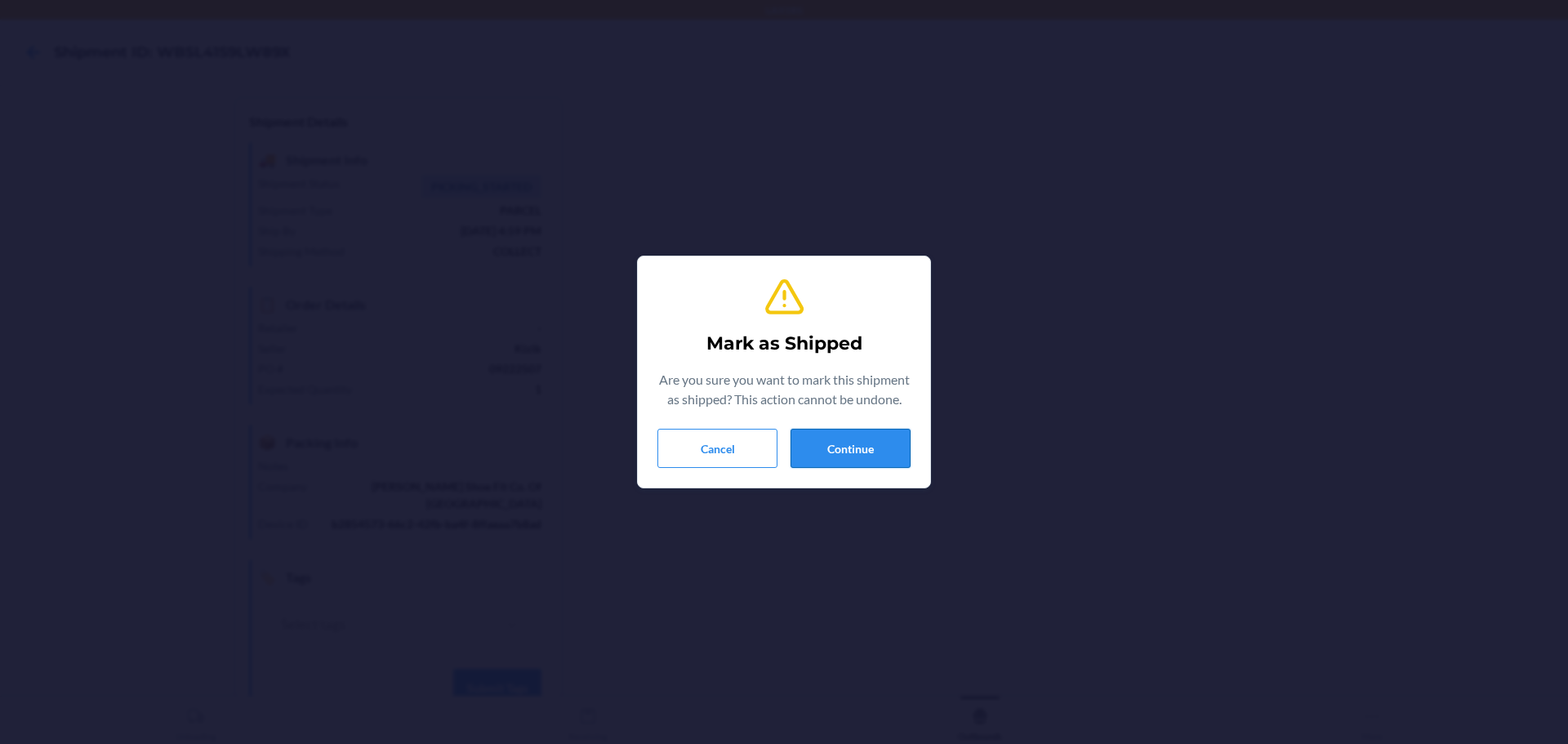
click at [835, 448] on button "Continue" at bounding box center [850, 448] width 120 height 40
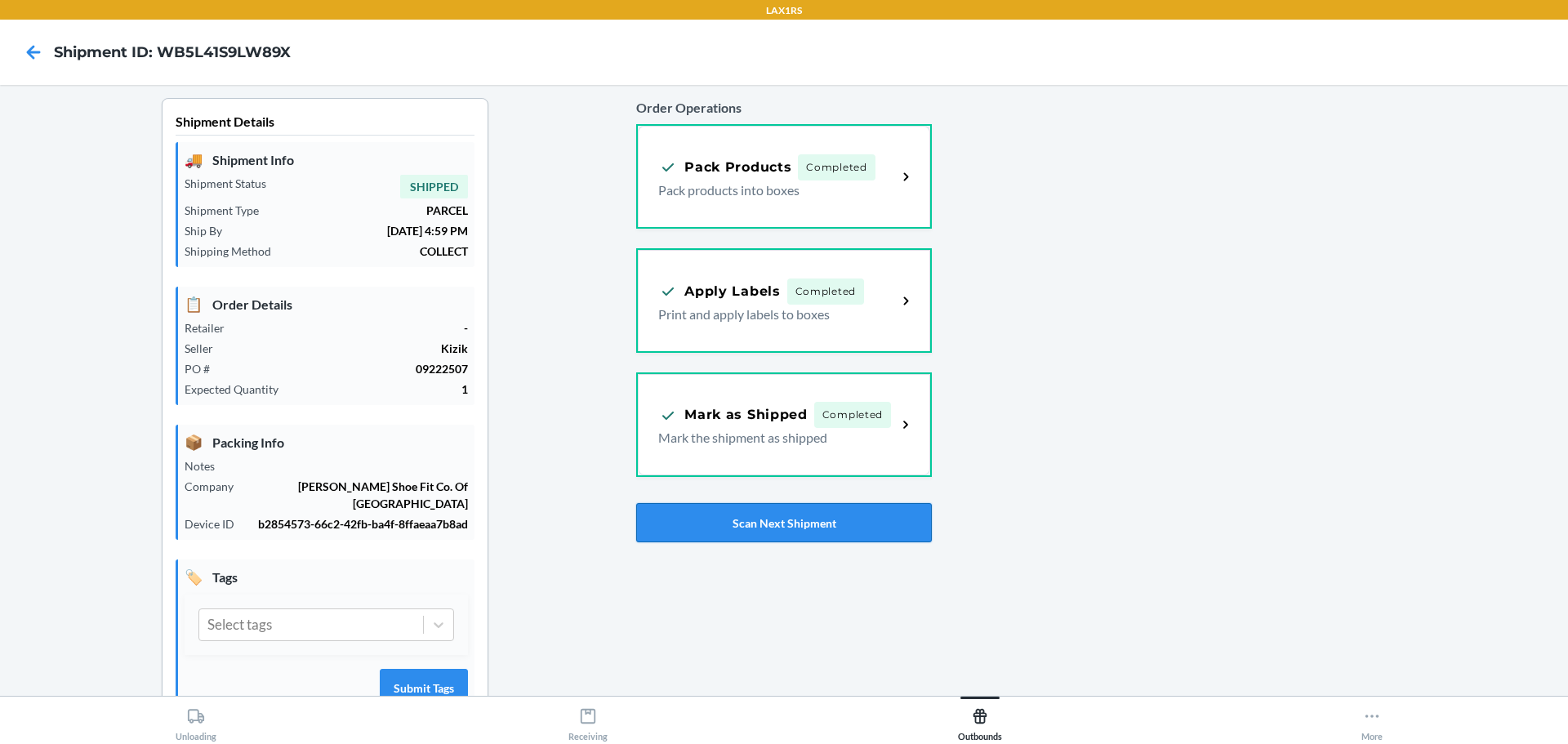
click at [723, 524] on button "Scan Next Shipment" at bounding box center [784, 523] width 295 height 40
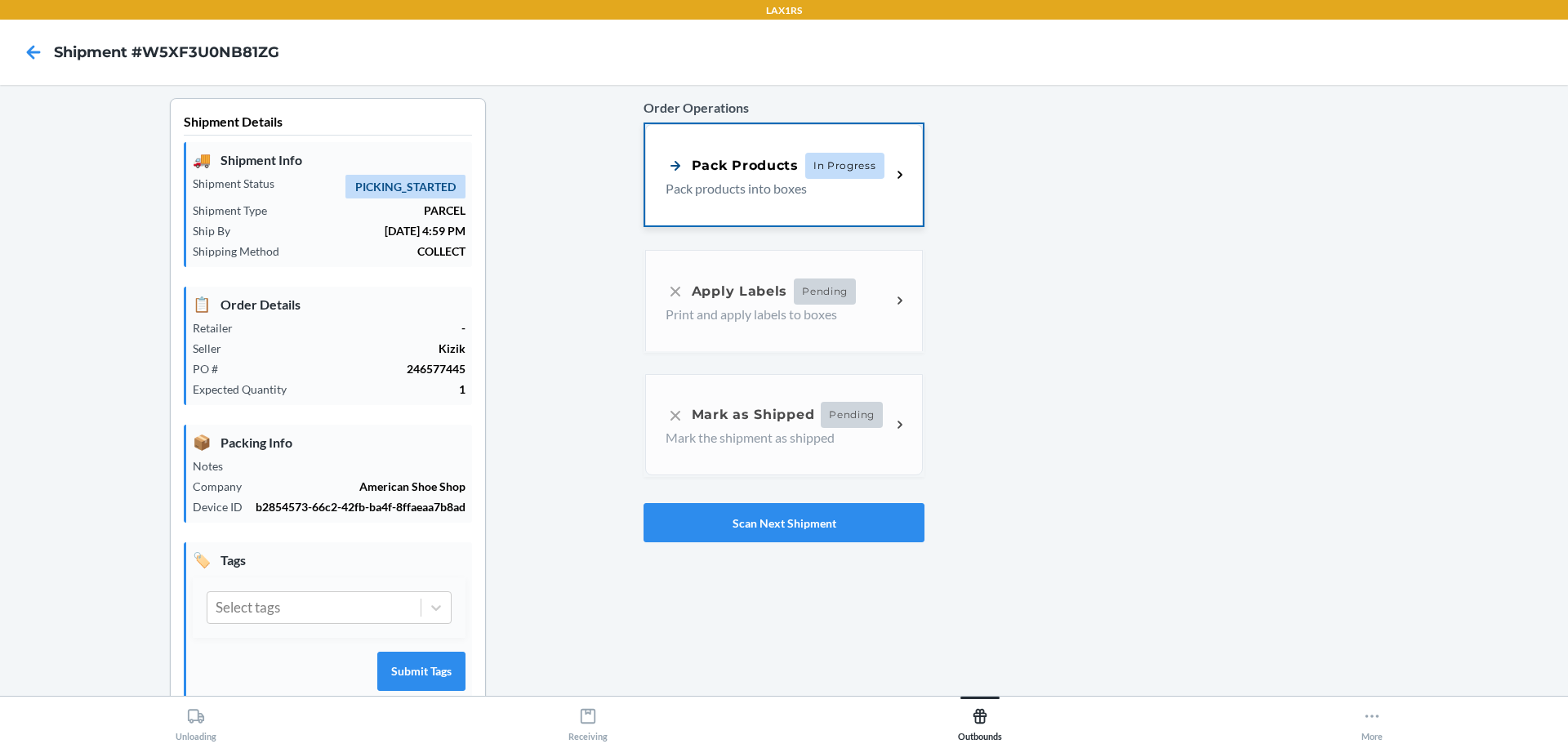
click at [841, 191] on p "Pack products into boxes" at bounding box center [772, 189] width 213 height 19
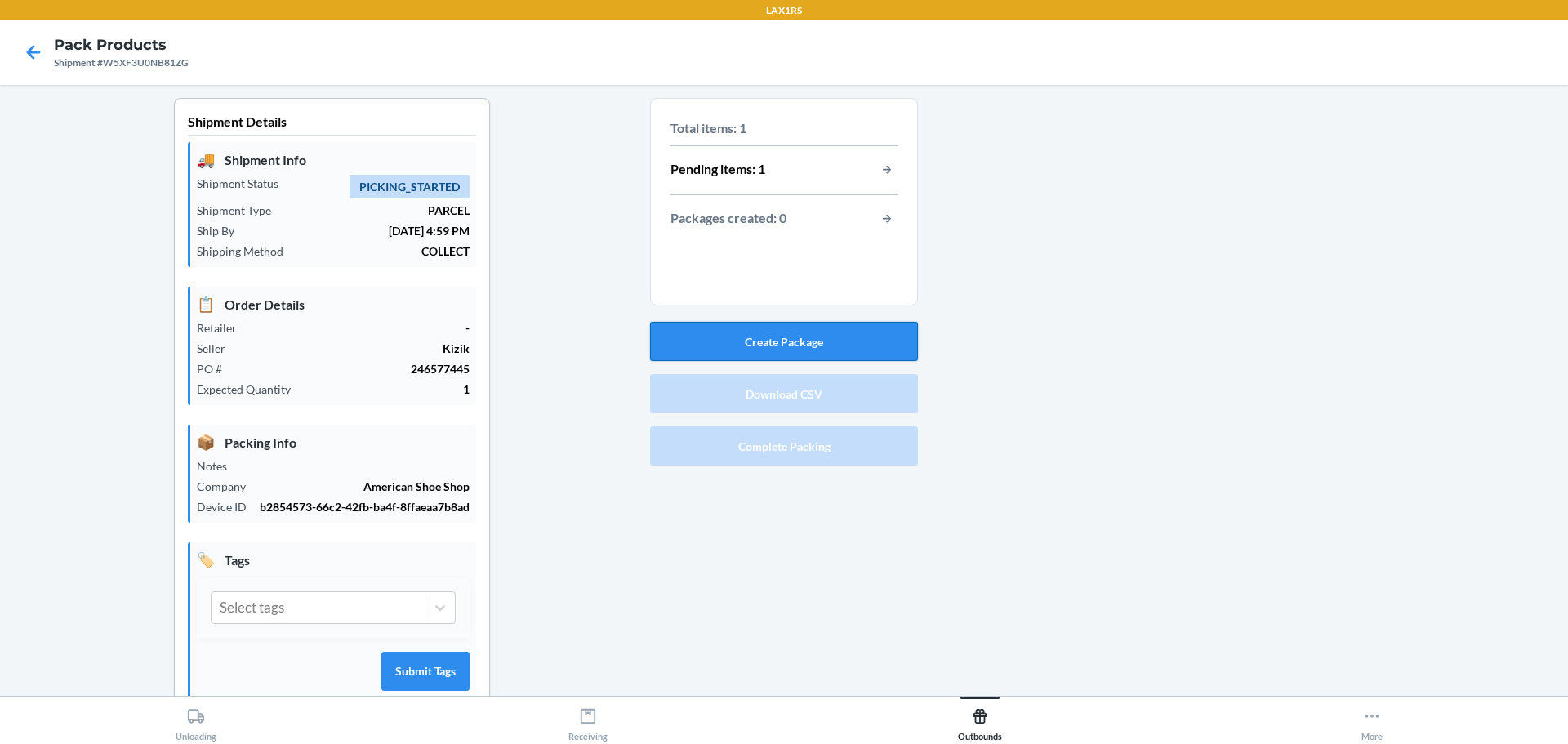
click at [804, 345] on button "Create Package" at bounding box center [784, 341] width 268 height 40
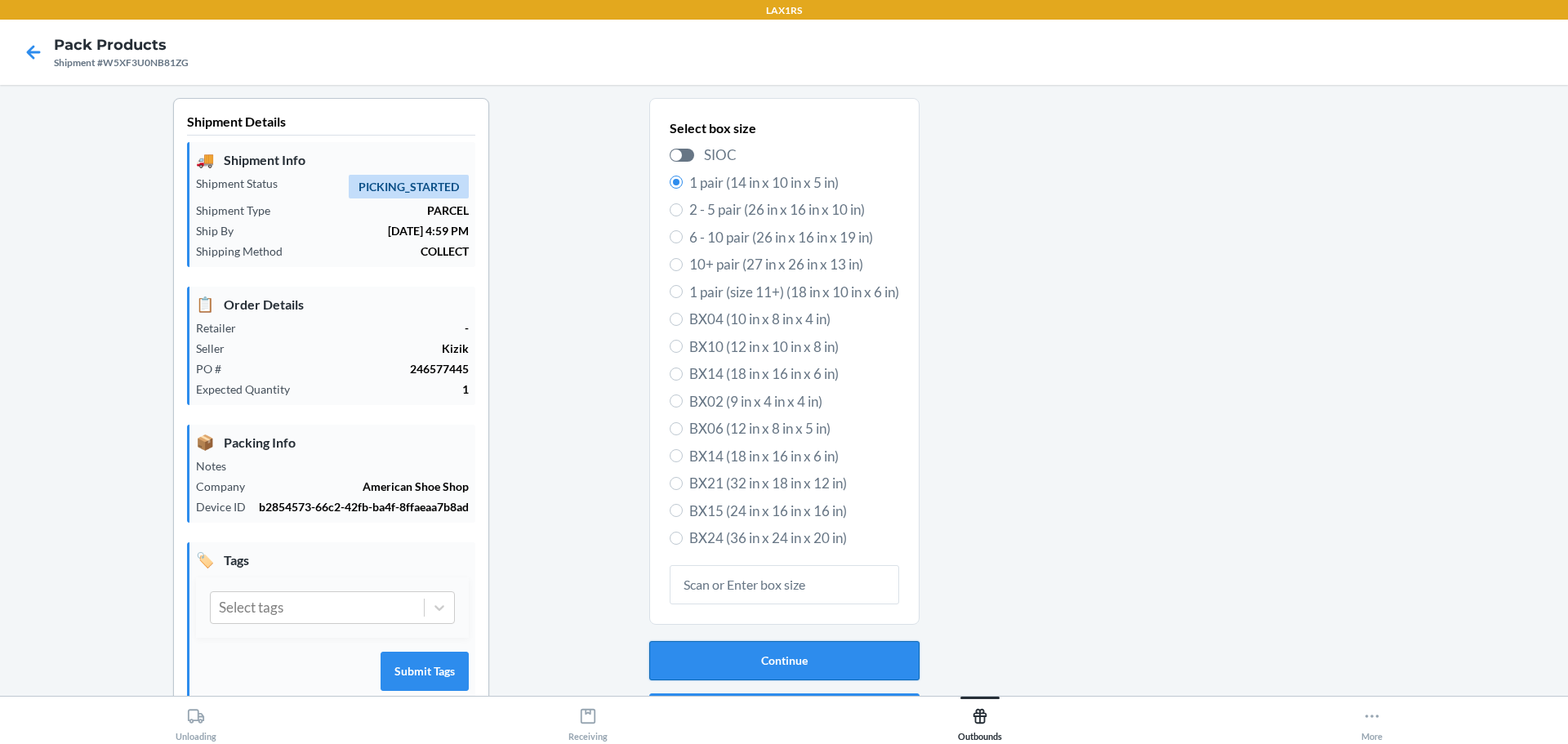
click at [821, 668] on button "Continue" at bounding box center [784, 661] width 271 height 40
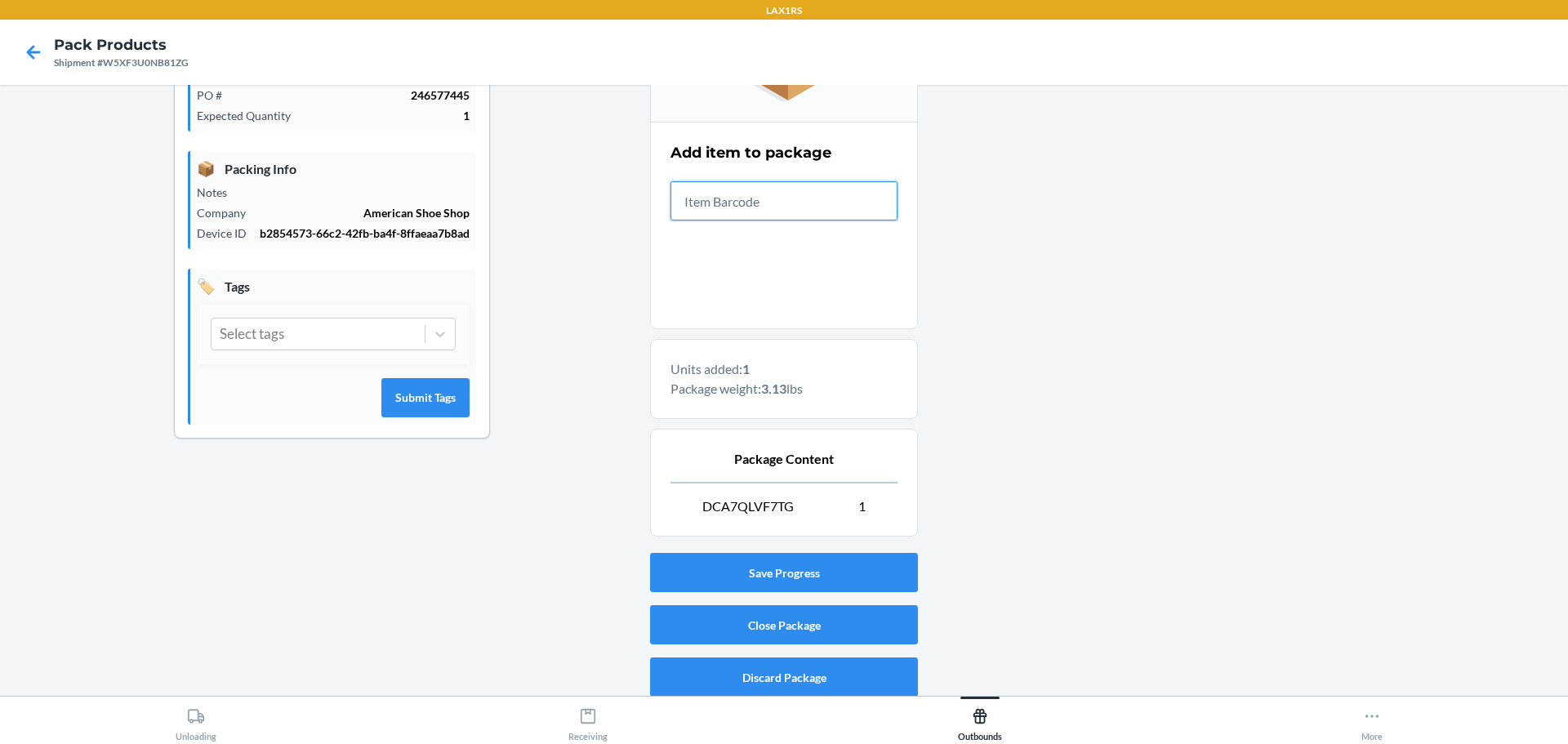
scroll to position [281, 0]
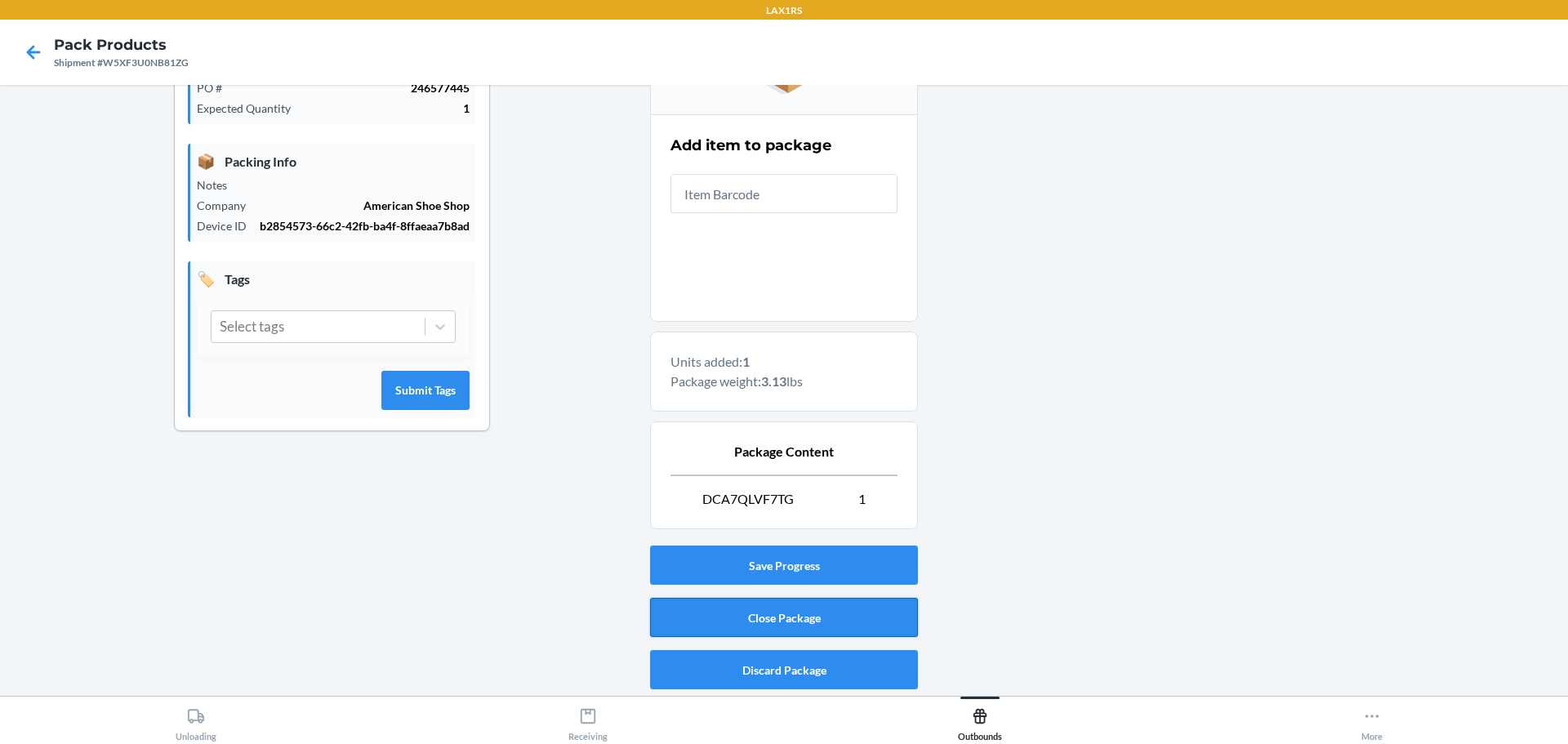
click at [764, 619] on button "Close Package" at bounding box center [784, 618] width 268 height 40
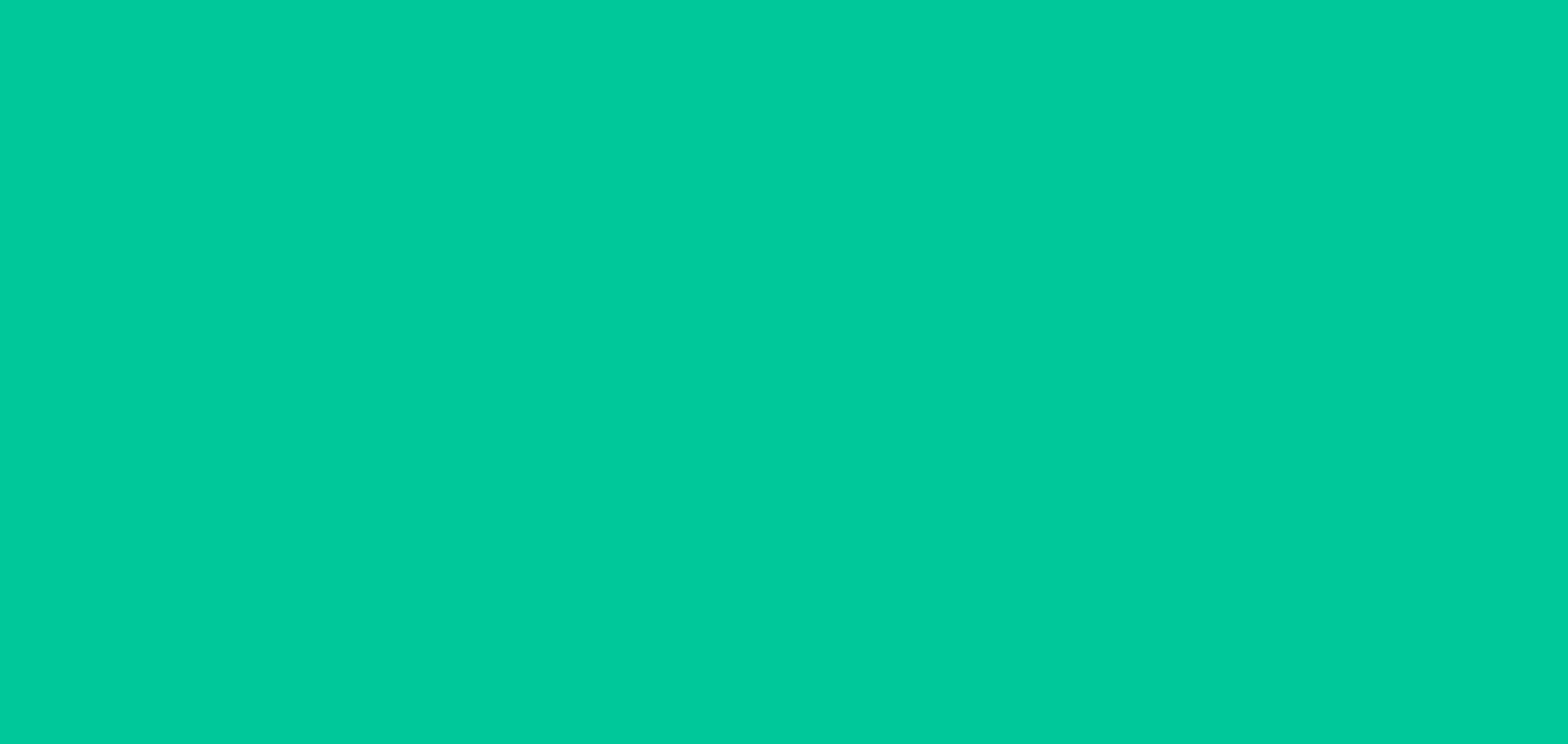
scroll to position [42, 0]
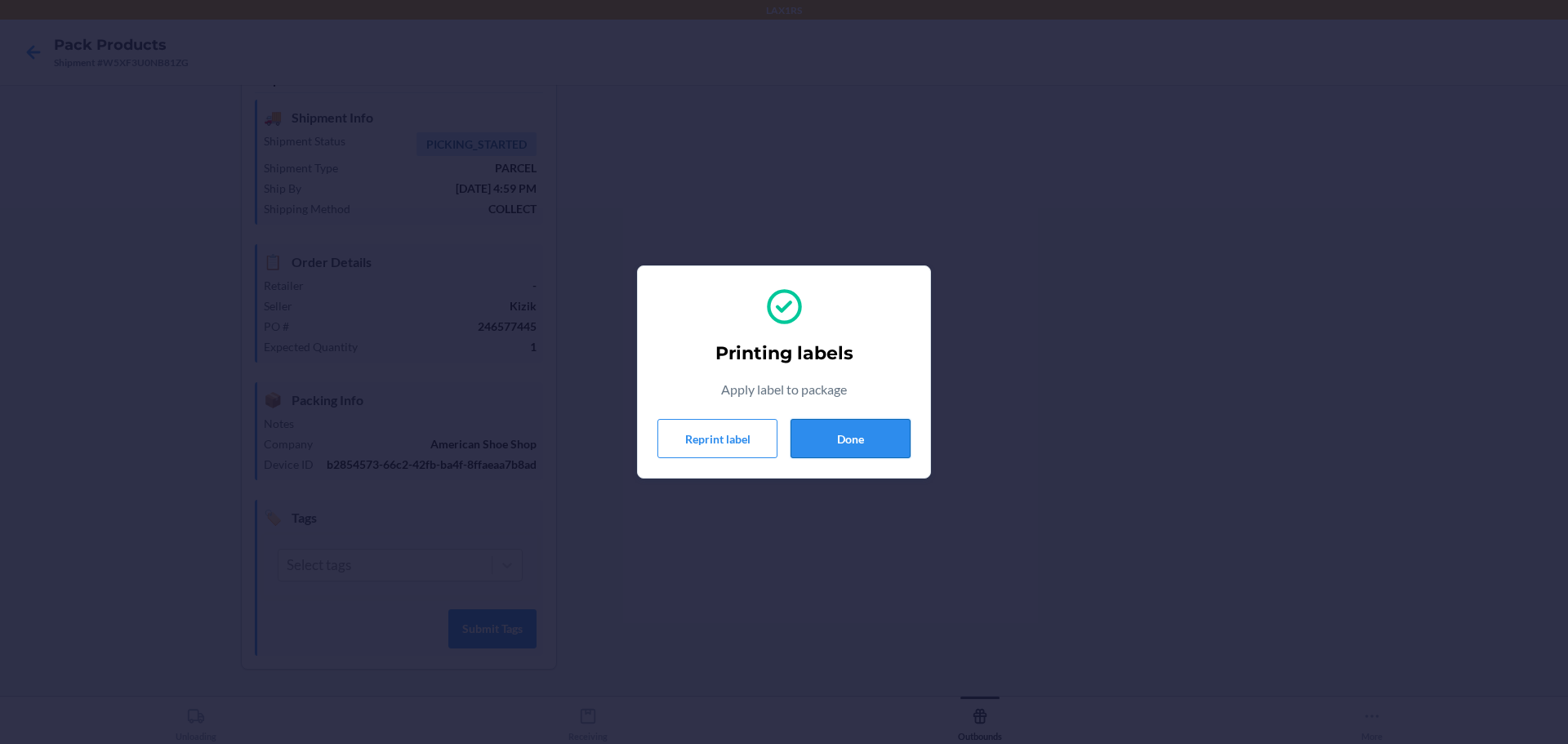
click at [869, 442] on button "Done" at bounding box center [850, 438] width 120 height 40
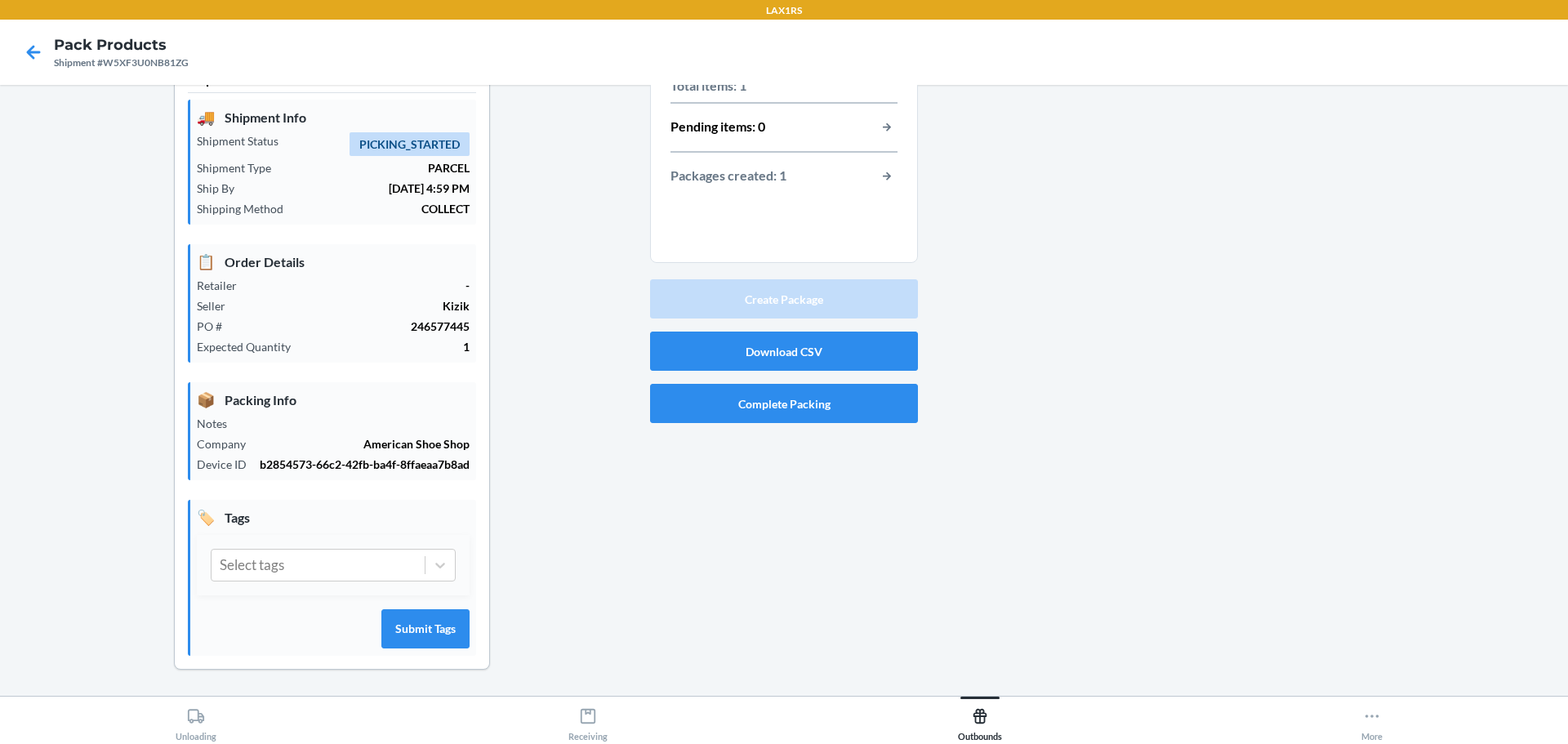
scroll to position [0, 0]
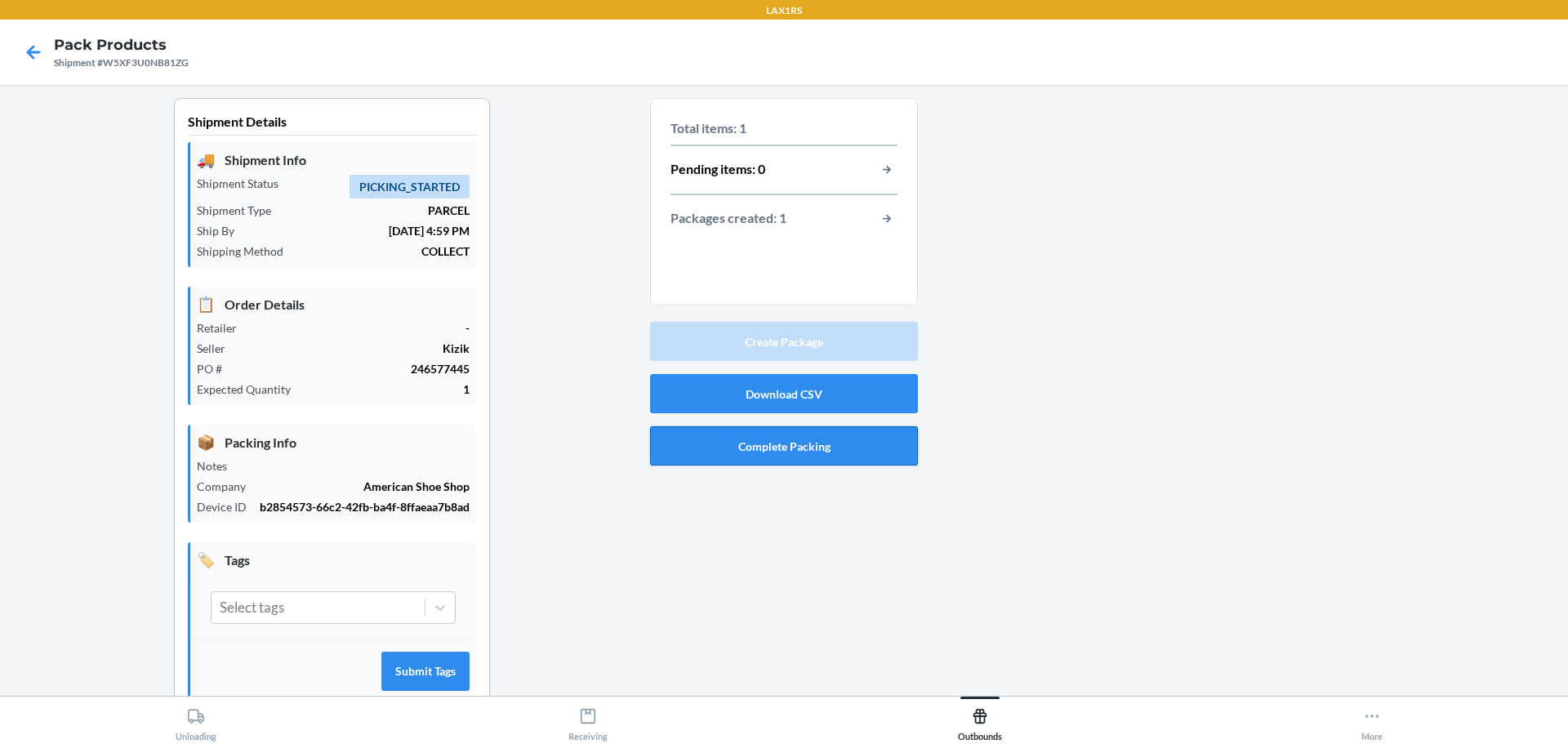
click at [773, 437] on button "Complete Packing" at bounding box center [784, 445] width 268 height 40
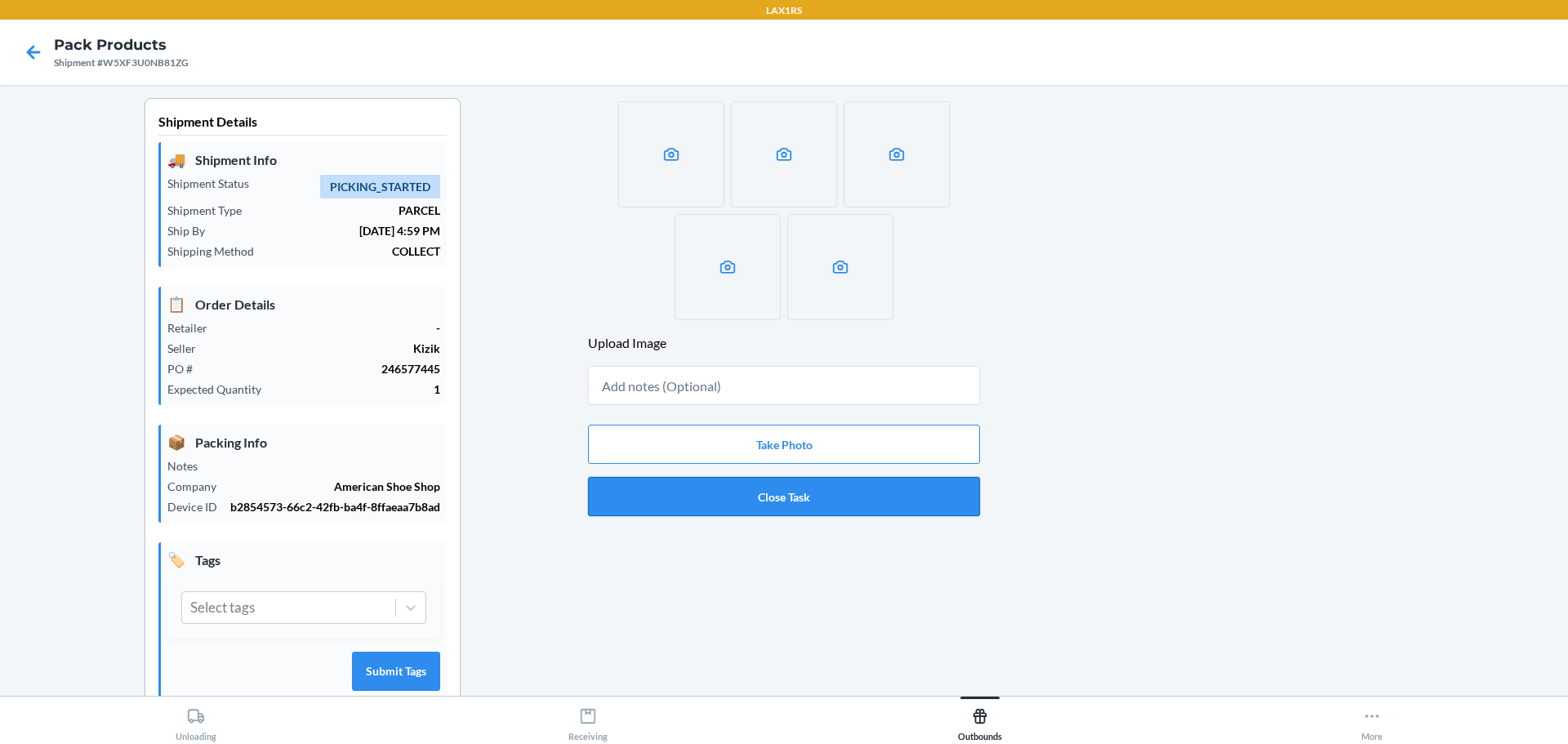
click at [800, 495] on button "Close Task" at bounding box center [784, 496] width 392 height 40
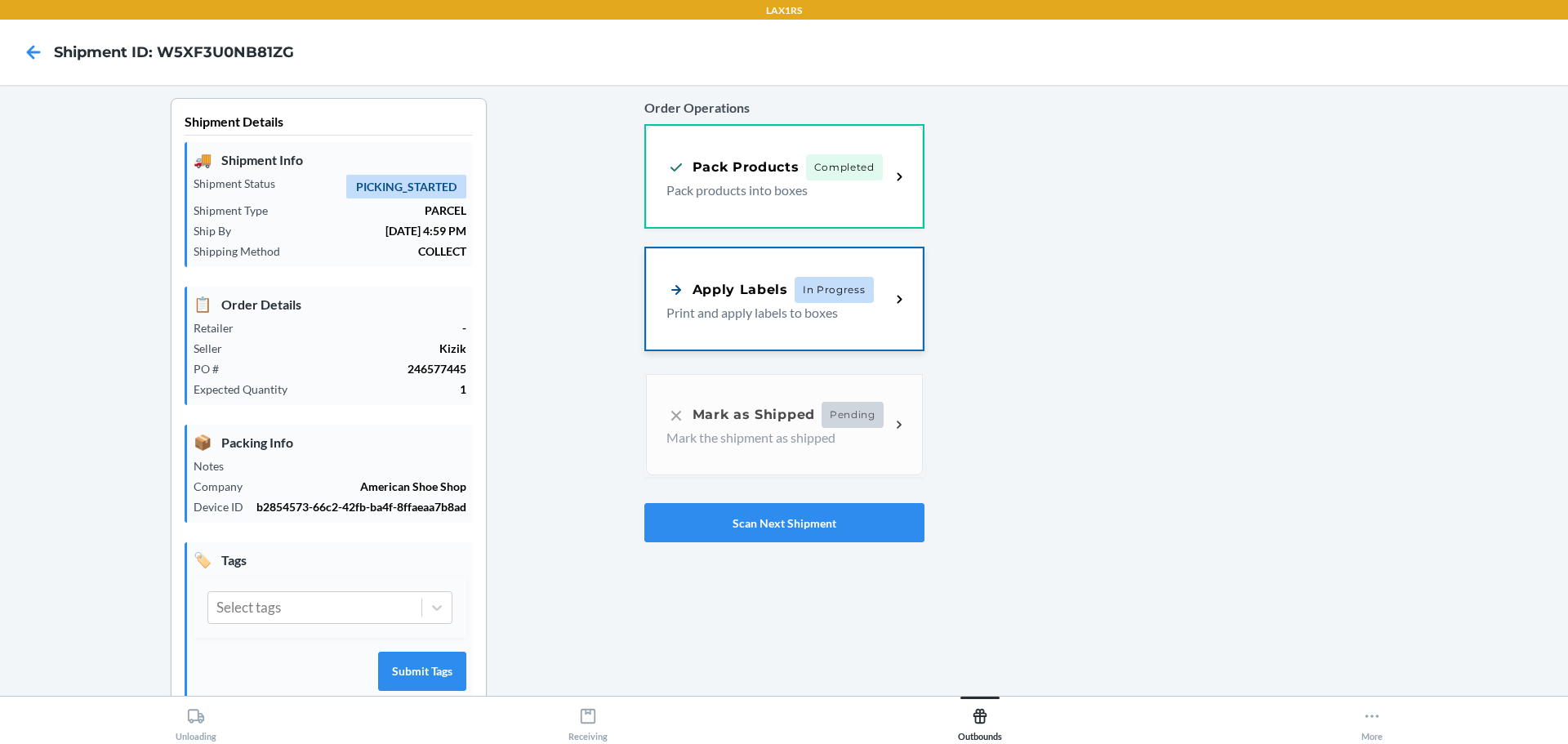
click at [798, 321] on p "Print and apply labels to boxes" at bounding box center [772, 313] width 212 height 19
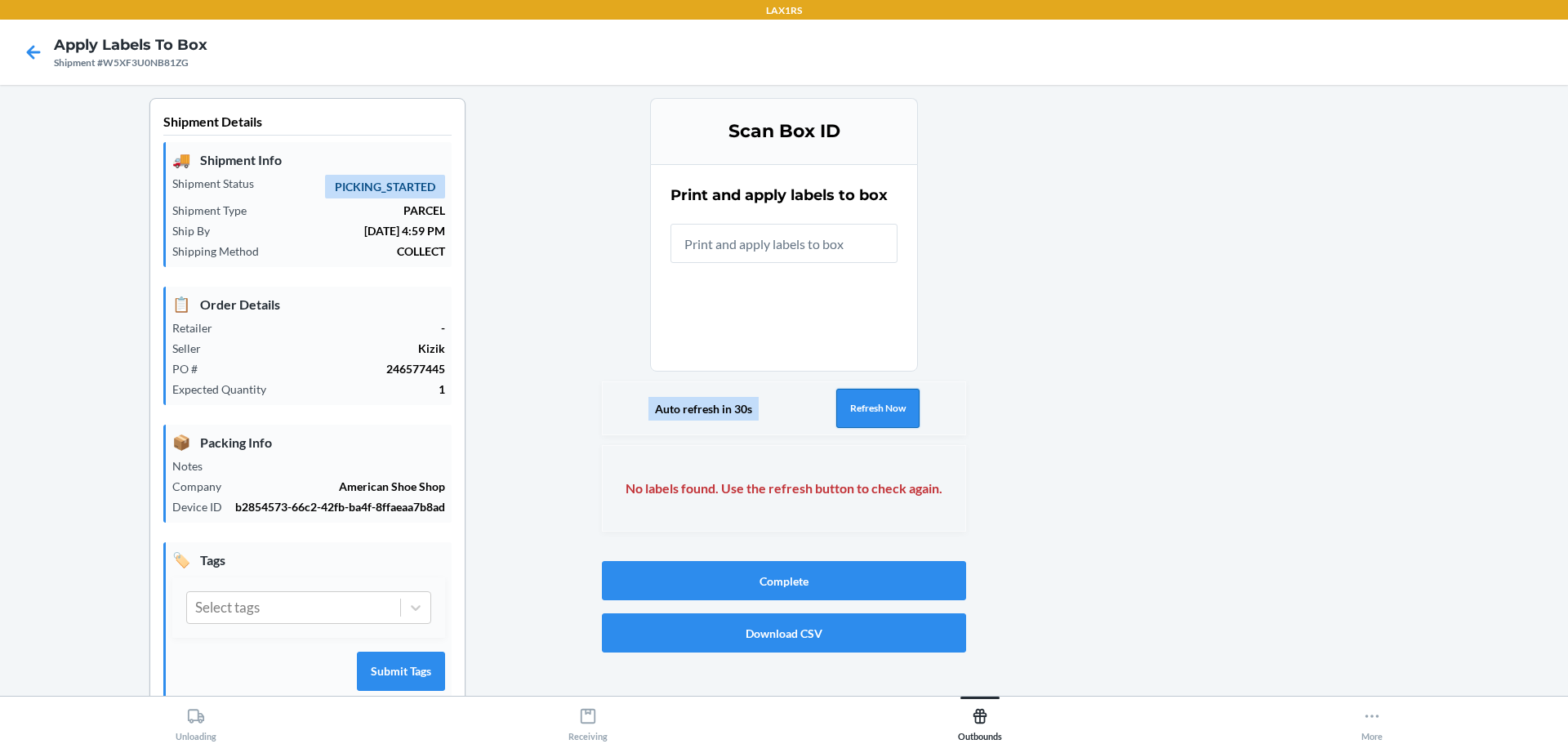
click at [873, 418] on button "Refresh Now" at bounding box center [878, 408] width 83 height 40
click at [35, 49] on icon at bounding box center [33, 53] width 28 height 28
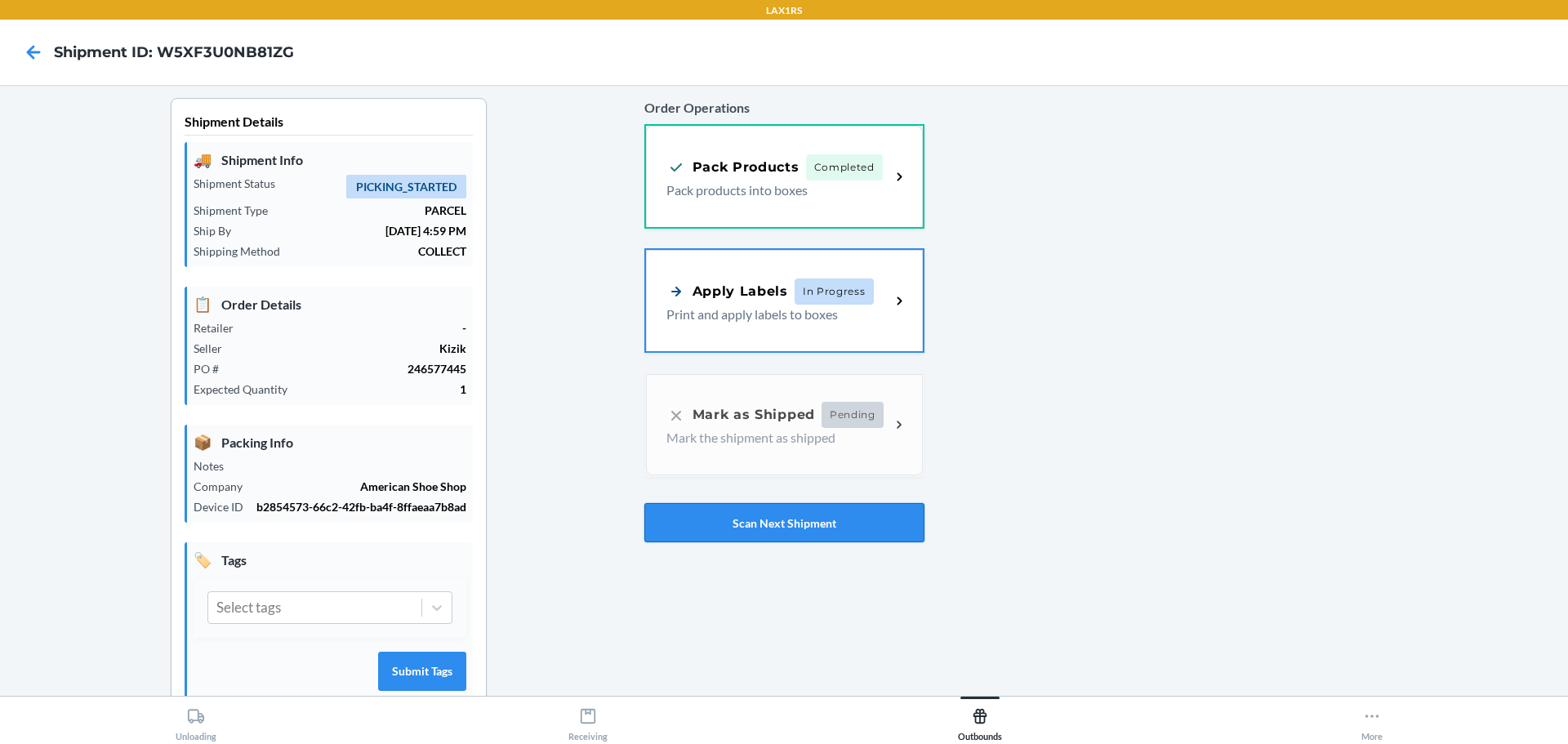
click at [832, 529] on button "Scan Next Shipment" at bounding box center [784, 523] width 280 height 40
click at [795, 310] on p "Print and apply labels to boxes" at bounding box center [772, 313] width 212 height 19
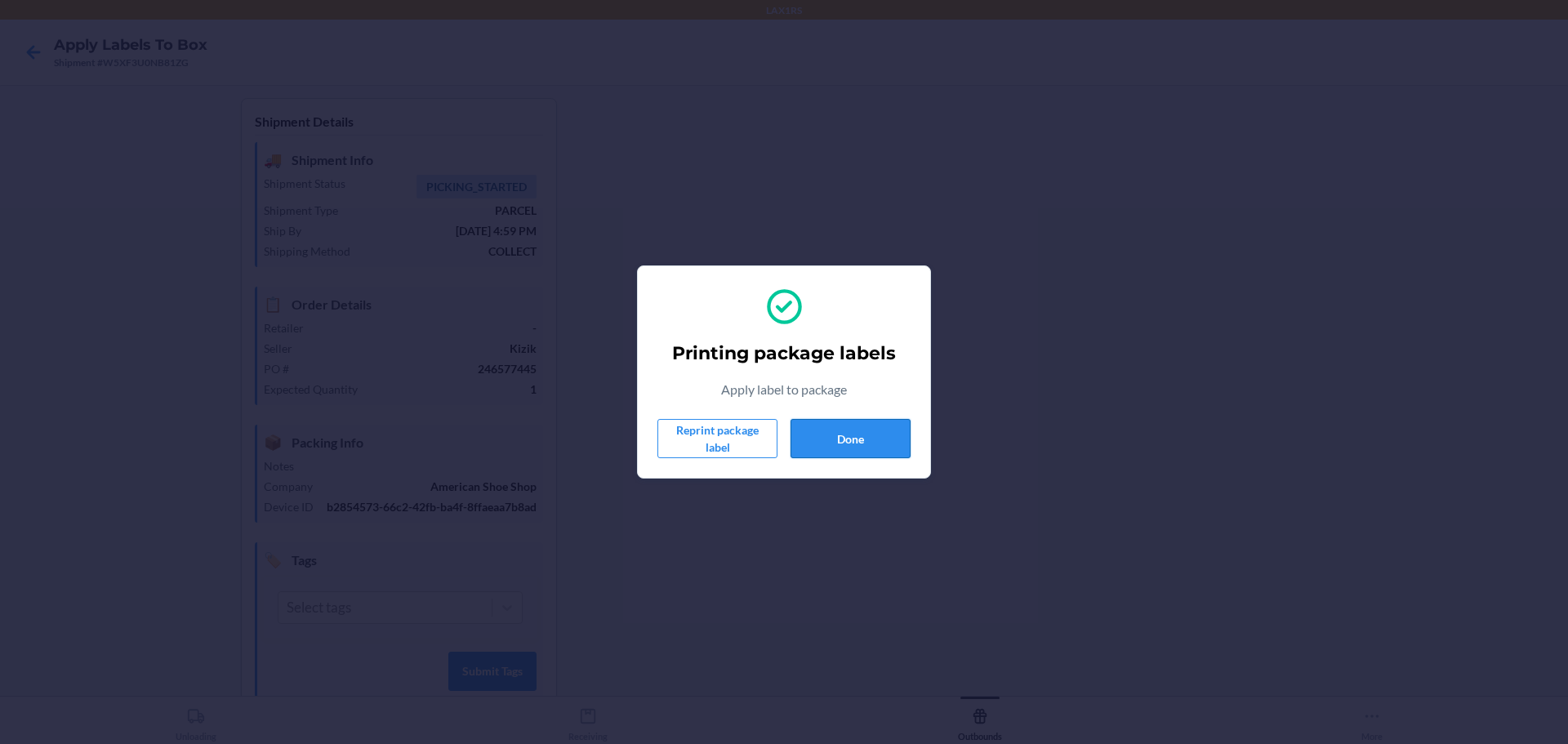
click at [869, 450] on button "Done" at bounding box center [850, 438] width 120 height 40
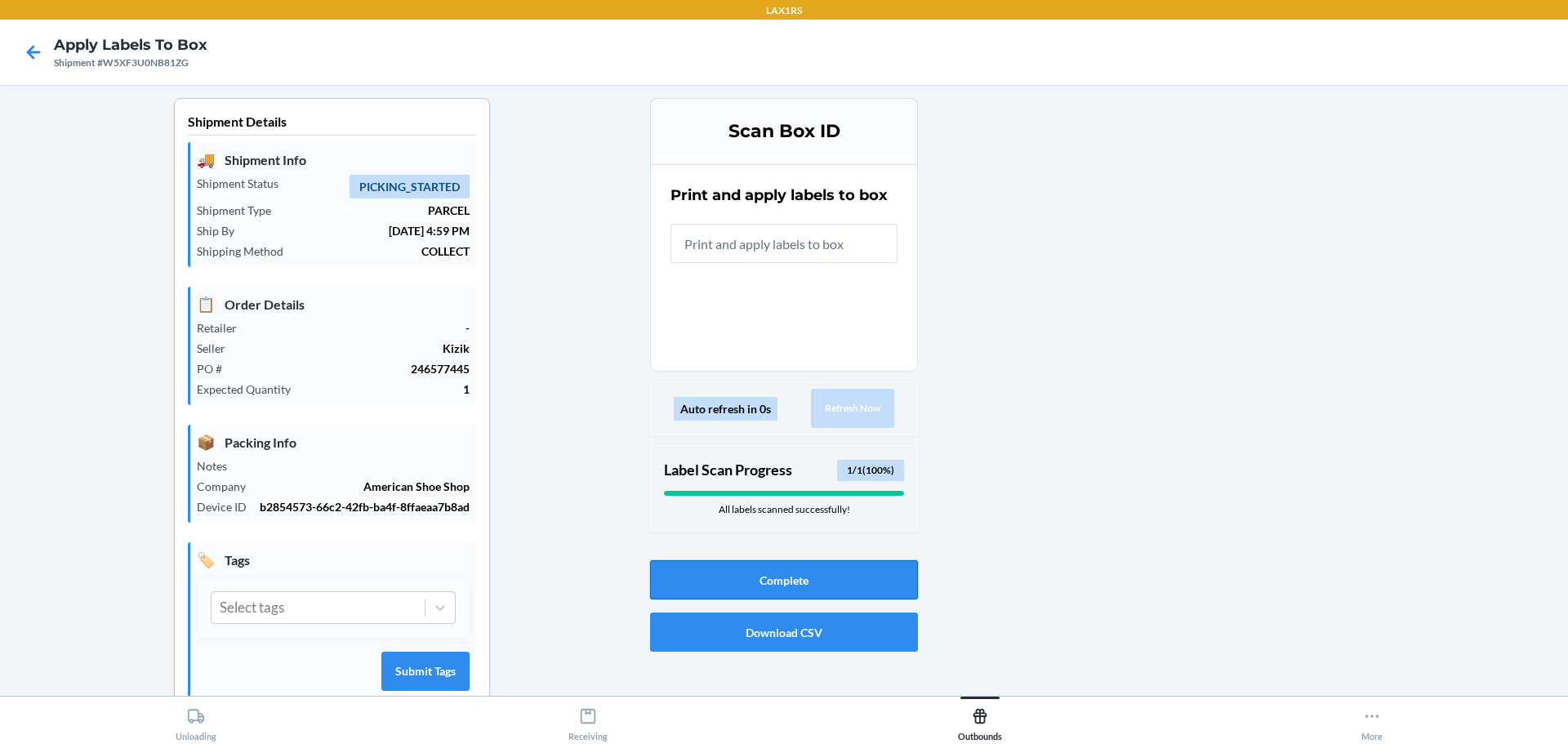
click at [769, 568] on button "Complete" at bounding box center [784, 580] width 268 height 40
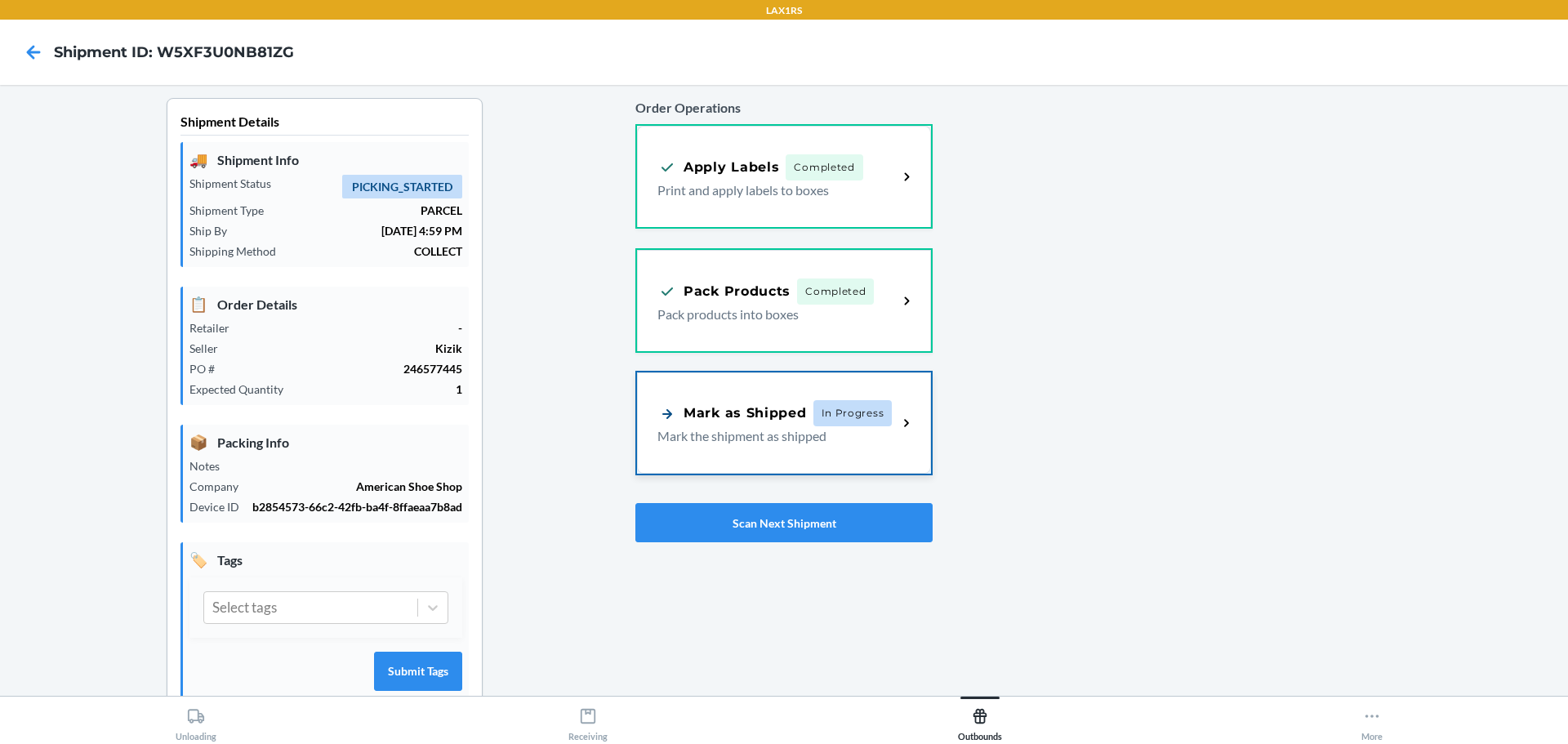
click at [797, 431] on p "Mark the shipment as shipped" at bounding box center [770, 436] width 227 height 19
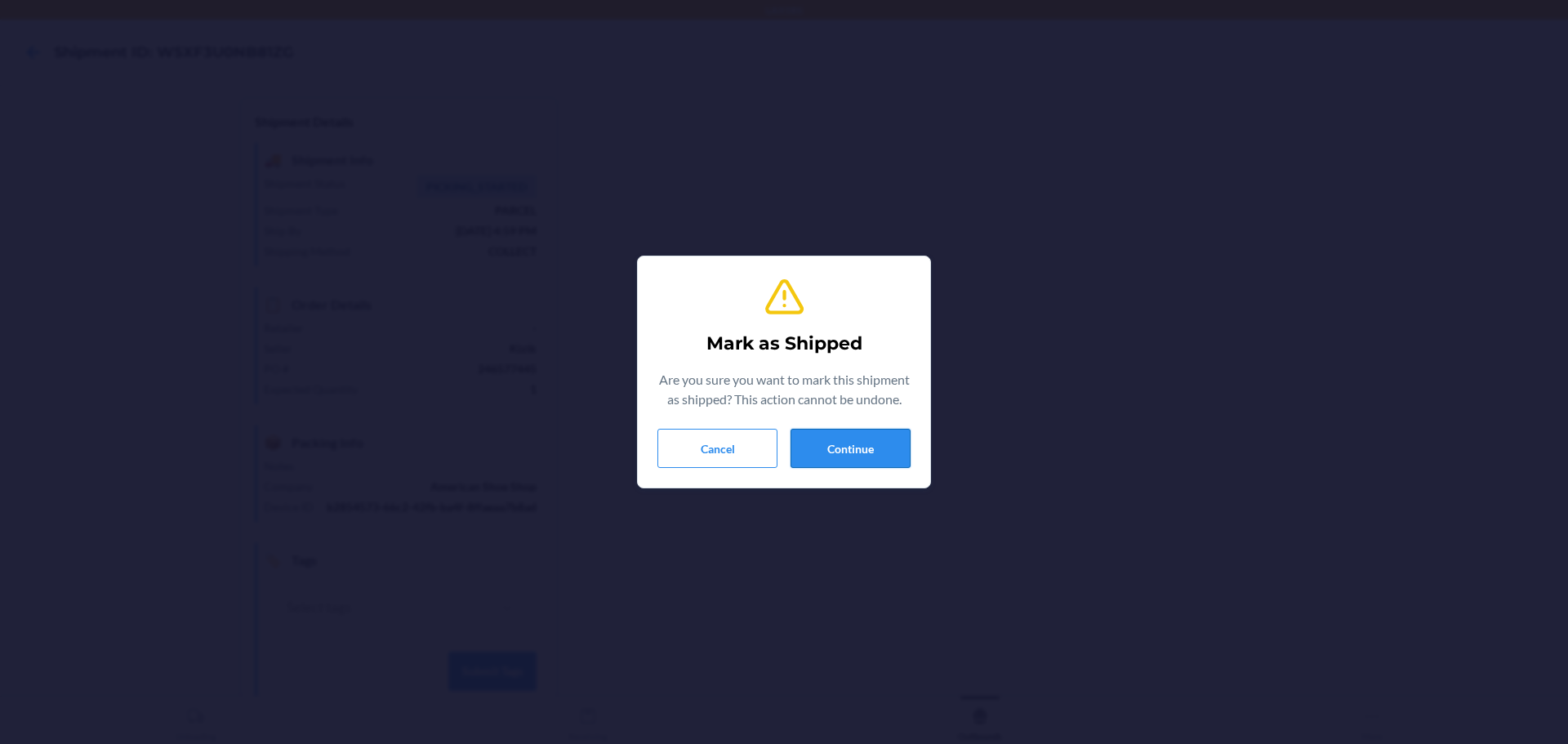
click at [873, 447] on button "Continue" at bounding box center [850, 448] width 120 height 40
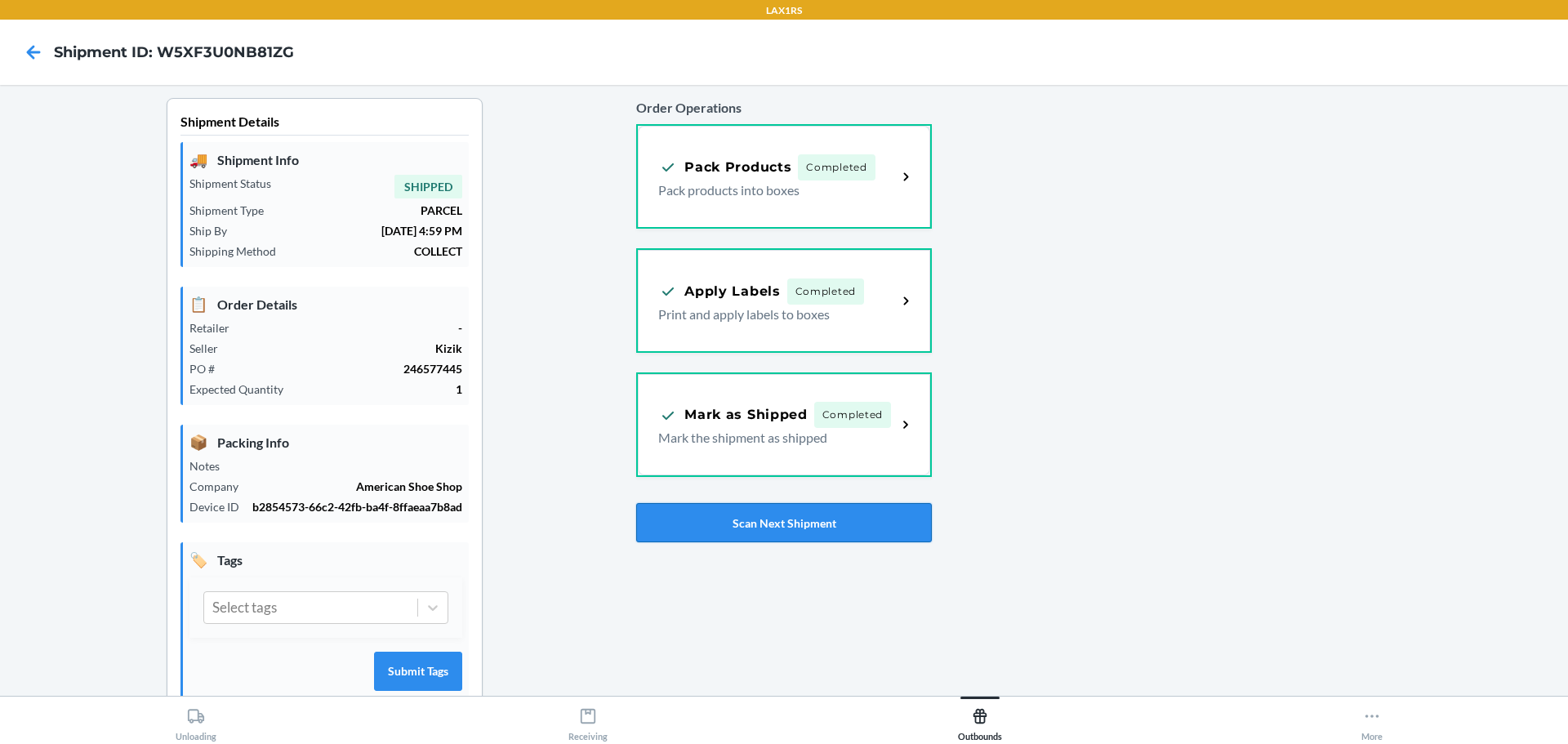
click at [830, 519] on button "Scan Next Shipment" at bounding box center [784, 523] width 295 height 40
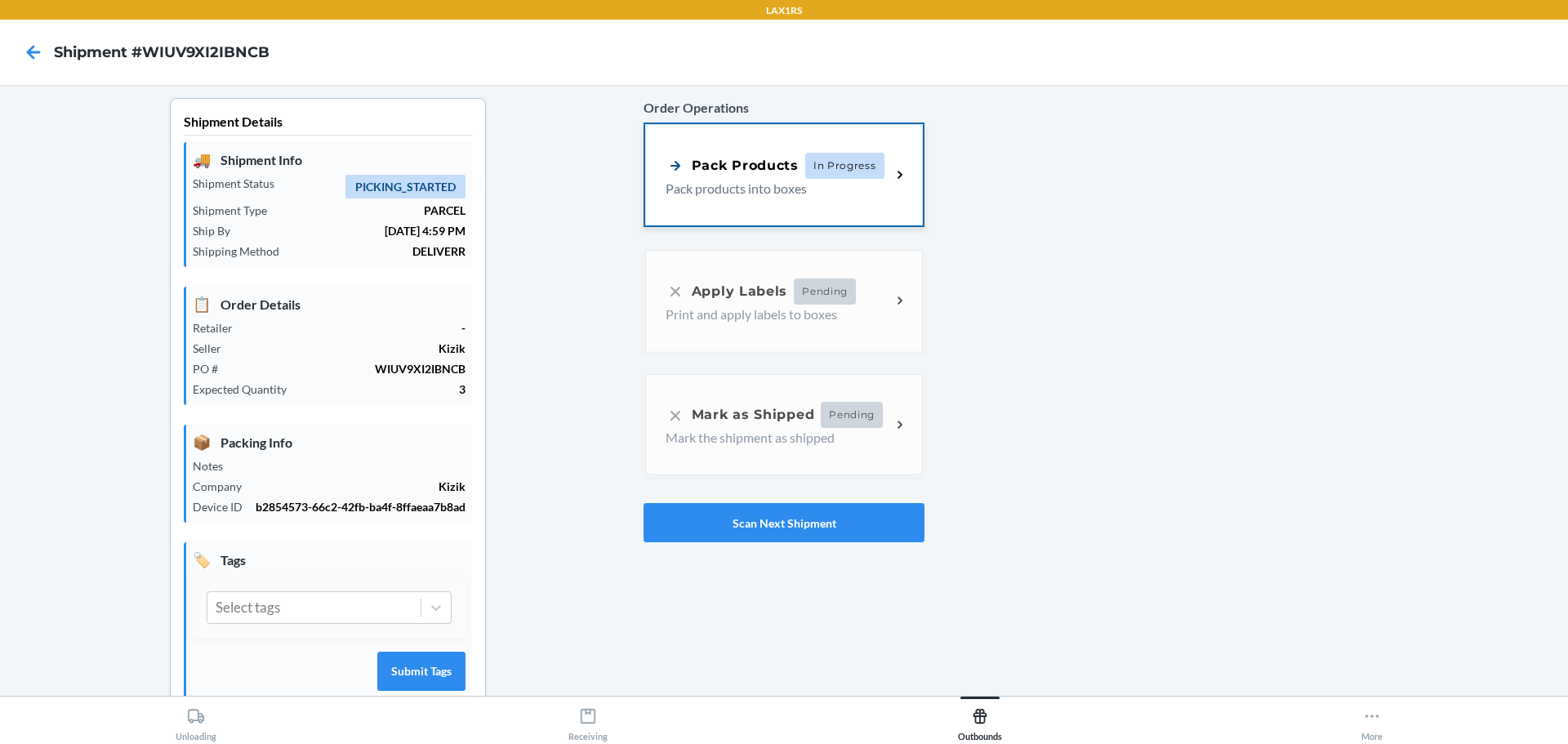
click at [755, 201] on div "Pack Products In Progress Pack products into boxes" at bounding box center [784, 174] width 278 height 101
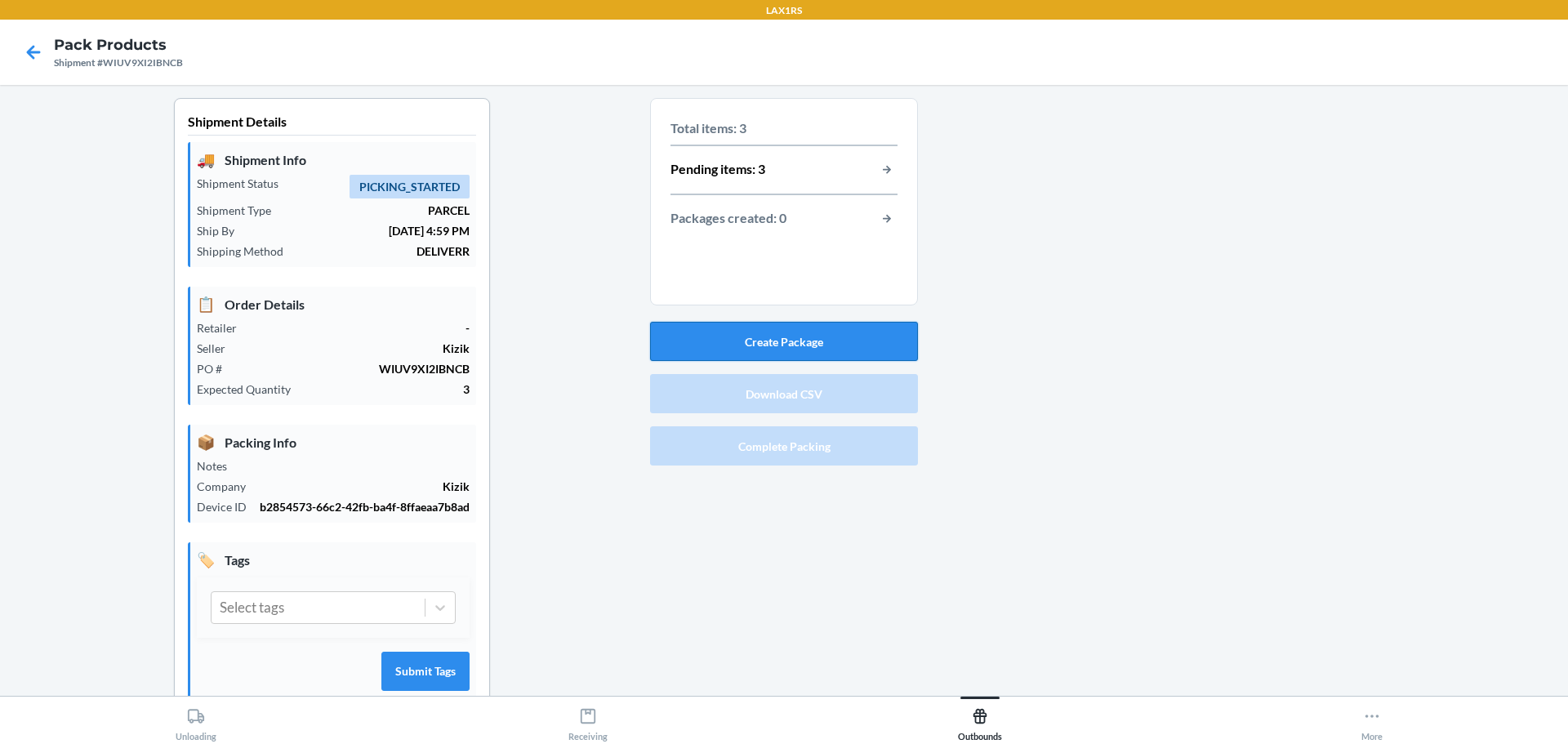
click at [789, 336] on button "Create Package" at bounding box center [784, 341] width 268 height 40
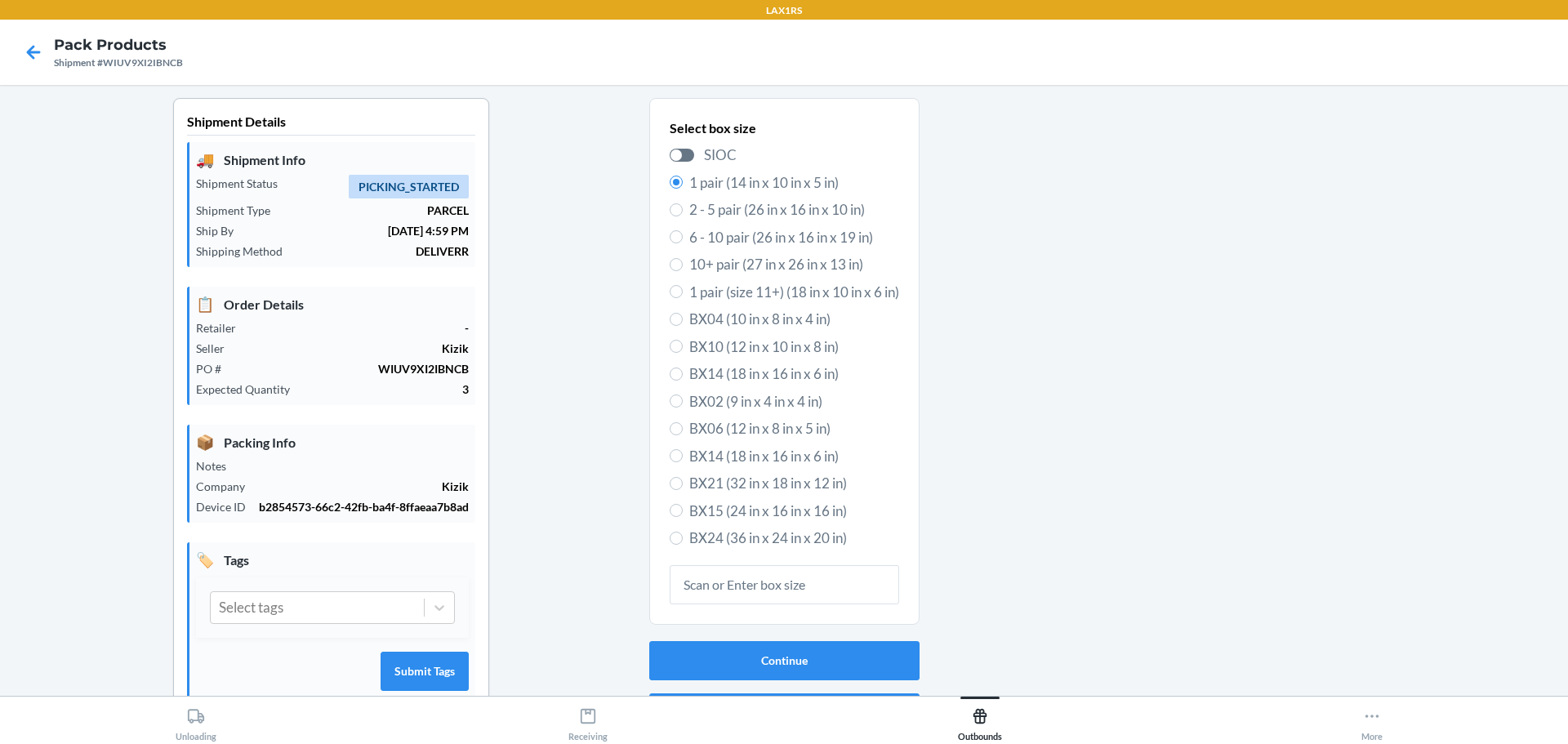
click at [671, 203] on label "2 - 5 pair (26 in x 16 in x 10 in)" at bounding box center [784, 210] width 229 height 21
click at [671, 203] on input "2 - 5 pair (26 in x 16 in x 10 in)" at bounding box center [676, 209] width 13 height 13
radio input "true"
radio input "false"
click at [789, 666] on button "Continue" at bounding box center [784, 661] width 271 height 40
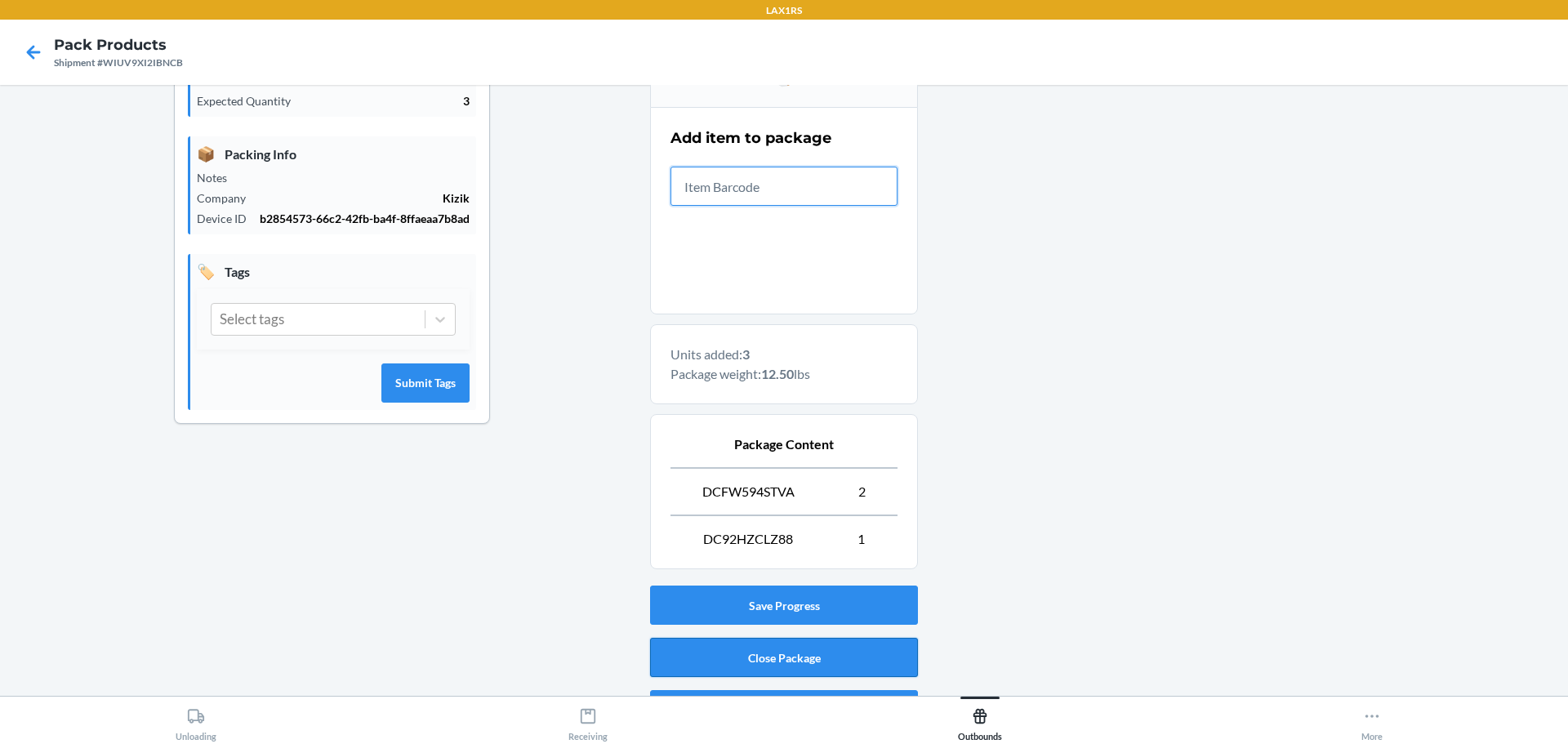
scroll to position [329, 0]
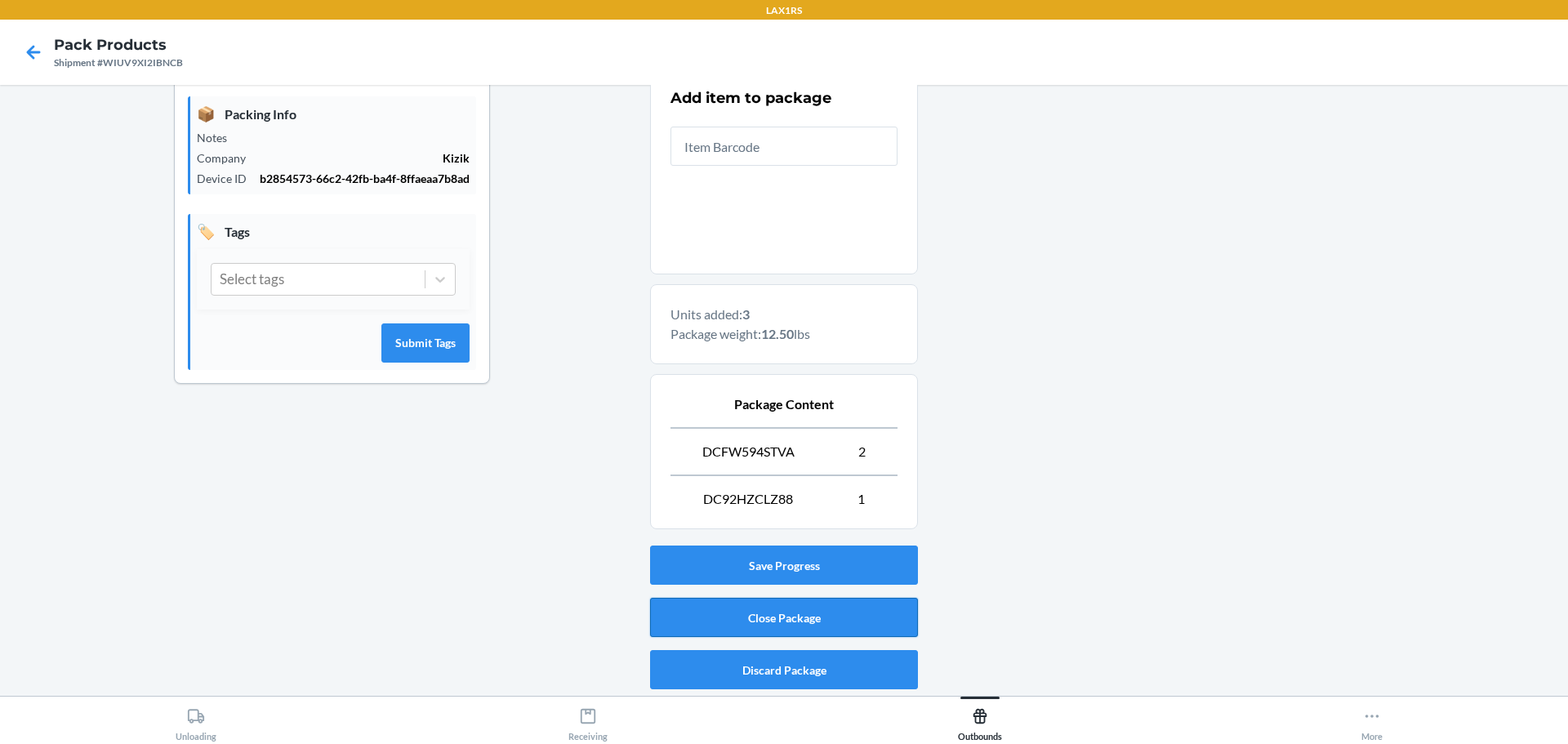
click at [795, 622] on button "Close Package" at bounding box center [784, 618] width 268 height 40
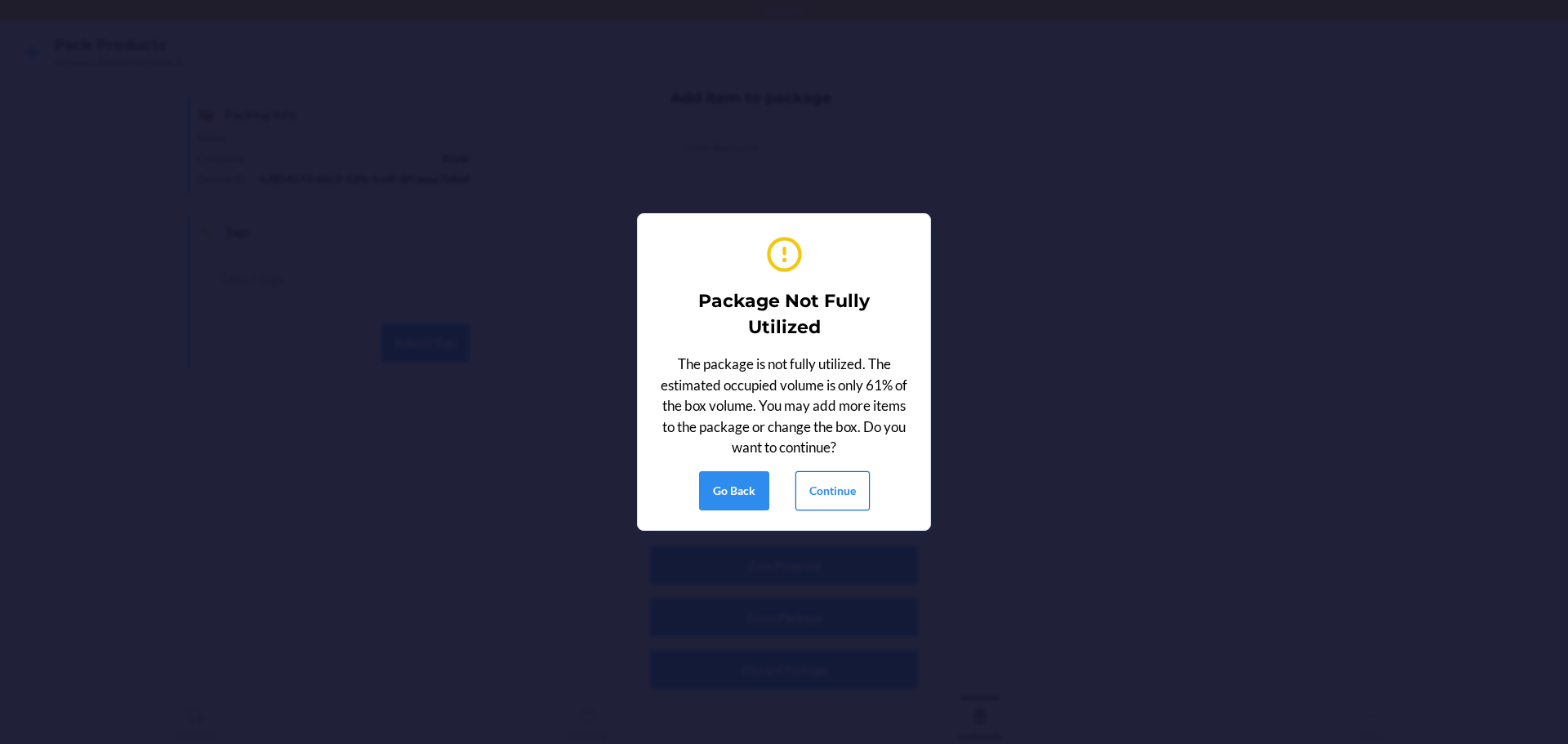
click at [842, 502] on button "Continue" at bounding box center [833, 490] width 75 height 40
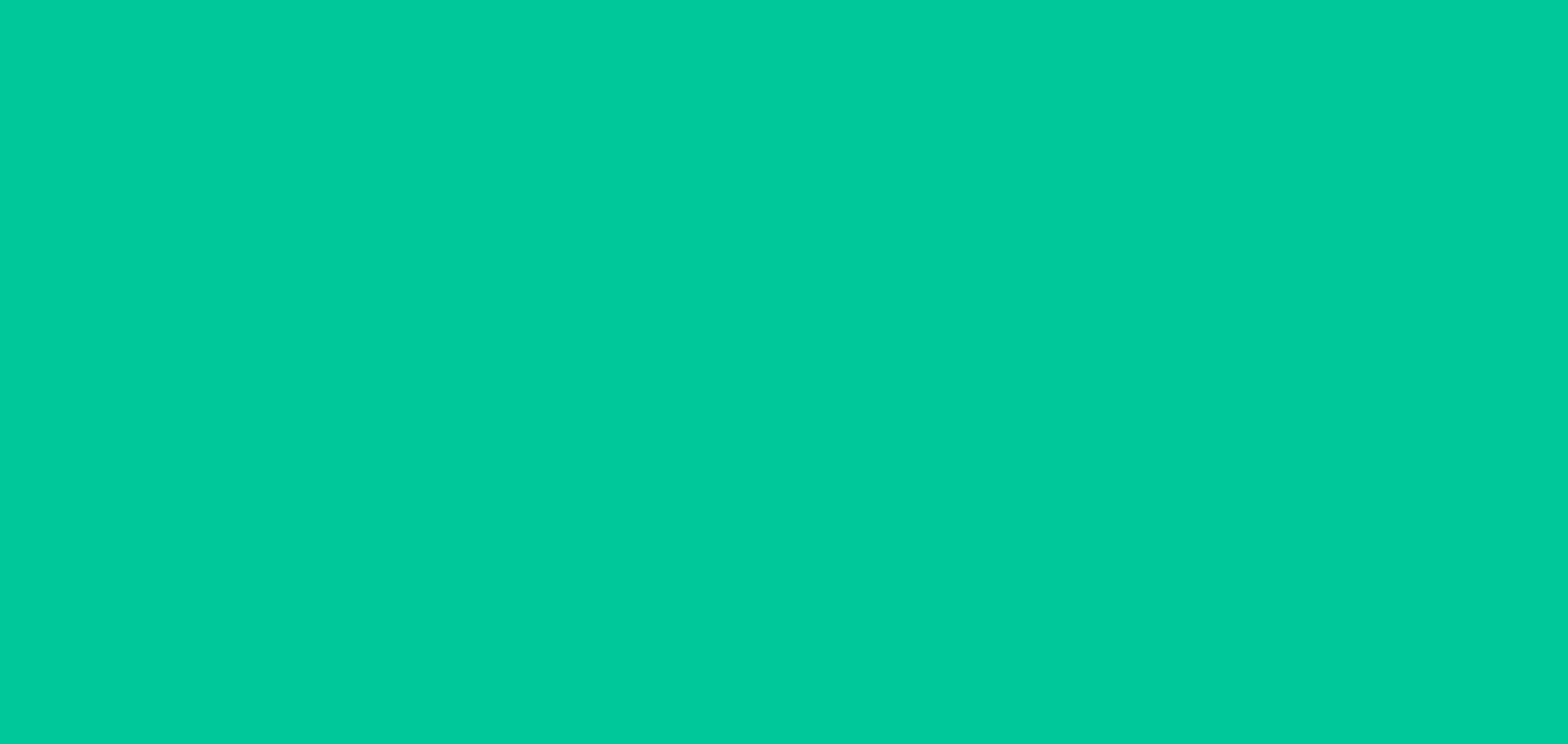
scroll to position [42, 0]
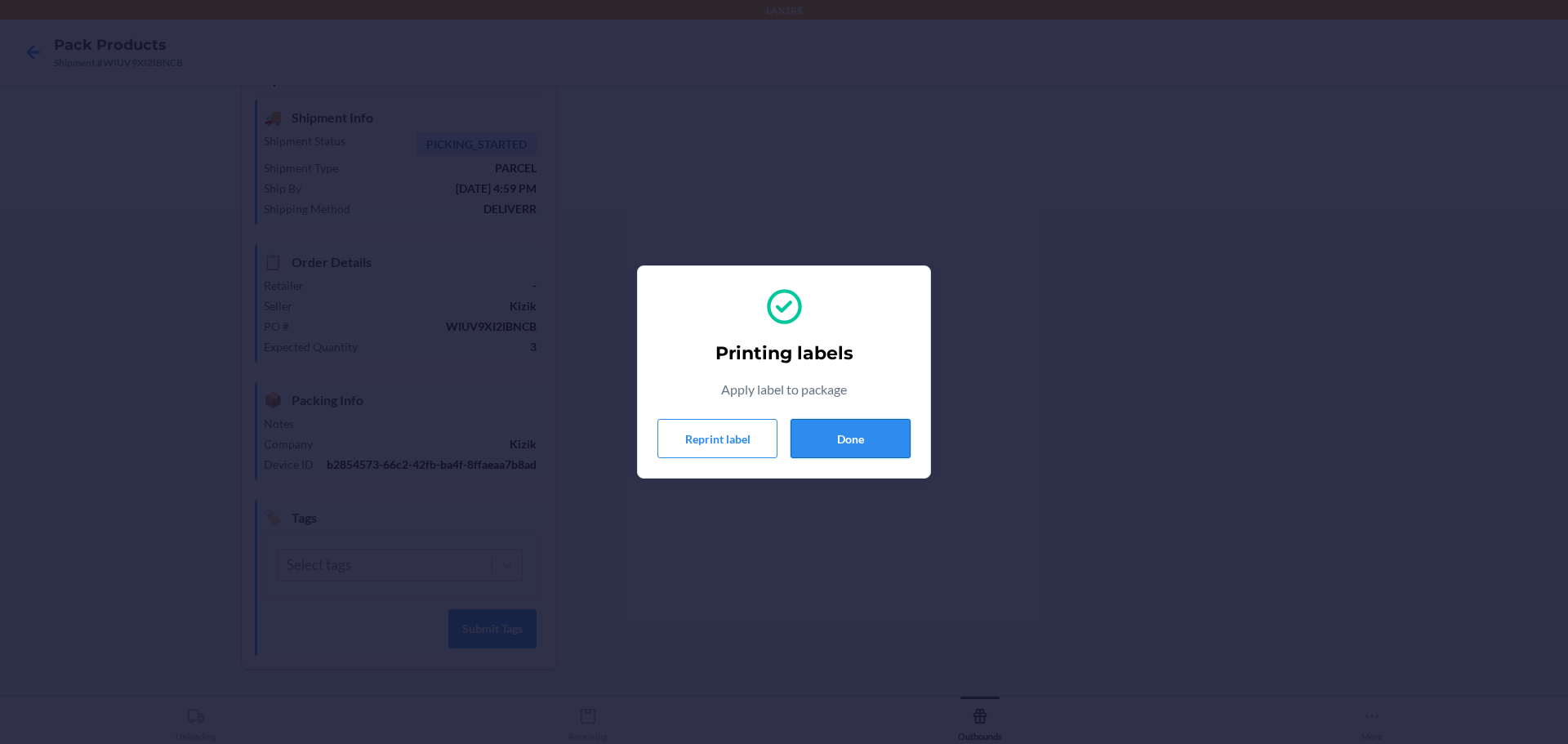
click at [857, 437] on button "Done" at bounding box center [850, 438] width 120 height 40
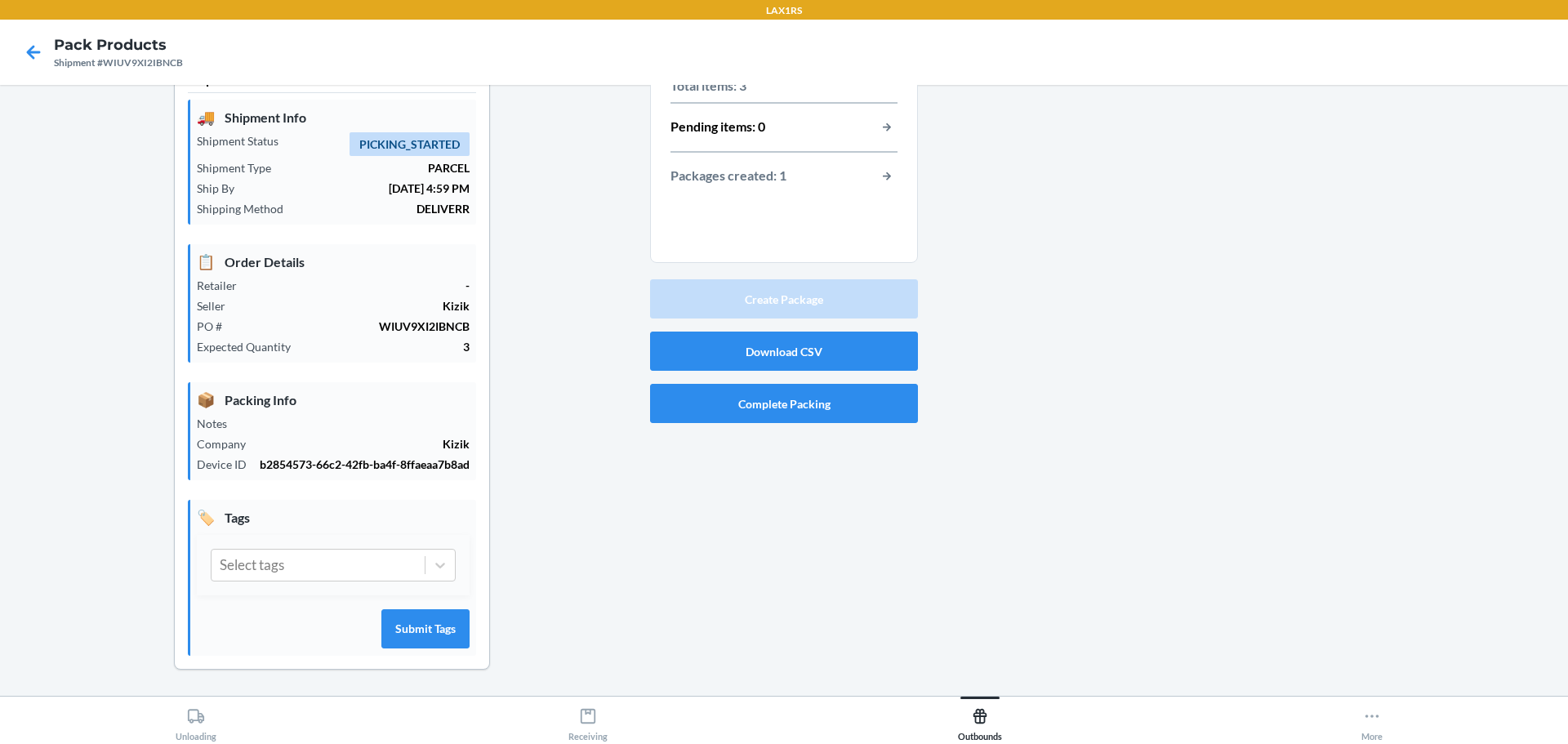
scroll to position [0, 0]
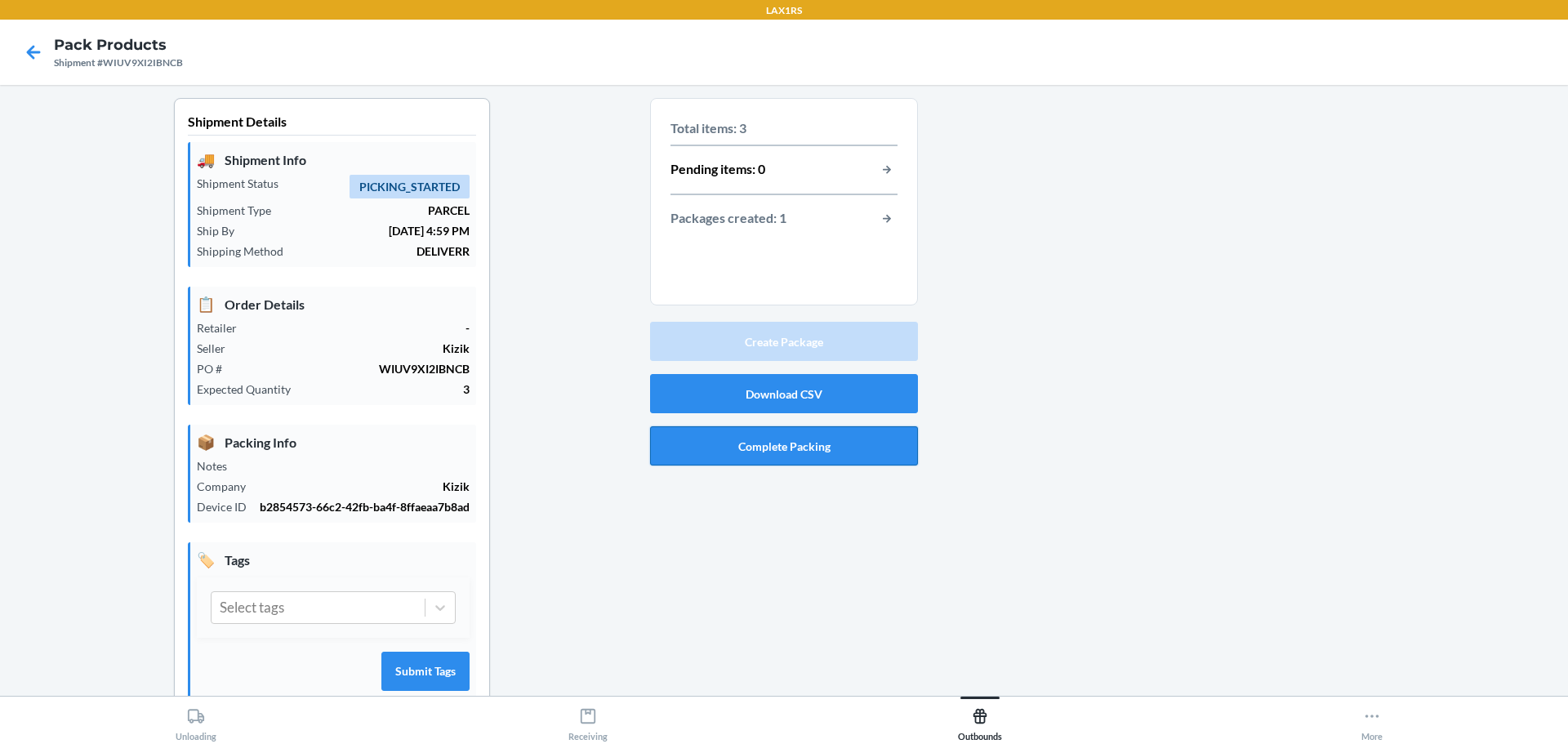
click at [820, 438] on button "Complete Packing" at bounding box center [784, 445] width 268 height 40
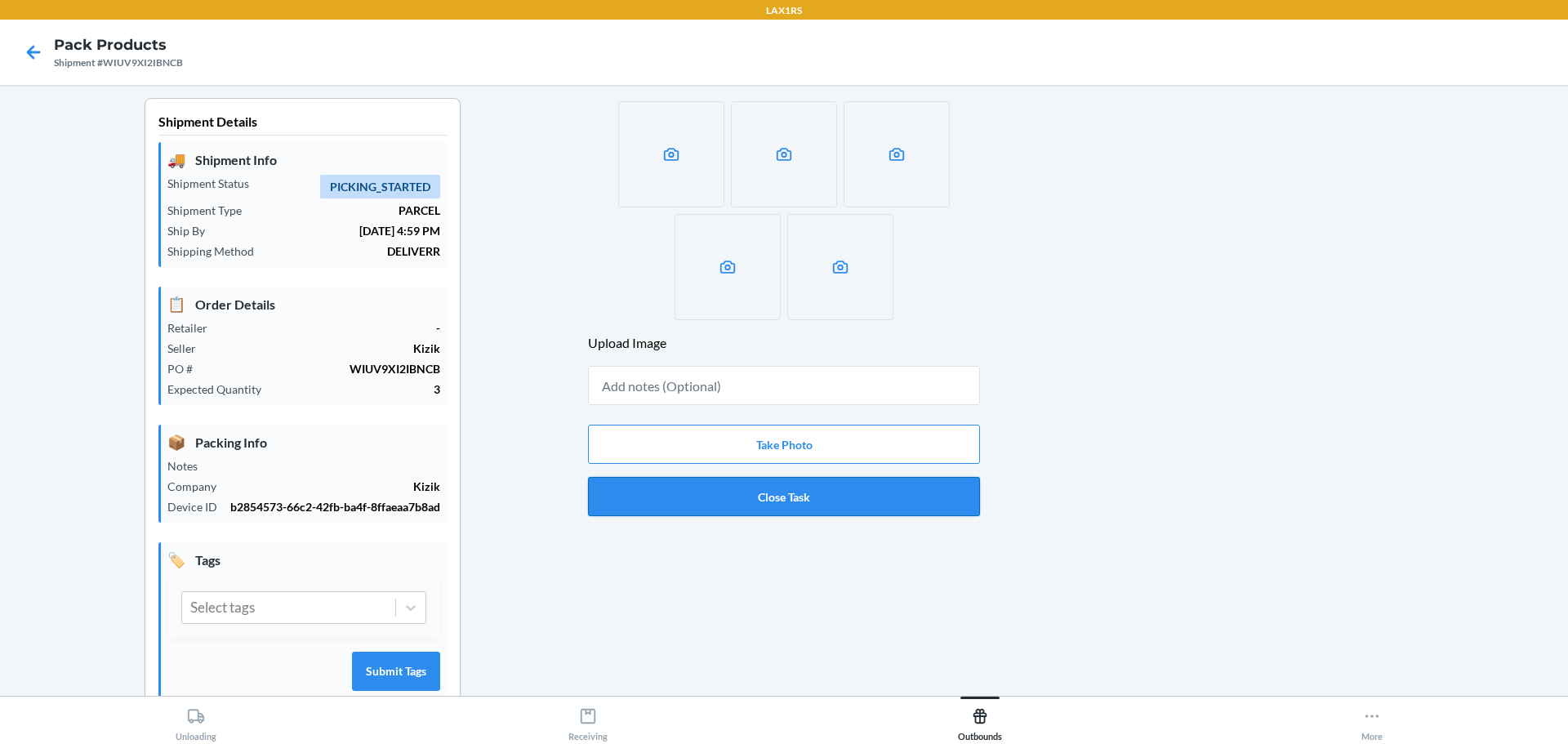
click at [813, 494] on button "Close Task" at bounding box center [784, 496] width 392 height 40
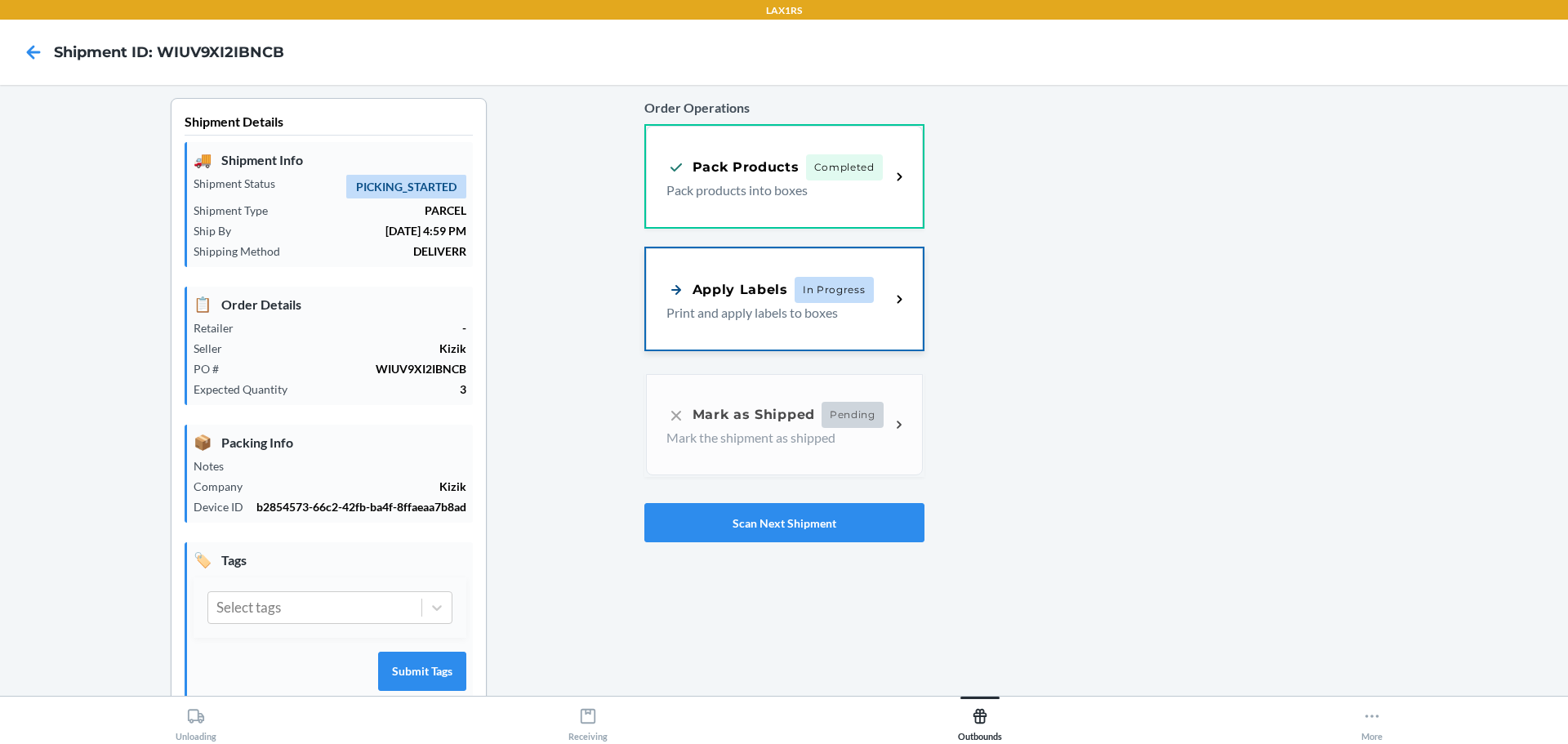
click at [763, 312] on p "Print and apply labels to boxes" at bounding box center [772, 313] width 212 height 19
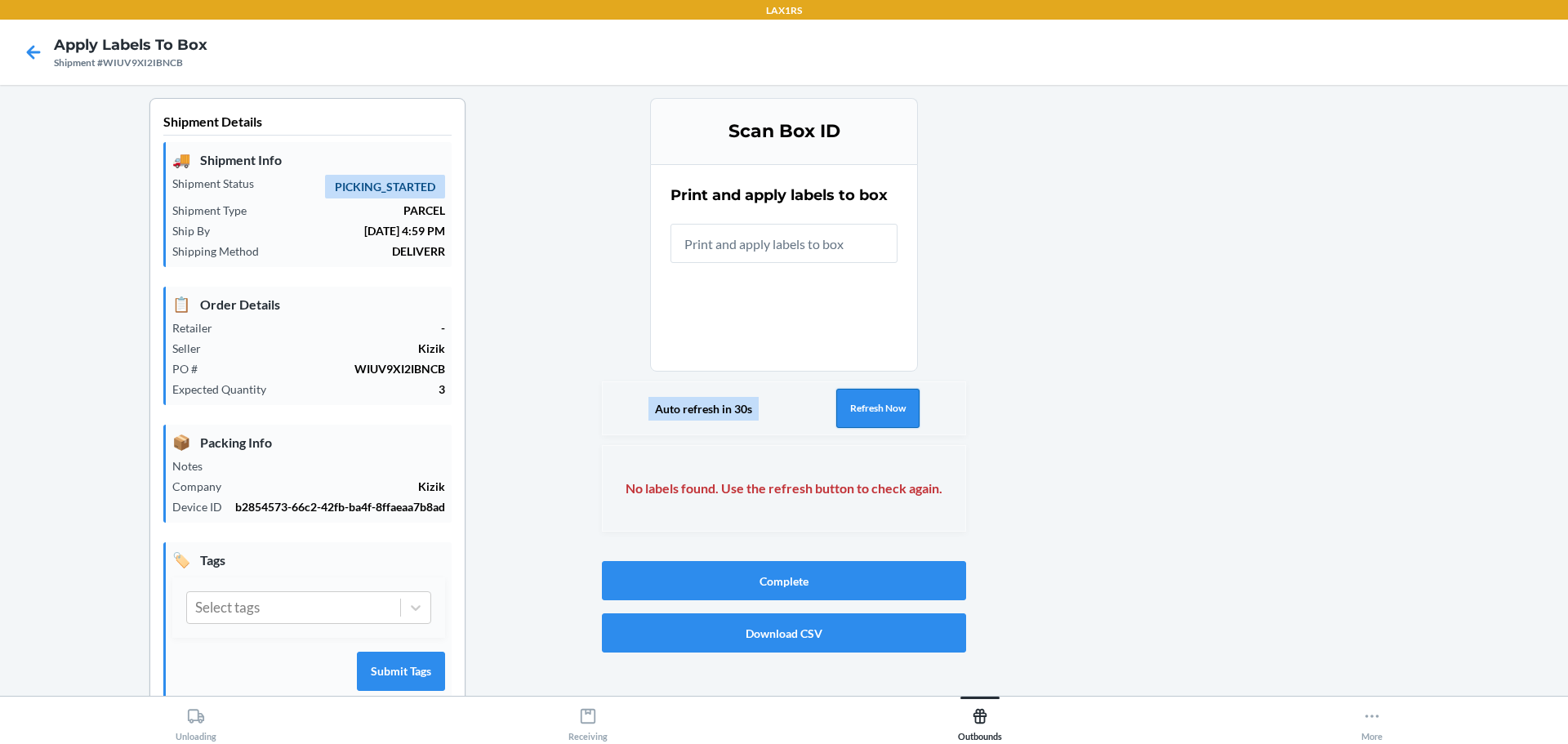
click at [889, 399] on button "Refresh Now" at bounding box center [878, 408] width 83 height 40
click at [870, 401] on button "Refresh Now" at bounding box center [878, 408] width 83 height 40
drag, startPoint x: 27, startPoint y: 42, endPoint x: 49, endPoint y: 67, distance: 33.3
click at [29, 47] on icon at bounding box center [33, 53] width 28 height 28
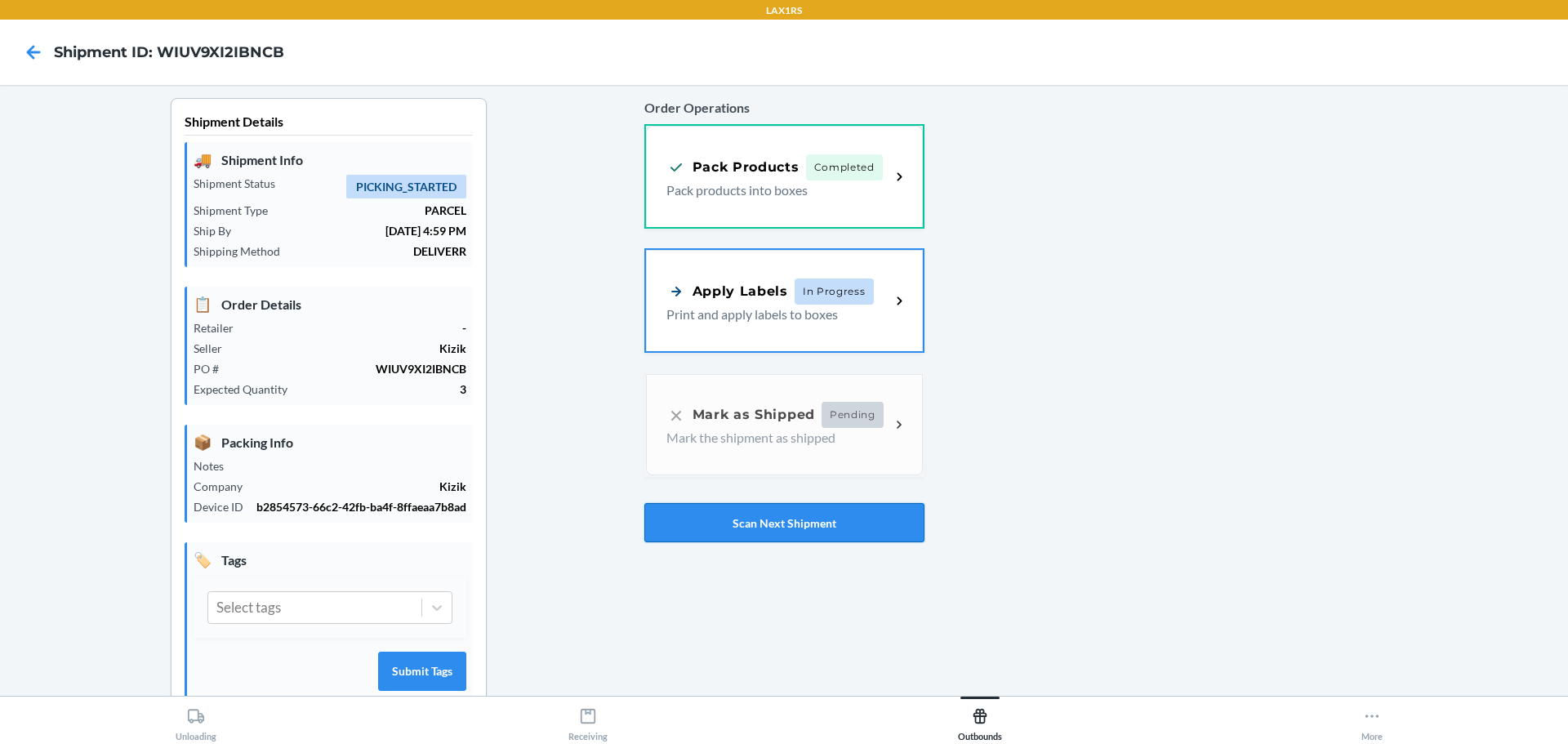
click at [863, 524] on button "Scan Next Shipment" at bounding box center [784, 523] width 280 height 40
click at [829, 293] on span "In Progress" at bounding box center [835, 290] width 79 height 26
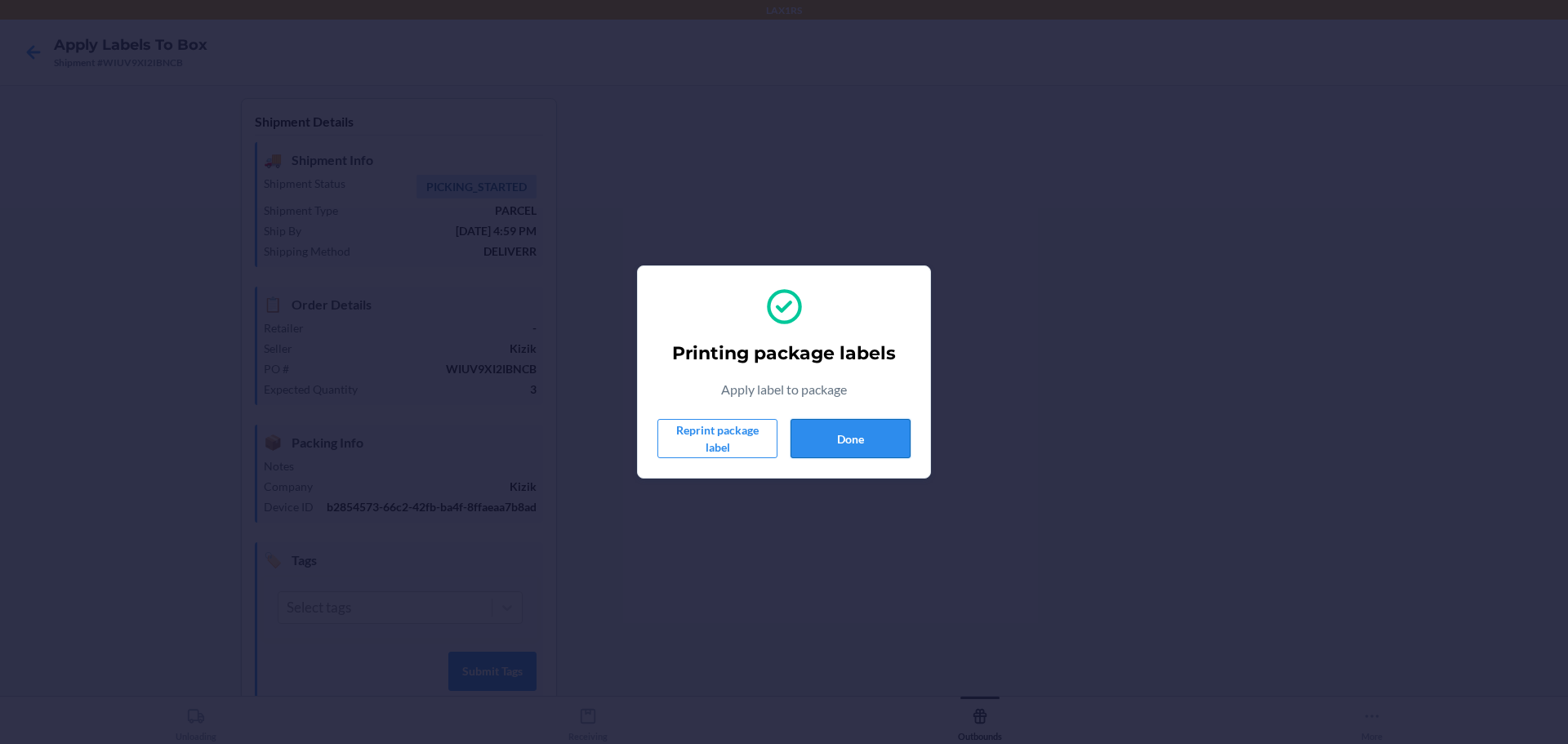
click at [840, 437] on button "Done" at bounding box center [850, 438] width 120 height 40
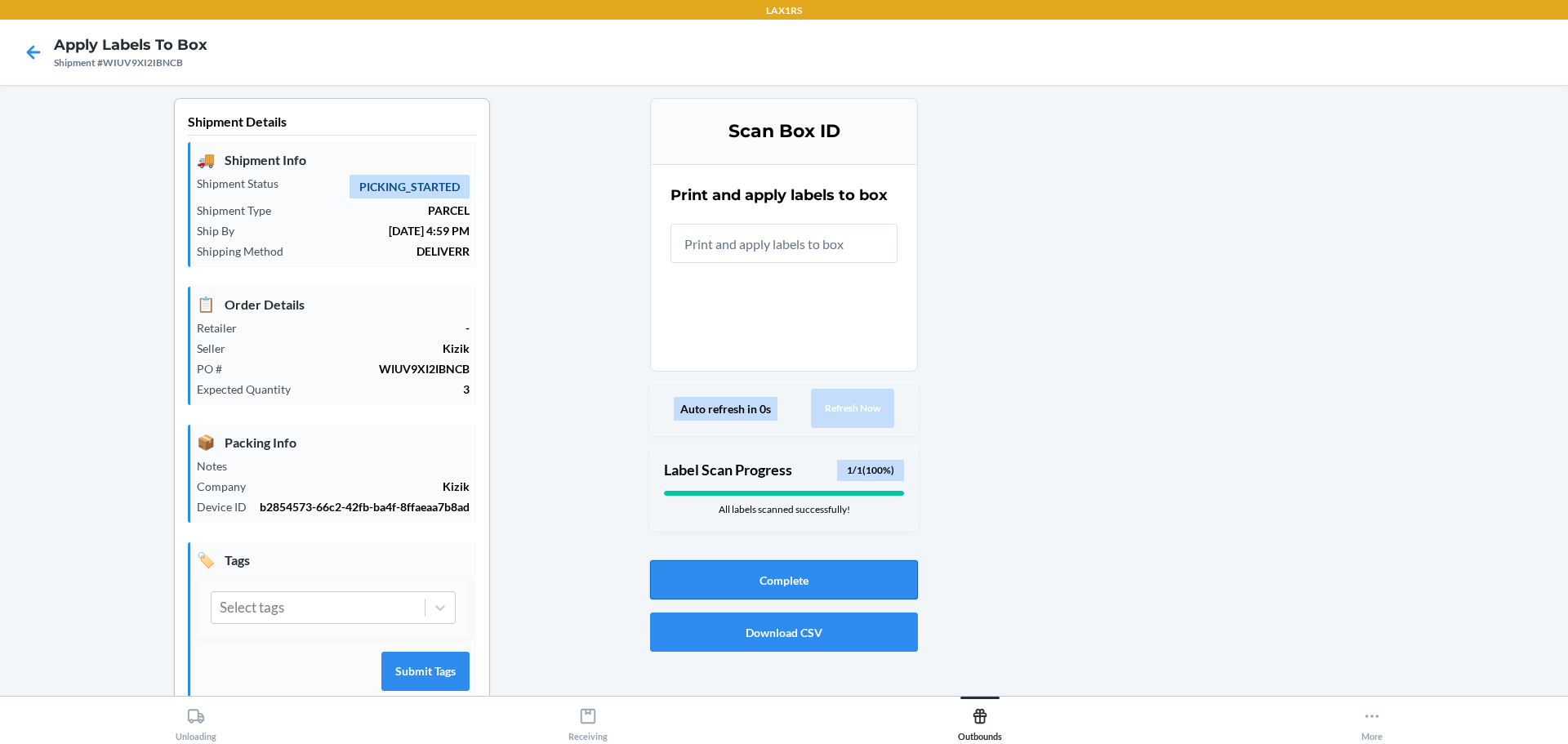
click at [811, 583] on button "Complete" at bounding box center [784, 580] width 268 height 40
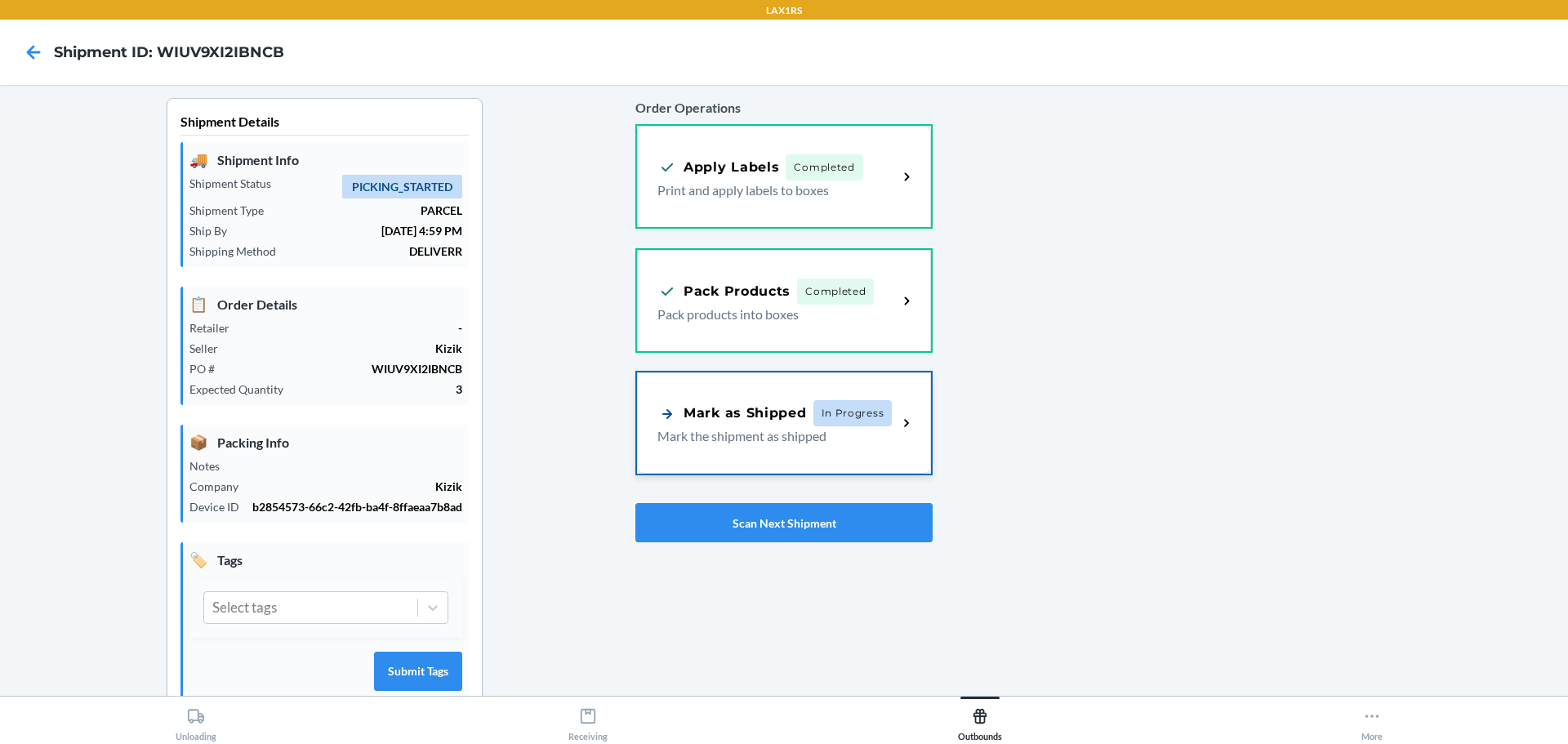
click at [819, 435] on p "Mark the shipment as shipped" at bounding box center [770, 436] width 227 height 19
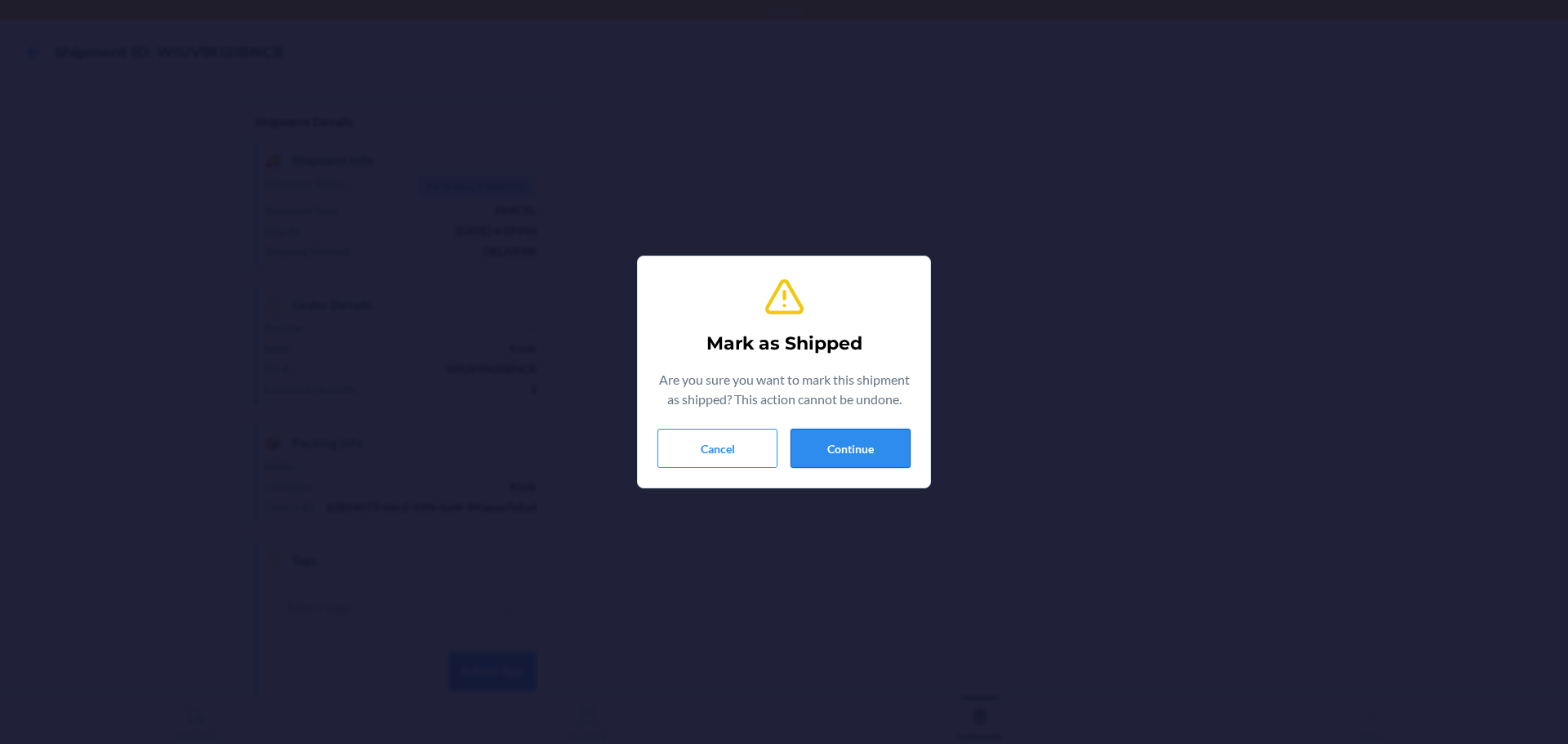
click at [866, 435] on button "Continue" at bounding box center [850, 448] width 120 height 40
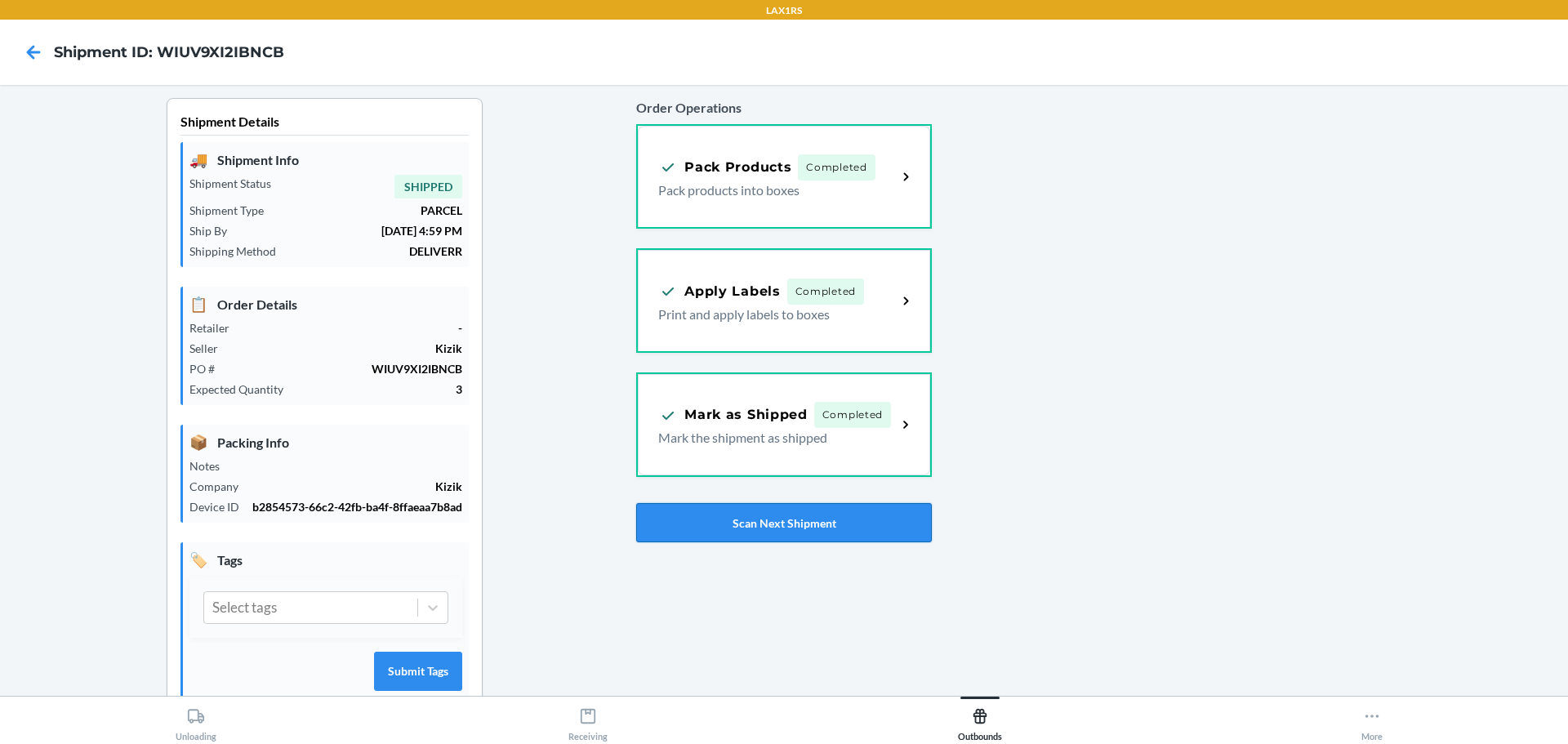
click at [856, 520] on button "Scan Next Shipment" at bounding box center [784, 523] width 295 height 40
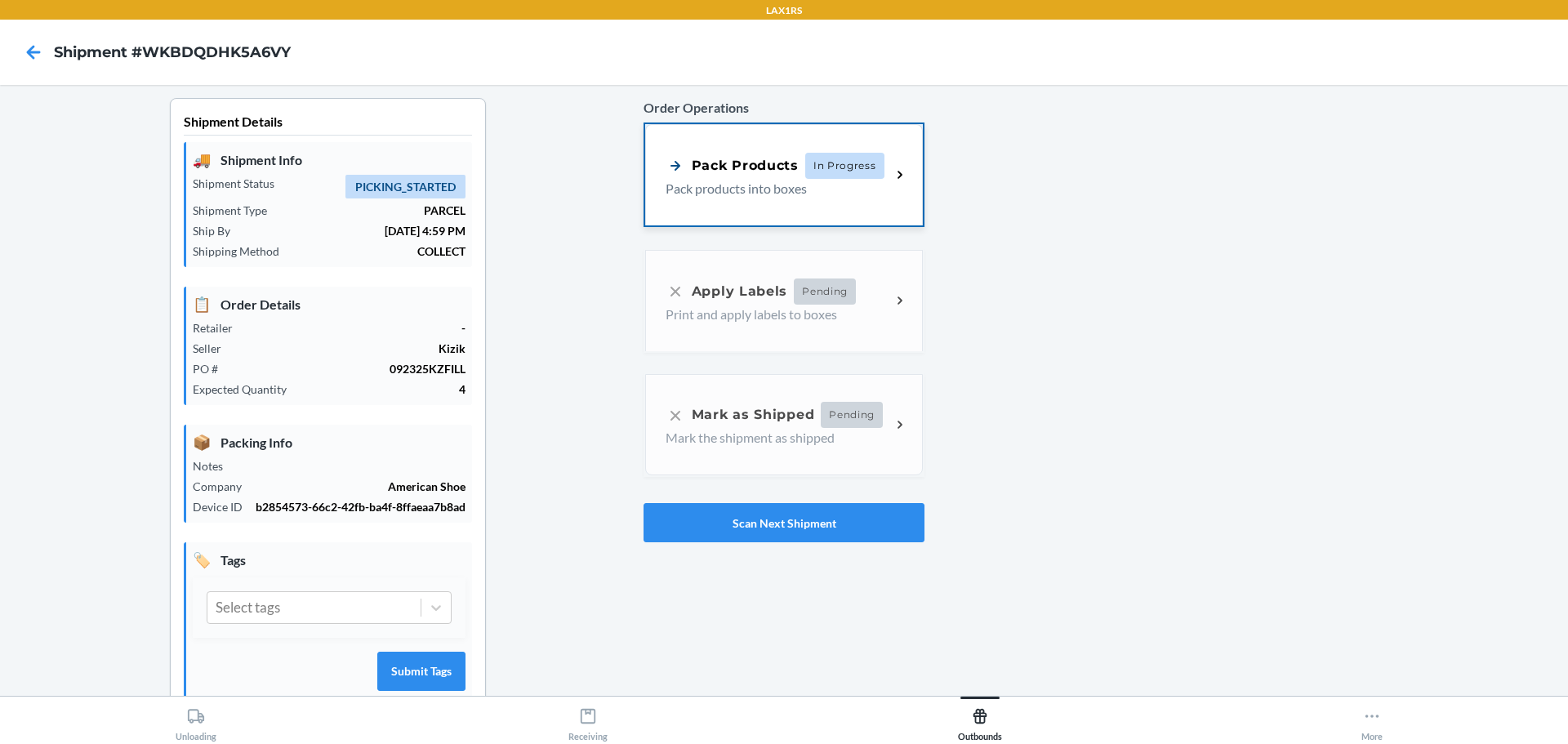
drag, startPoint x: 804, startPoint y: 88, endPoint x: 806, endPoint y: 163, distance: 75.0
click at [804, 105] on main "Shipment Details 🚚 Shipment Info Shipment Status PICKING_STARTED Shipment Type …" at bounding box center [784, 390] width 1568 height 610
click at [807, 170] on span "In Progress" at bounding box center [845, 166] width 79 height 26
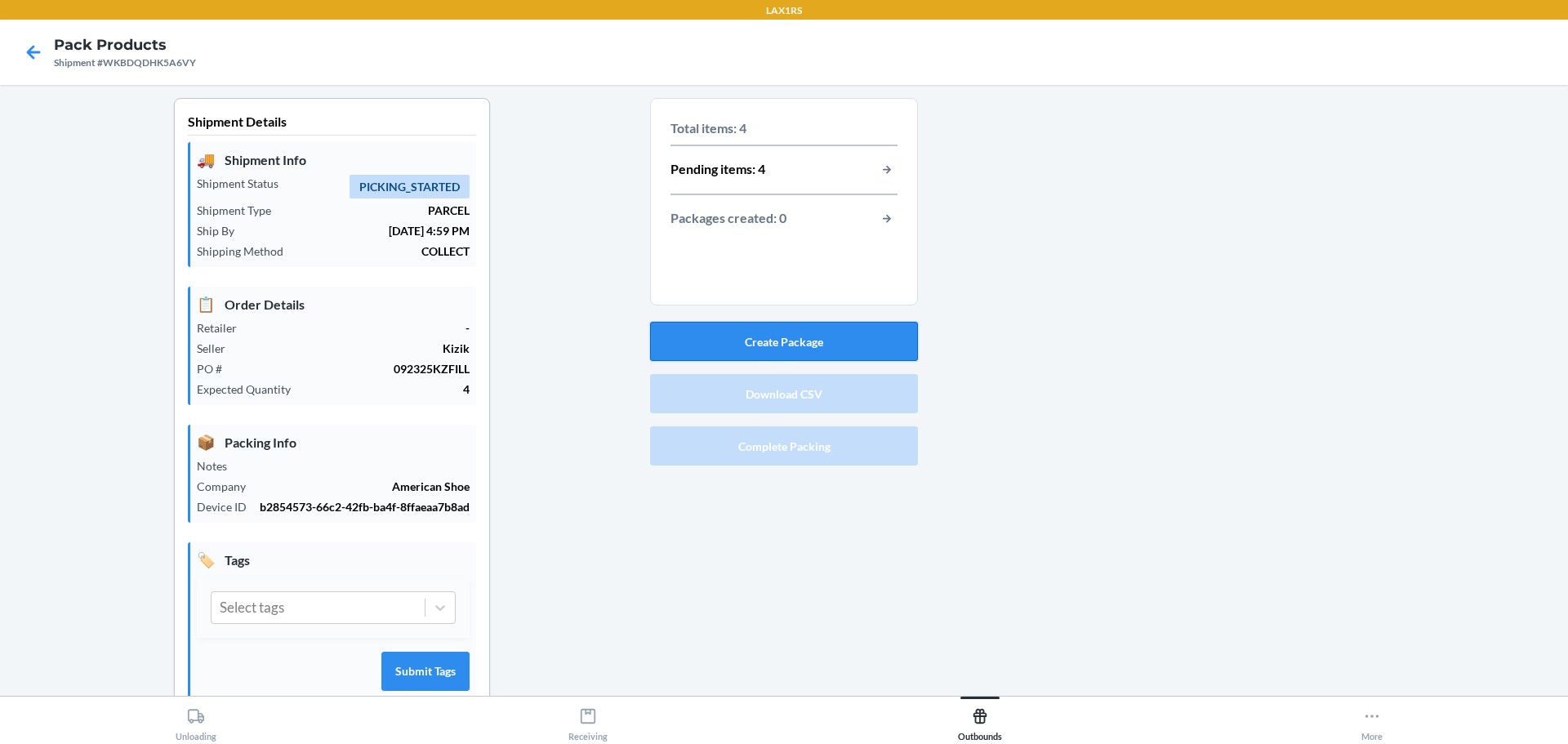
click at [824, 340] on button "Create Package" at bounding box center [784, 341] width 268 height 40
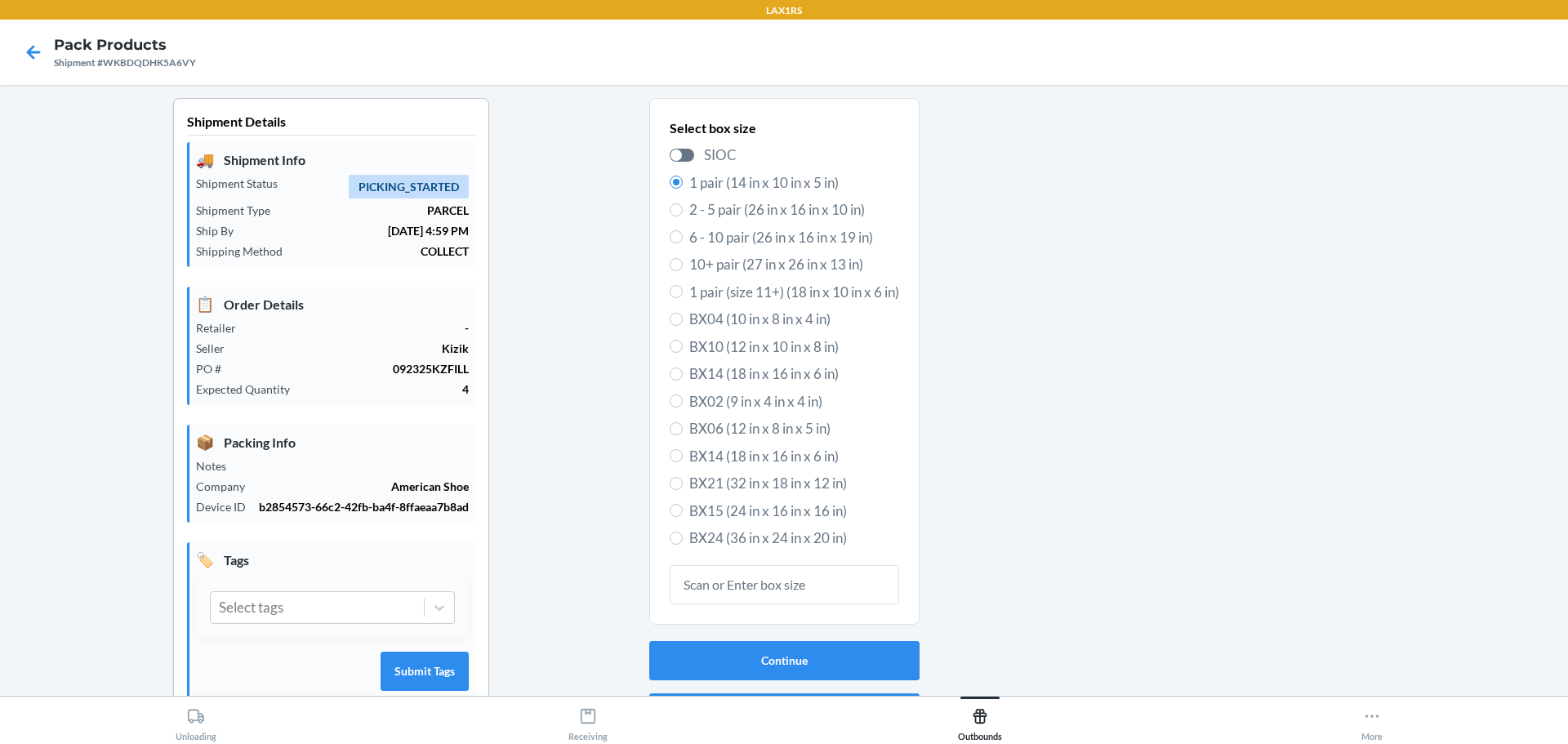
click at [669, 220] on label "2 - 5 pair (26 in x 16 in x 10 in)" at bounding box center [784, 210] width 229 height 21
click at [669, 216] on input "2 - 5 pair (26 in x 16 in x 10 in)" at bounding box center [676, 209] width 13 height 13
radio input "true"
radio input "false"
click at [886, 664] on button "Continue" at bounding box center [784, 661] width 271 height 40
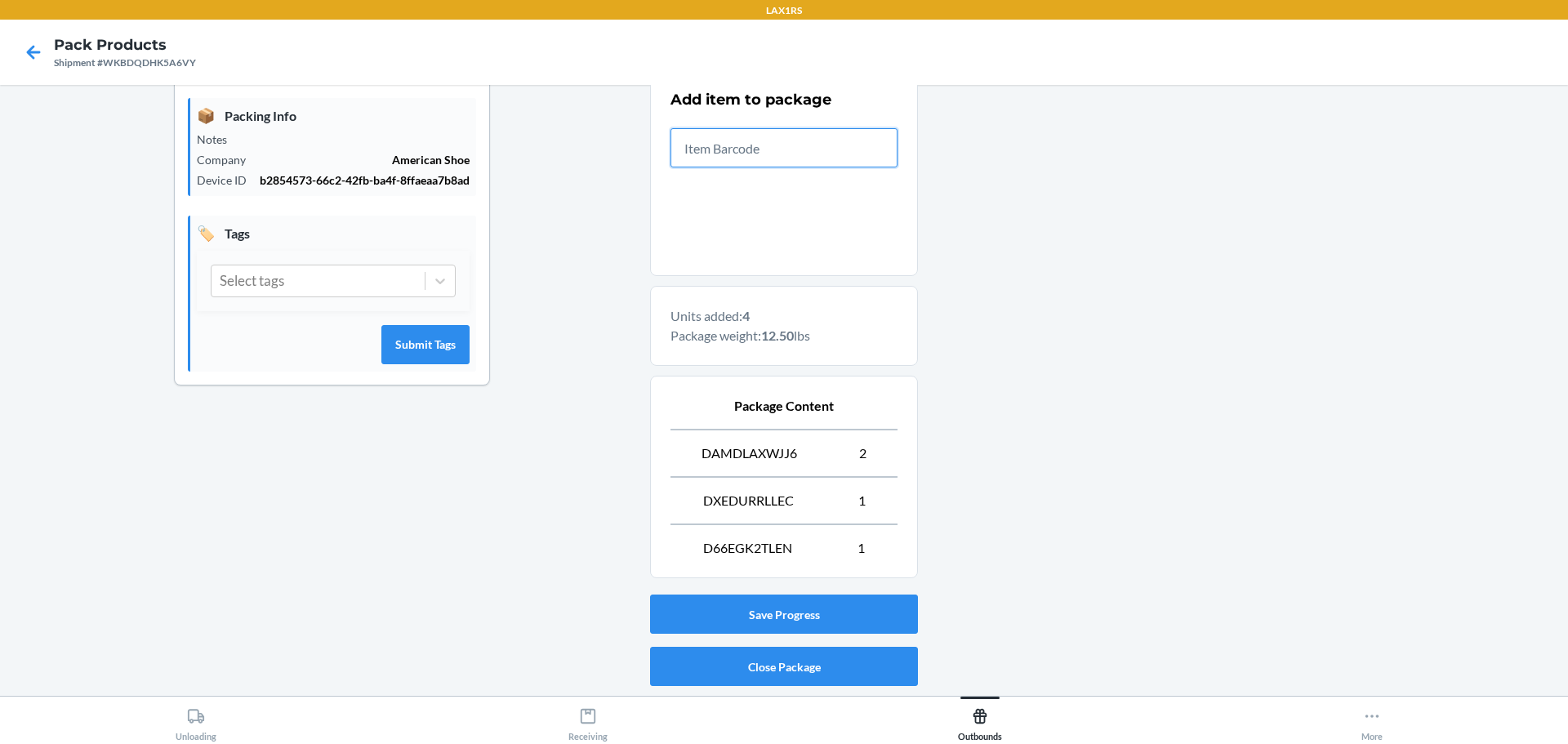
scroll to position [376, 0]
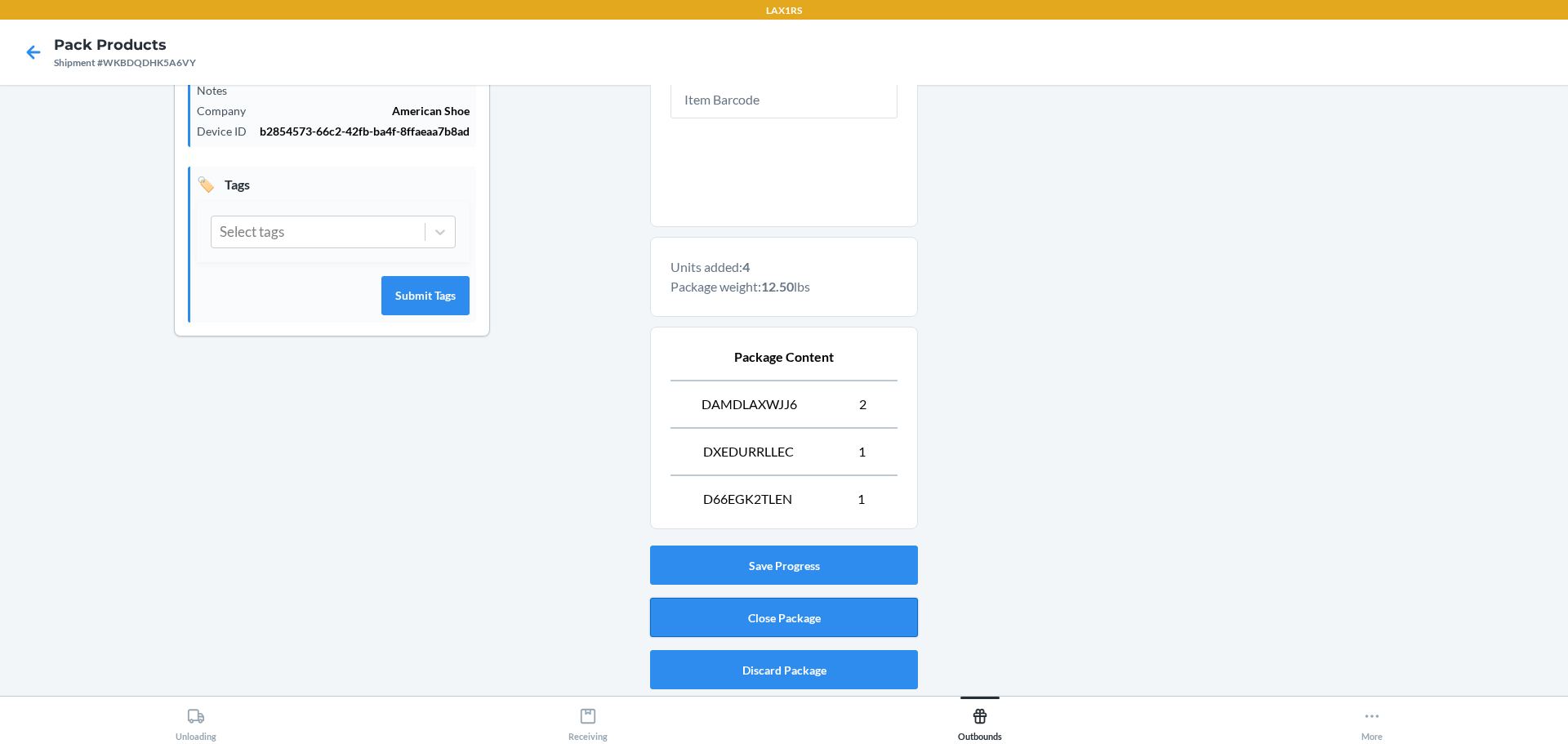
click at [837, 617] on button "Close Package" at bounding box center [784, 618] width 268 height 40
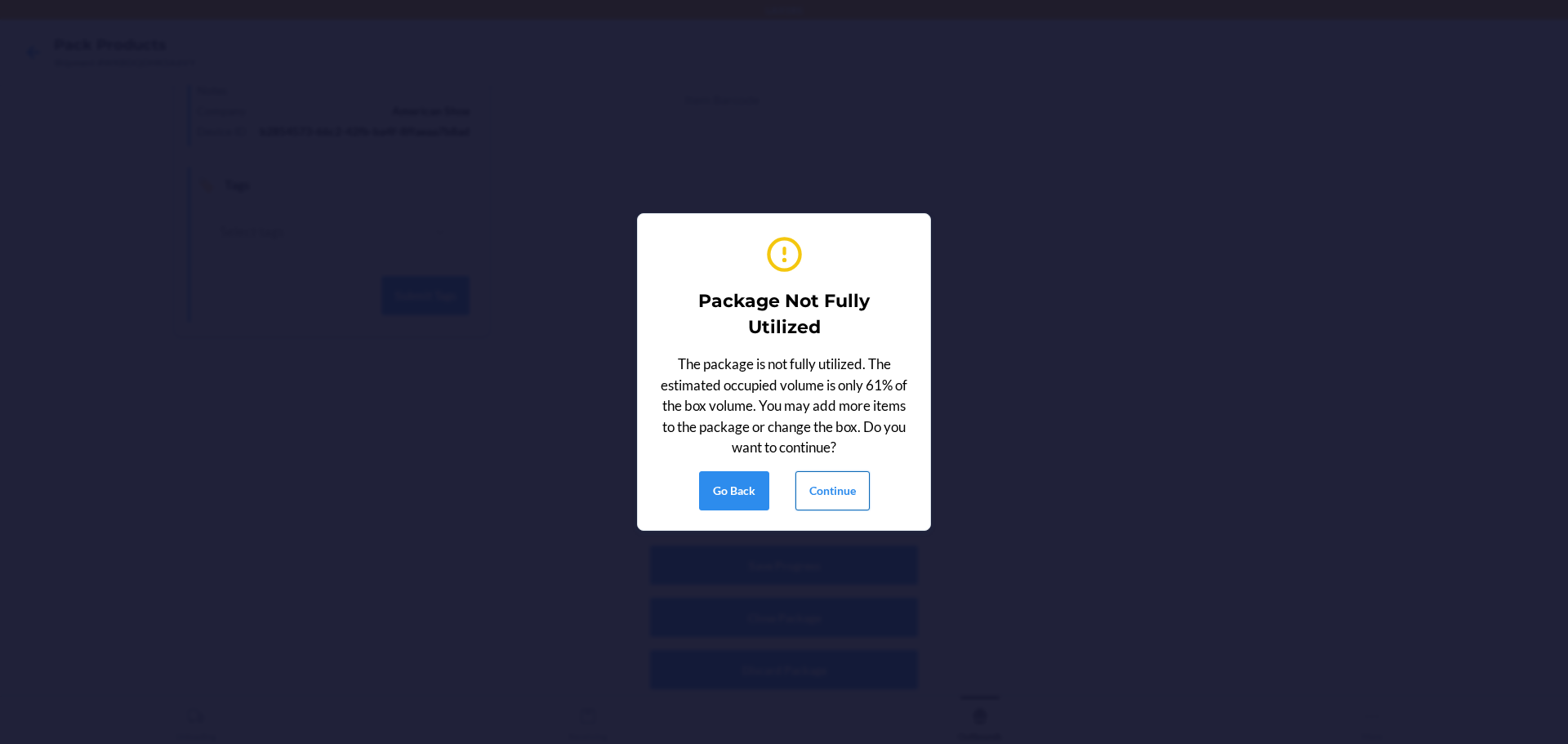
drag, startPoint x: 846, startPoint y: 496, endPoint x: 847, endPoint y: 480, distance: 16.0
click at [848, 496] on button "Continue" at bounding box center [833, 490] width 75 height 40
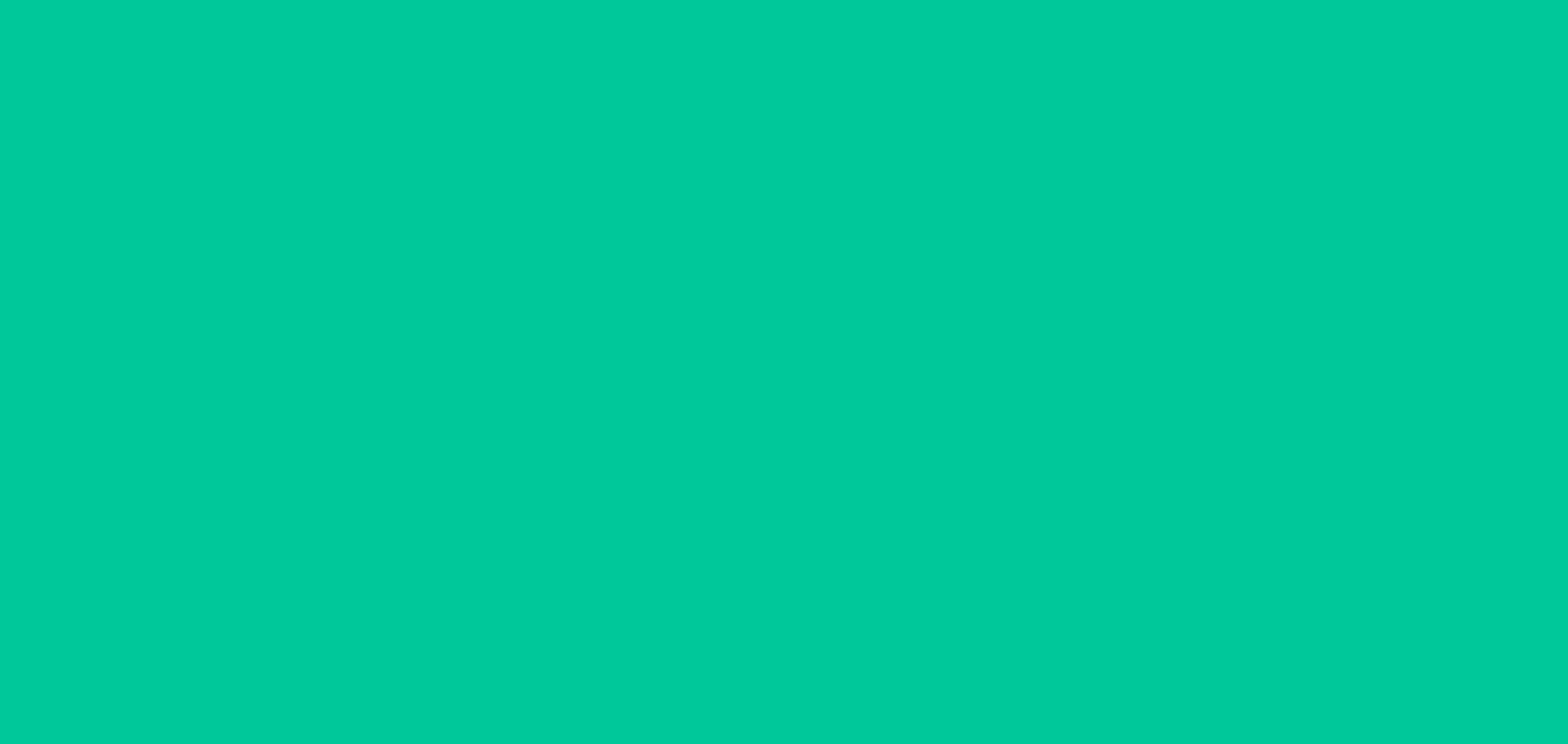
scroll to position [42, 0]
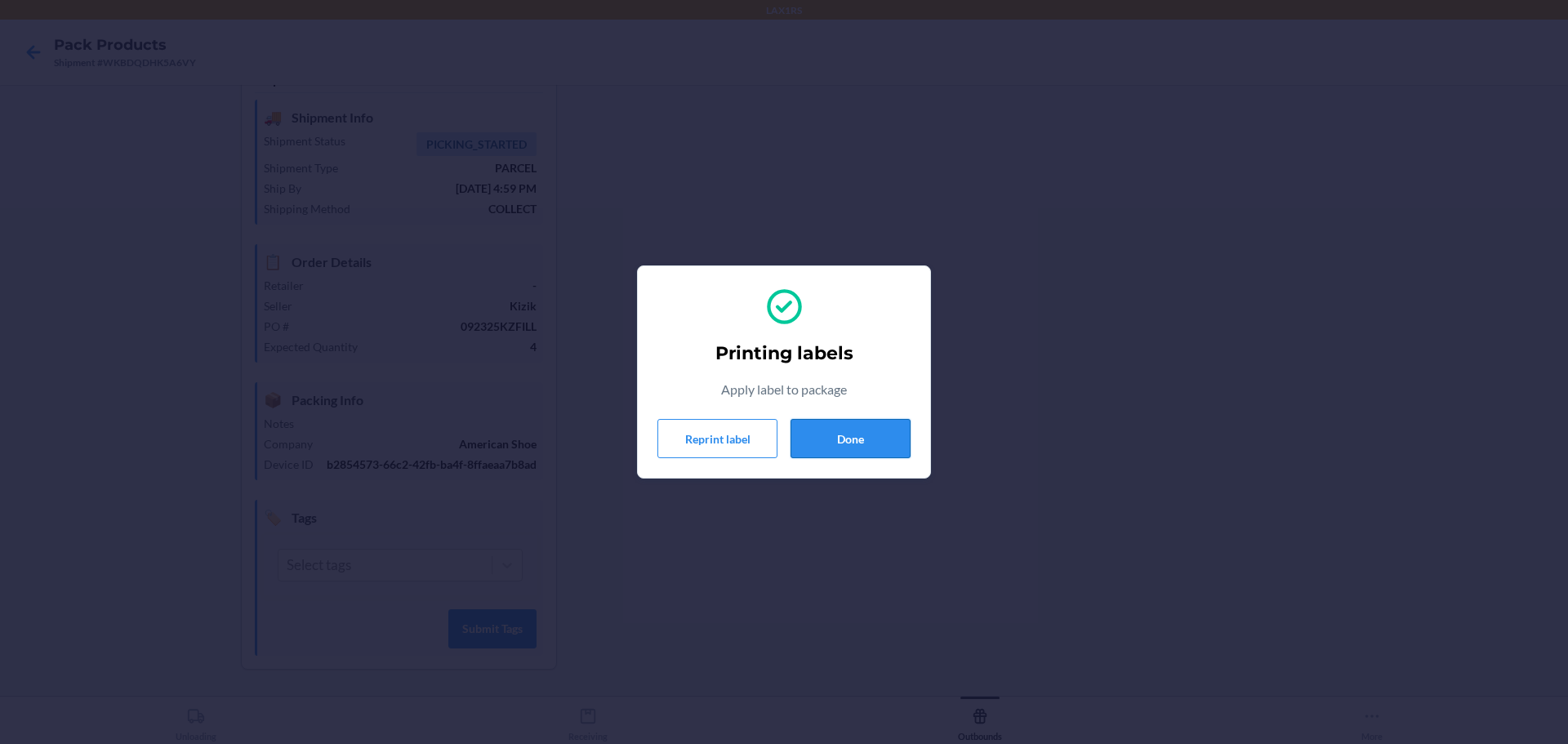
click at [856, 438] on button "Done" at bounding box center [850, 438] width 120 height 40
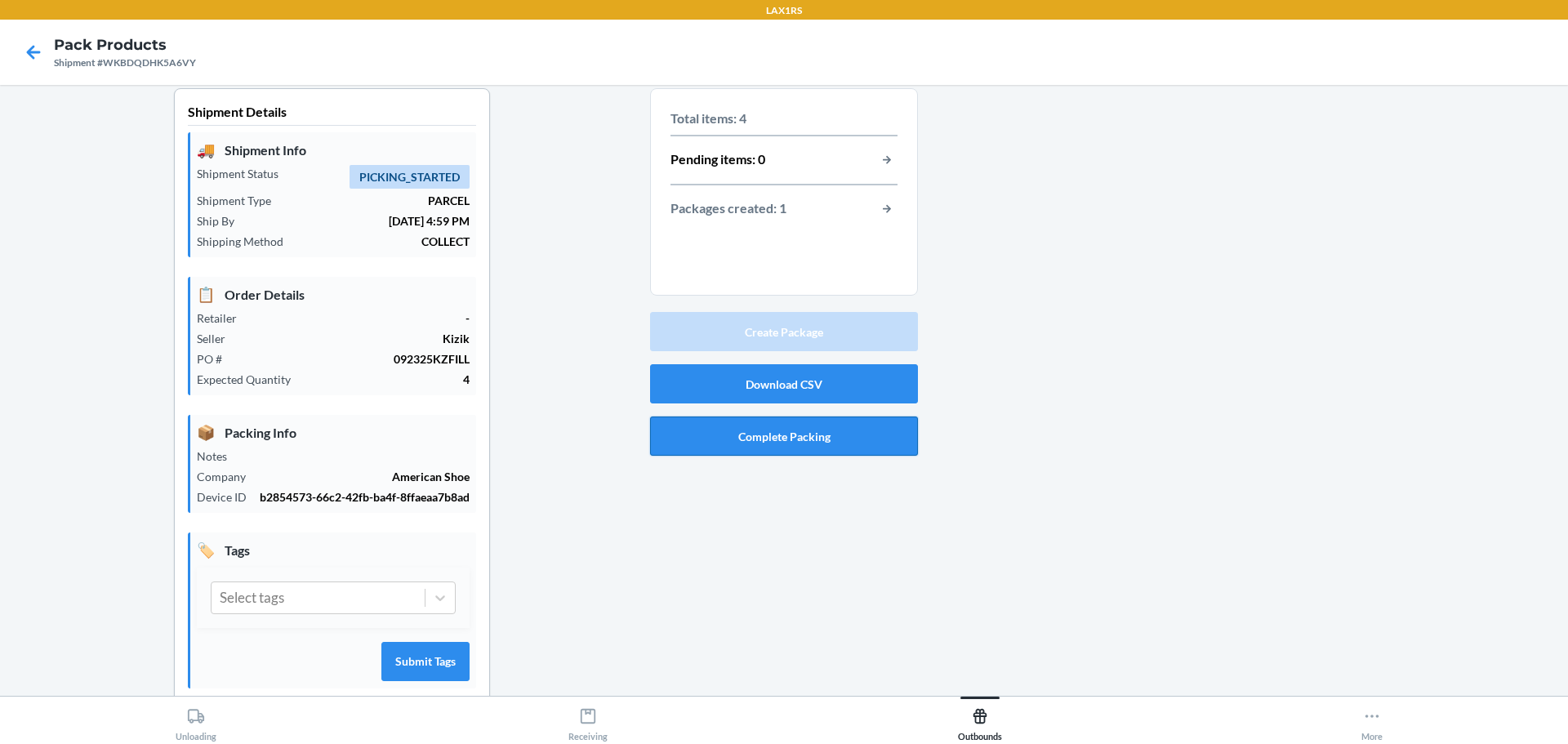
scroll to position [0, 0]
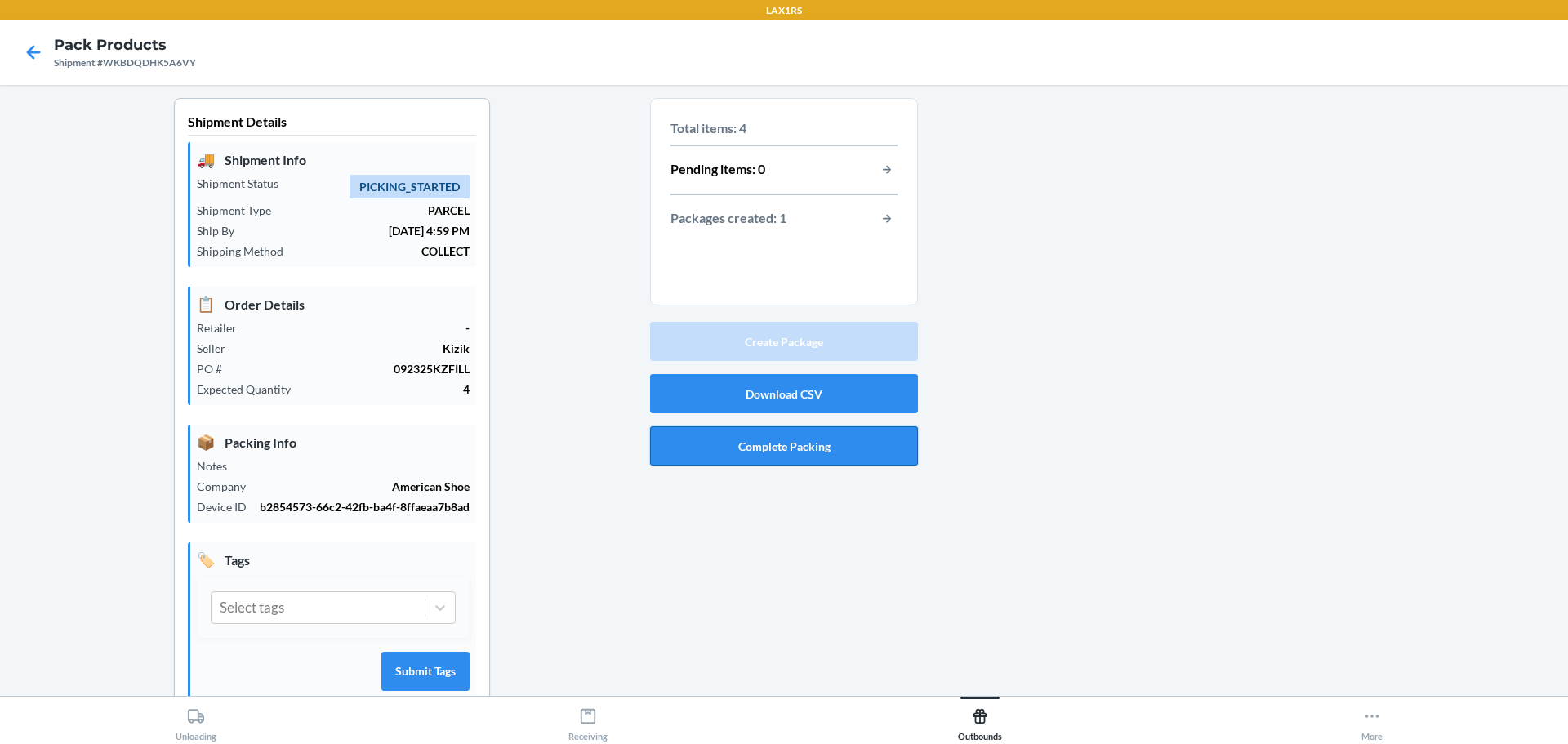
click at [768, 445] on button "Complete Packing" at bounding box center [784, 445] width 268 height 40
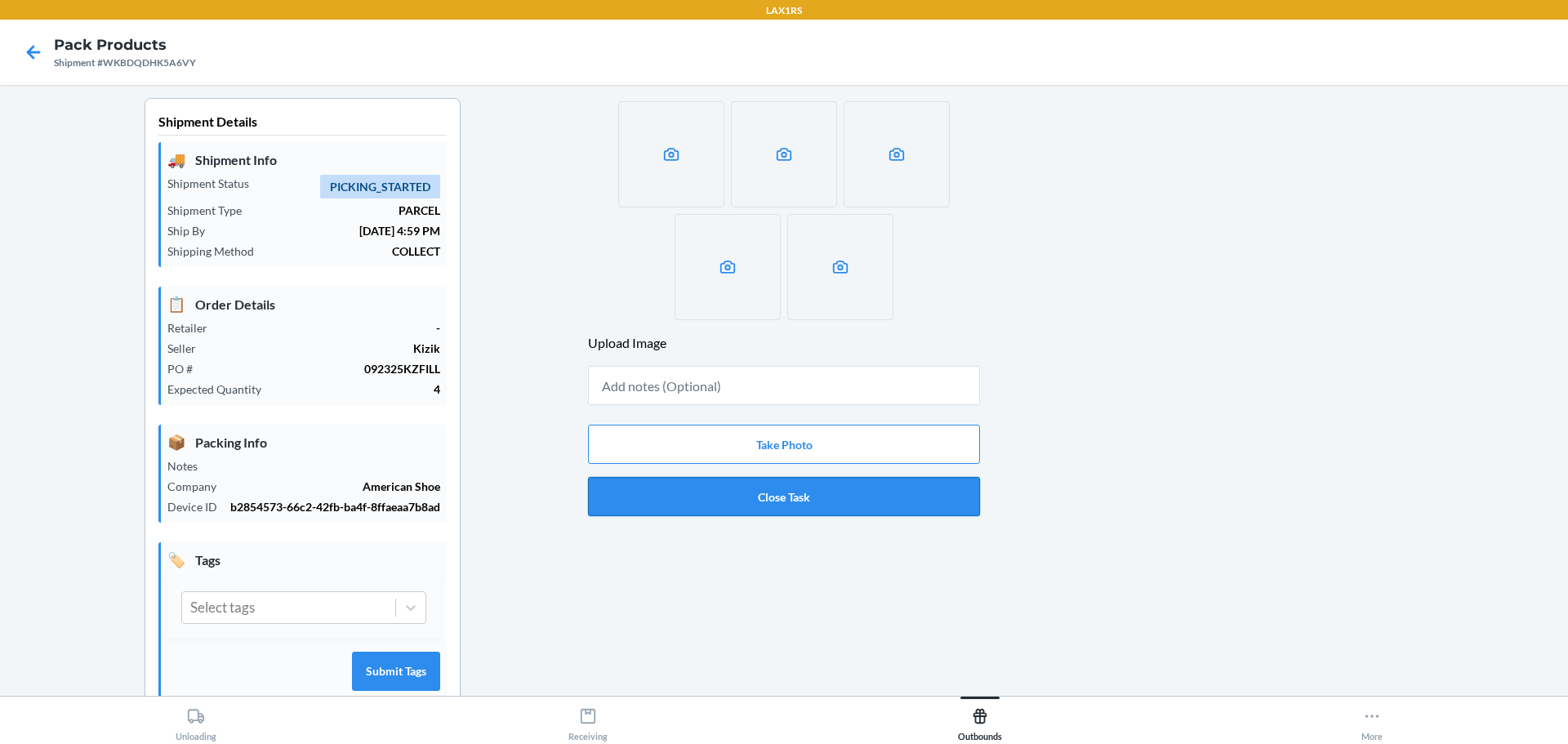
click at [808, 494] on button "Close Task" at bounding box center [784, 496] width 392 height 40
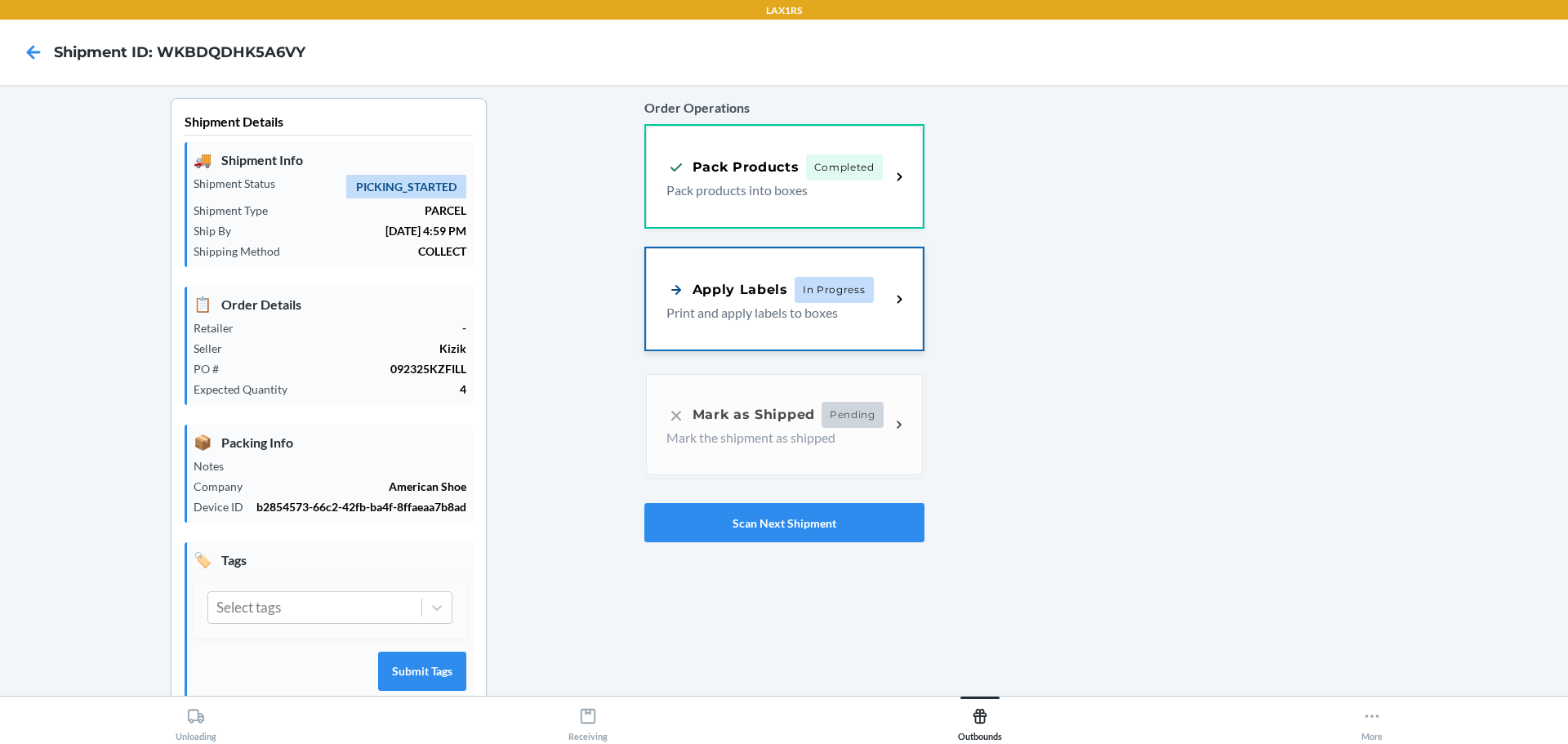
click at [731, 334] on div "Apply Labels In Progress Print and apply labels to boxes" at bounding box center [784, 299] width 277 height 101
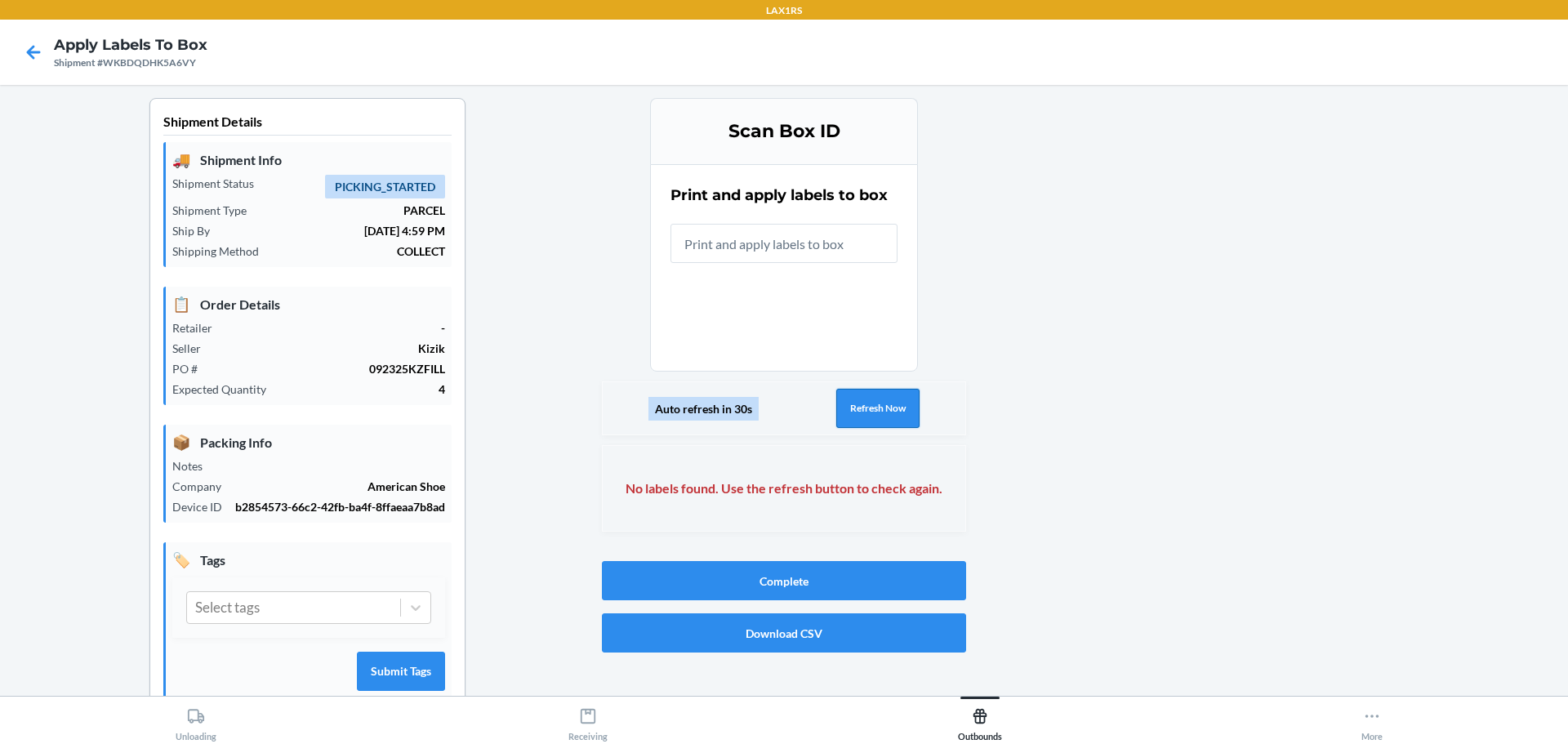
click at [841, 413] on button "Refresh Now" at bounding box center [878, 408] width 83 height 40
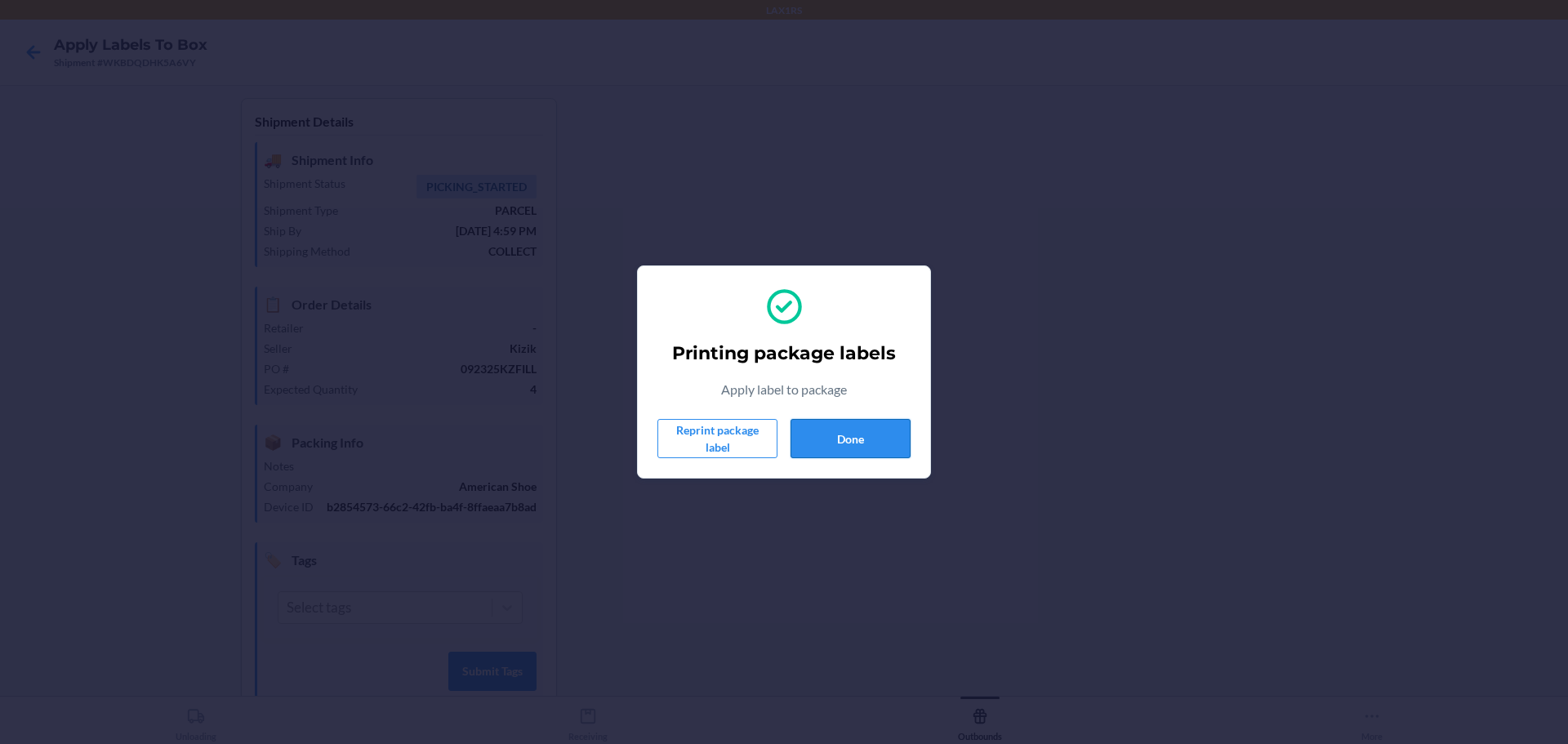
click at [873, 442] on button "Done" at bounding box center [850, 438] width 120 height 40
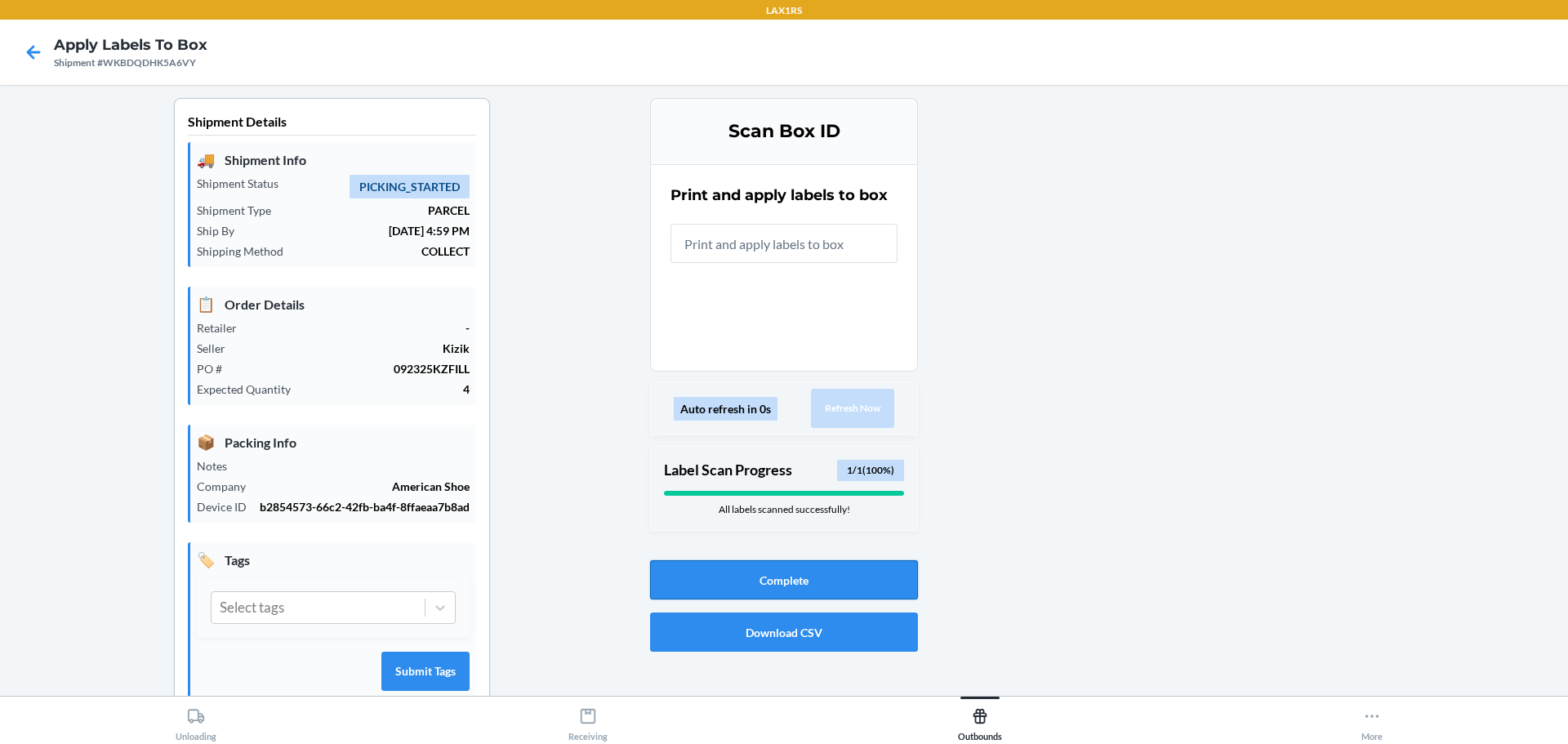
click at [792, 581] on button "Complete" at bounding box center [784, 580] width 268 height 40
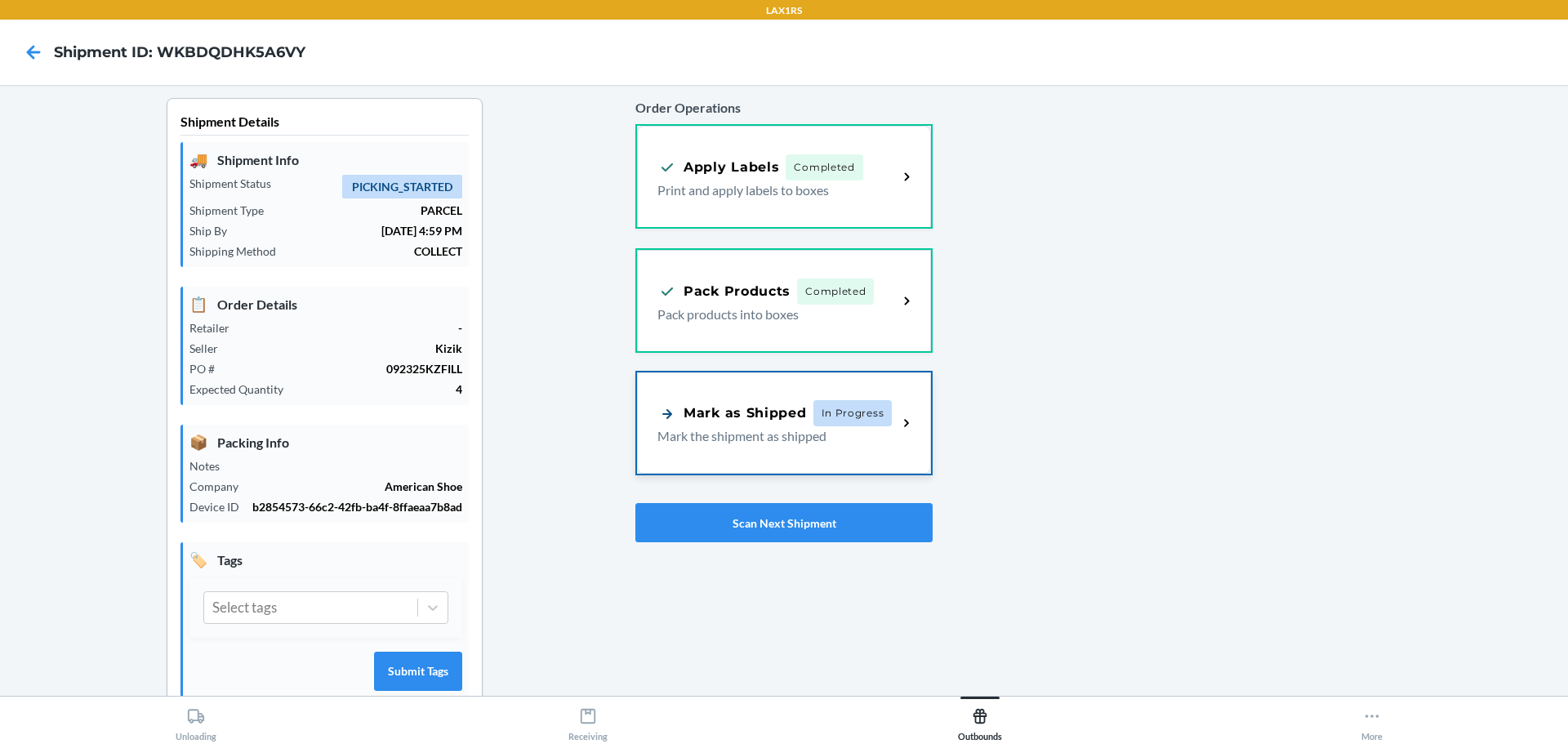
click at [801, 444] on p "Mark the shipment as shipped" at bounding box center [770, 436] width 227 height 19
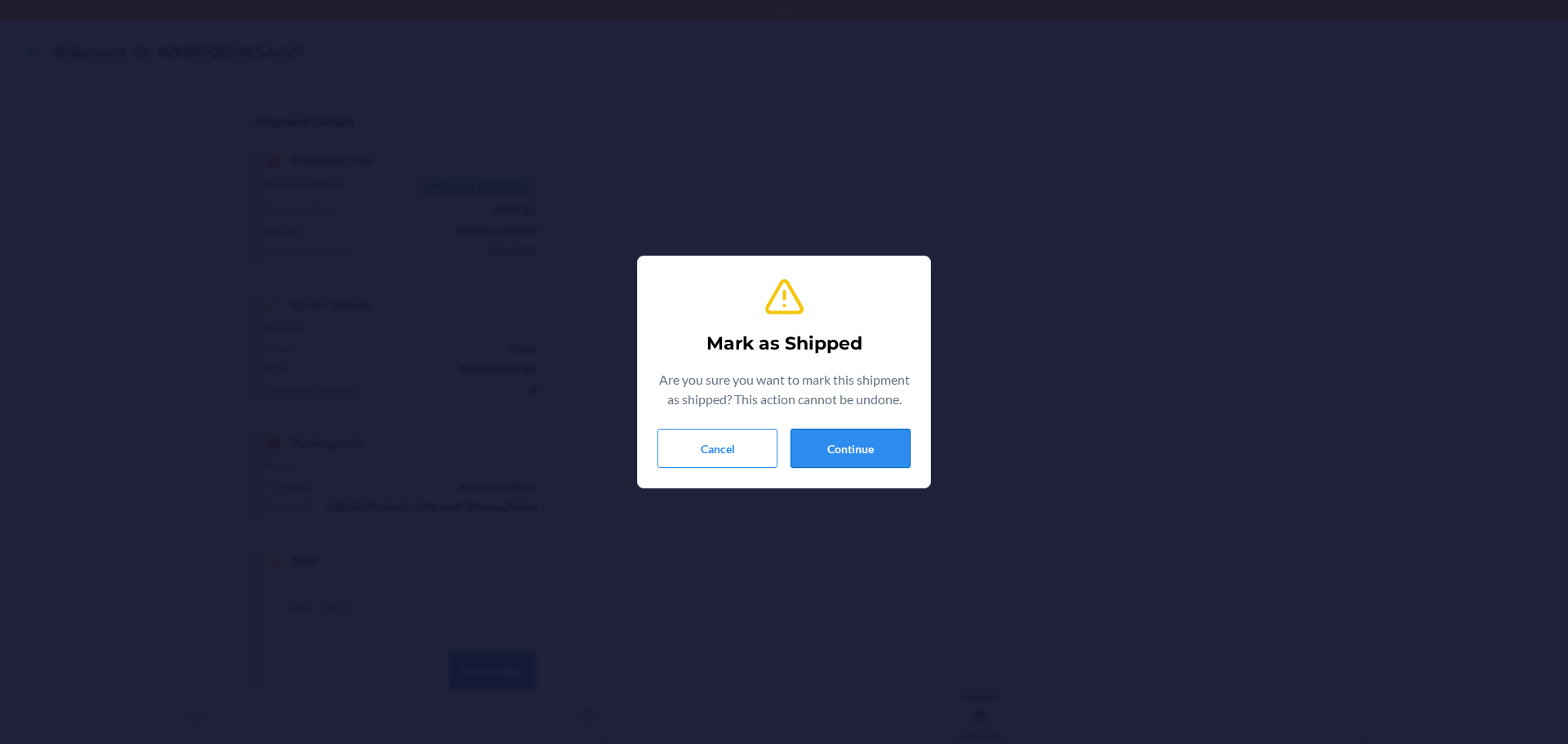
click at [857, 454] on button "Continue" at bounding box center [850, 448] width 120 height 40
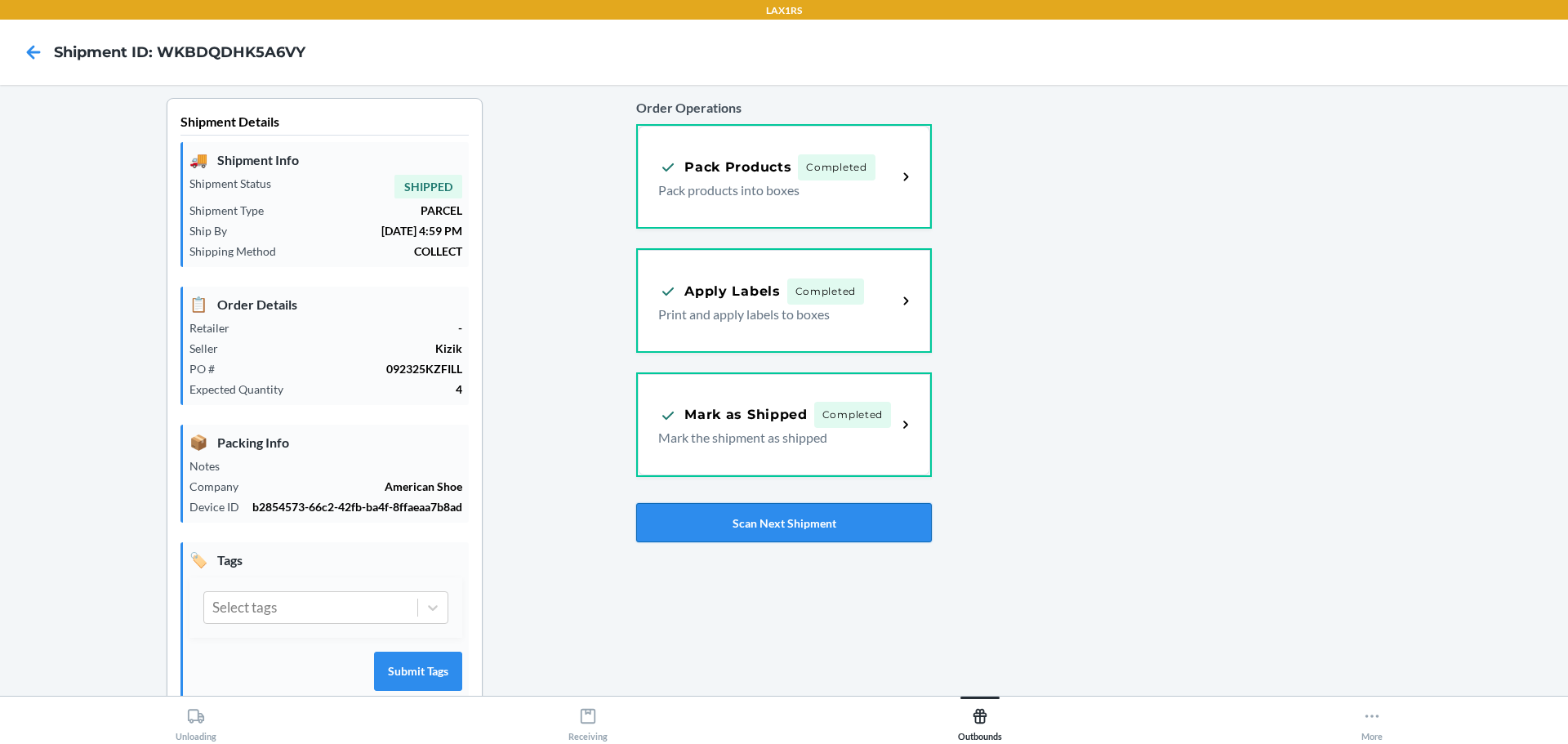
click at [841, 509] on button "Scan Next Shipment" at bounding box center [784, 523] width 295 height 40
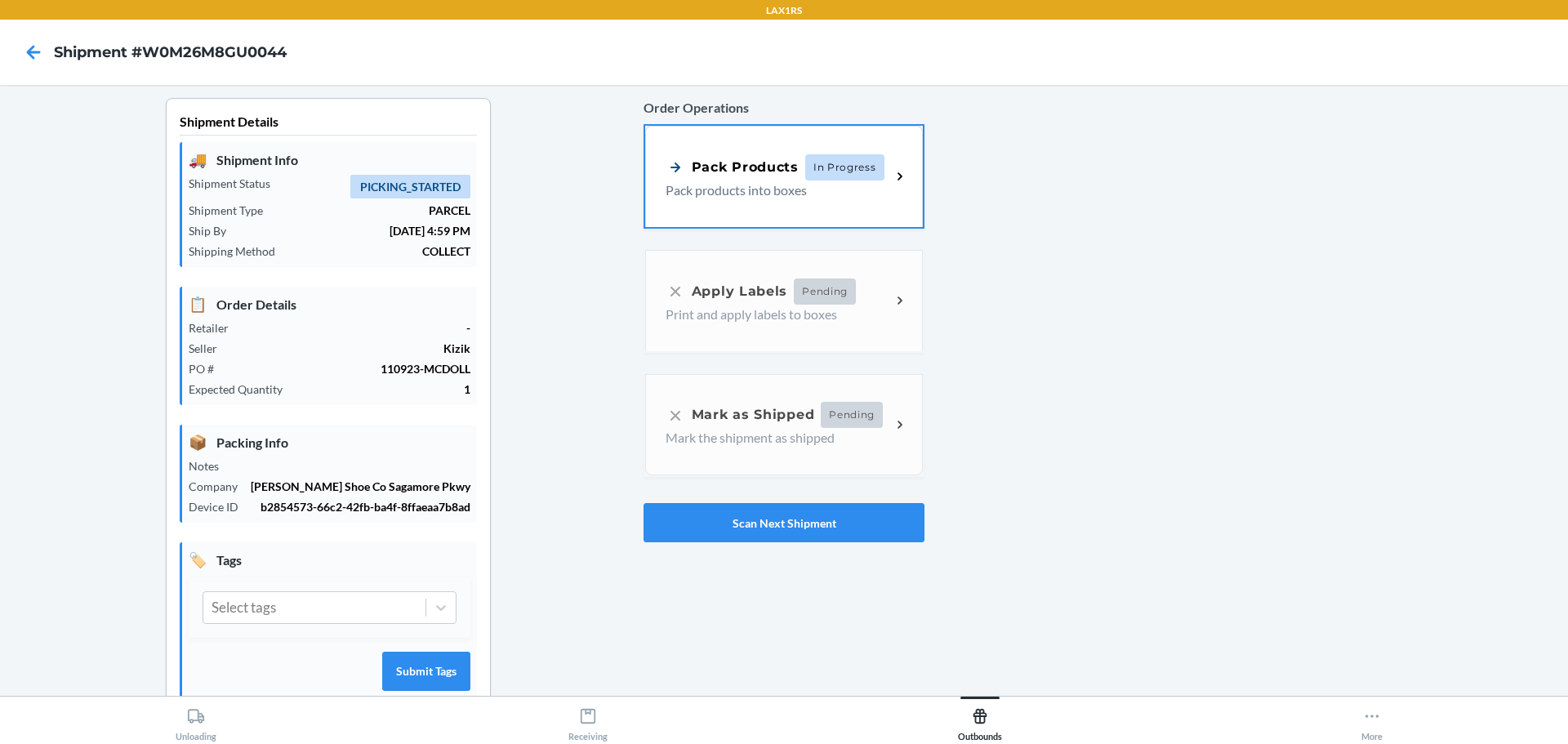
click at [784, 175] on div "Pack Products" at bounding box center [733, 167] width 134 height 20
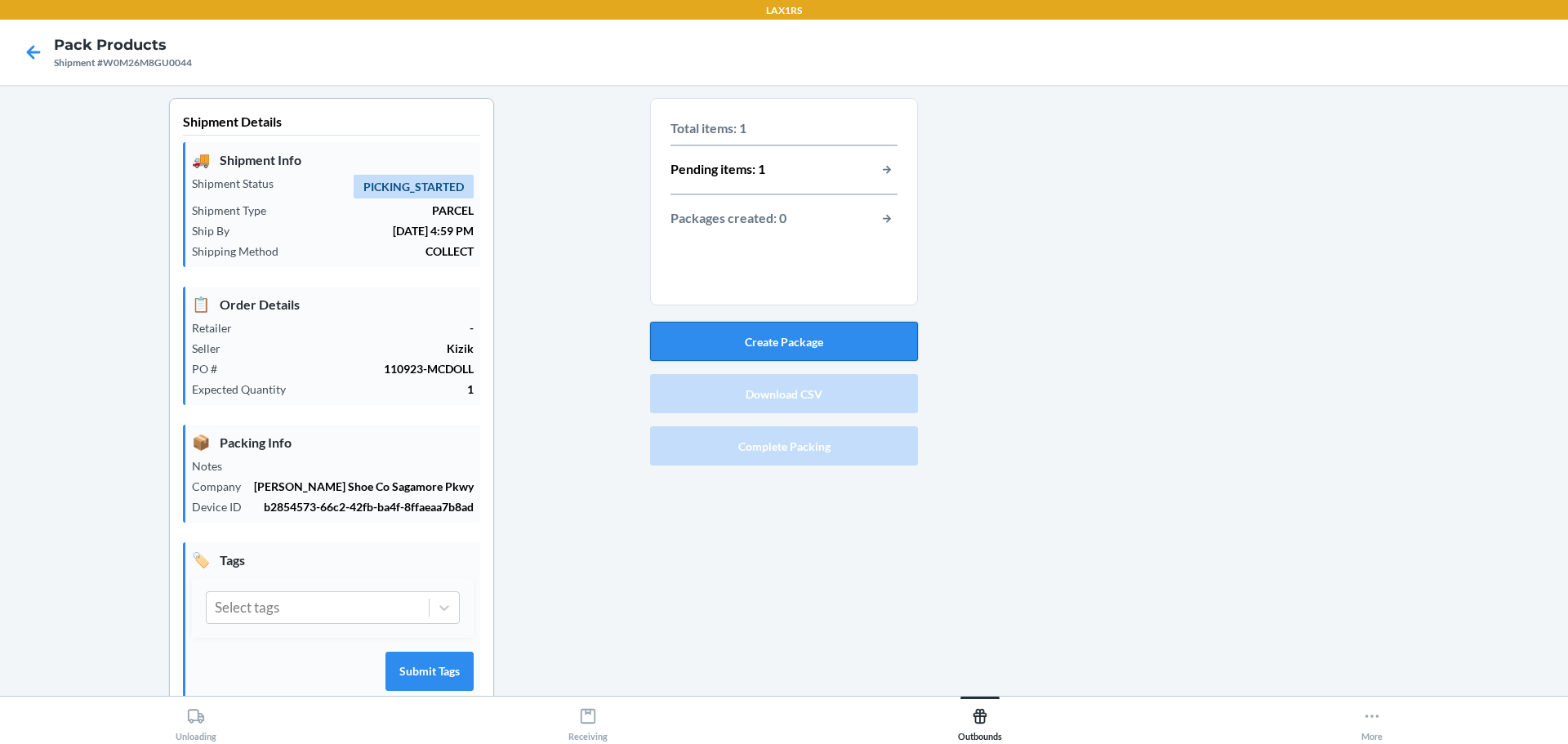
click at [798, 343] on button "Create Package" at bounding box center [784, 341] width 268 height 40
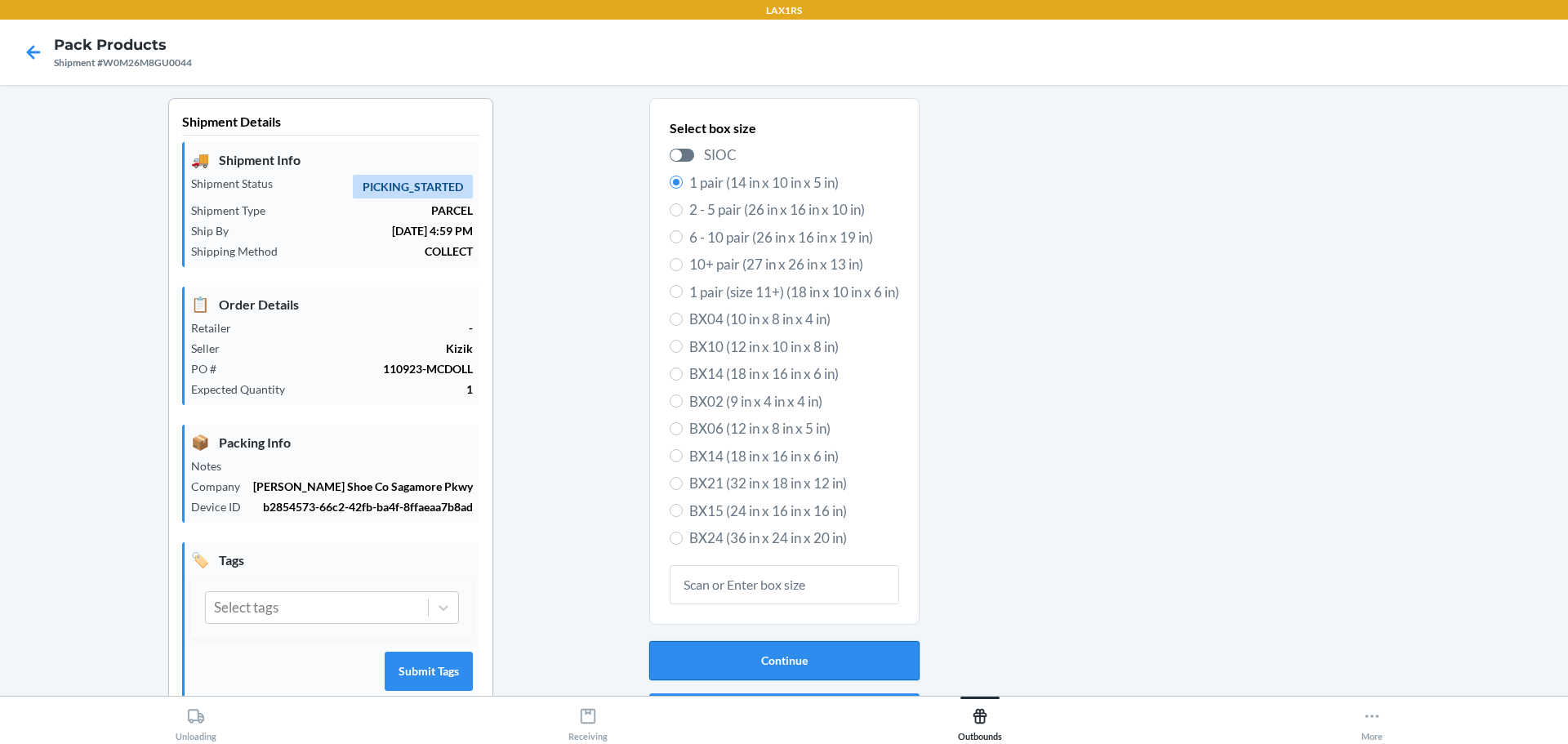
click at [791, 647] on button "Continue" at bounding box center [784, 661] width 271 height 40
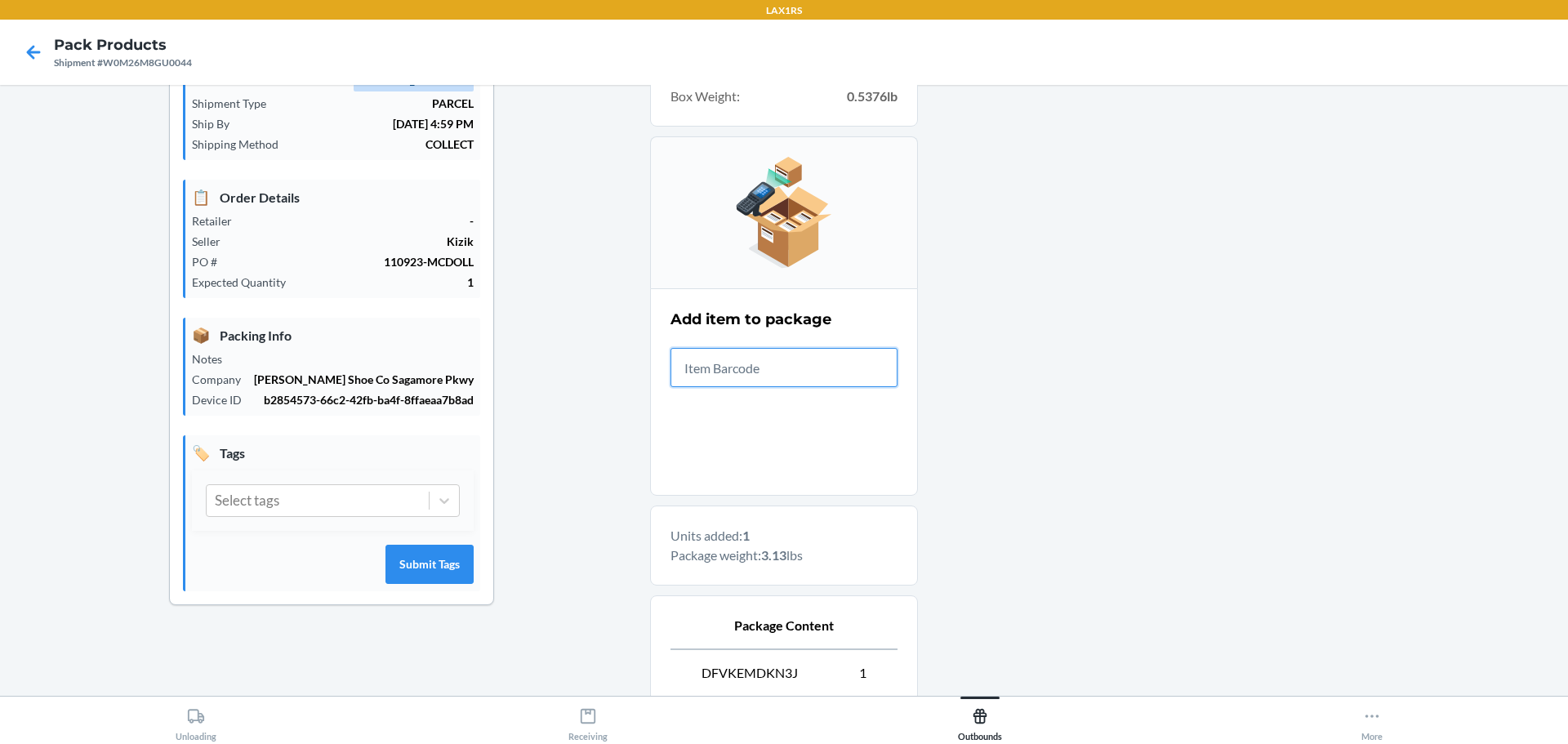
scroll to position [245, 0]
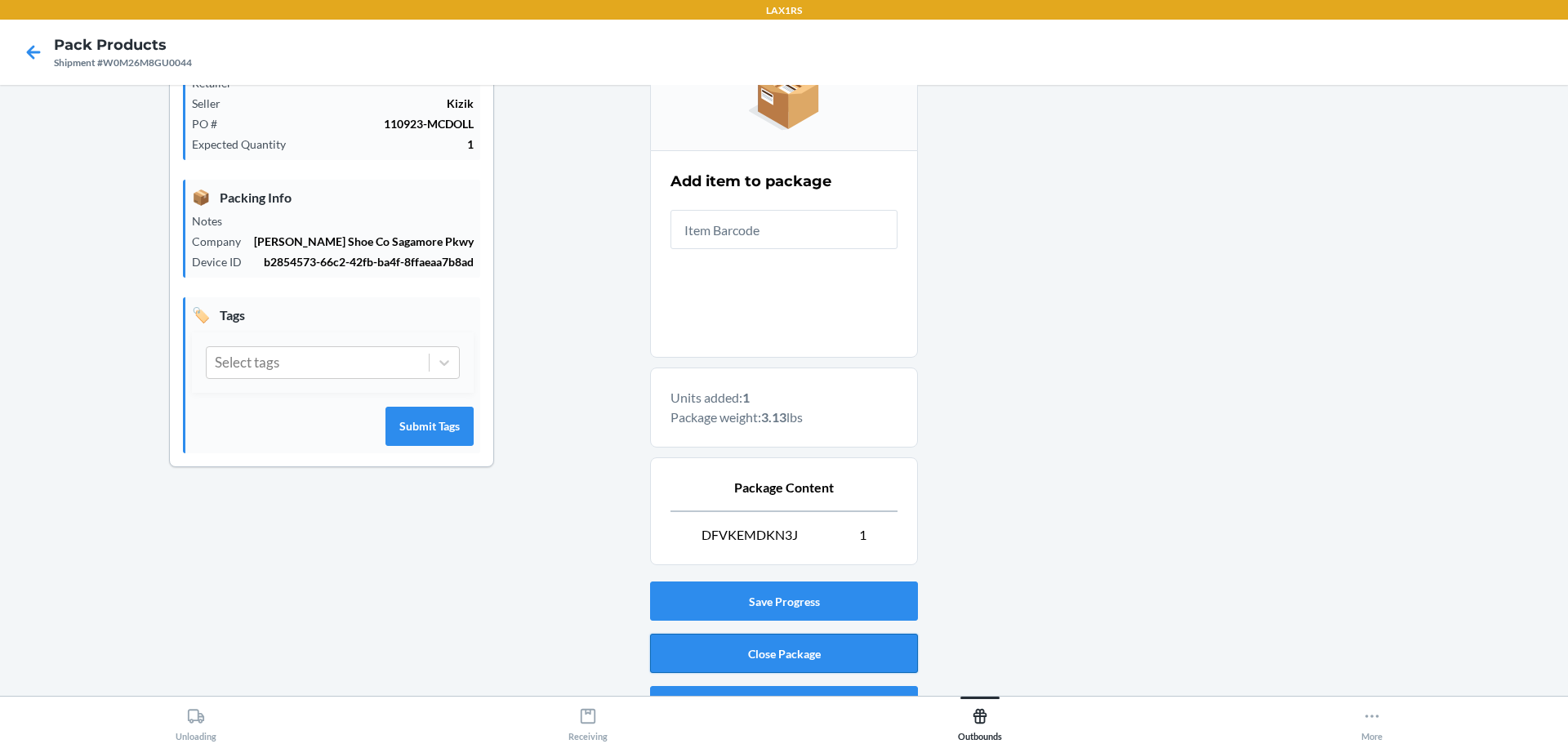
click at [807, 649] on button "Close Package" at bounding box center [784, 653] width 268 height 40
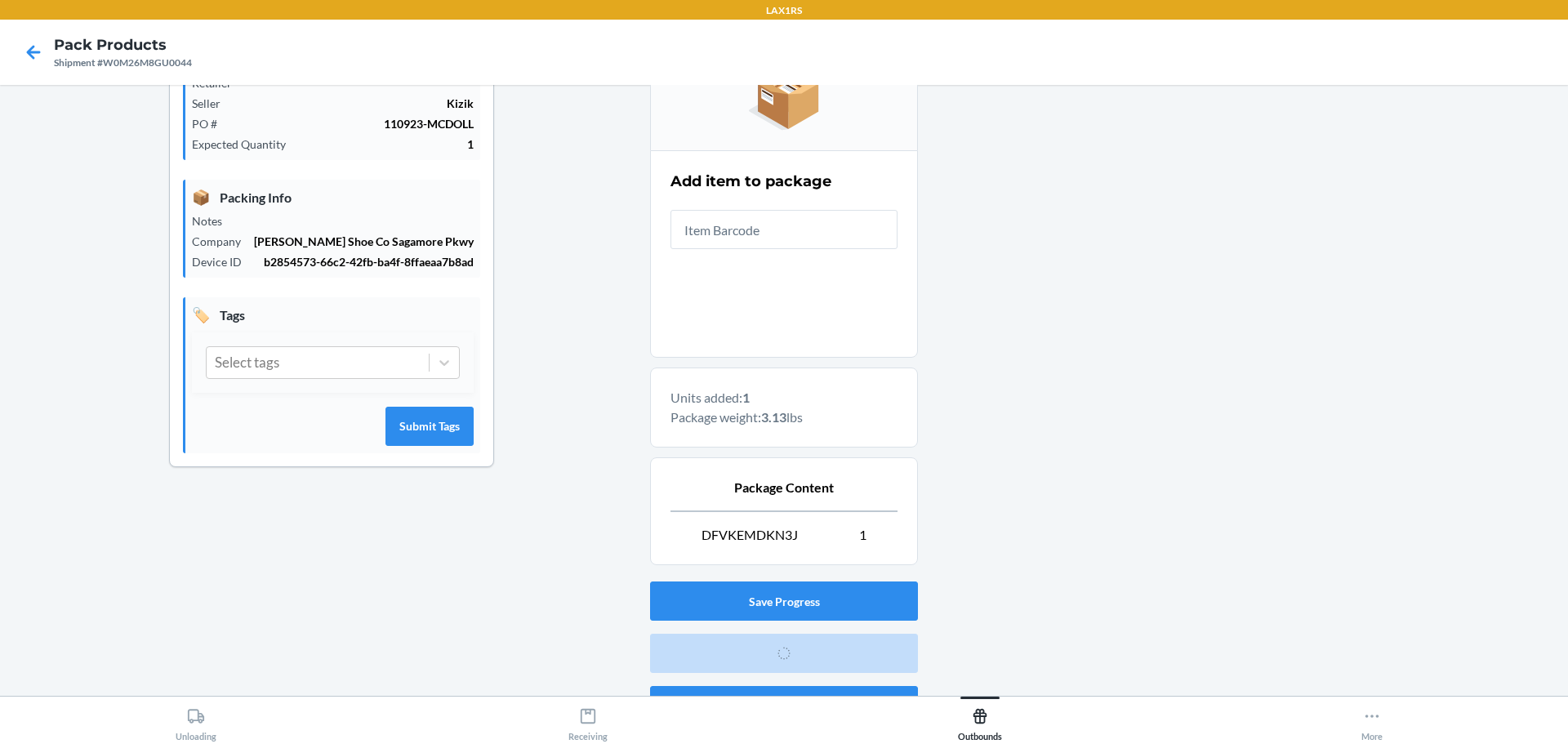
scroll to position [42, 0]
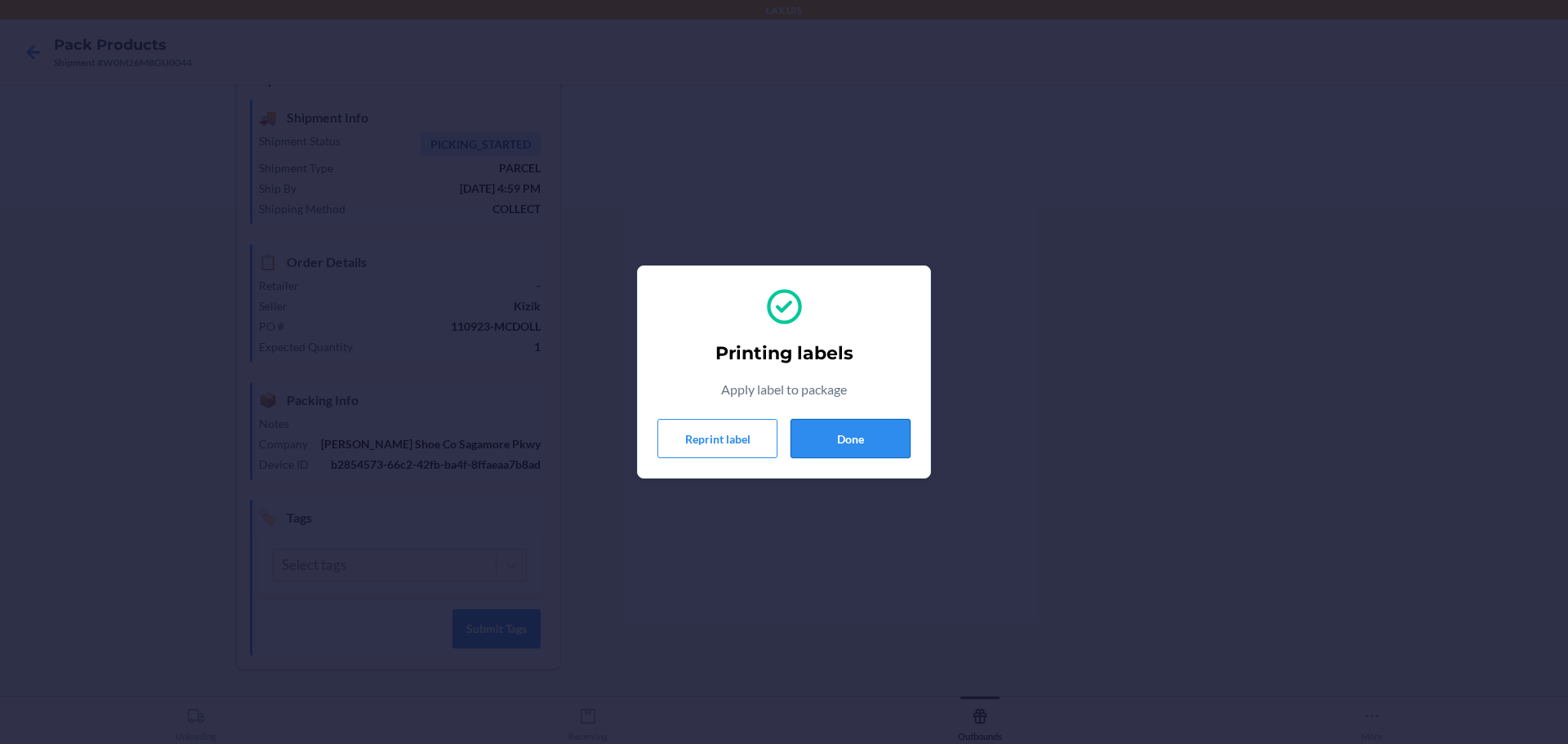
click at [862, 436] on button "Done" at bounding box center [850, 438] width 120 height 40
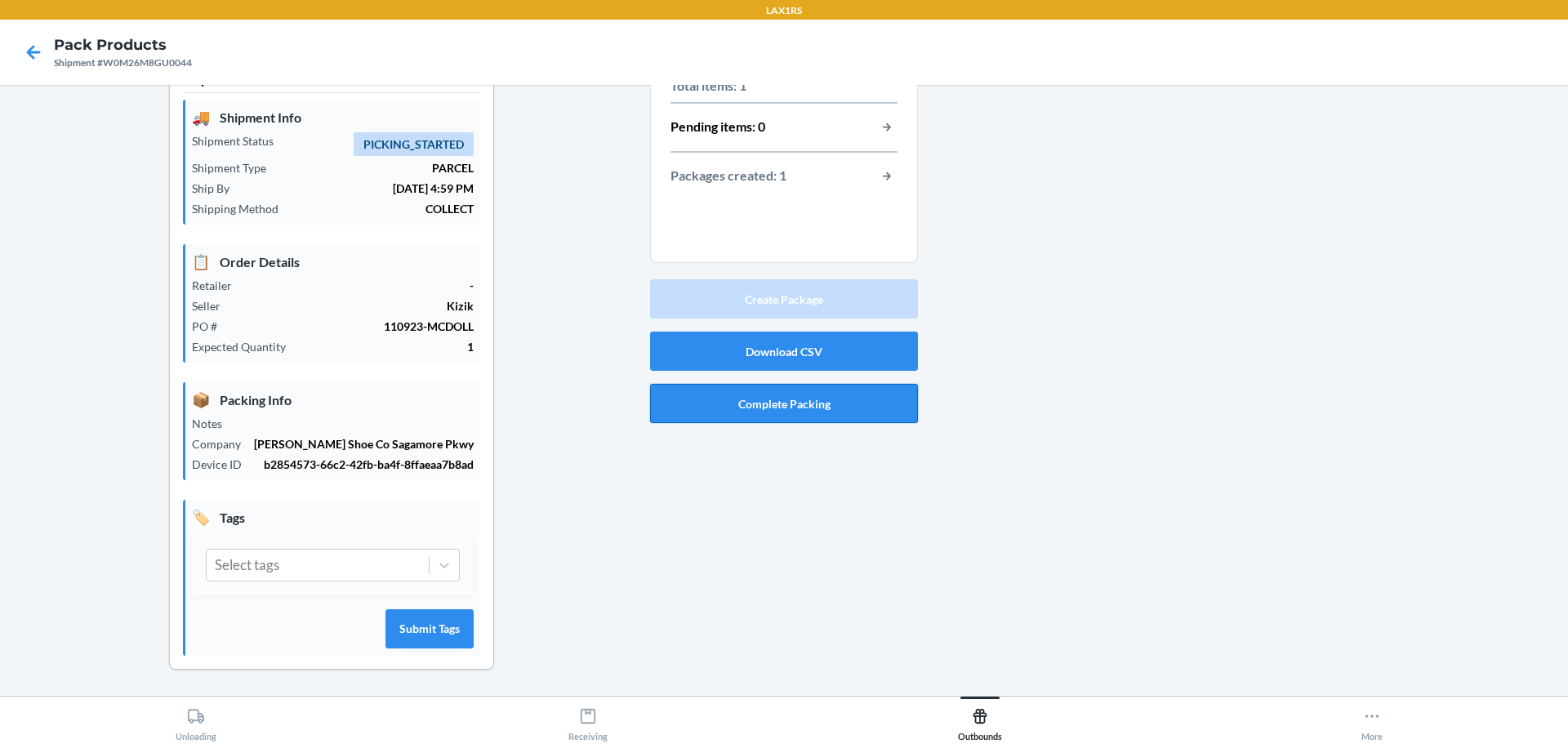
click at [775, 406] on button "Complete Packing" at bounding box center [784, 403] width 268 height 40
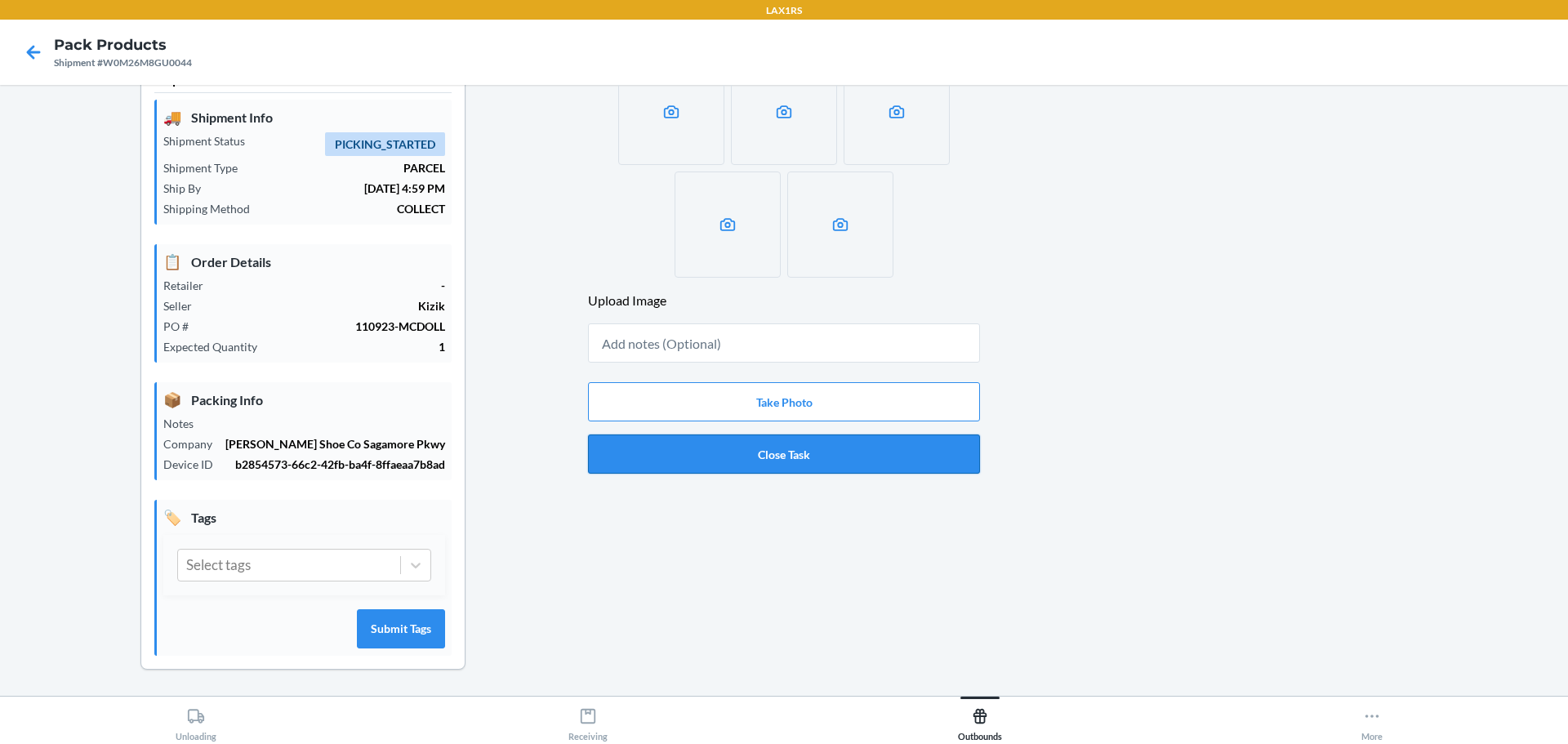
click at [817, 459] on button "Close Task" at bounding box center [784, 454] width 392 height 40
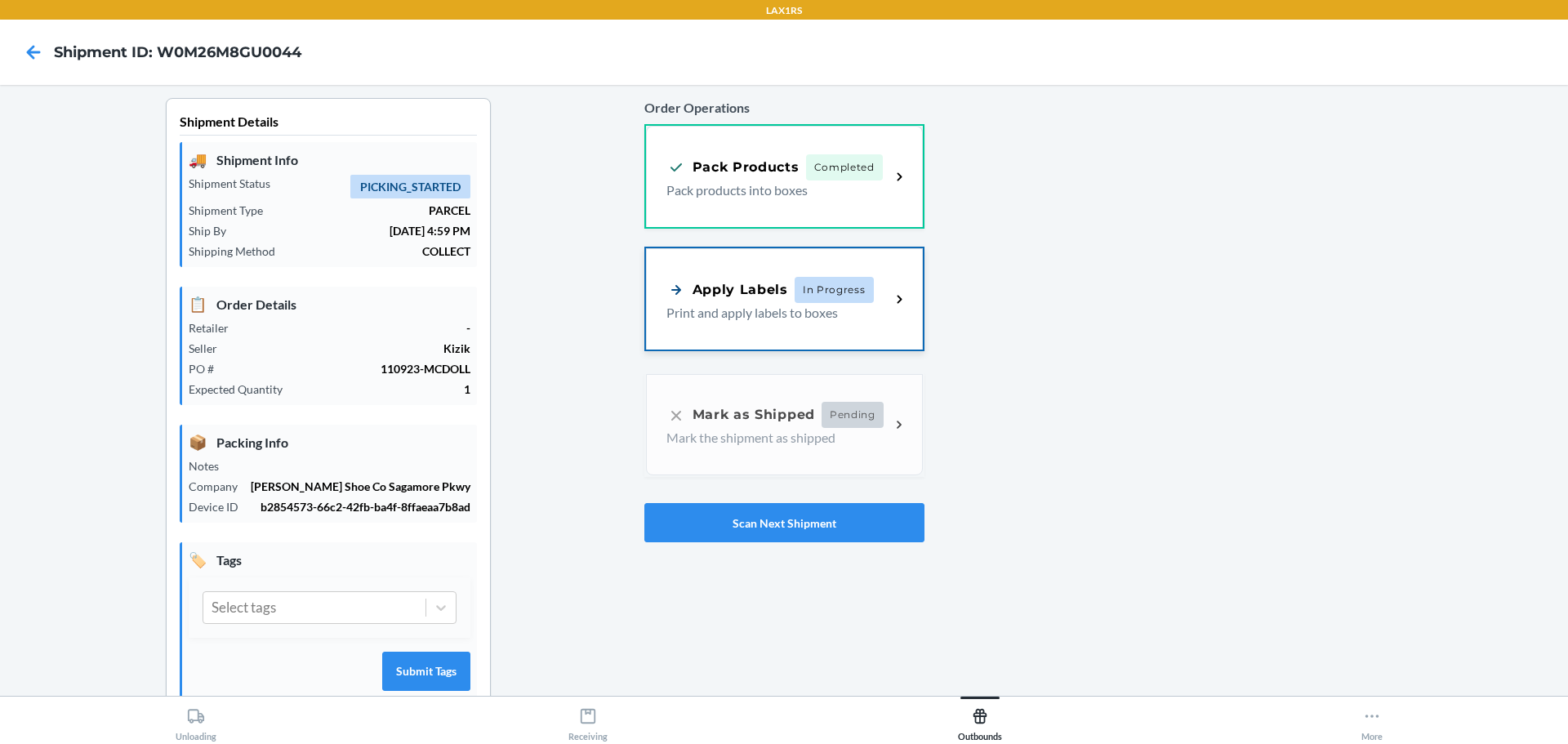
click at [813, 322] on div "Apply Labels In Progress Print and apply labels to boxes" at bounding box center [784, 299] width 277 height 101
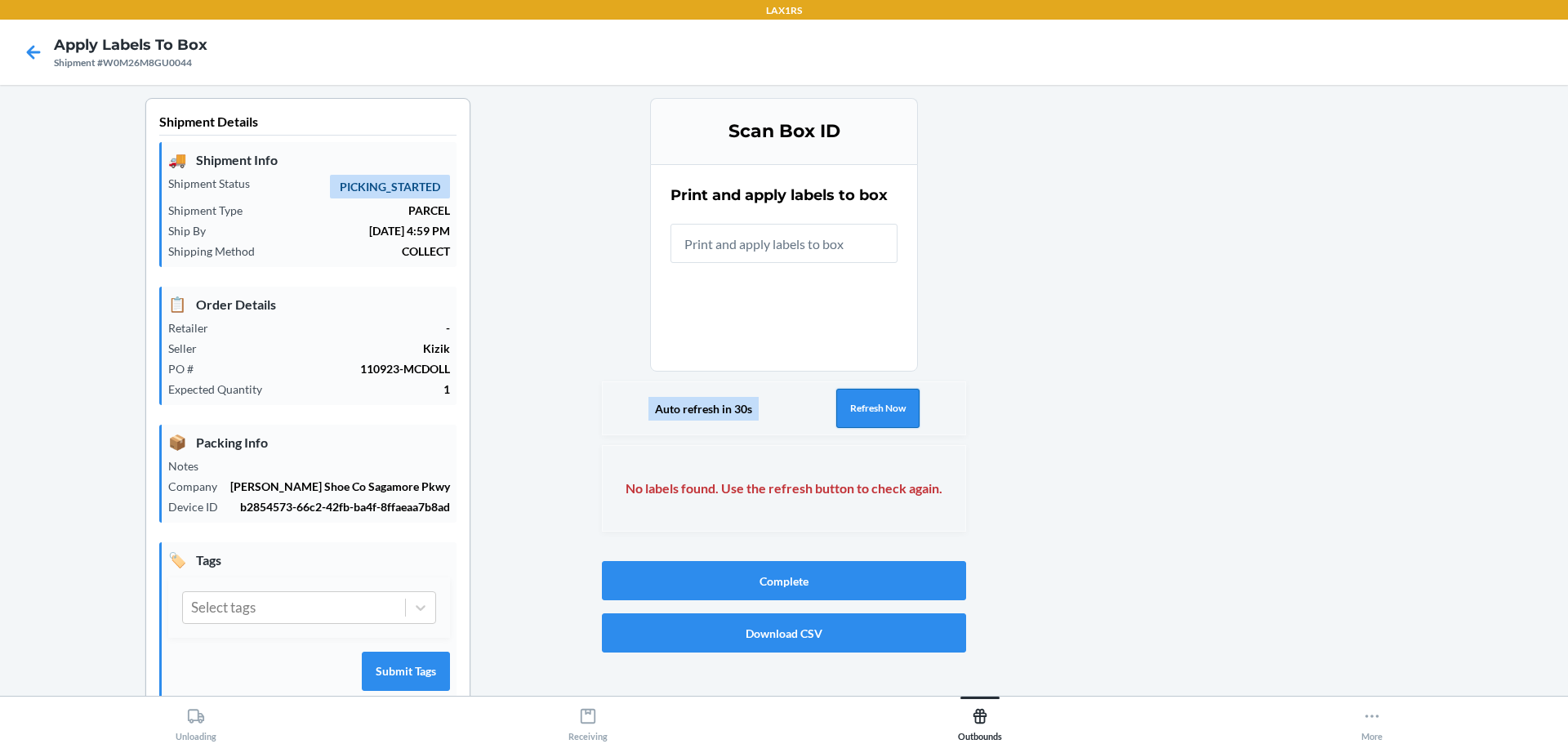
click at [871, 420] on button "Refresh Now" at bounding box center [878, 408] width 83 height 40
click at [25, 43] on icon at bounding box center [33, 53] width 28 height 28
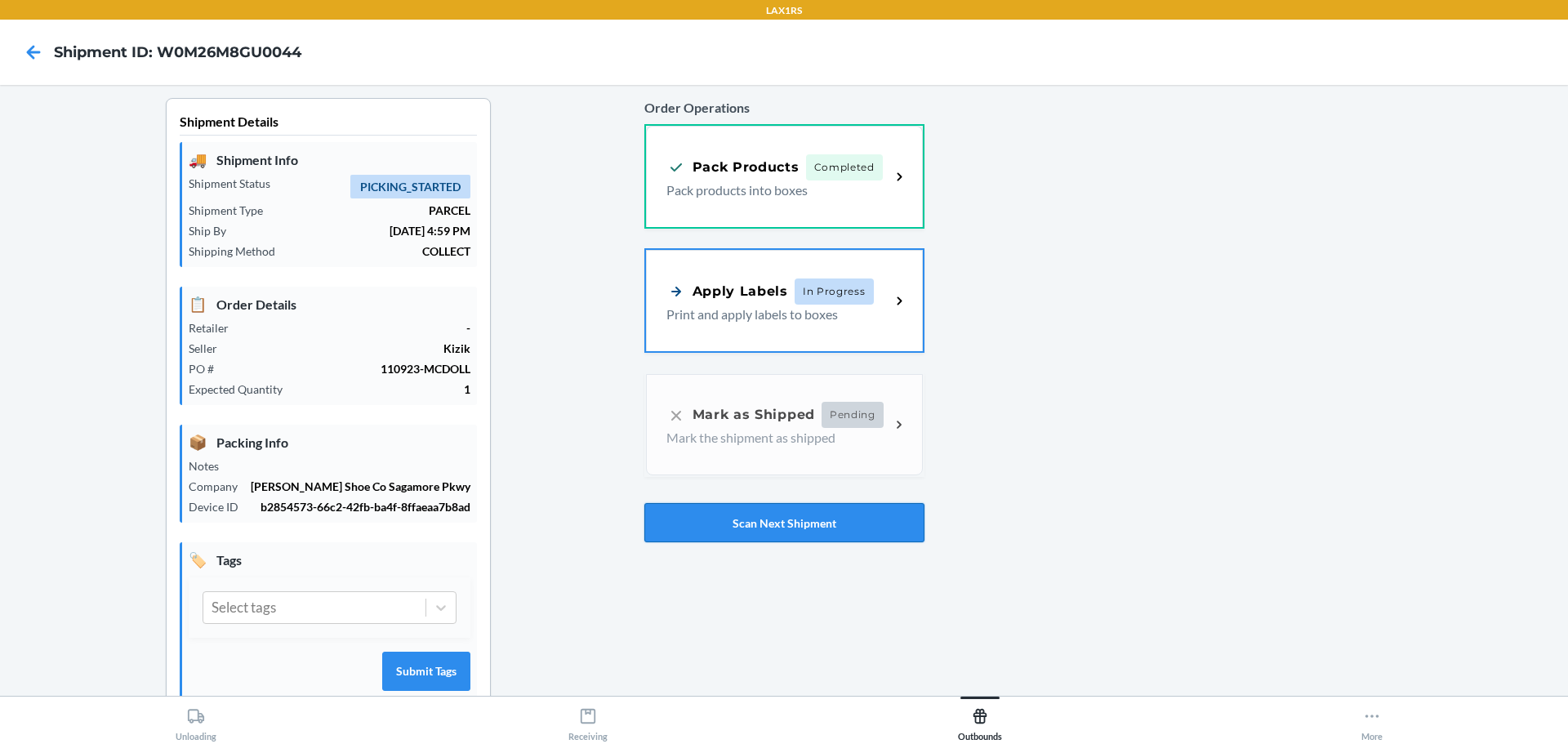
click at [732, 517] on button "Scan Next Shipment" at bounding box center [784, 523] width 280 height 40
click at [811, 313] on p "Print and apply labels to boxes" at bounding box center [772, 313] width 212 height 19
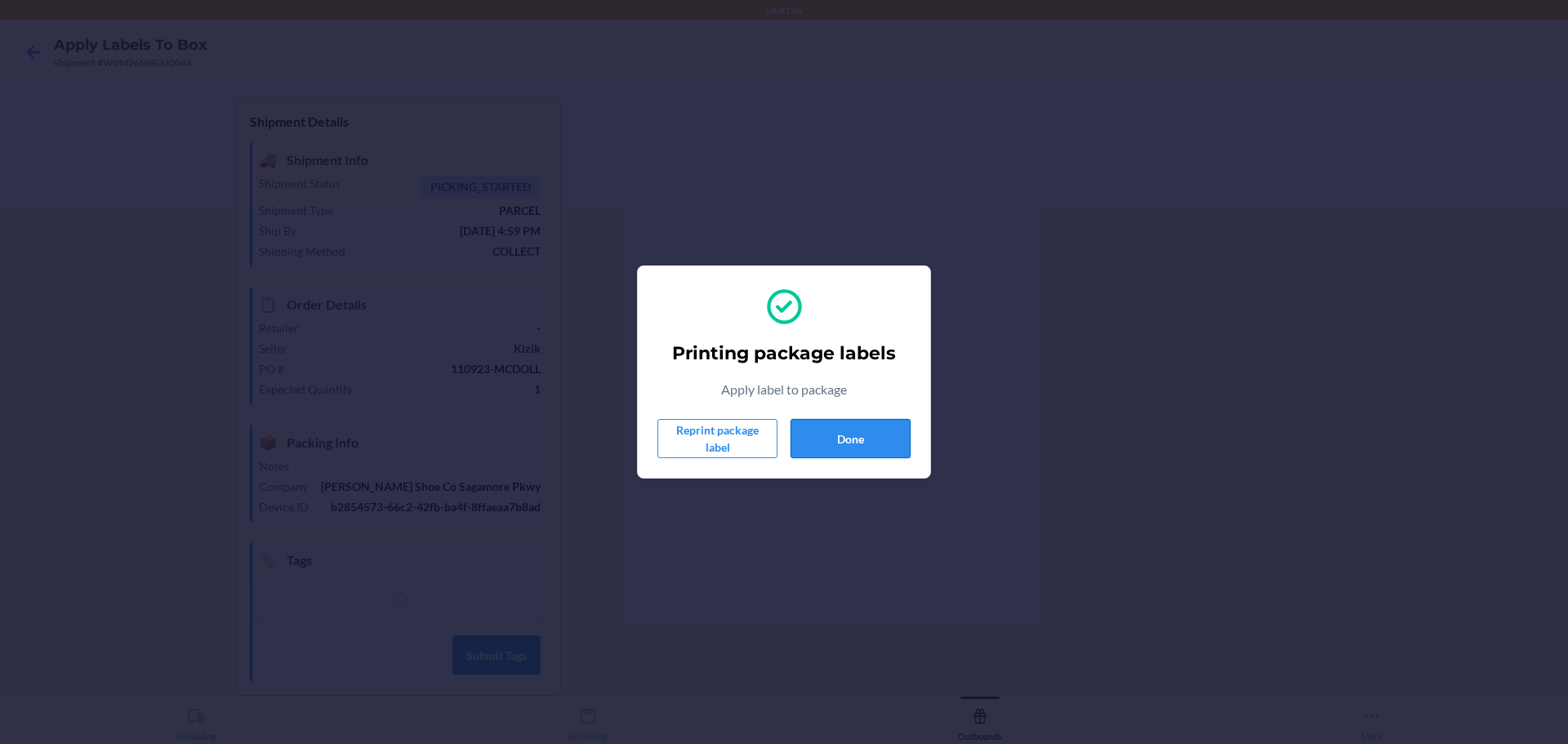
click at [860, 447] on button "Done" at bounding box center [850, 438] width 120 height 40
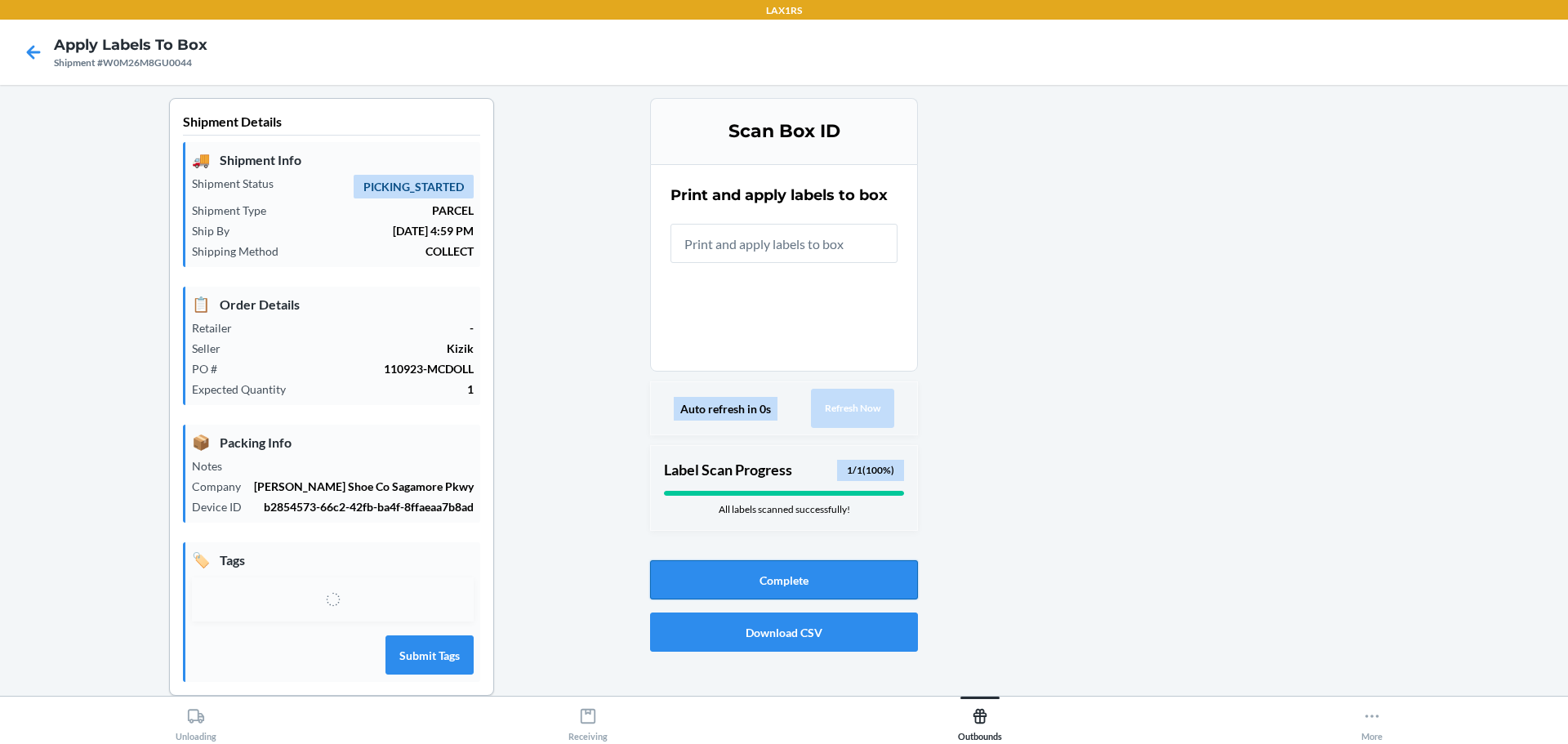
click at [831, 578] on button "Complete" at bounding box center [784, 580] width 268 height 40
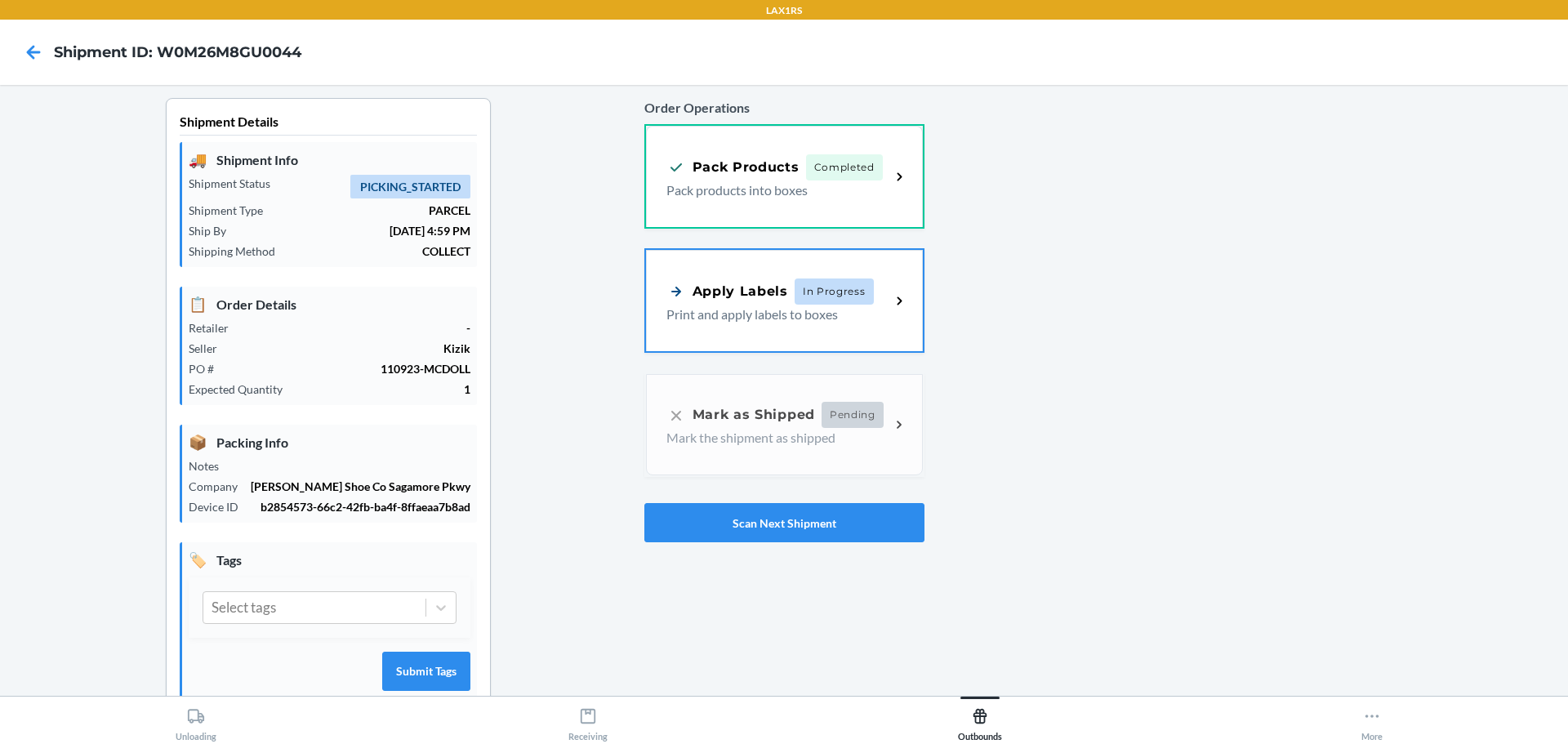
click at [802, 437] on div "Order Operations Pack Products Completed Pack products into boxes Apply Labels …" at bounding box center [784, 320] width 280 height 458
click at [784, 331] on div "Apply Labels In Progress Print and apply labels to boxes" at bounding box center [784, 299] width 277 height 101
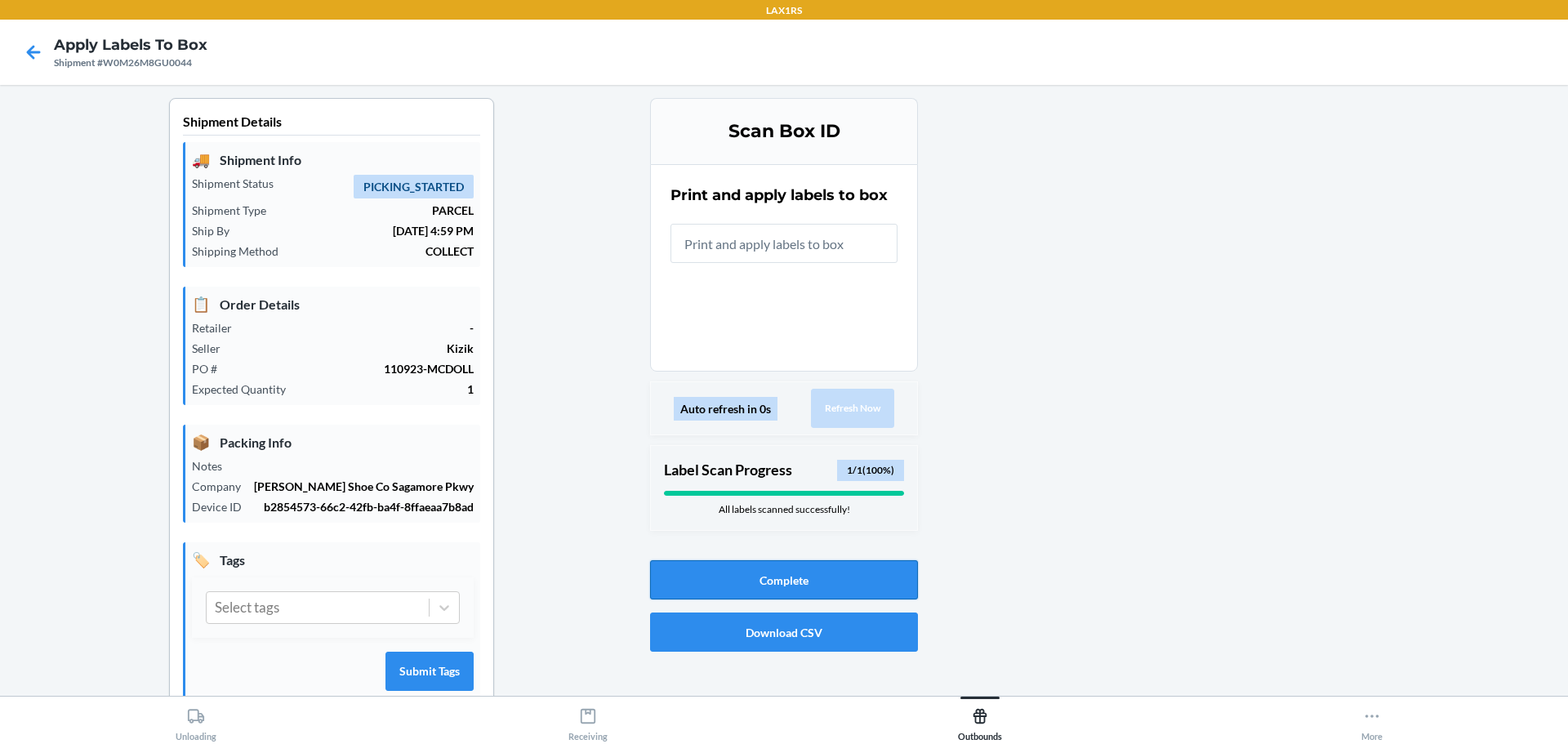
click at [832, 565] on button "Complete" at bounding box center [784, 580] width 268 height 40
click at [819, 594] on button "Complete" at bounding box center [784, 580] width 268 height 40
click at [34, 42] on icon at bounding box center [33, 53] width 28 height 28
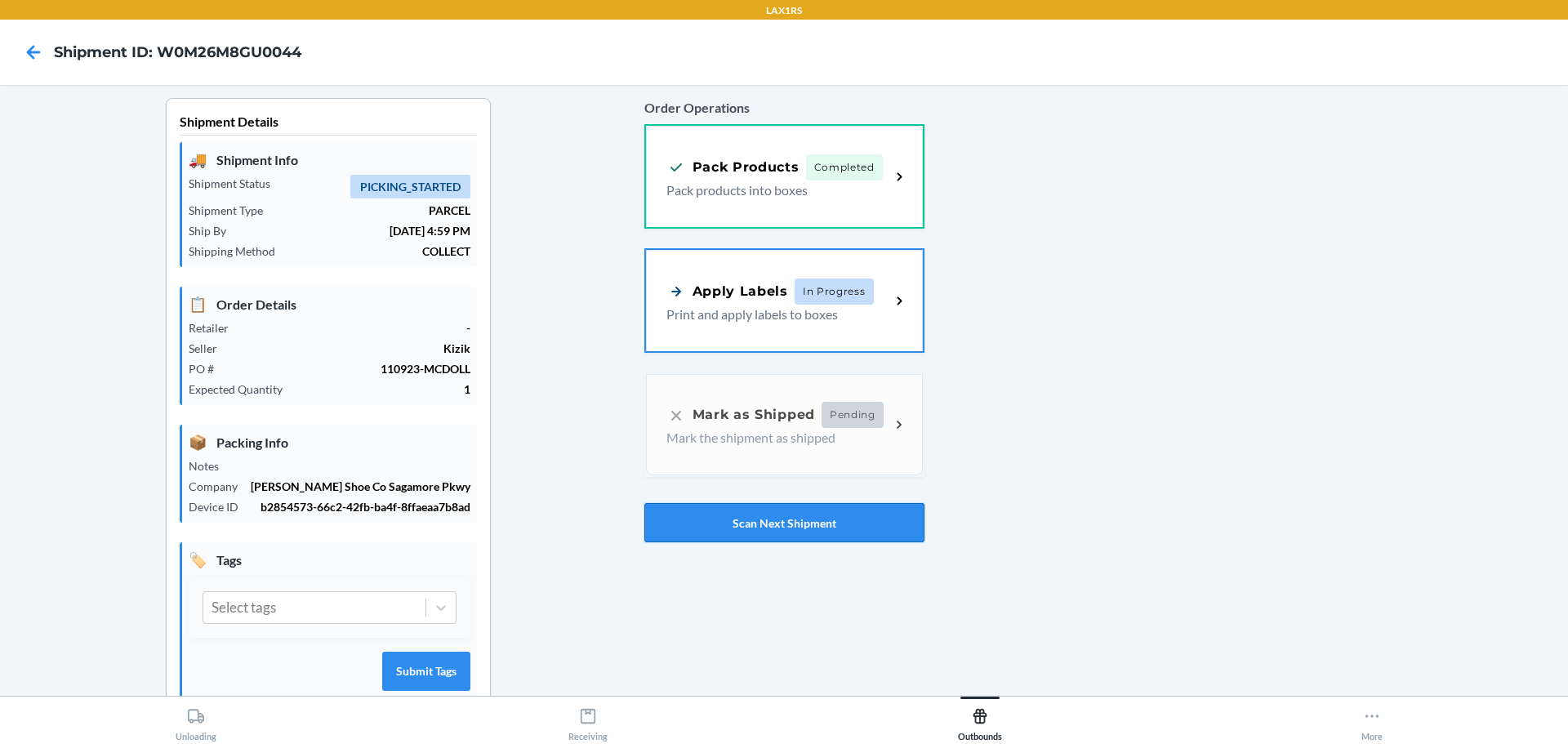
click at [762, 517] on button "Scan Next Shipment" at bounding box center [784, 523] width 280 height 40
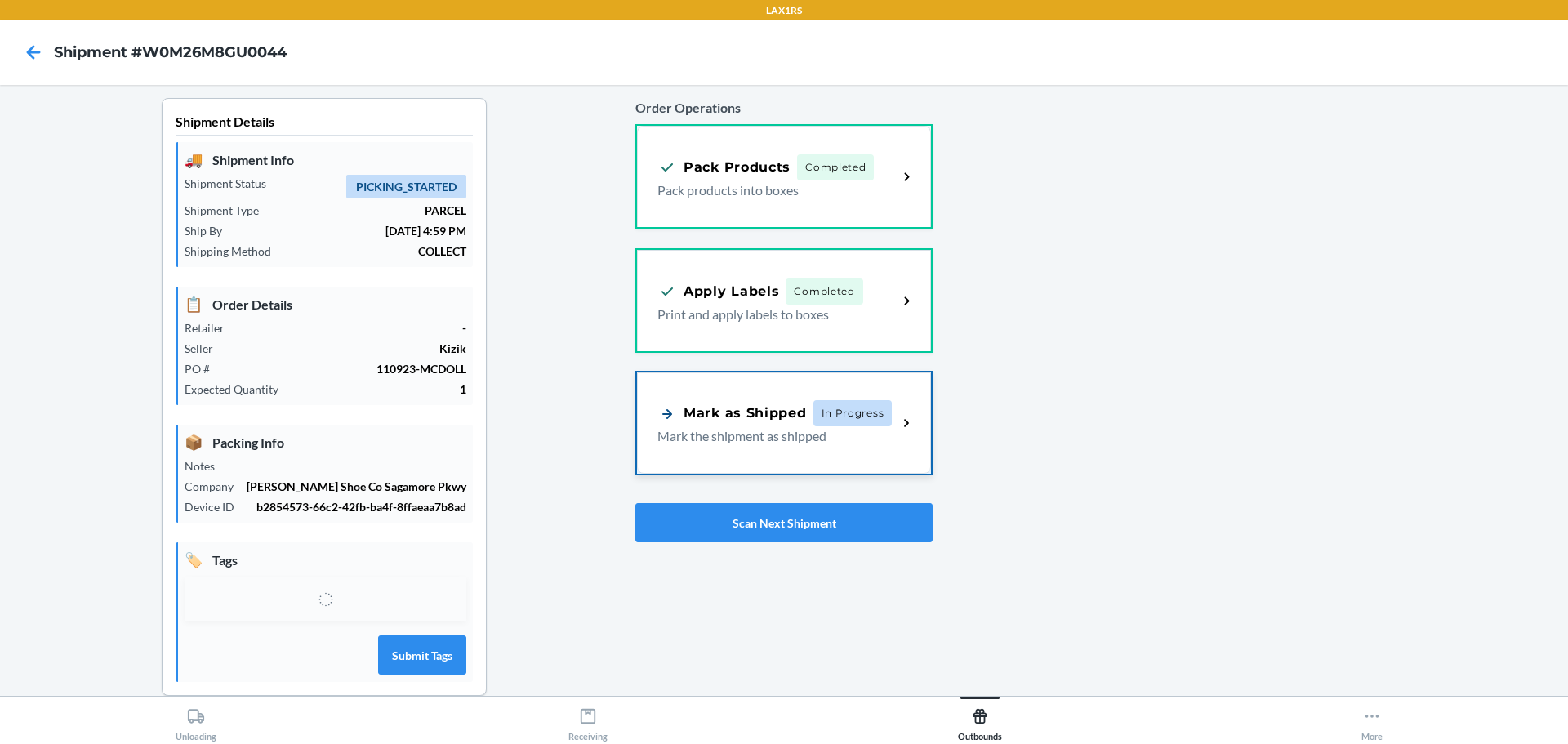
click at [817, 442] on p "Mark the shipment as shipped" at bounding box center [770, 436] width 227 height 19
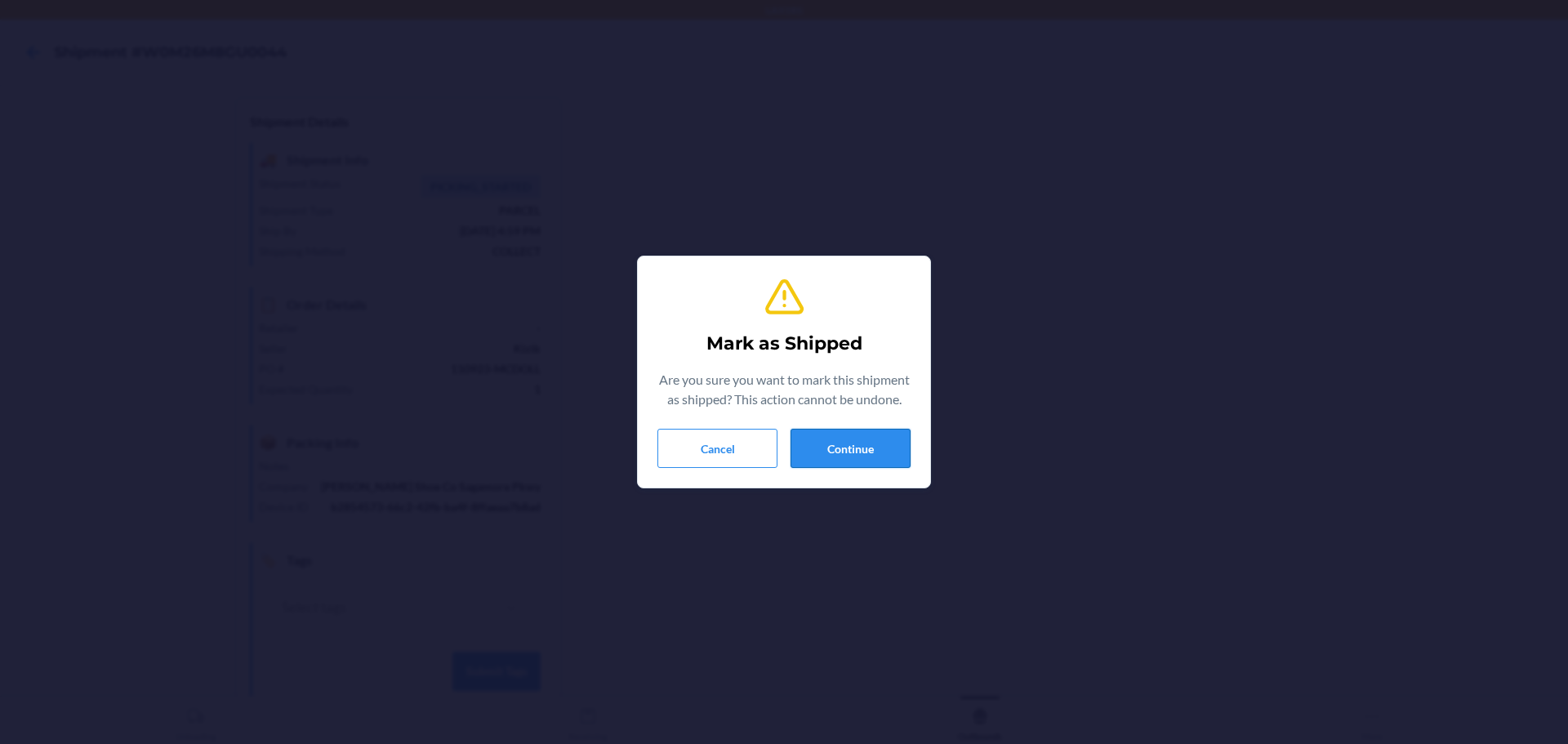
click at [840, 441] on button "Continue" at bounding box center [850, 448] width 120 height 40
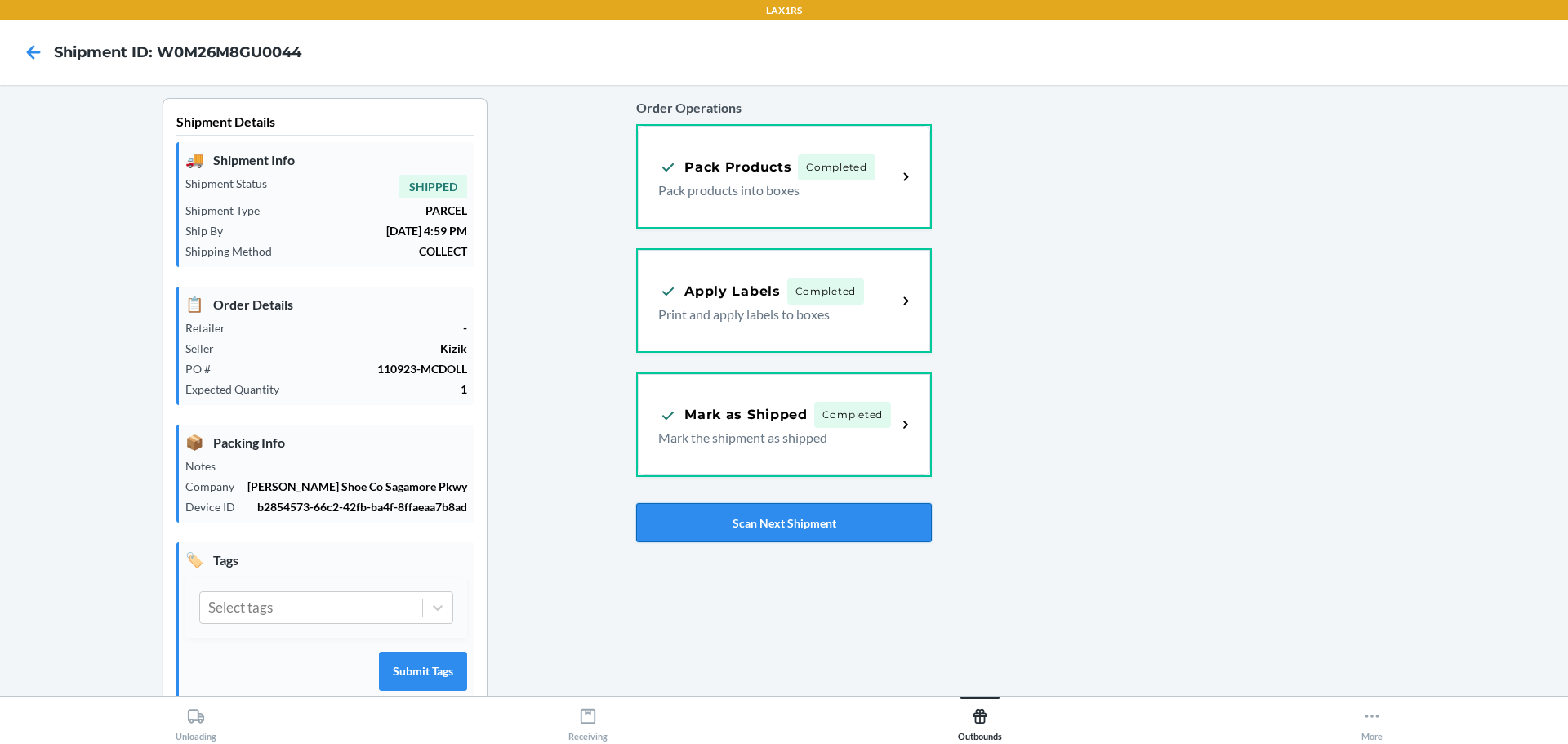
click at [797, 519] on button "Scan Next Shipment" at bounding box center [784, 523] width 295 height 40
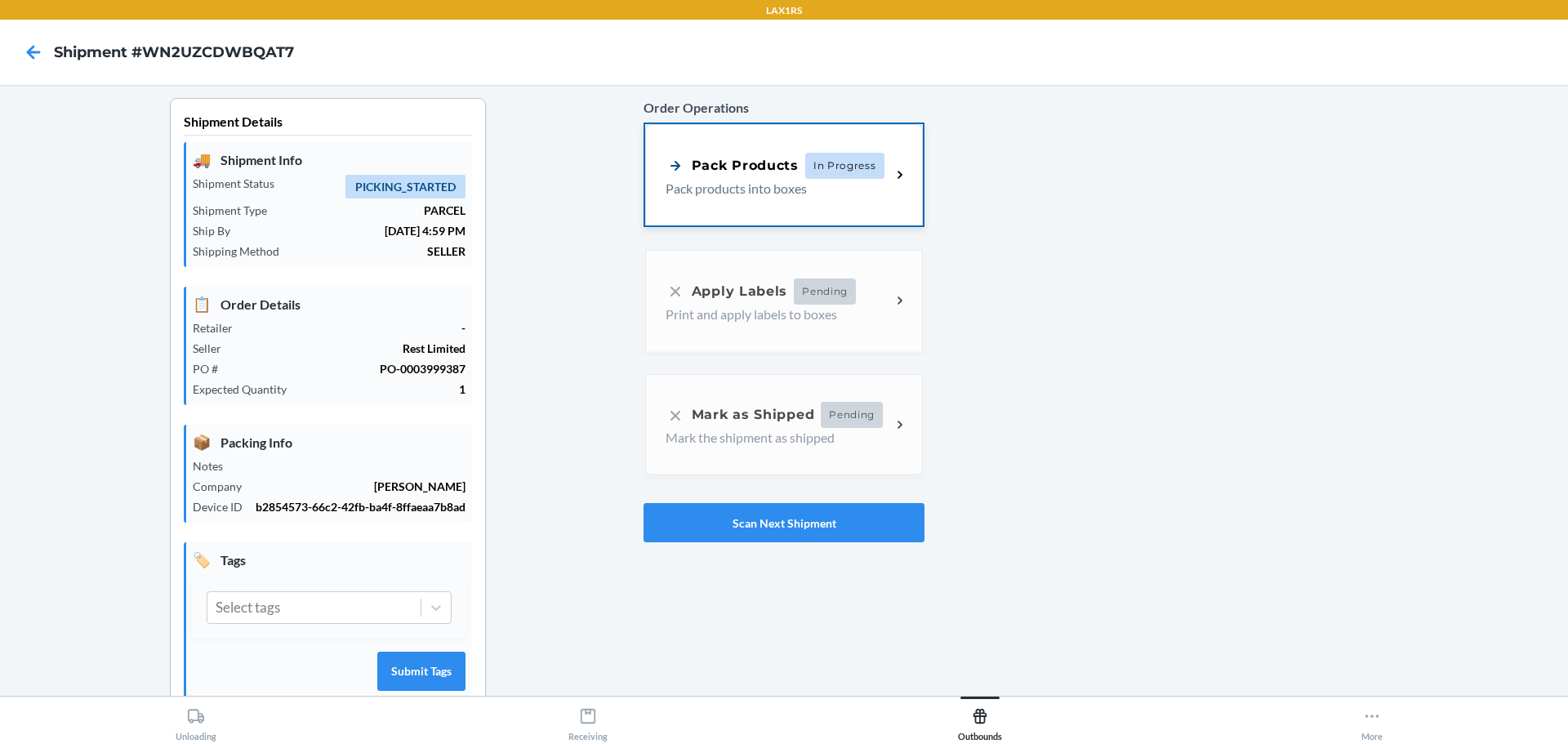
click at [695, 153] on div "Pack Products In Progress Pack products into boxes" at bounding box center [784, 174] width 278 height 101
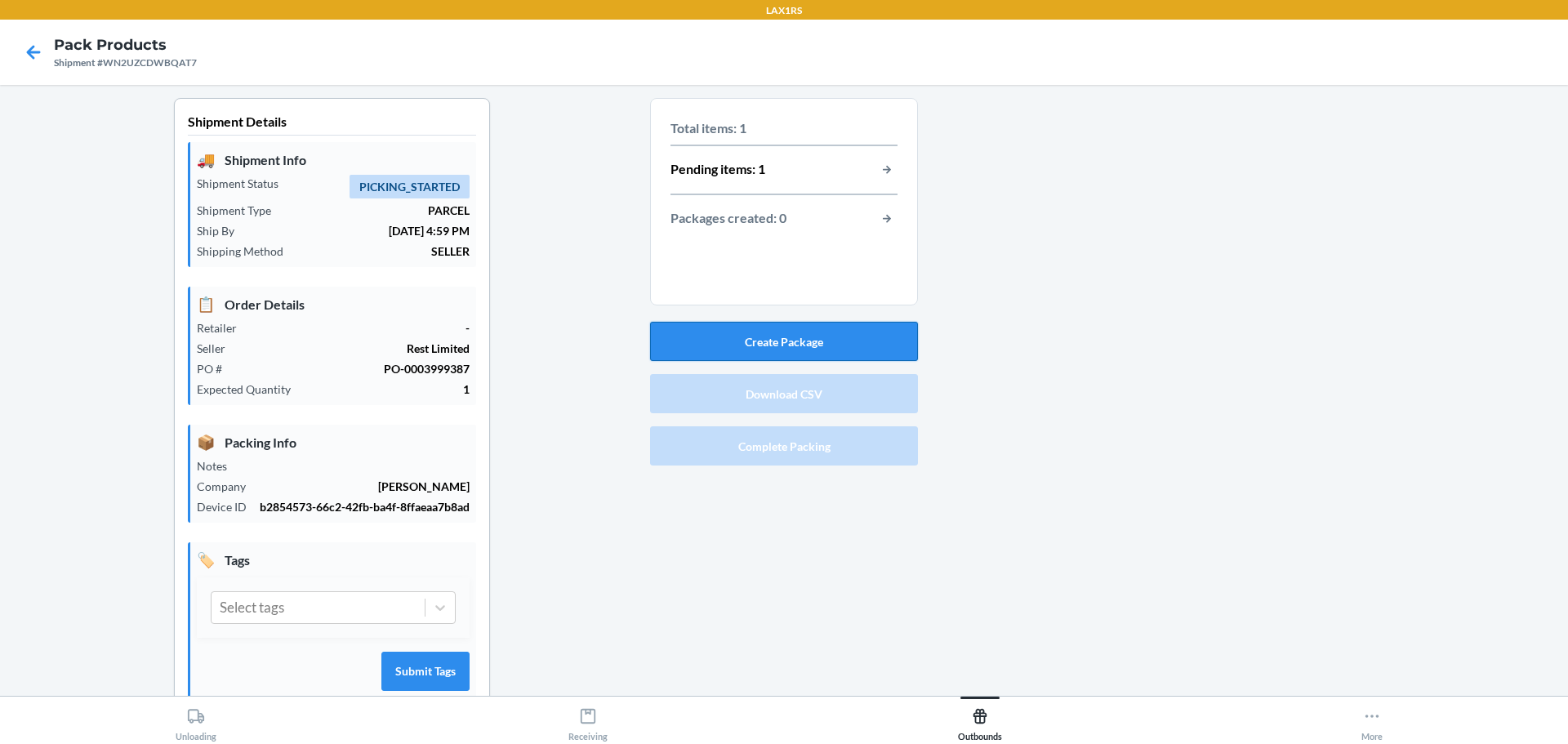
click at [792, 344] on button "Create Package" at bounding box center [784, 341] width 268 height 40
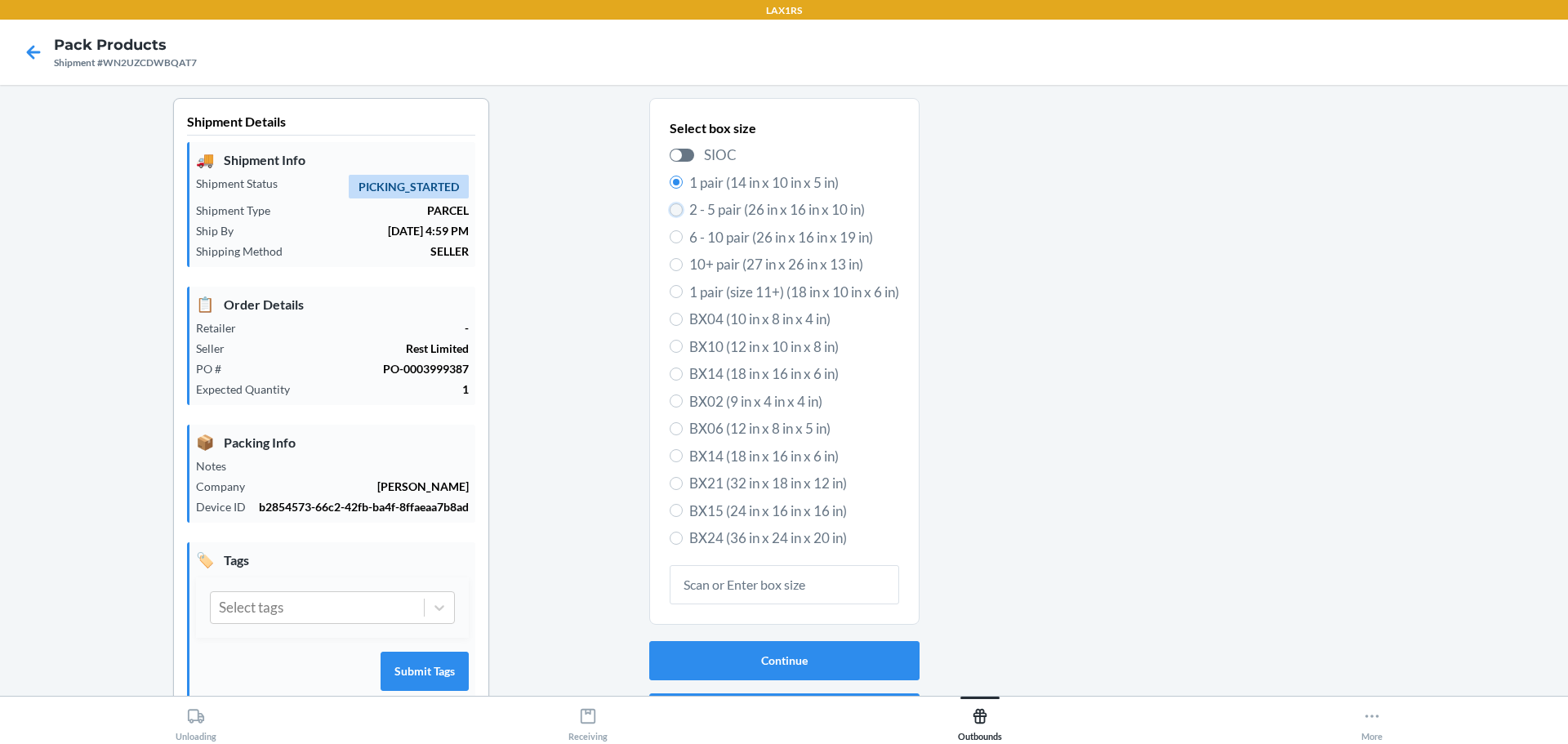
click at [672, 207] on input "2 - 5 pair (26 in x 16 in x 10 in)" at bounding box center [676, 209] width 13 height 13
radio input "true"
radio input "false"
click at [786, 662] on button "Continue" at bounding box center [784, 661] width 271 height 40
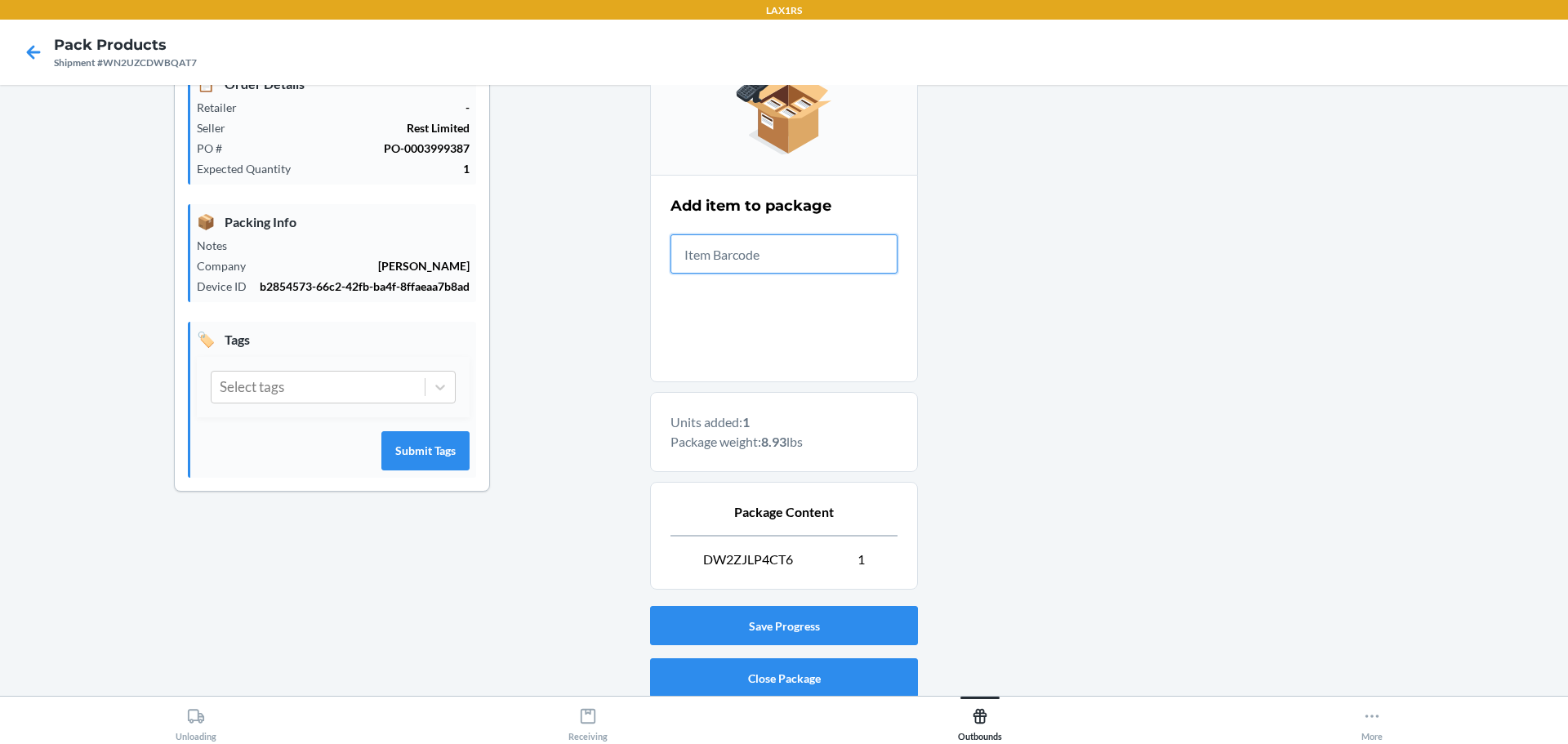
scroll to position [281, 0]
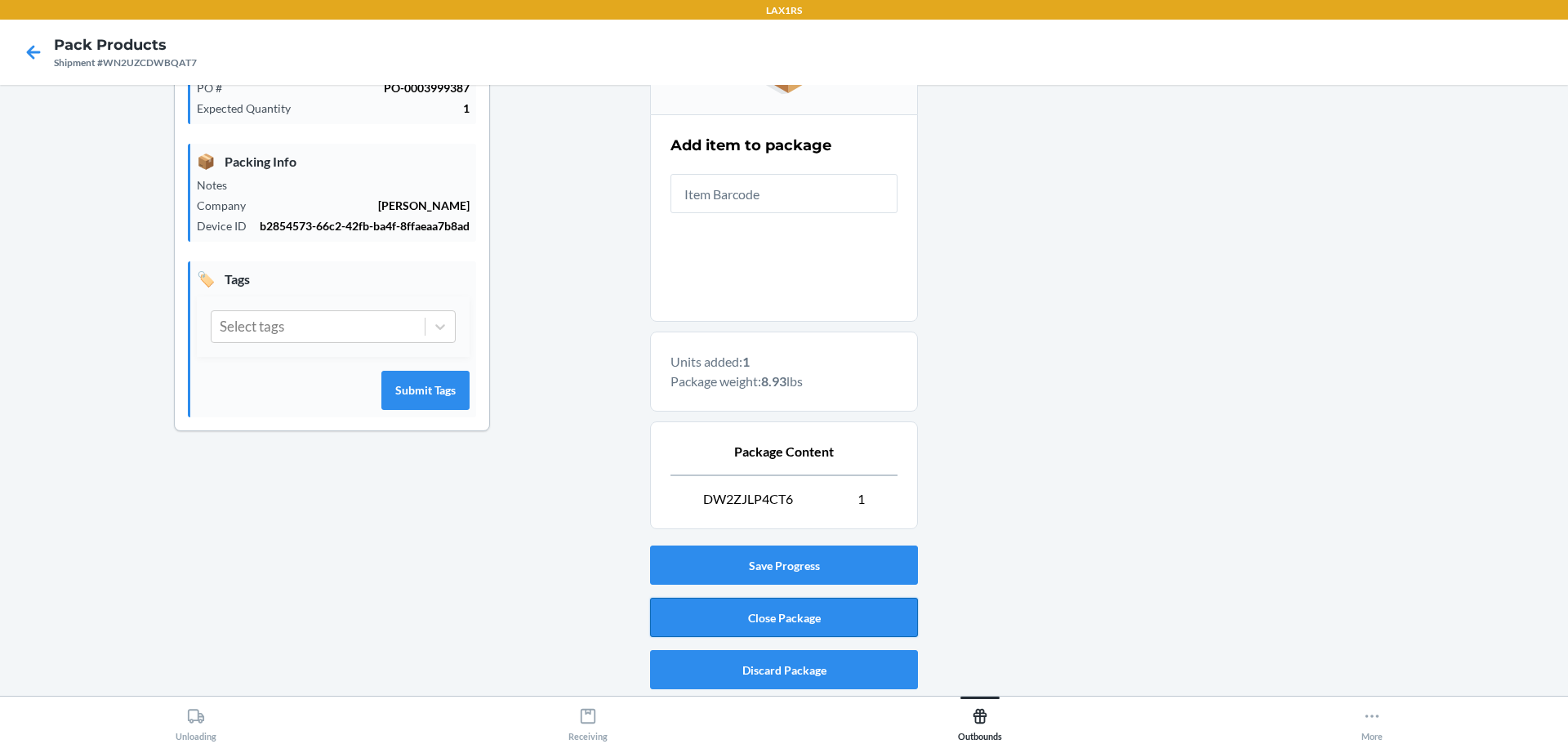
click at [829, 619] on button "Close Package" at bounding box center [784, 618] width 268 height 40
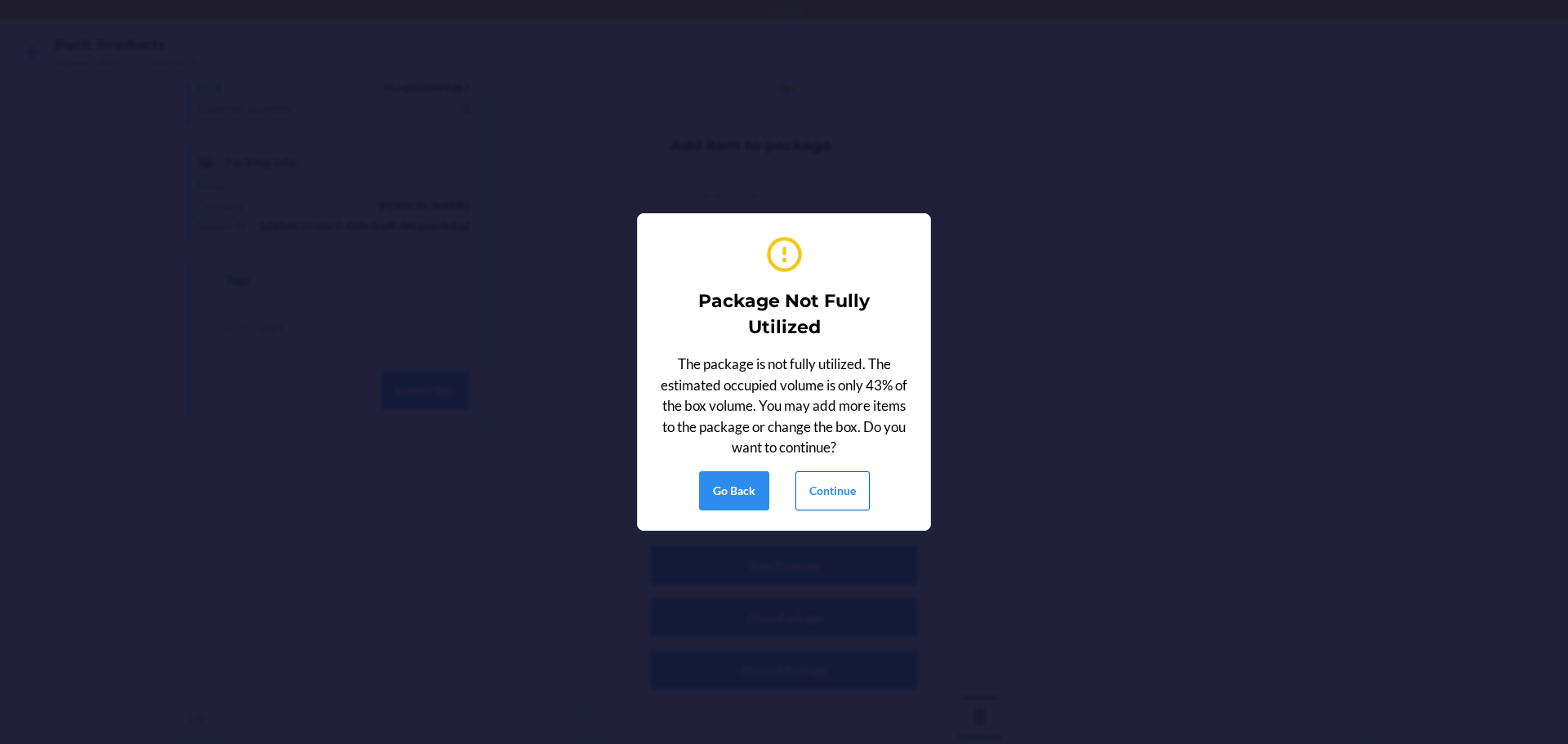
click at [857, 493] on button "Continue" at bounding box center [833, 490] width 75 height 40
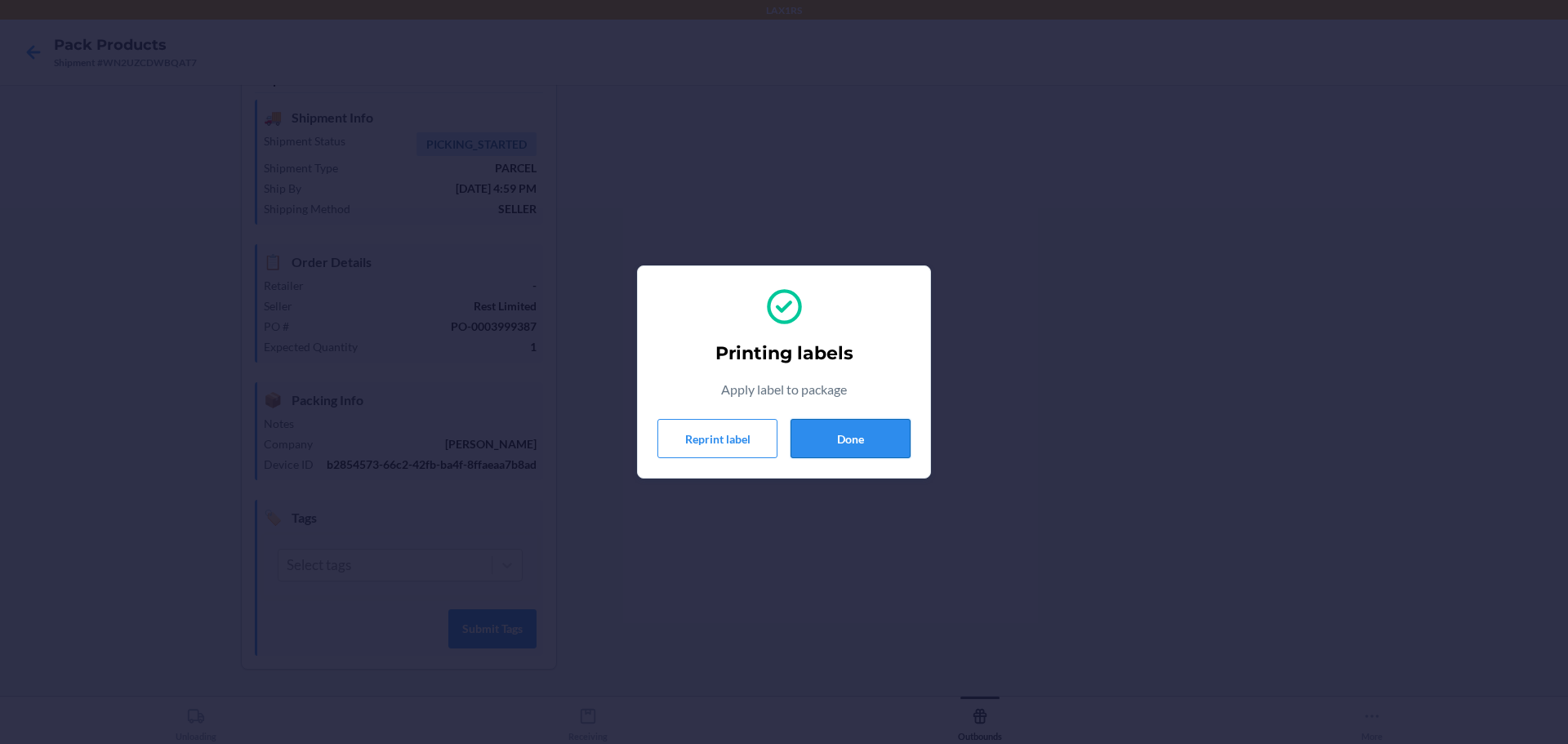
click at [892, 432] on button "Done" at bounding box center [850, 438] width 120 height 40
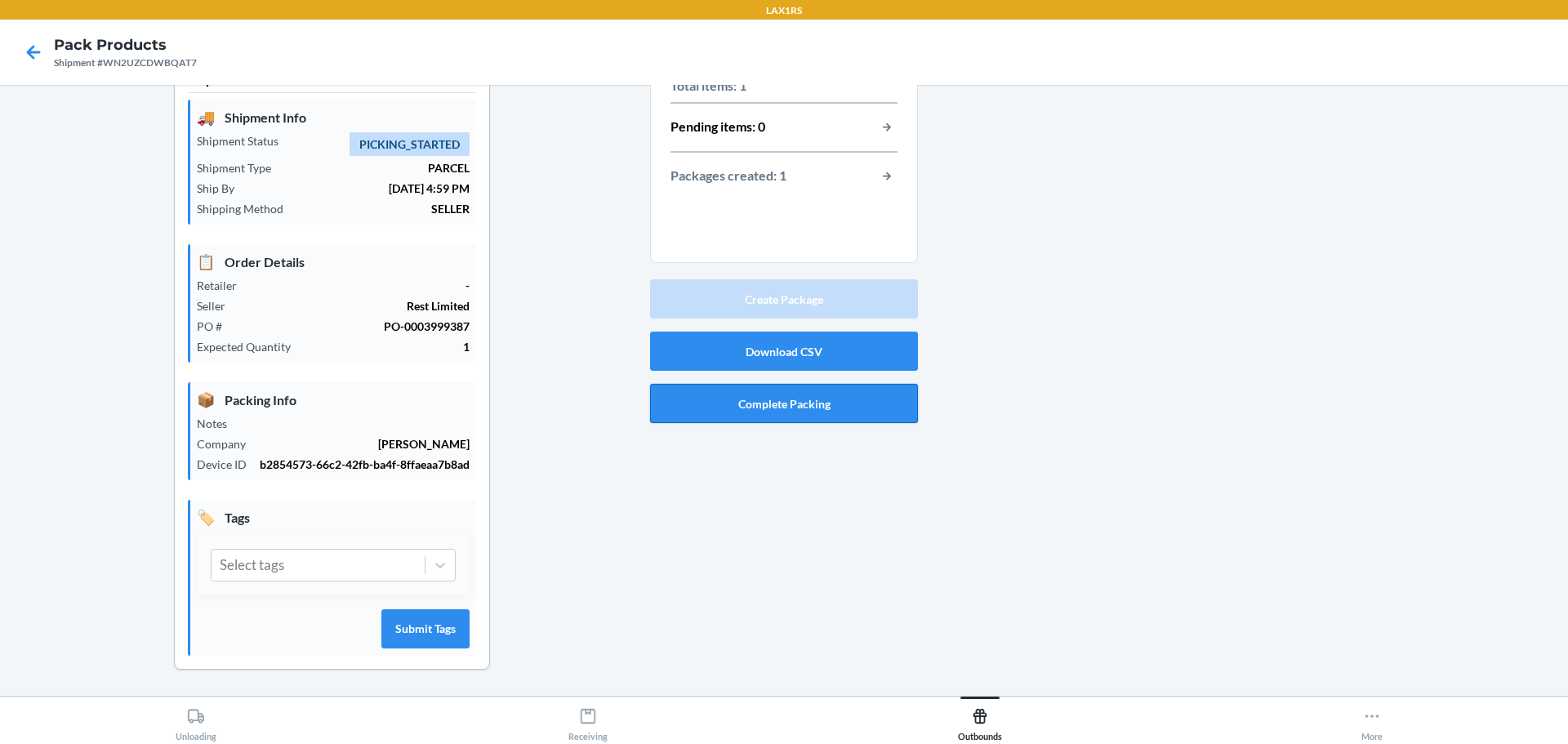
click at [803, 401] on button "Complete Packing" at bounding box center [784, 403] width 268 height 40
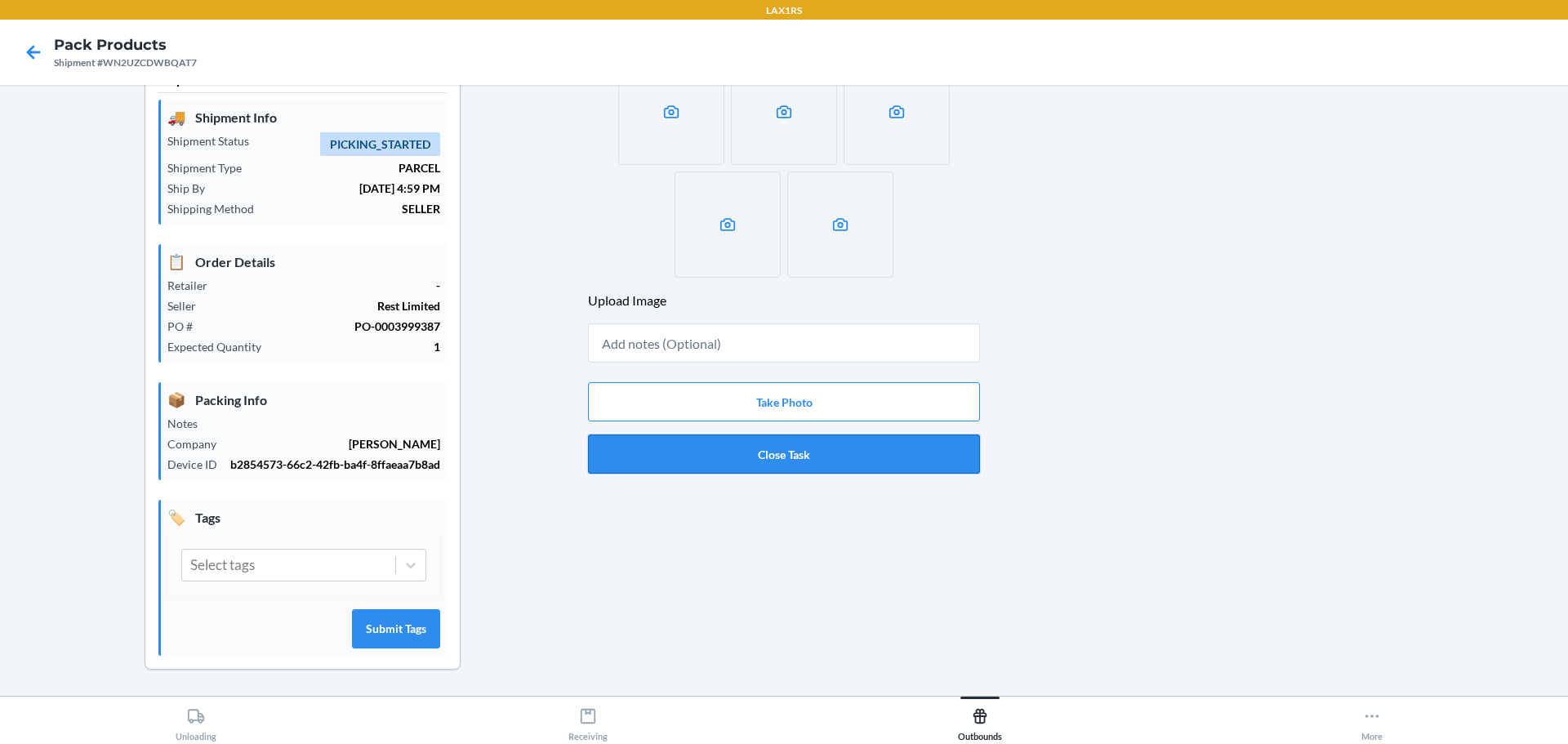
click at [805, 439] on button "Close Task" at bounding box center [784, 454] width 392 height 40
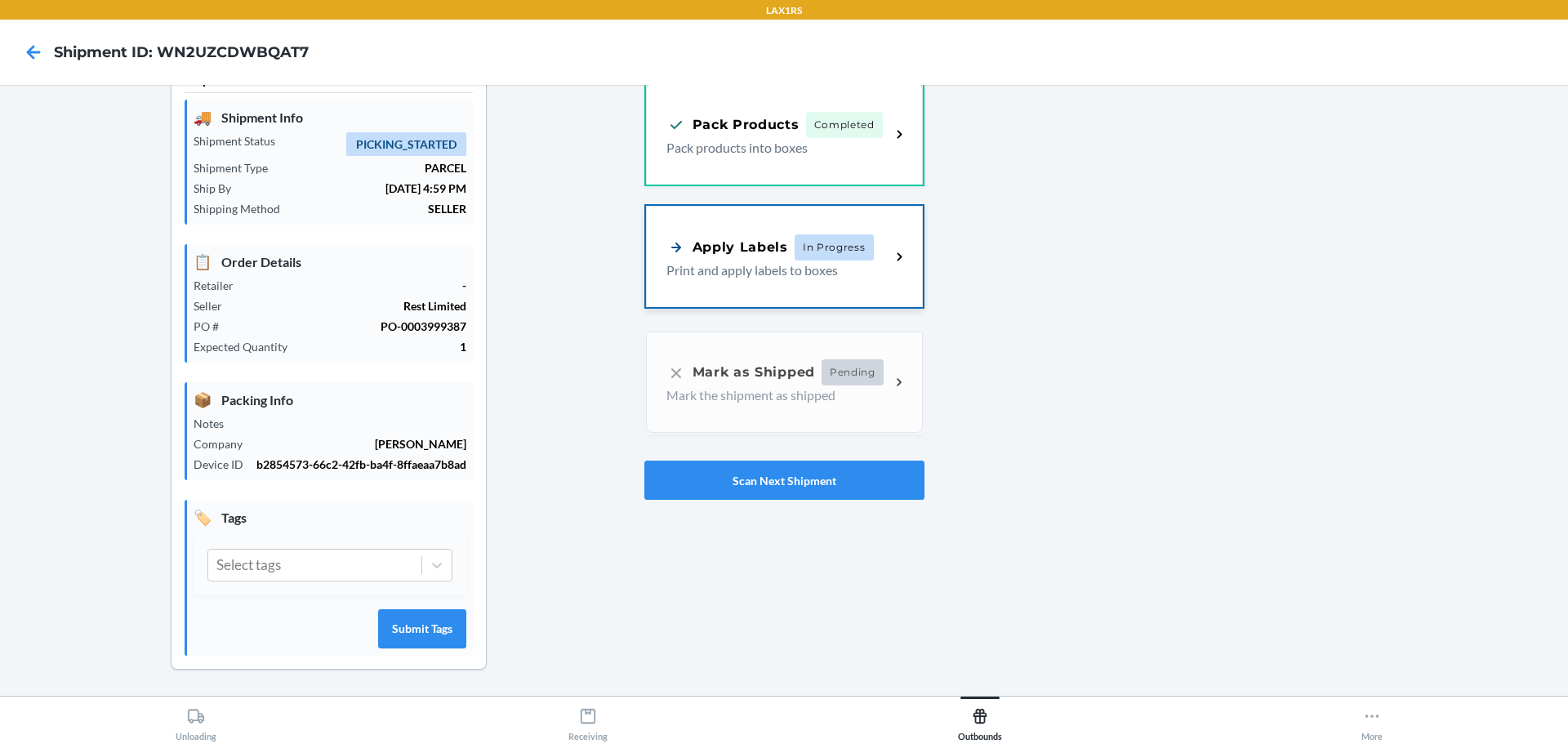
click at [763, 215] on div "Apply Labels In Progress Print and apply labels to boxes" at bounding box center [784, 256] width 277 height 101
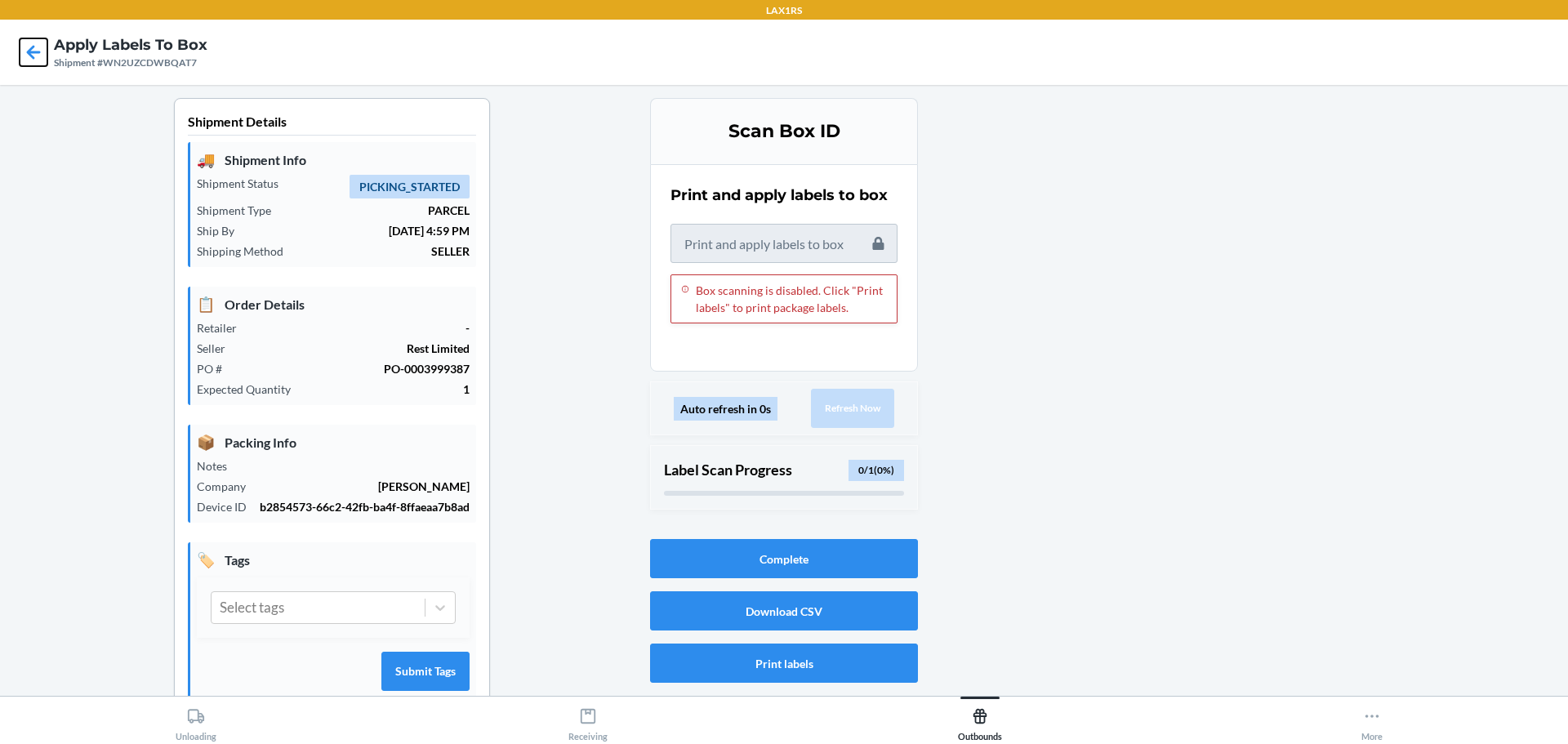
click at [32, 54] on icon at bounding box center [33, 53] width 28 height 28
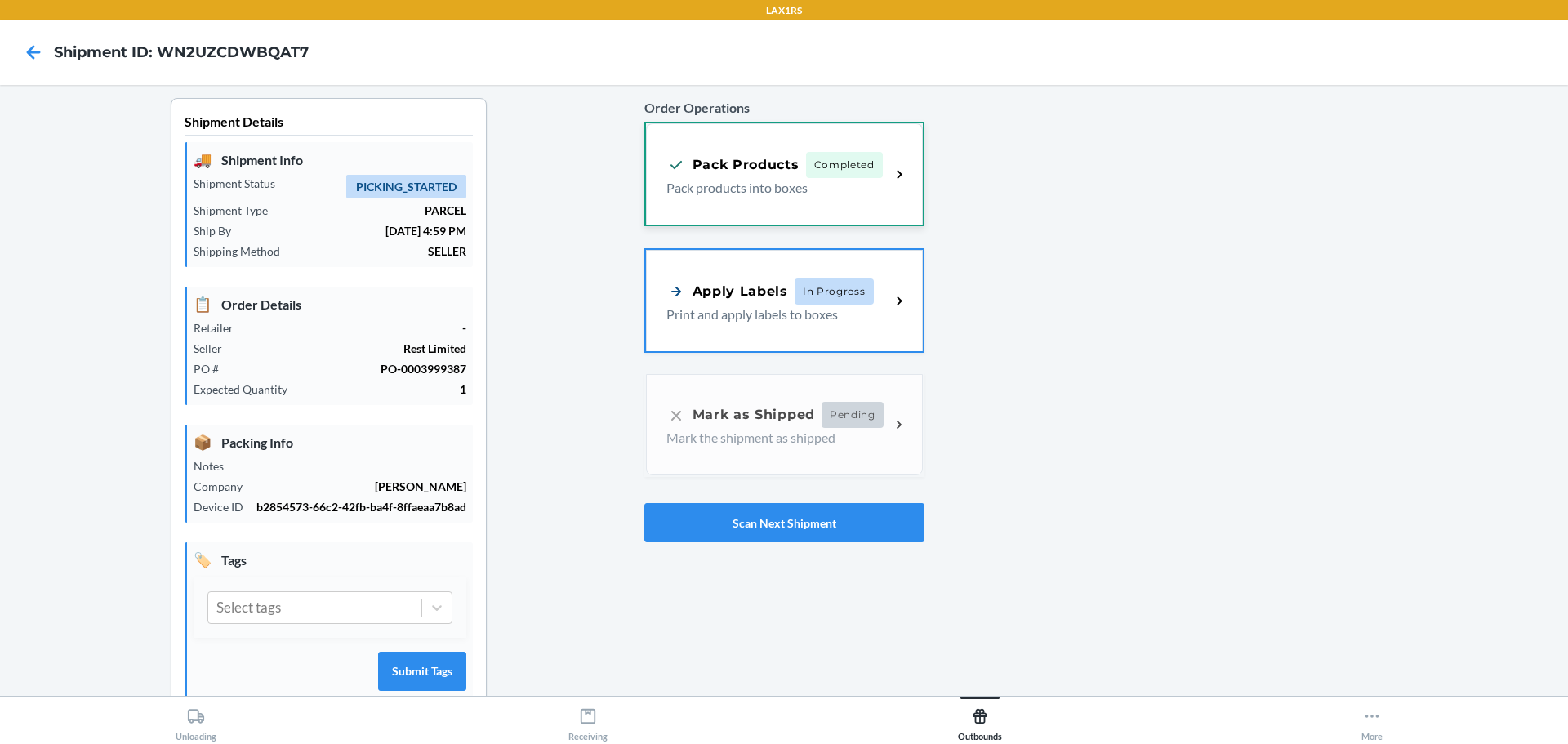
click at [788, 191] on p "Pack products into boxes" at bounding box center [772, 188] width 212 height 19
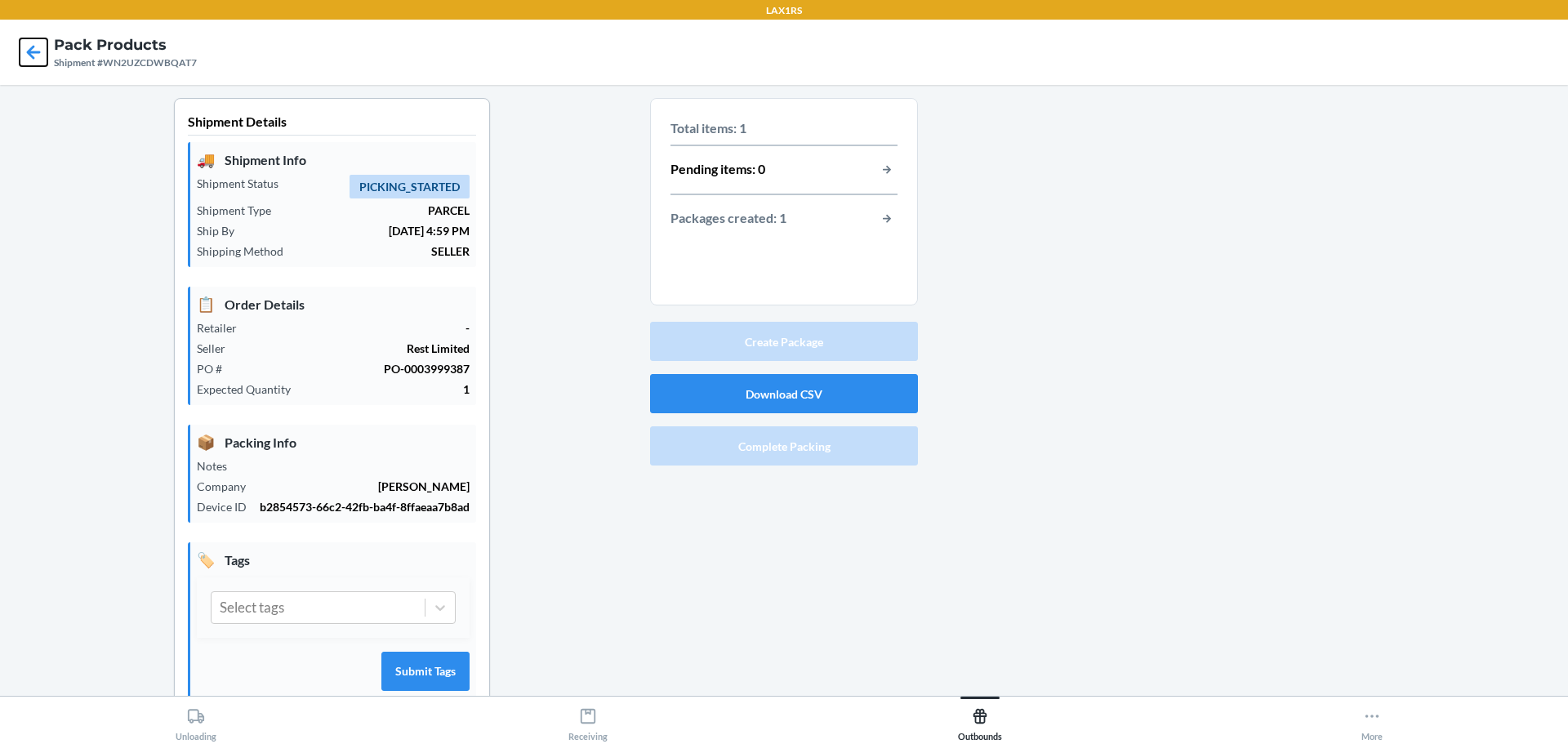
click at [36, 63] on icon at bounding box center [33, 53] width 28 height 28
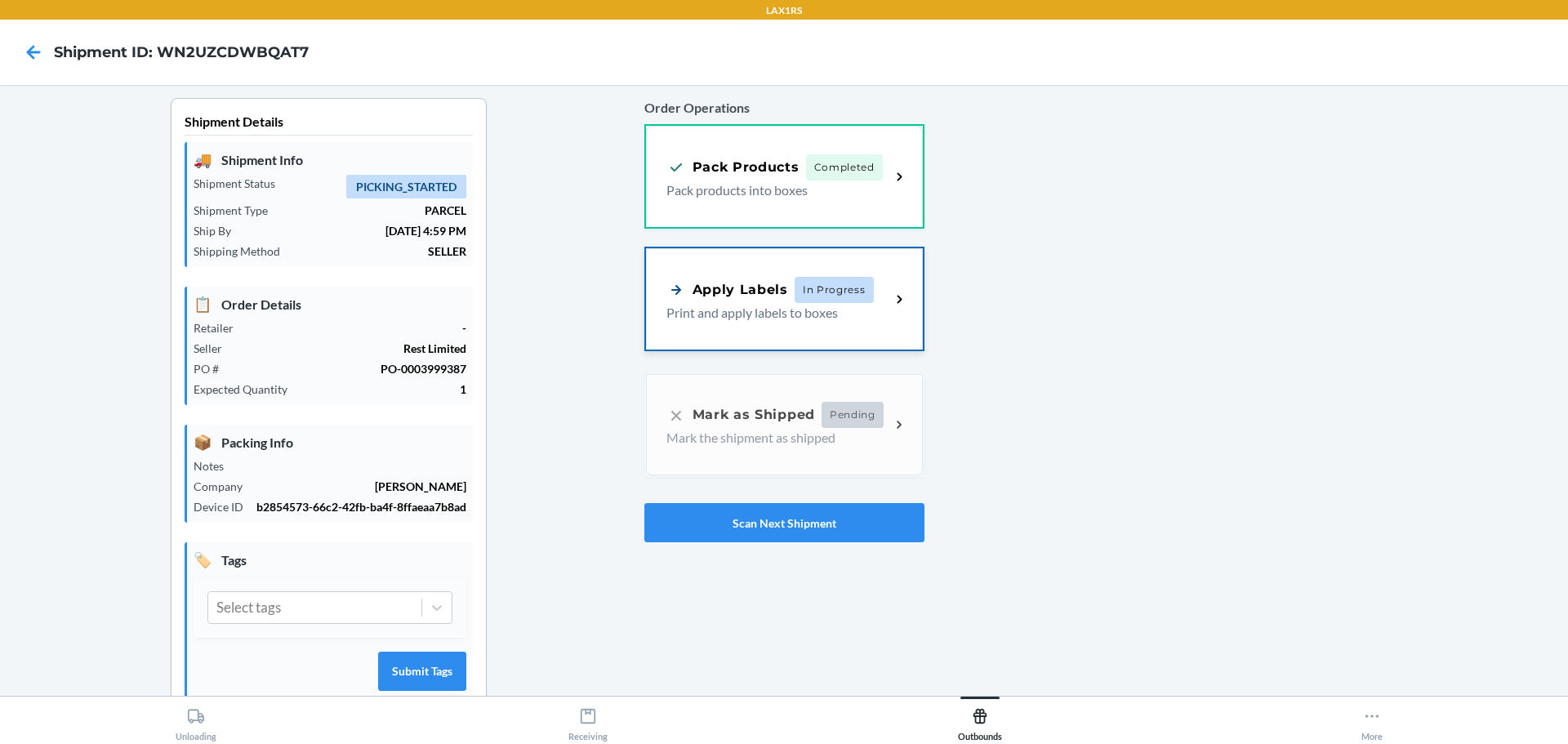
click at [853, 278] on span "In Progress" at bounding box center [835, 290] width 79 height 26
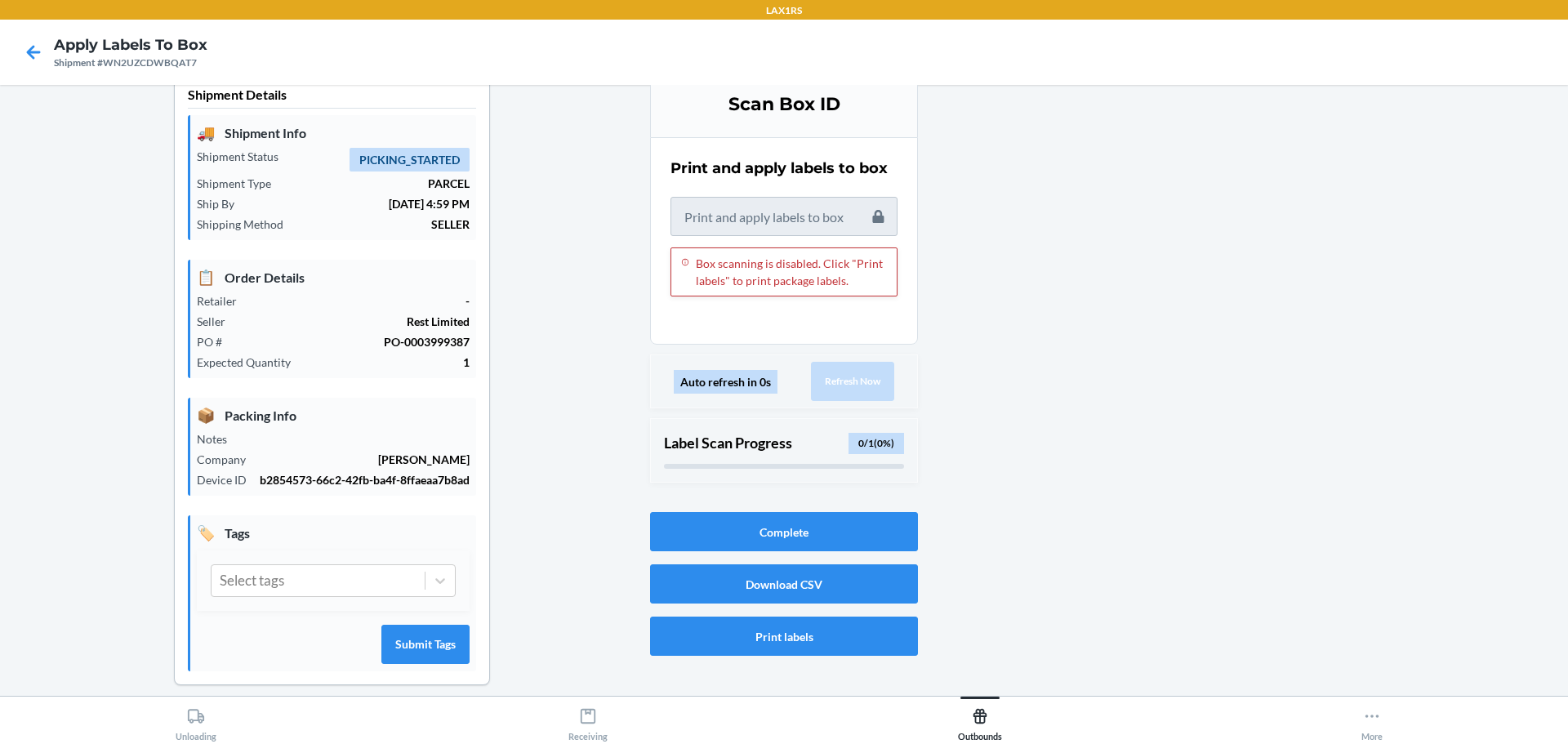
scroll to position [42, 0]
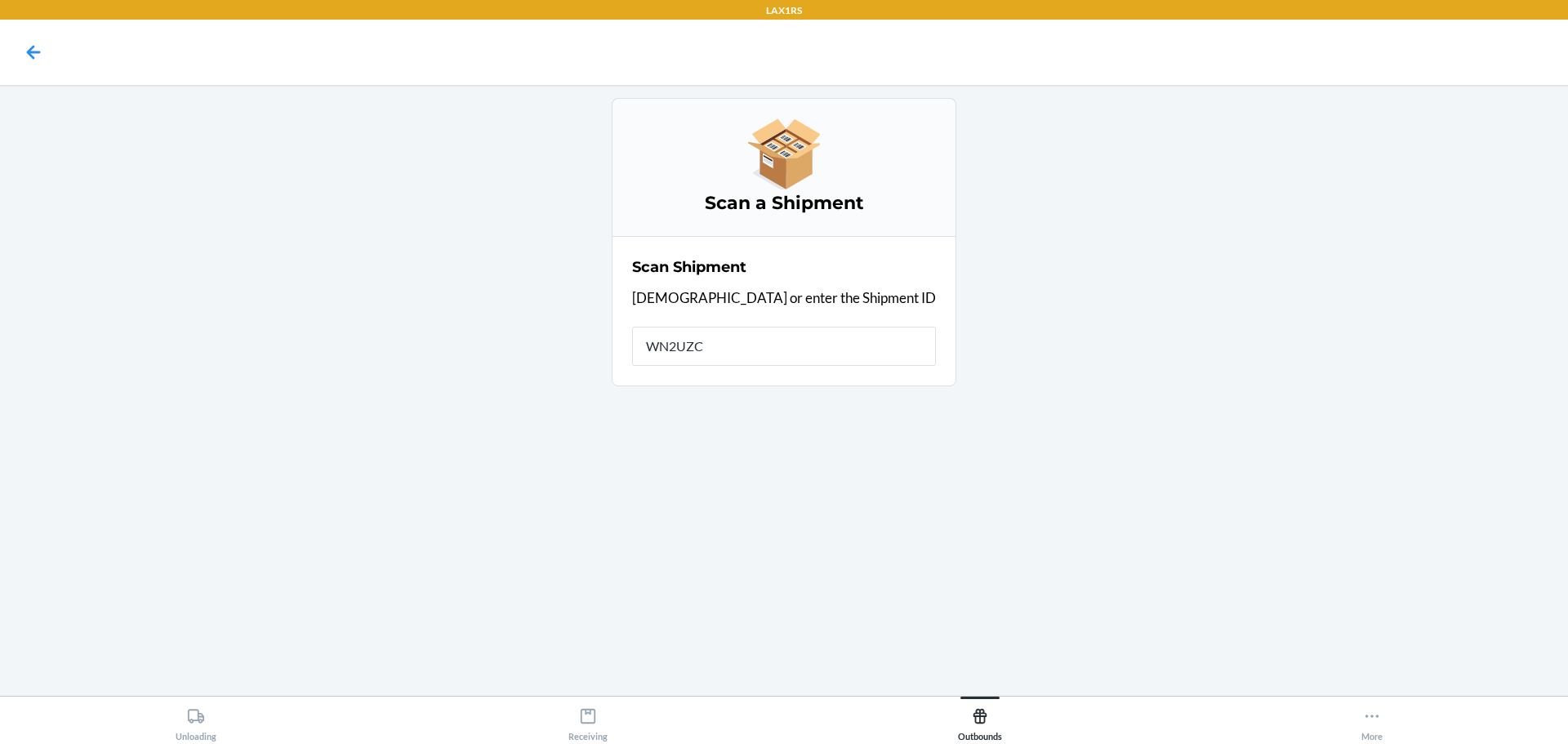
type input "WN2UZCD"
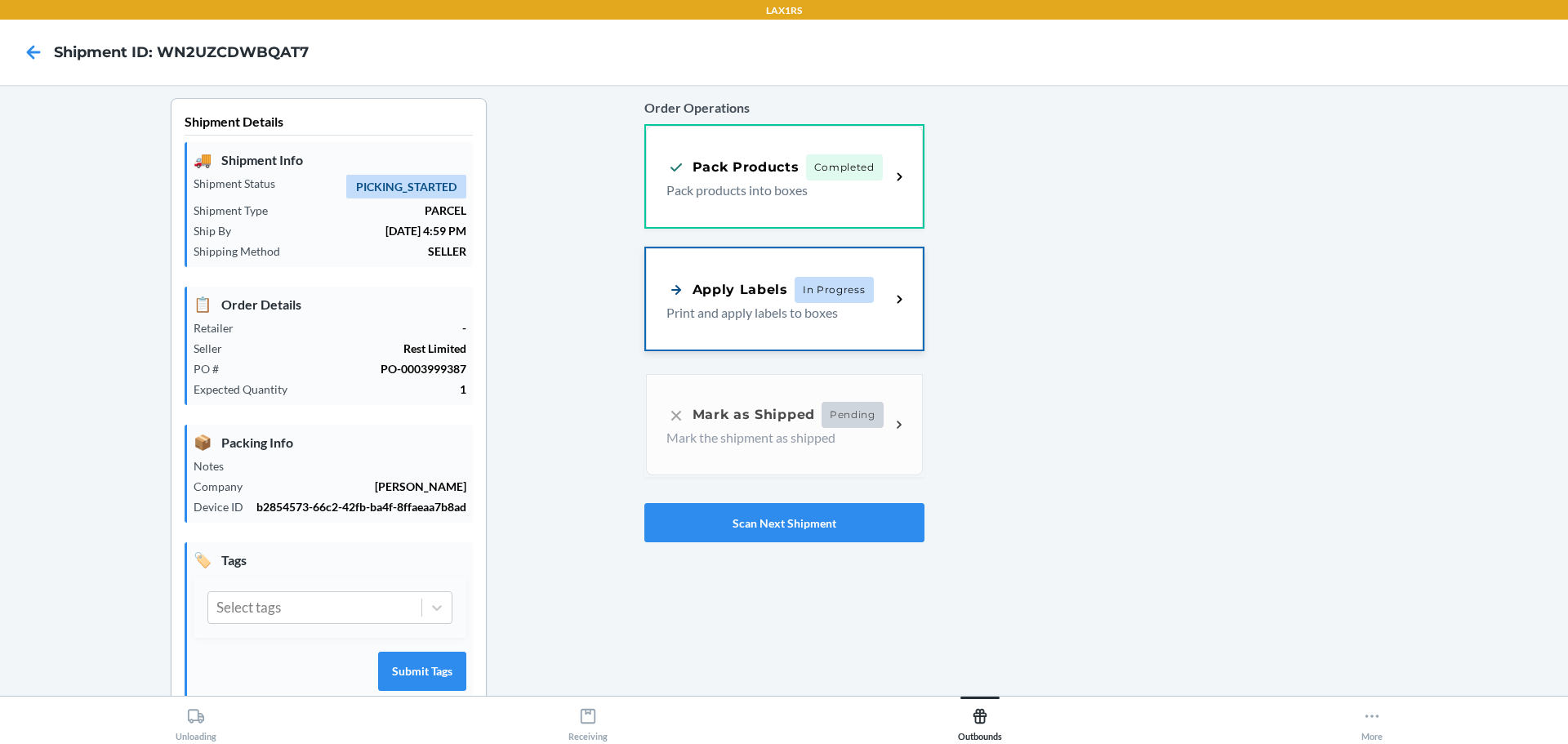
click at [754, 314] on p "Print and apply labels to boxes" at bounding box center [772, 313] width 212 height 19
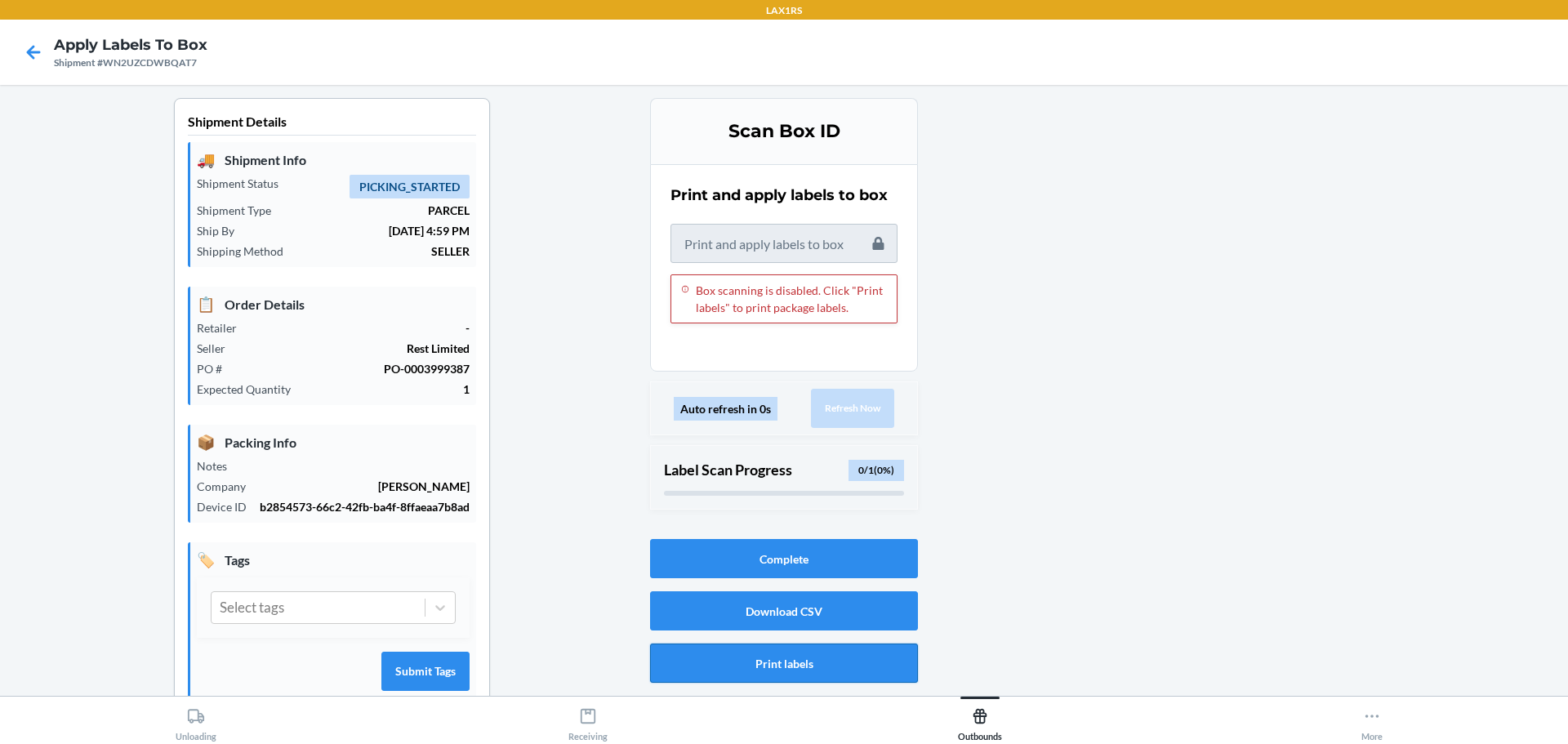
click at [793, 661] on button "Print labels" at bounding box center [784, 663] width 268 height 40
click at [807, 563] on button "Complete" at bounding box center [784, 559] width 268 height 40
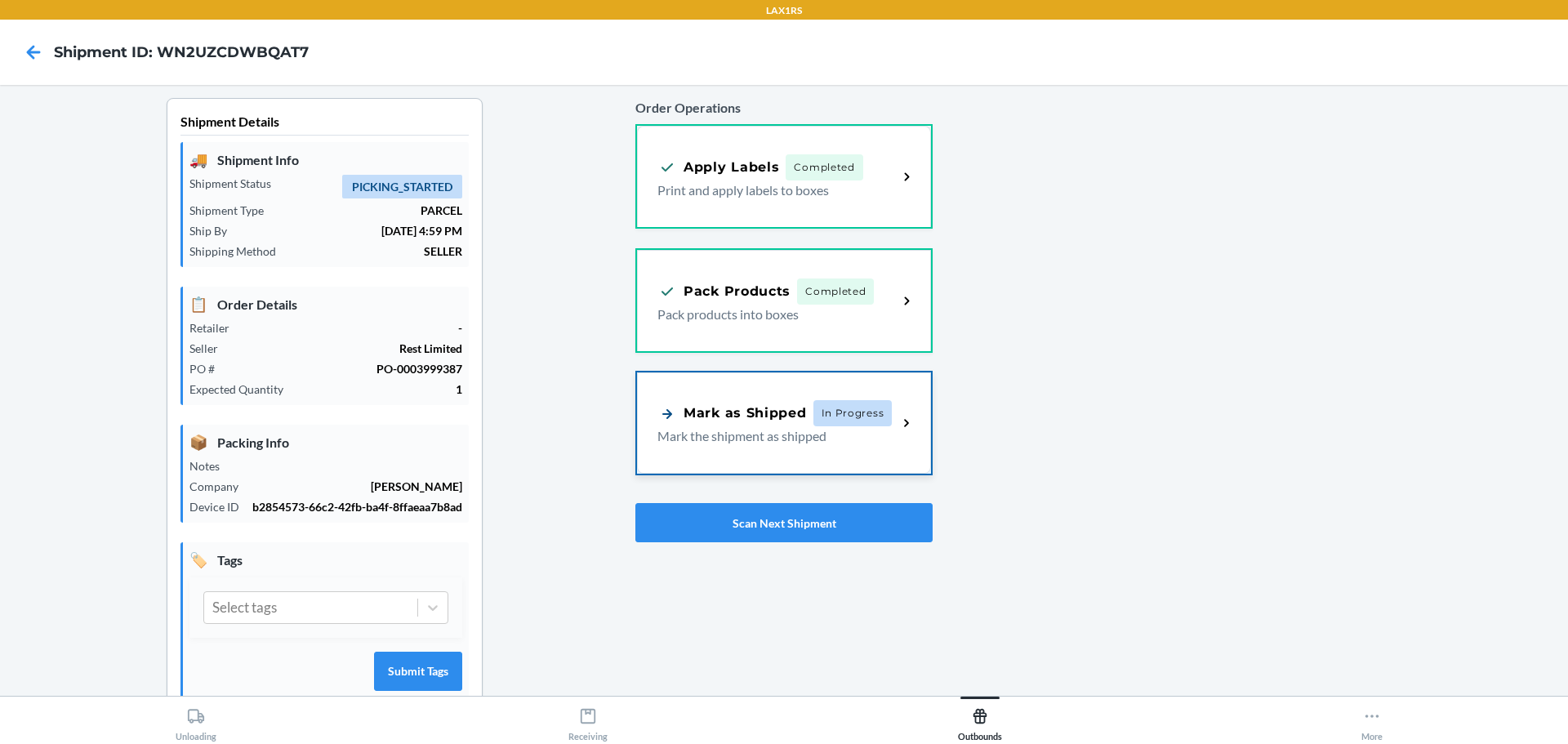
click at [815, 408] on span "In Progress" at bounding box center [853, 414] width 79 height 26
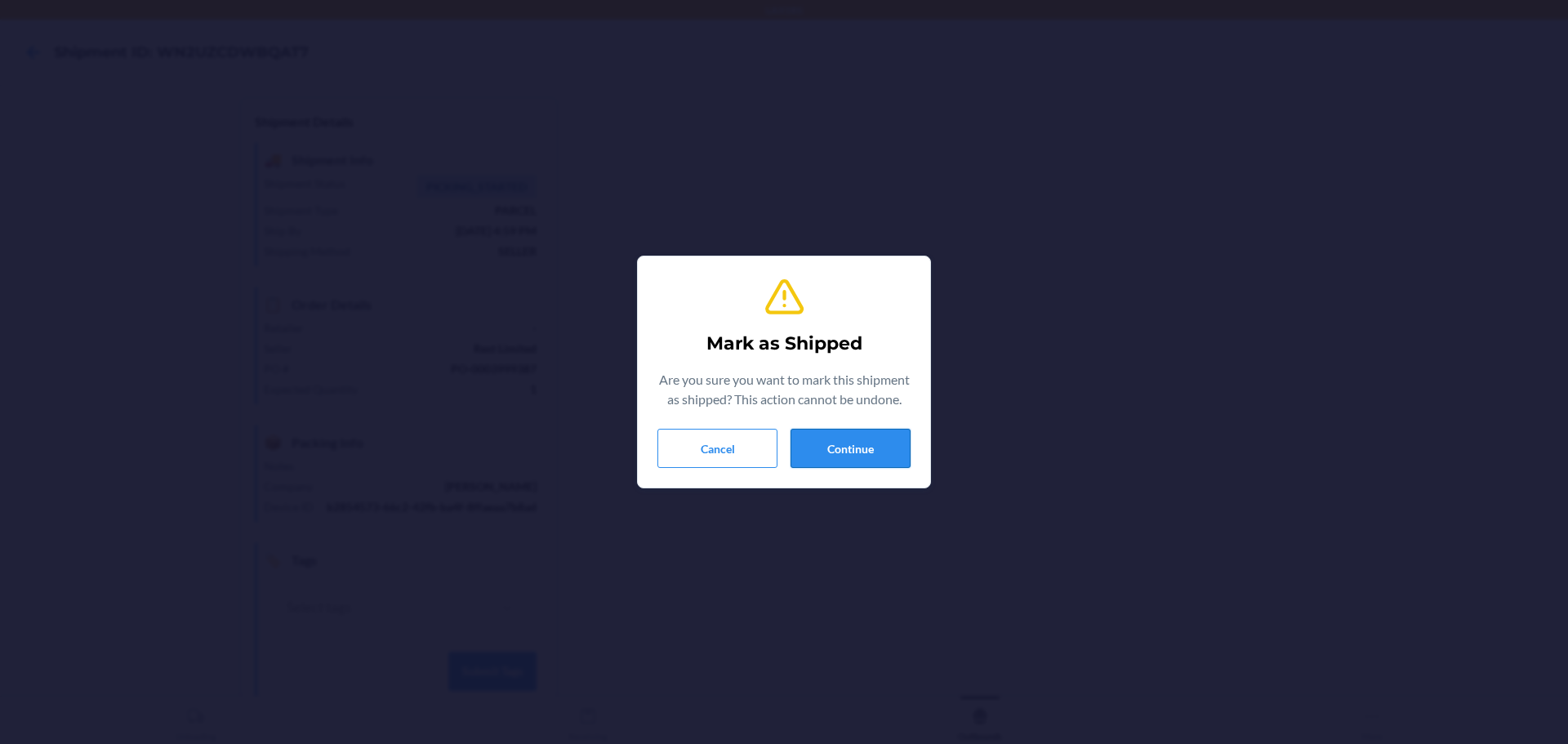
click at [848, 455] on button "Continue" at bounding box center [850, 448] width 120 height 40
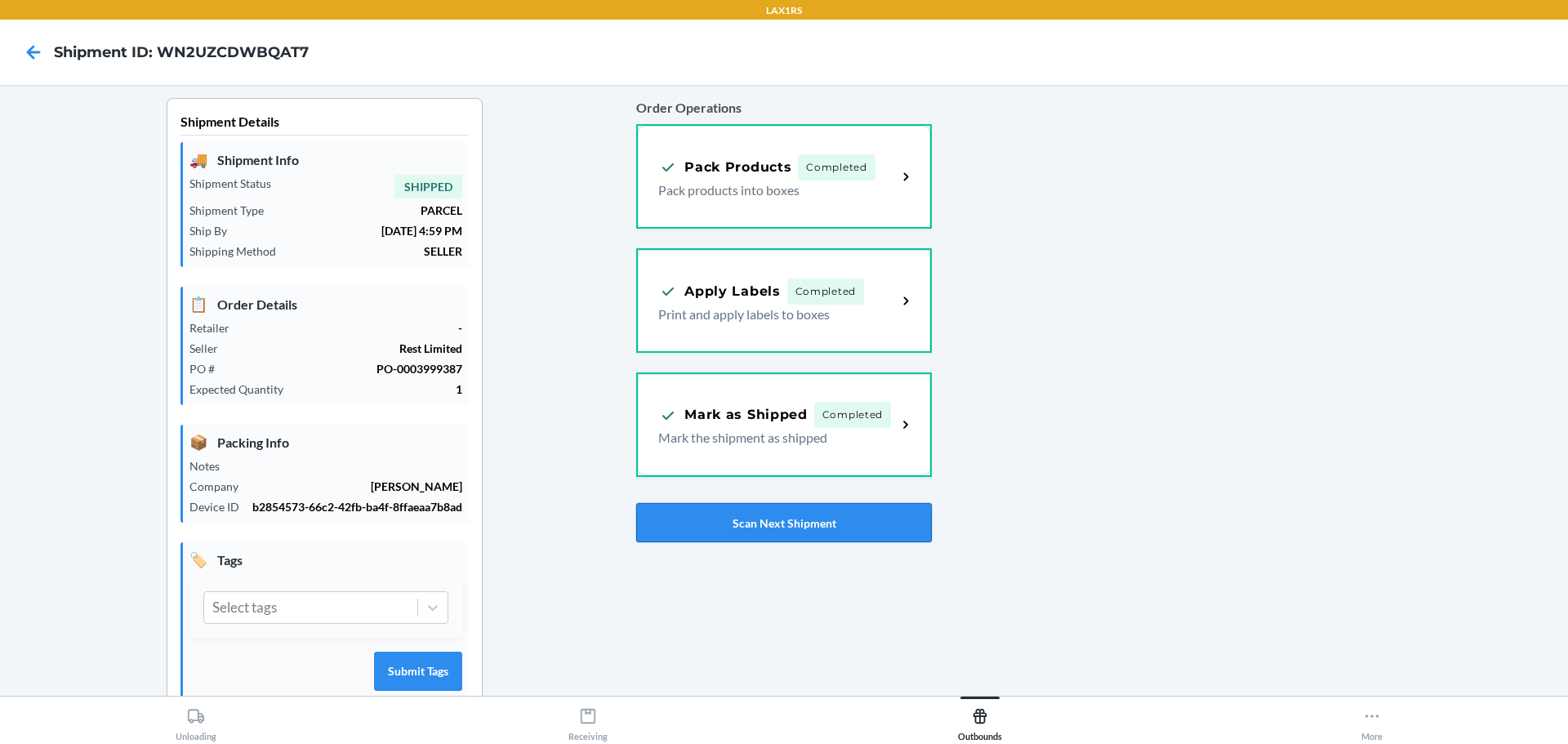
click at [798, 520] on button "Scan Next Shipment" at bounding box center [784, 523] width 295 height 40
